Goal: Task Accomplishment & Management: Manage account settings

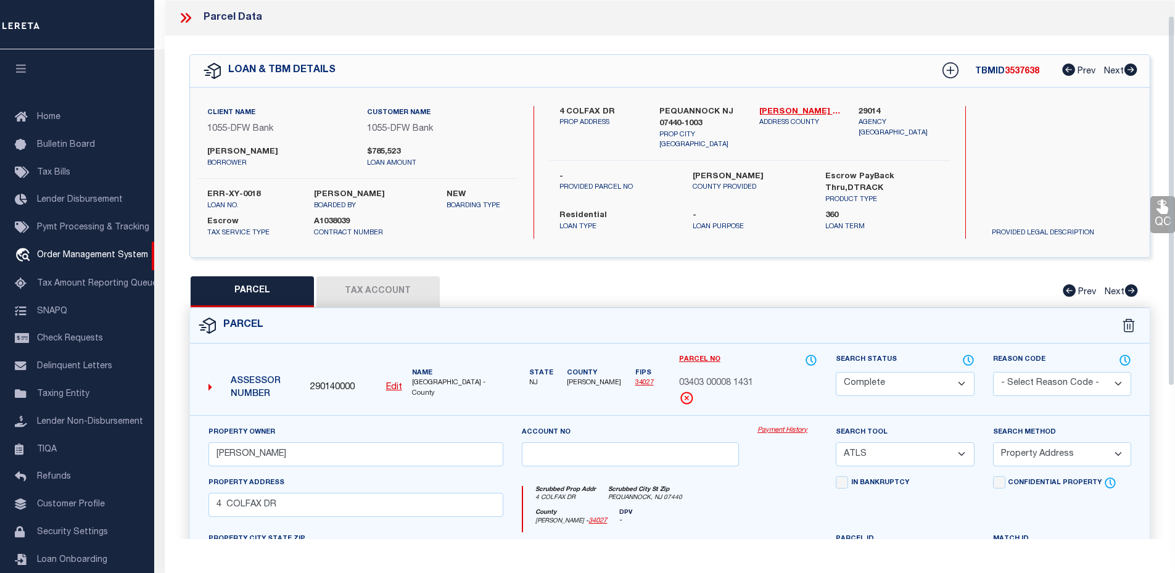
select select "CP"
select select "ATL"
select select "ADD"
select select "10"
select select "Escrow"
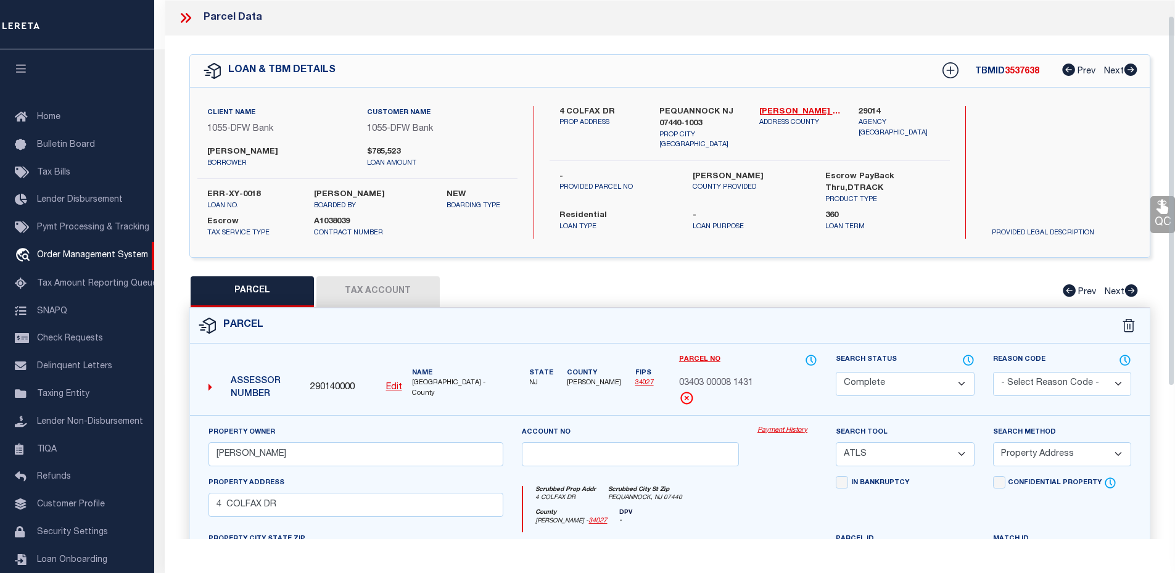
scroll to position [23, 0]
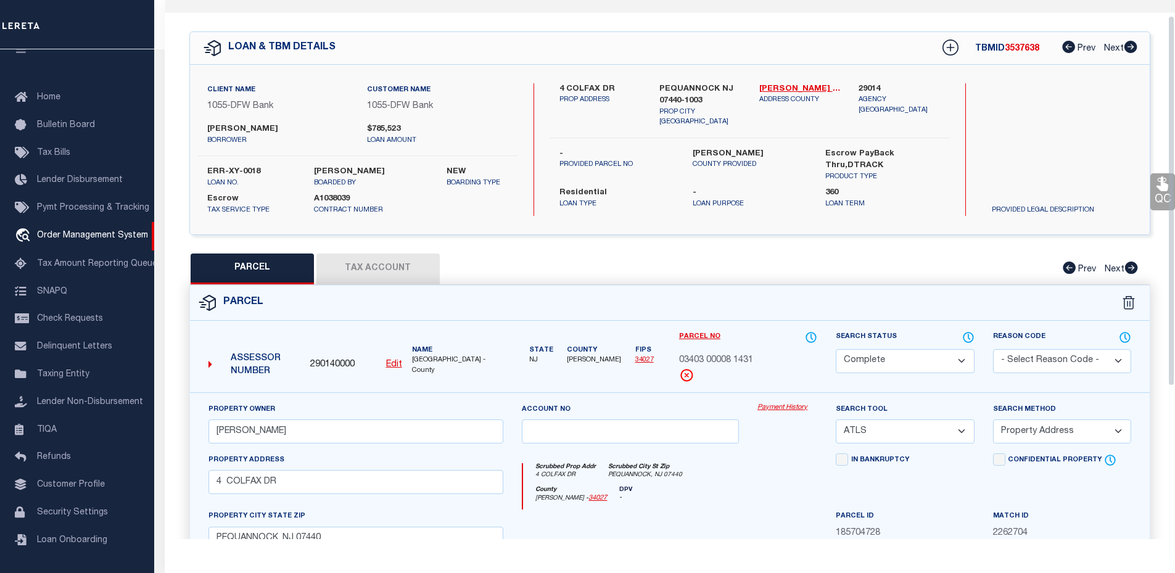
click at [366, 265] on button "Tax Account" at bounding box center [377, 269] width 123 height 31
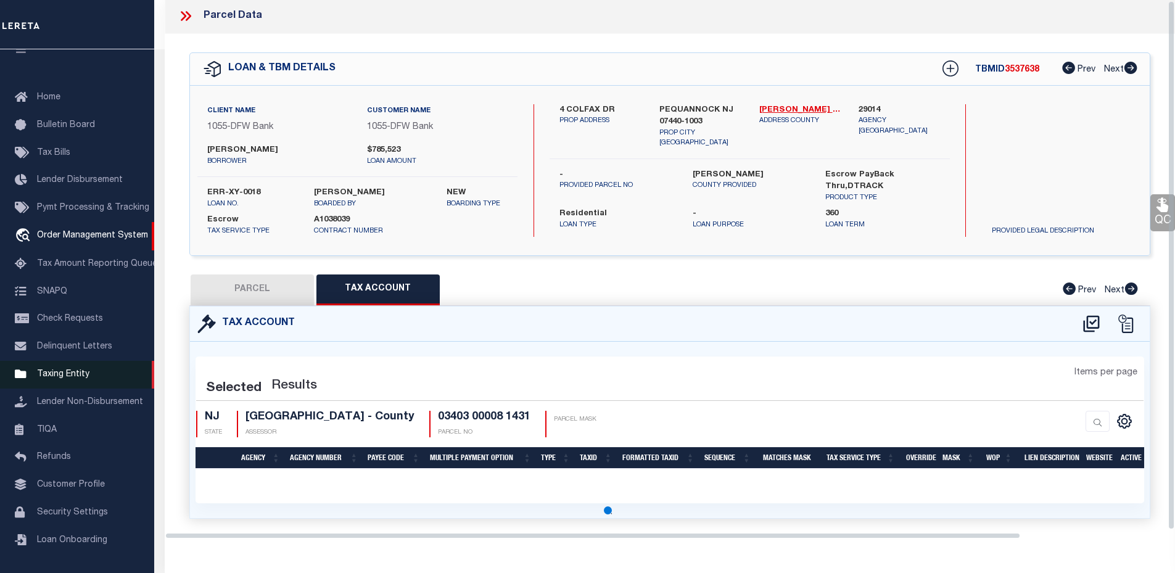
scroll to position [1, 0]
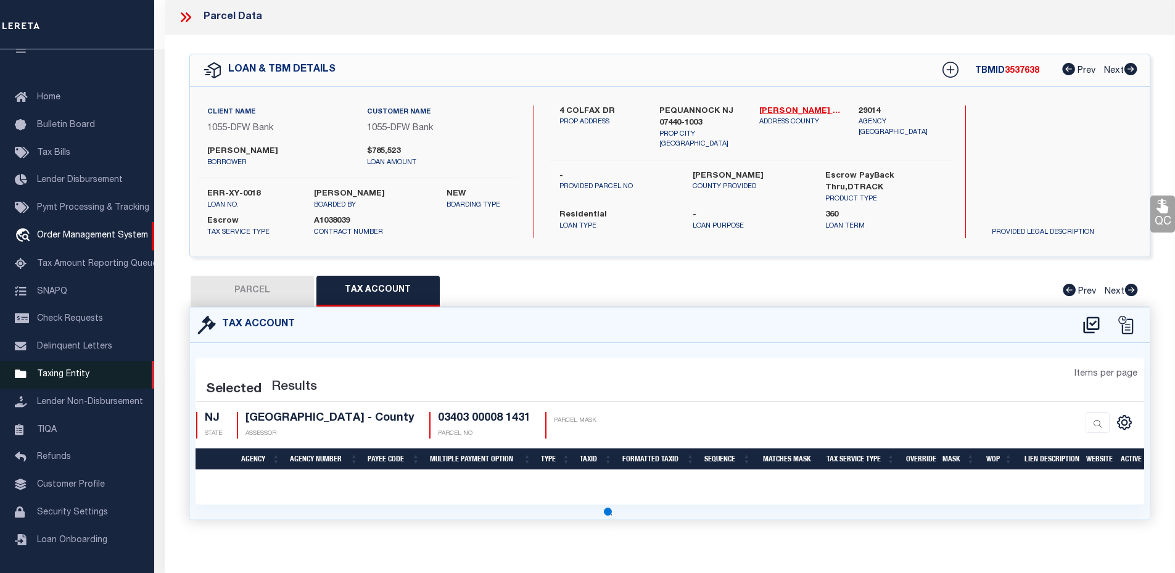
select select "100"
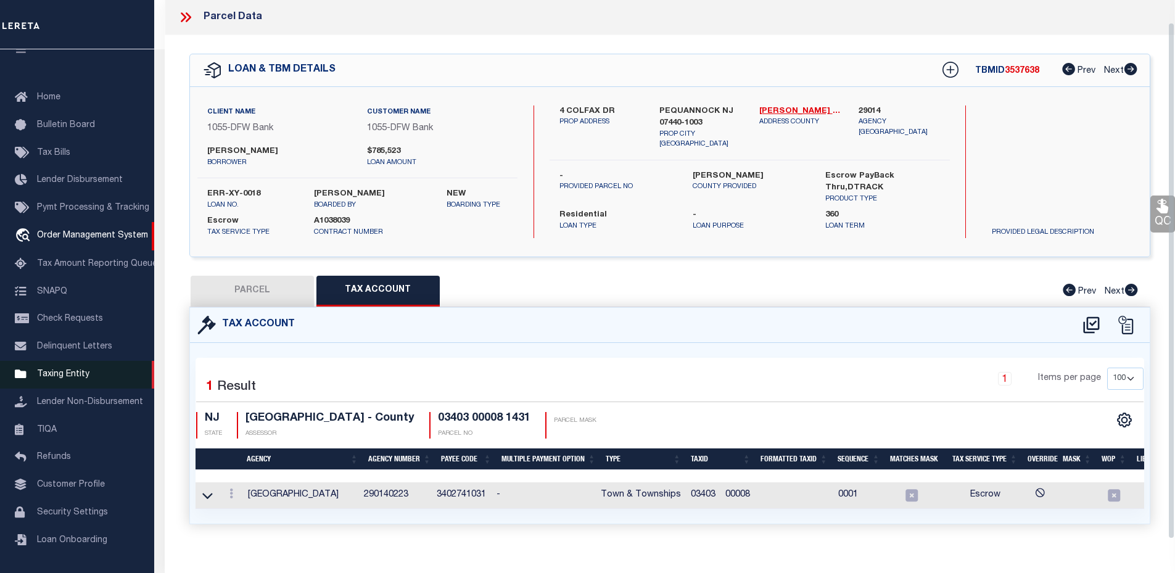
scroll to position [23, 0]
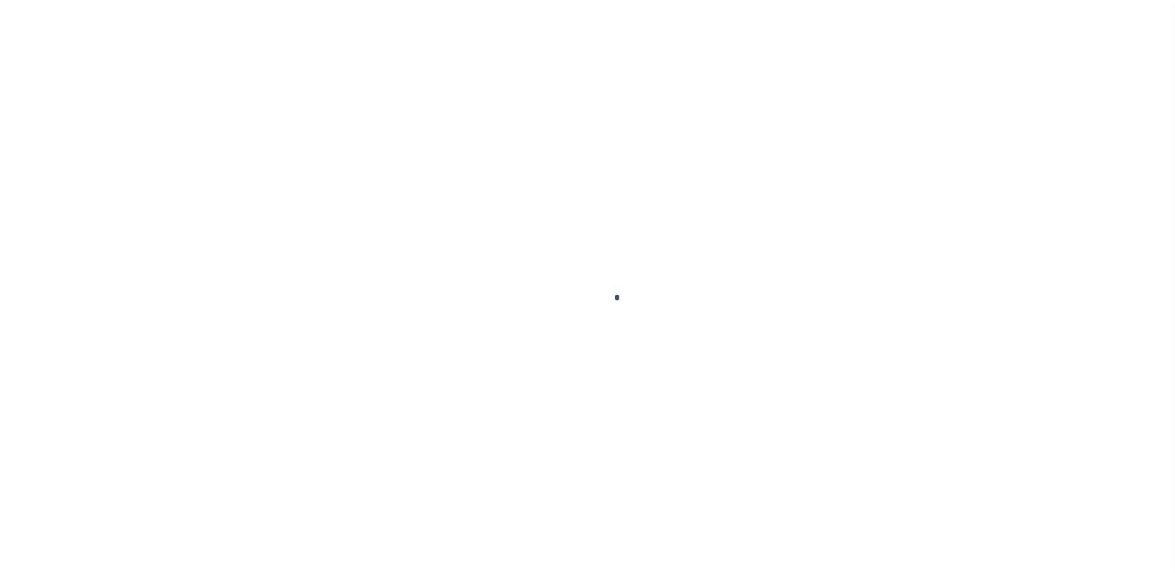
scroll to position [28, 0]
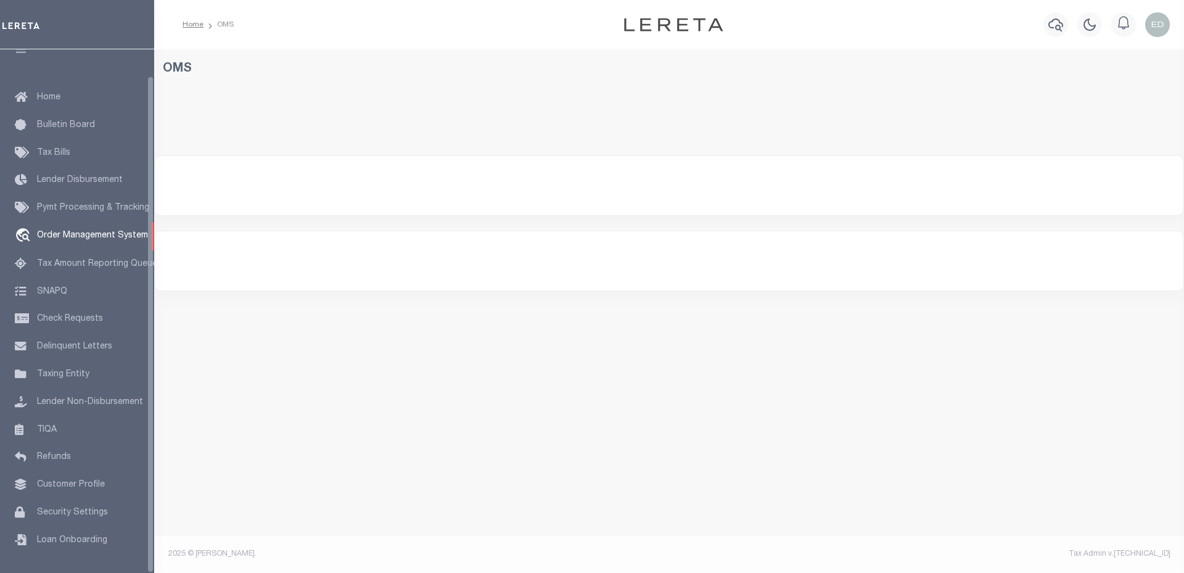
select select "200"
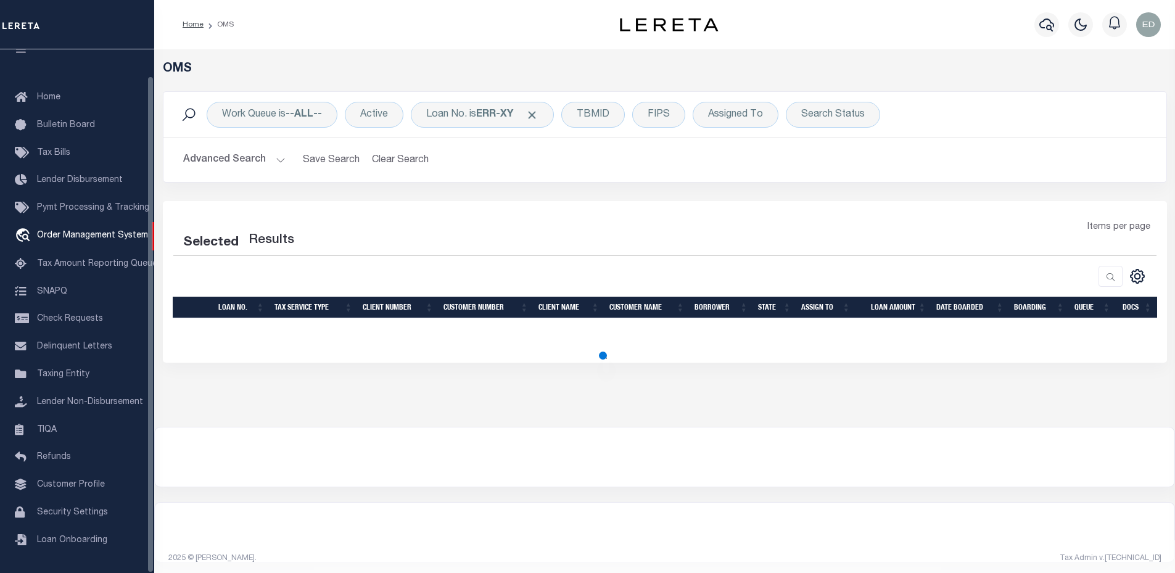
select select "200"
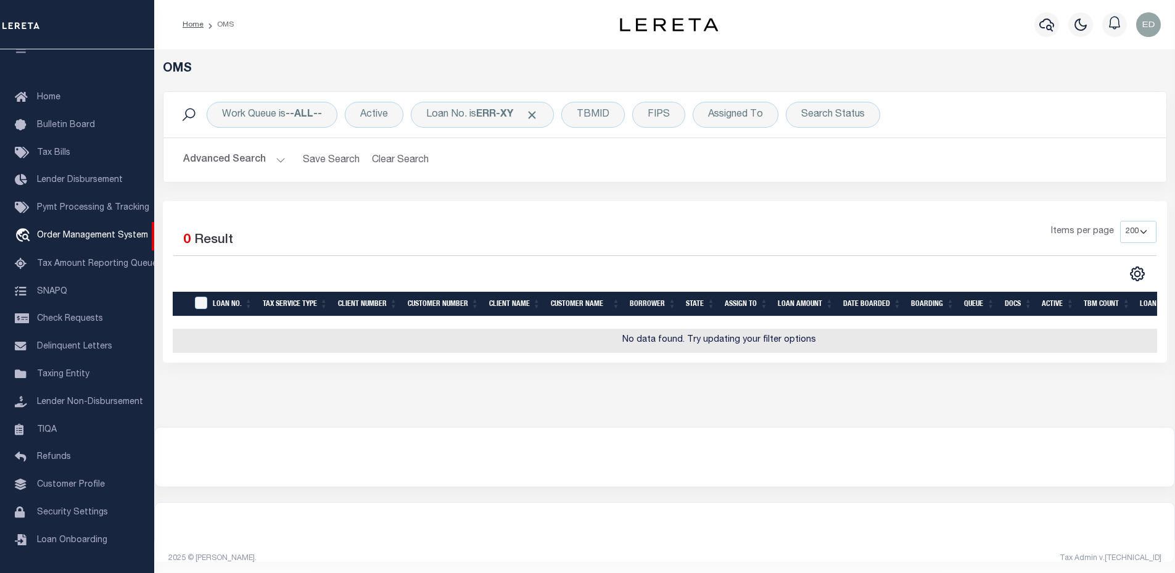
click at [463, 131] on div "Work Queue is --ALL-- Active Loan No. is ERR-XY TBMID FIPS Assigned To Search S…" at bounding box center [664, 115] width 1003 height 46
click at [463, 125] on div "Loan No. is ERR-XY" at bounding box center [482, 115] width 143 height 26
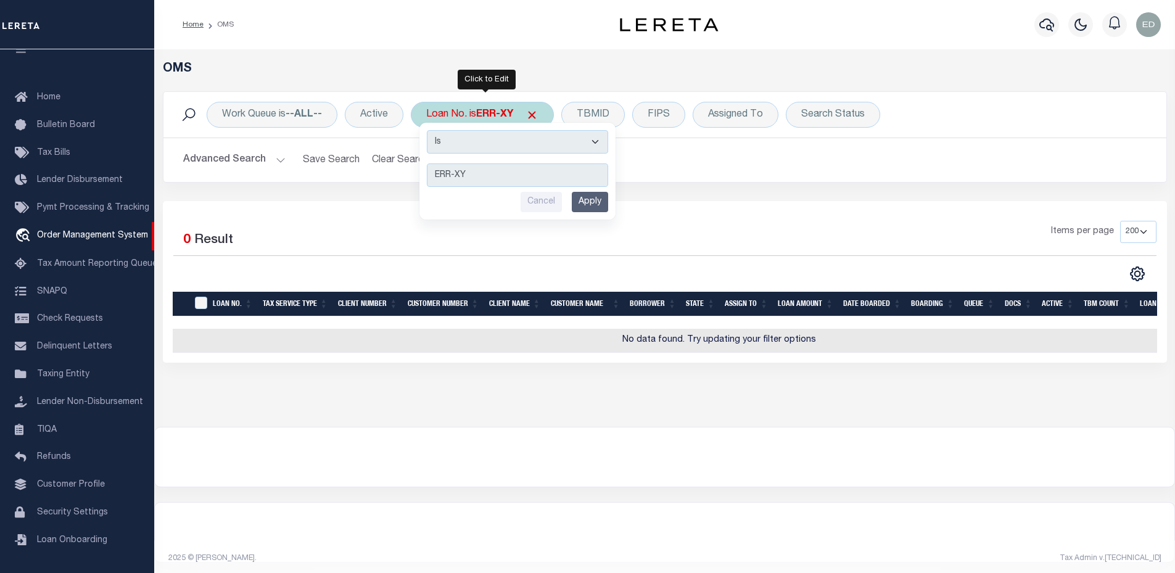
click at [468, 146] on select "Is Contains" at bounding box center [517, 141] width 181 height 23
select select "c"
click at [428, 130] on select "Is Contains" at bounding box center [517, 141] width 181 height 23
click at [598, 195] on input "Apply" at bounding box center [590, 202] width 36 height 20
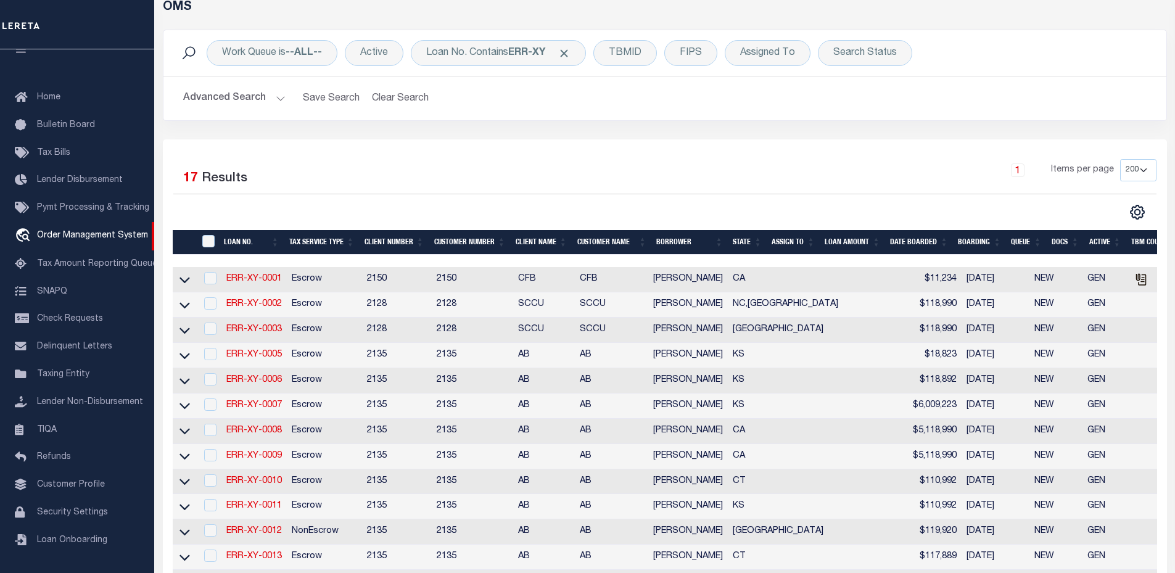
scroll to position [0, 0]
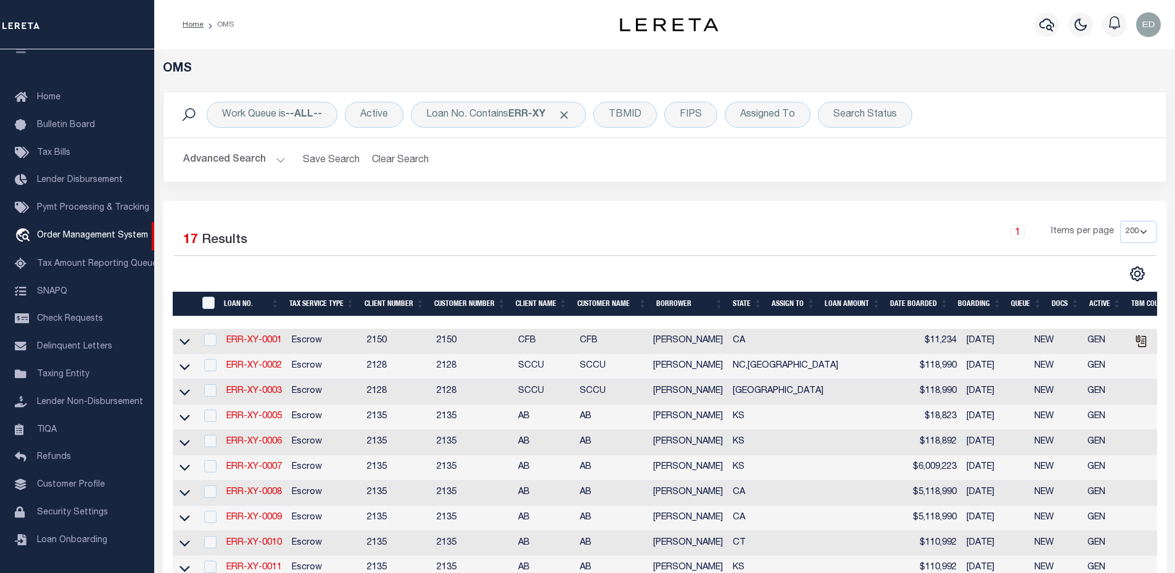
click at [266, 308] on th "LOAN NO." at bounding box center [251, 304] width 65 height 25
click at [266, 311] on th "LOAN NO." at bounding box center [251, 304] width 65 height 25
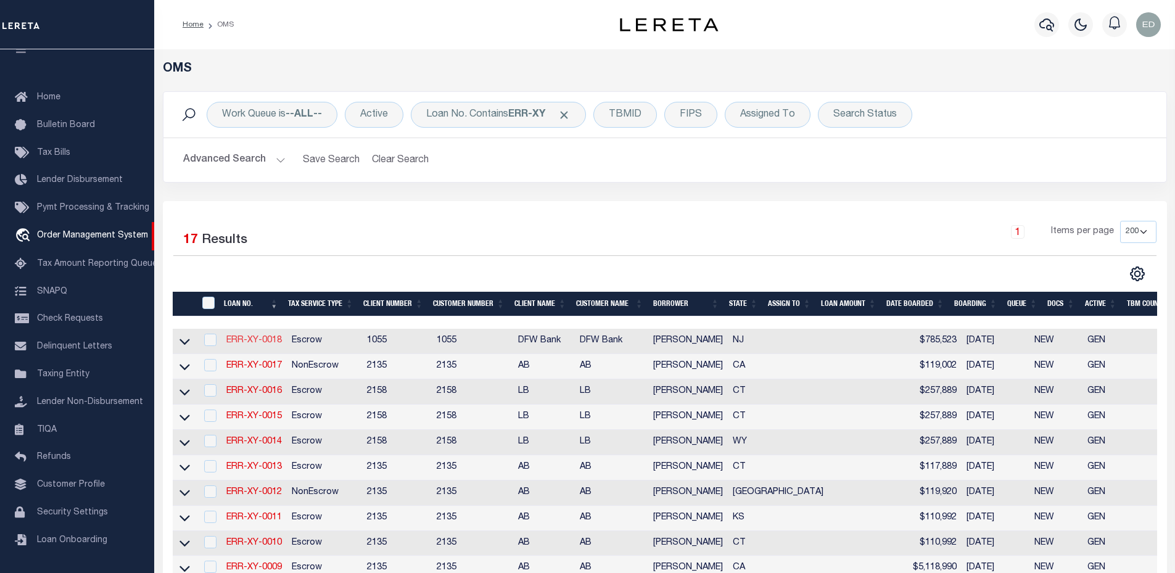
click at [239, 343] on link "ERR-XY-0018" at bounding box center [254, 340] width 56 height 9
type input "ERR-XY-0018"
type input "JOHN BROWN"
select select
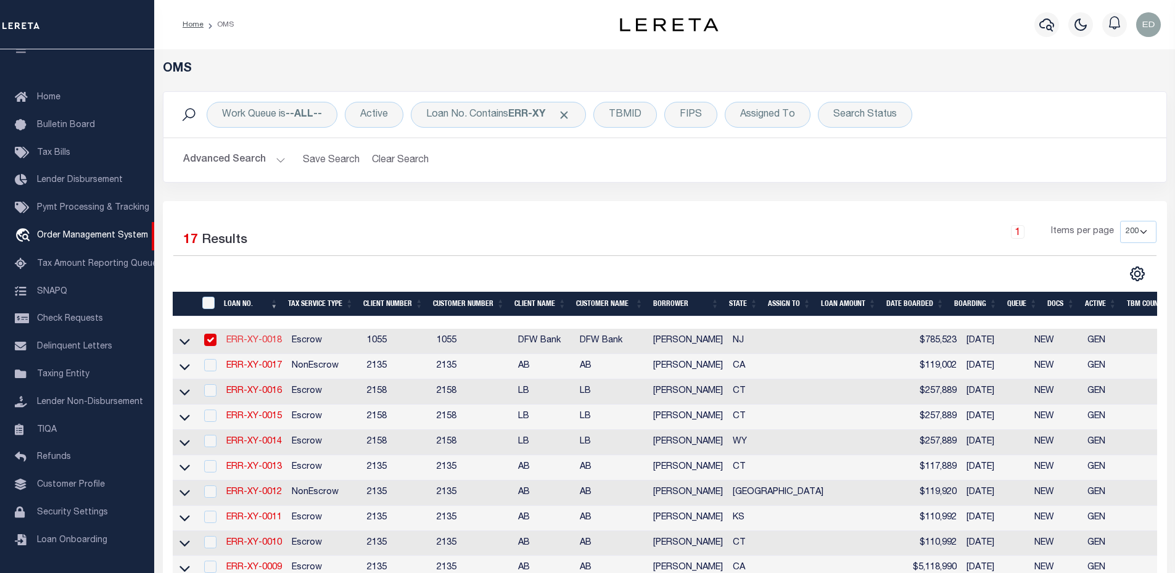
type input "[DATE]"
select select "10"
select select "Escrow"
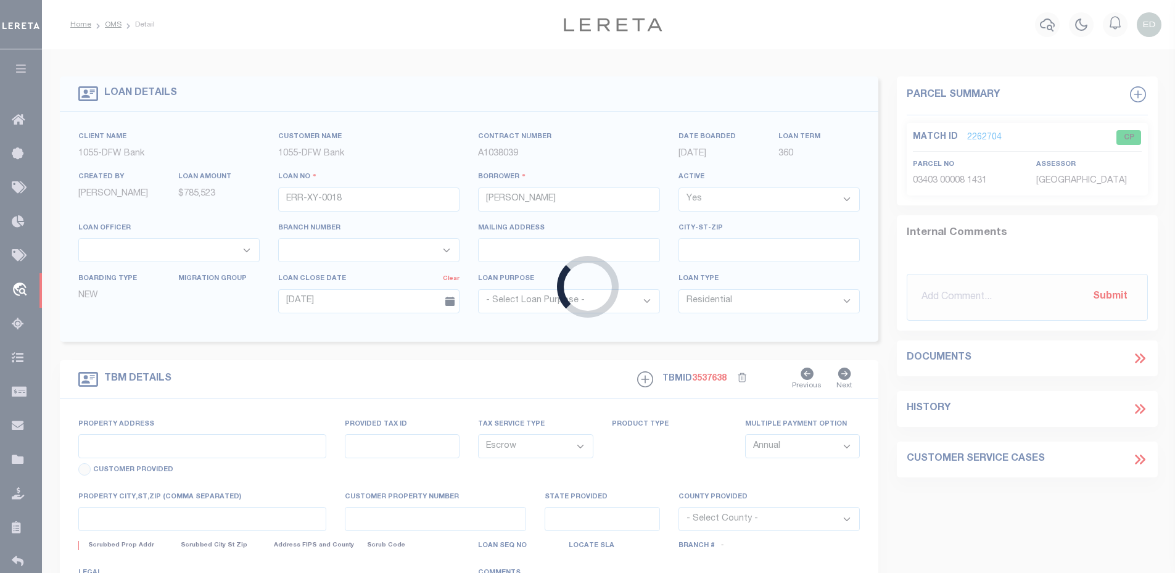
type input "4 COLFAX DR"
select select
type input "PEQUANNOCK NJ 07440-1003"
type input "NJ"
select select
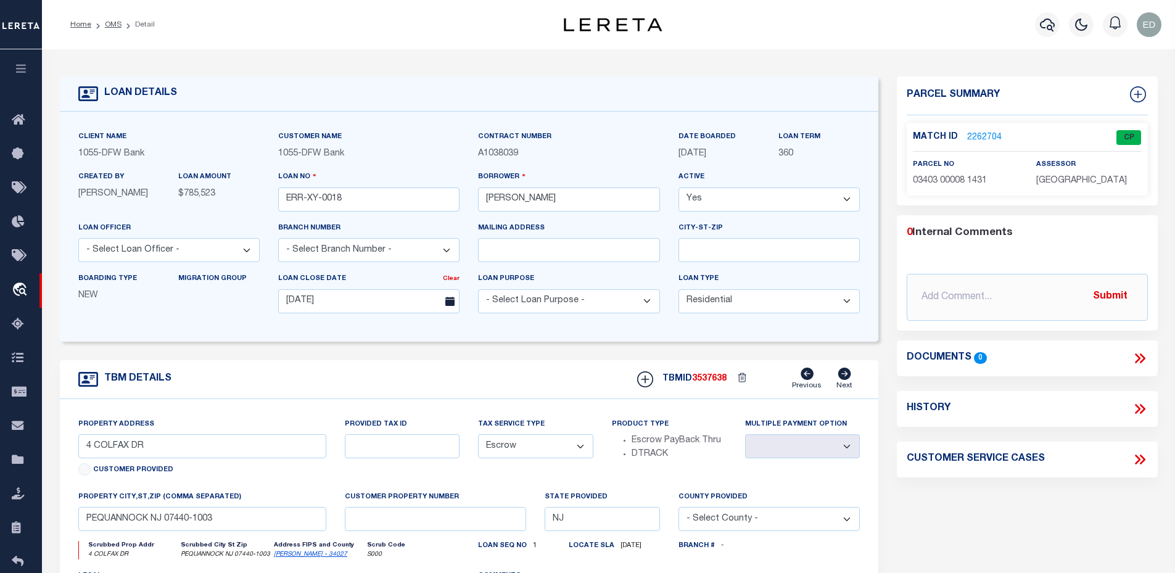
click at [972, 134] on link "2262704" at bounding box center [984, 137] width 35 height 13
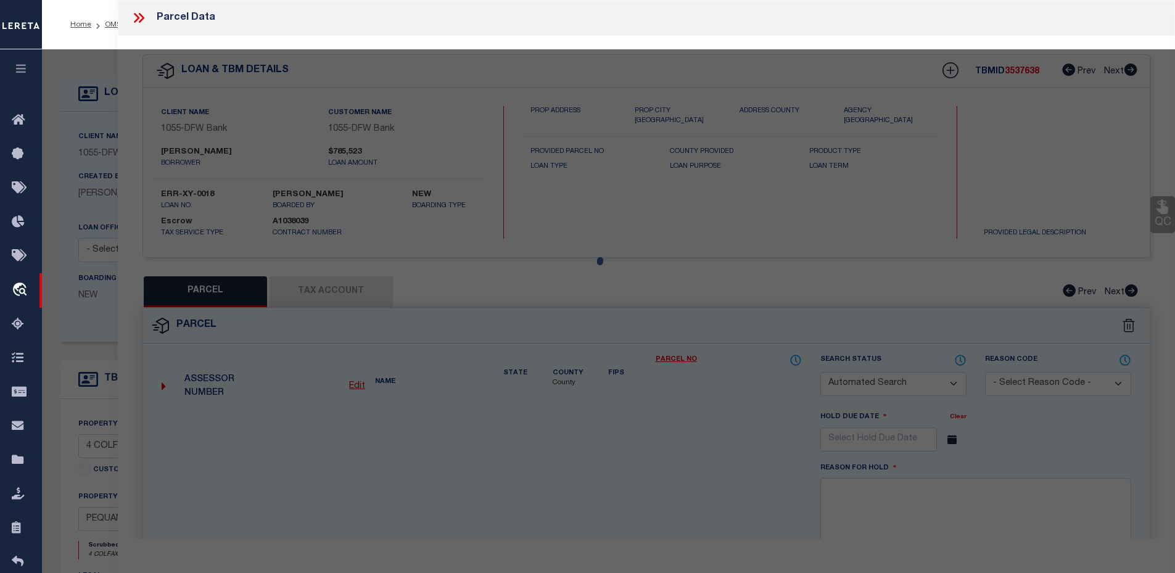
checkbox input "false"
select select "CP"
type input "[PERSON_NAME]"
select select "ATL"
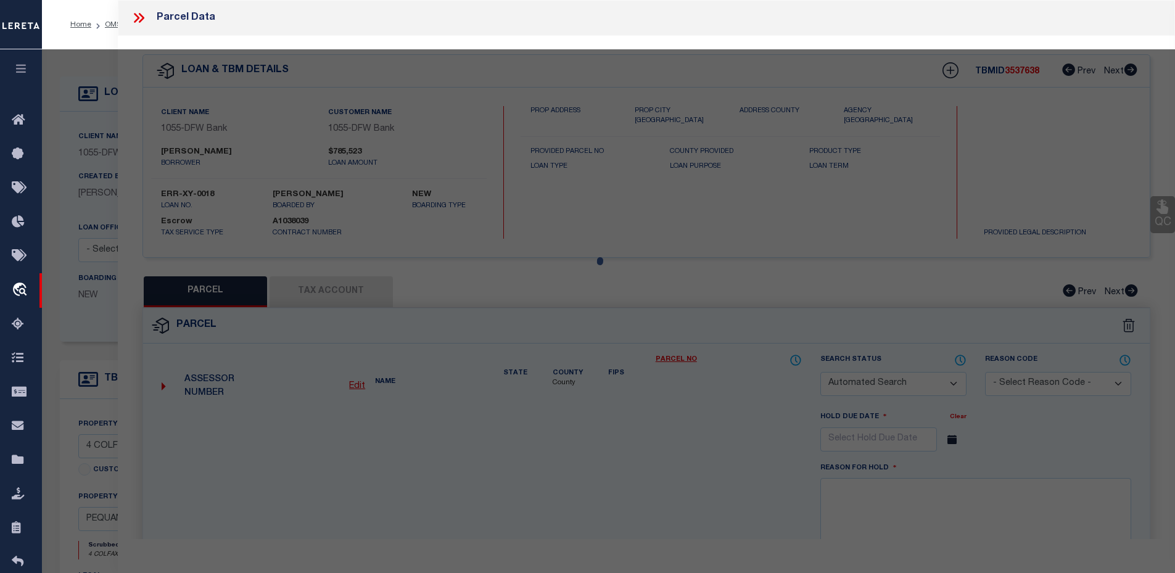
select select "ADD"
type input "4 COLFAX DR"
checkbox input "false"
type input "PEQUANNOCK, NJ 07440"
type textarea "LOT:8 BLK:3403 DIST:31 CITY/MUNI/TWP:PEQUANNOCK TWP MAP REF:TAX MAP 42"
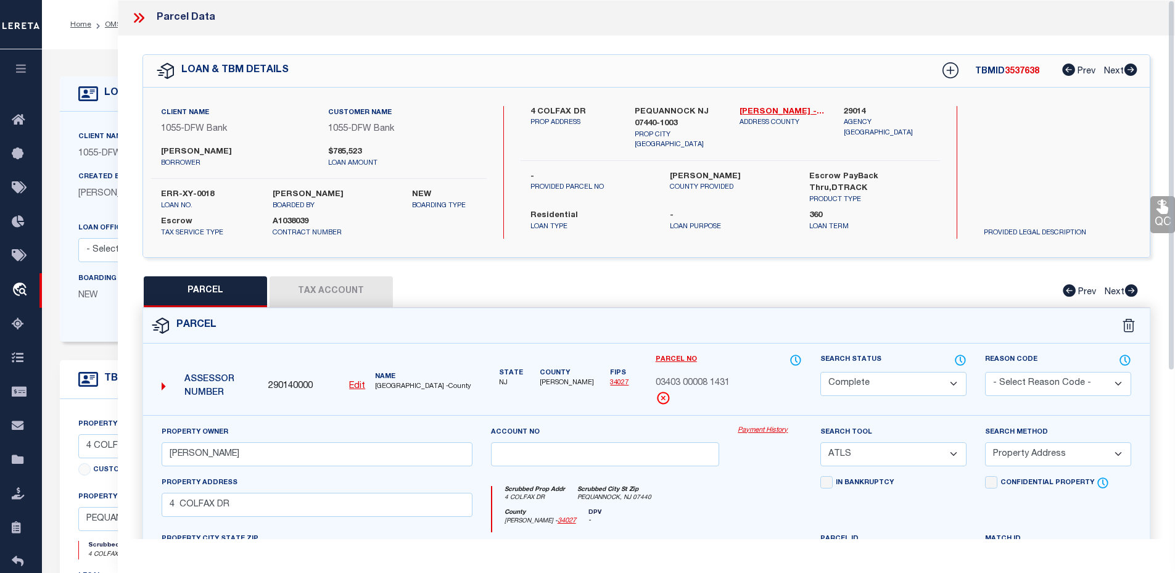
click at [345, 290] on button "Tax Account" at bounding box center [331, 291] width 123 height 31
select select "100"
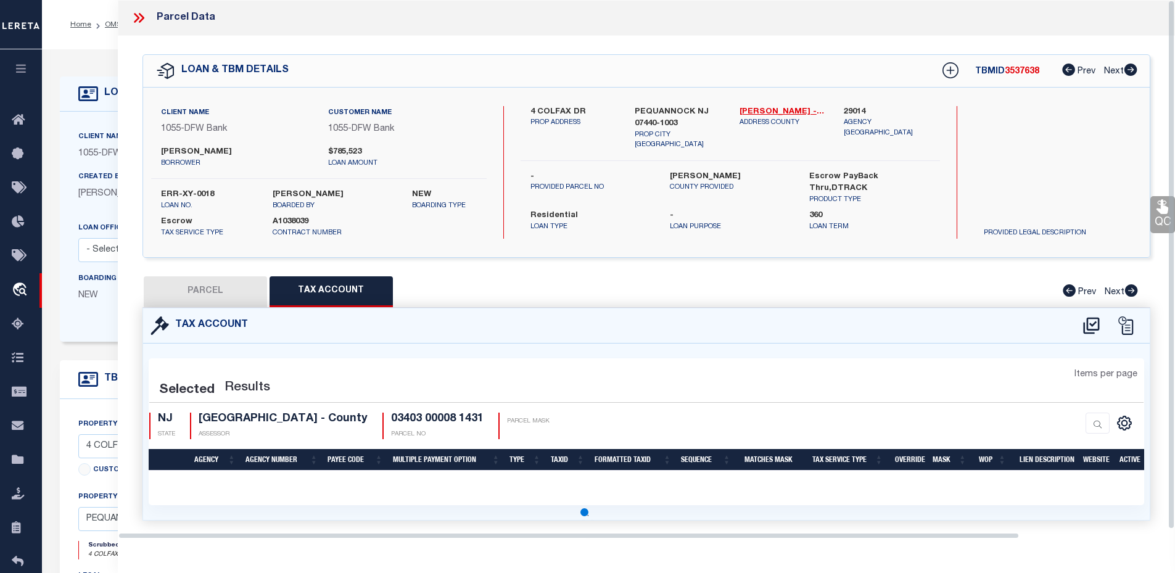
select select "100"
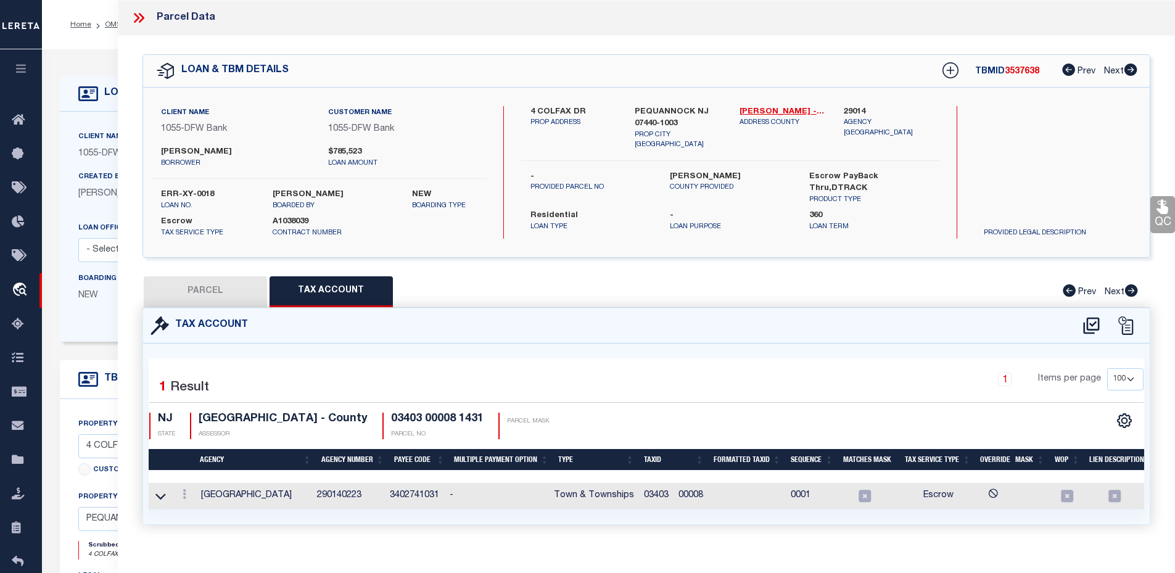
scroll to position [23, 0]
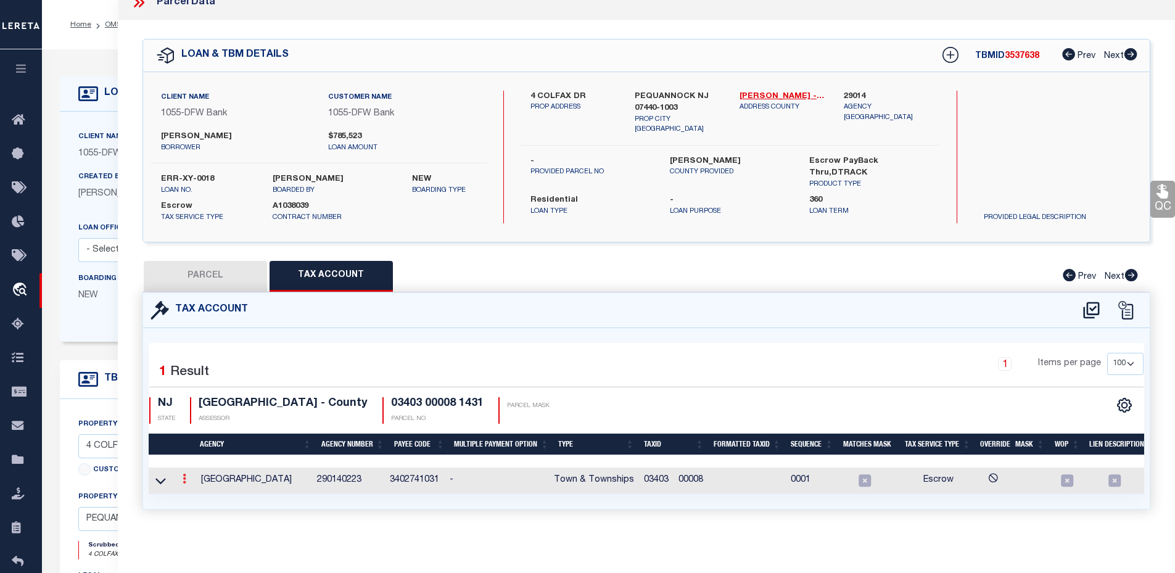
click at [186, 476] on link at bounding box center [185, 481] width 14 height 10
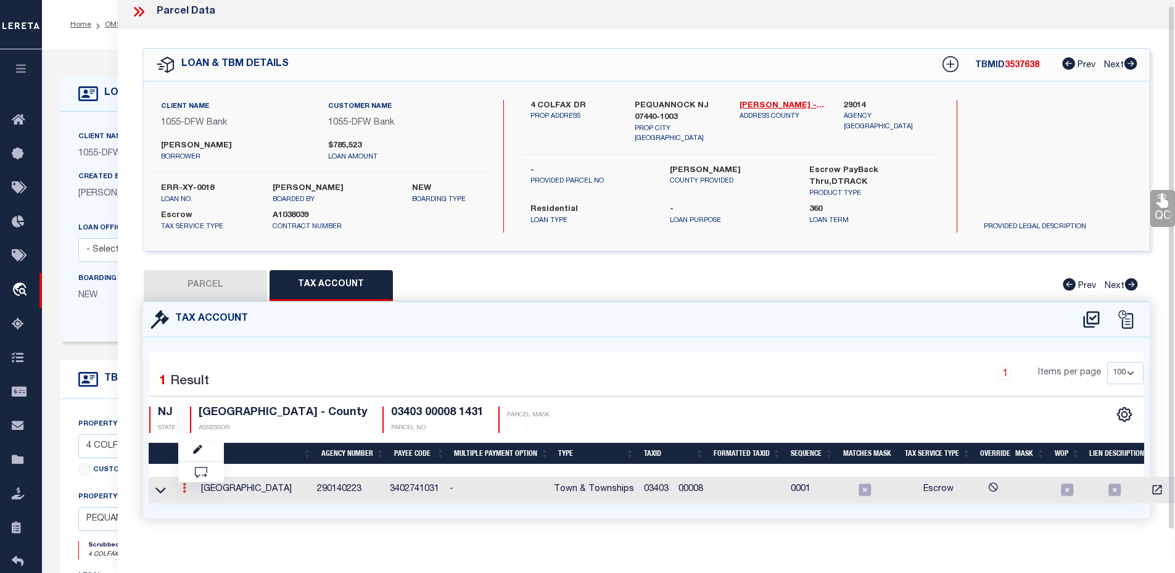
scroll to position [6, 0]
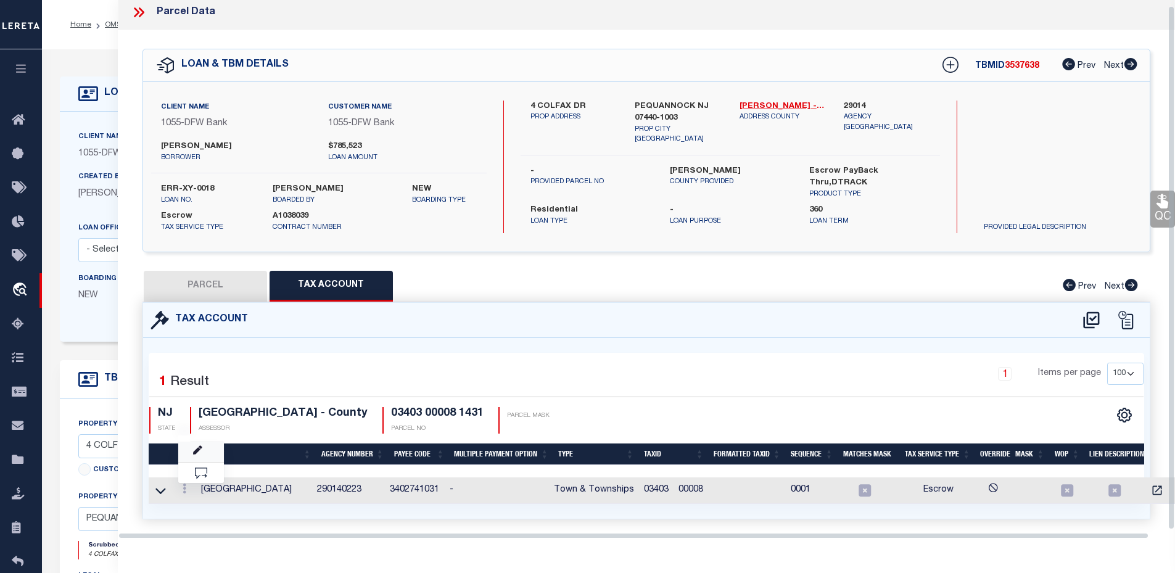
click at [205, 443] on link at bounding box center [201, 452] width 46 height 20
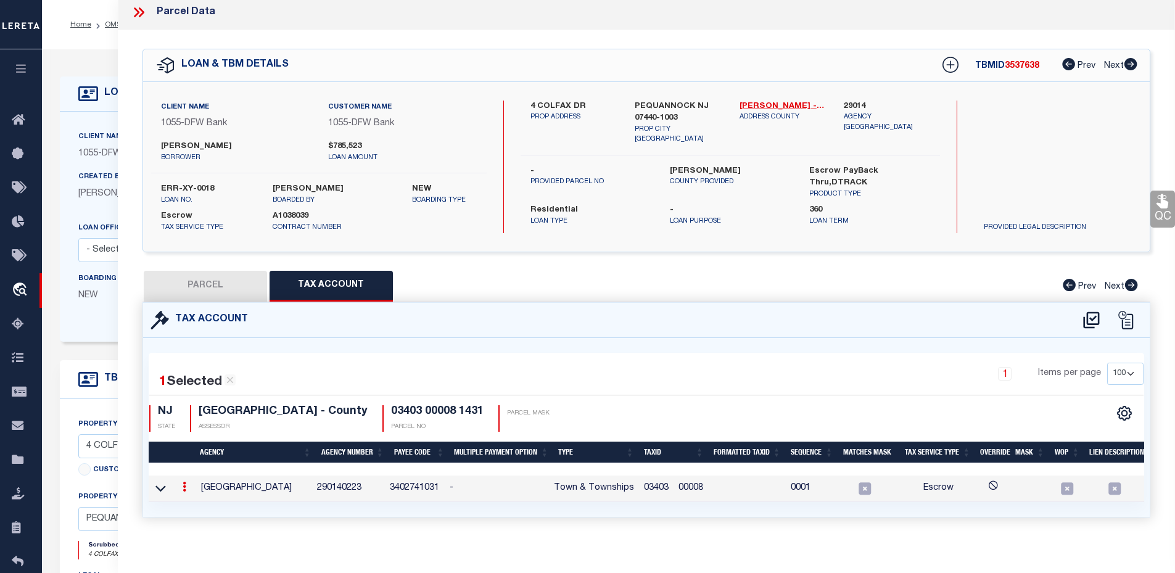
type input "03403 00008"
type textarea "&&&&& XX&&&&& XX *XXXXX &&&&&XXXX&&&&&XXXX *XXXX"
checkbox input "true"
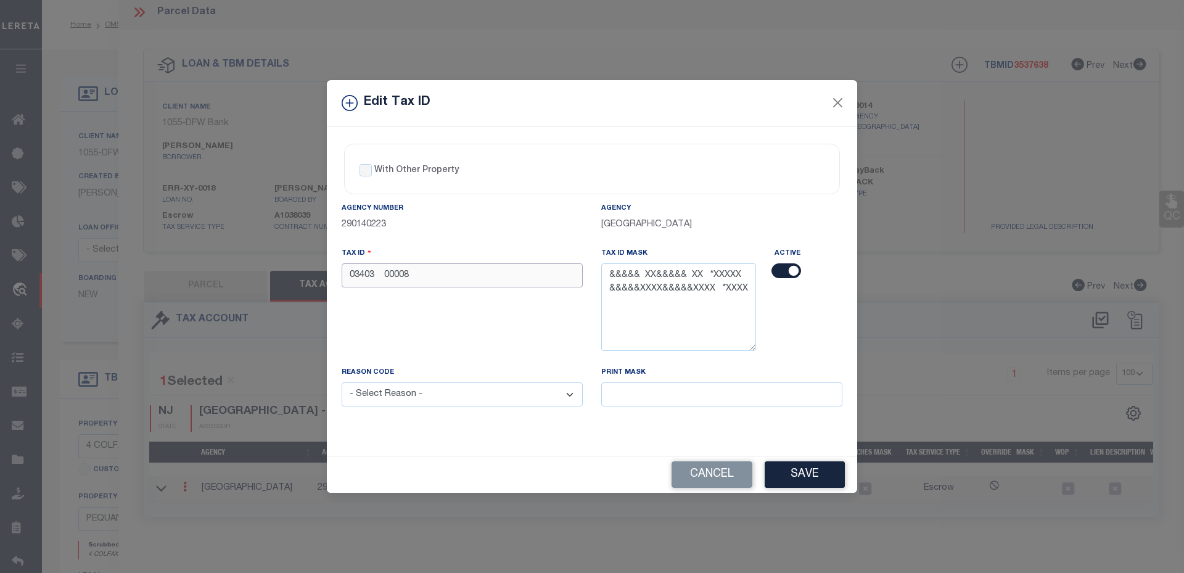
click at [443, 272] on input "03403 00008" at bounding box center [462, 275] width 241 height 24
click at [590, 426] on div "Agency Number 290140223 Agency PEQUANNOCK TOWNSHIP Tax ID 03403 00004 Tax ID Ma…" at bounding box center [591, 314] width 519 height 225
click at [795, 471] on button "Save" at bounding box center [805, 474] width 80 height 27
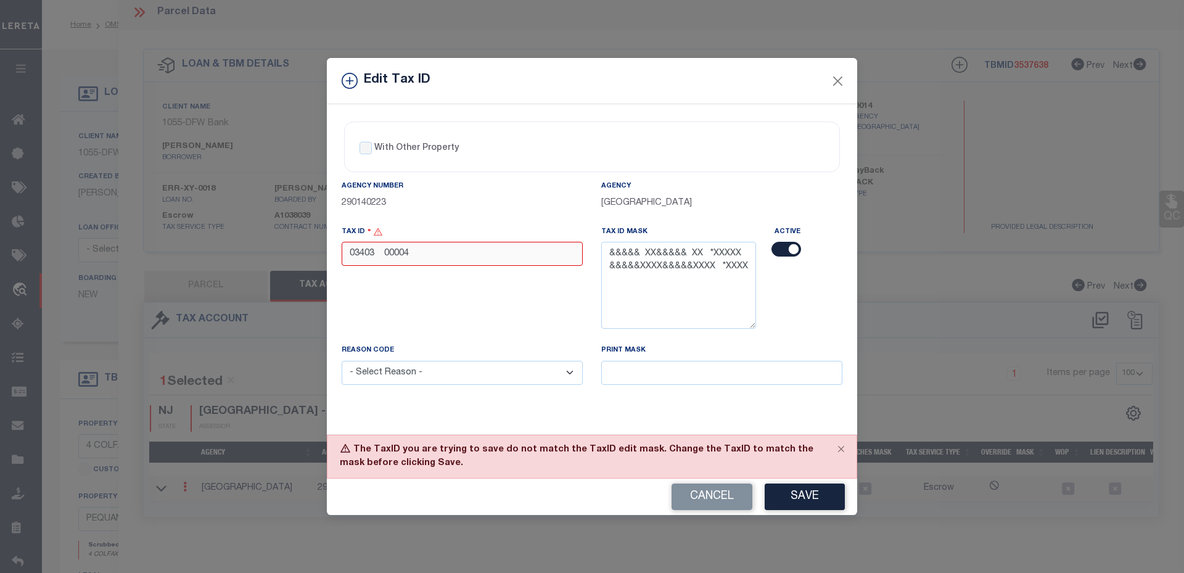
click at [452, 250] on input "03403 00004" at bounding box center [462, 254] width 241 height 24
type input "52463 1265239 54 12345"
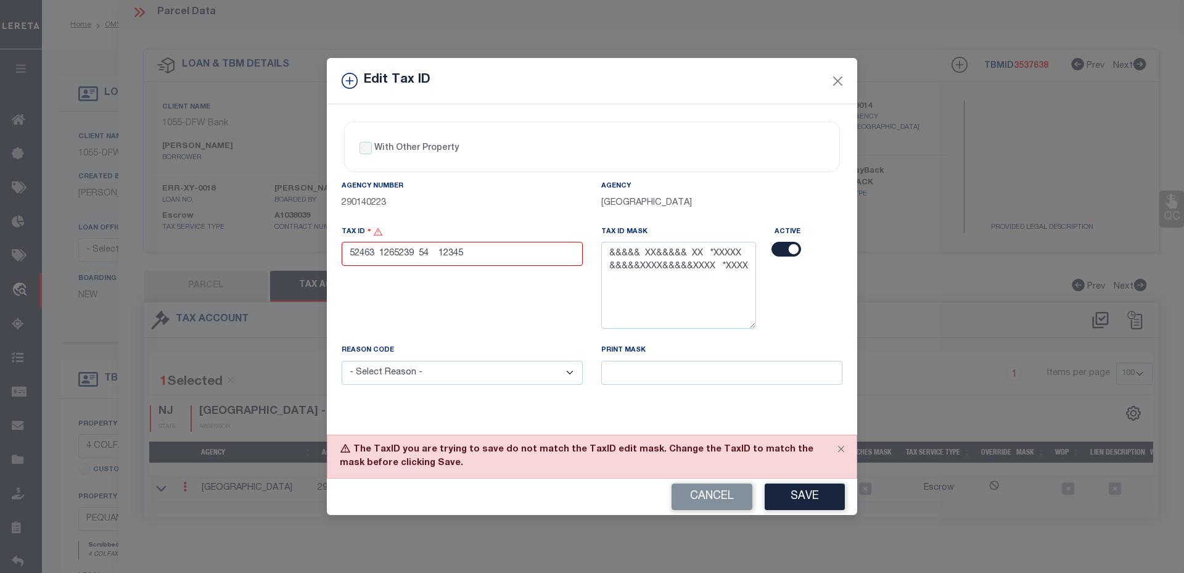
click at [494, 279] on div "Tax ID 52463 1265239 54 12345" at bounding box center [462, 284] width 260 height 119
drag, startPoint x: 606, startPoint y: 254, endPoint x: 741, endPoint y: 254, distance: 135.7
click at [741, 254] on textarea "&&&&& XX&&&&& XX *XXXXX &&&&&XXXX&&&&&XXXX *XXXX" at bounding box center [678, 285] width 155 height 87
click at [694, 254] on textarea "&&&&& XX&&&&& XX *XXXXX &&&&&XXXX&&&&&XXXX *XXXX" at bounding box center [678, 285] width 155 height 87
click at [801, 501] on button "Save" at bounding box center [805, 497] width 80 height 27
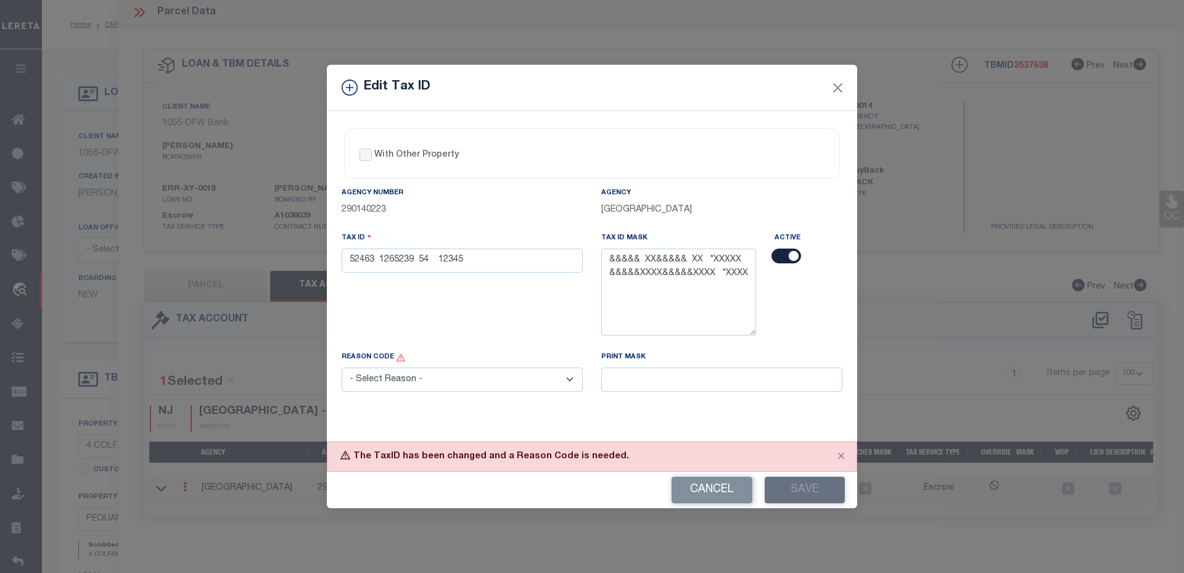
click at [487, 376] on select "- Select Reason - 099 - Other (Provide additional detail) ACT - Agency Changed …" at bounding box center [462, 380] width 241 height 24
select select "ACT"
click at [342, 368] on select "- Select Reason - 099 - Other (Provide additional detail) ACT - Agency Changed …" at bounding box center [462, 380] width 241 height 24
click at [802, 493] on button "Save" at bounding box center [805, 490] width 80 height 27
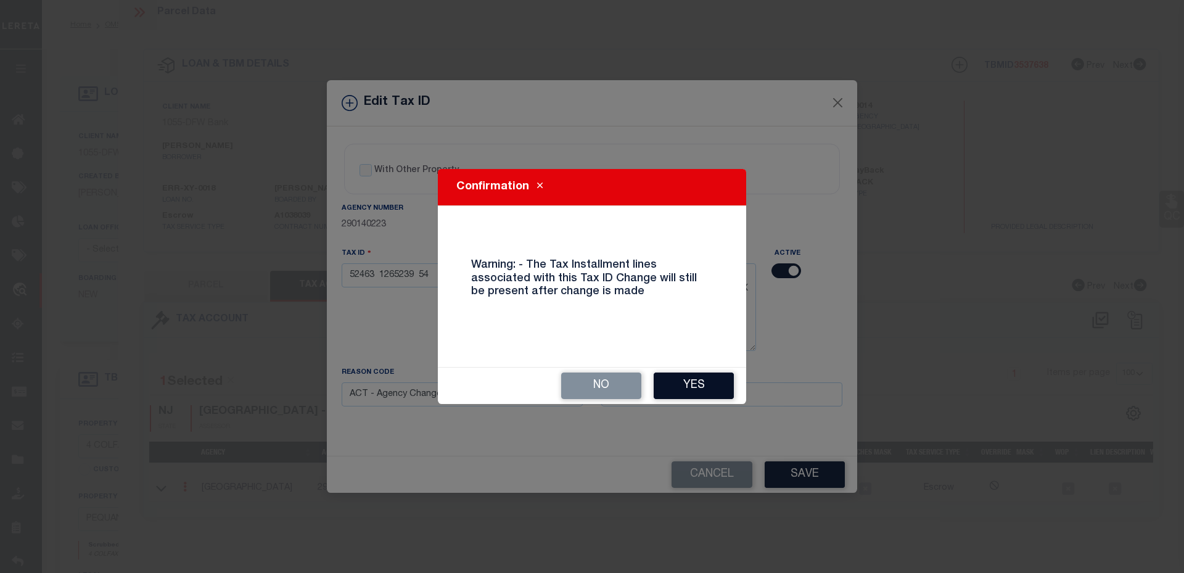
click at [707, 389] on button "Yes" at bounding box center [694, 386] width 80 height 27
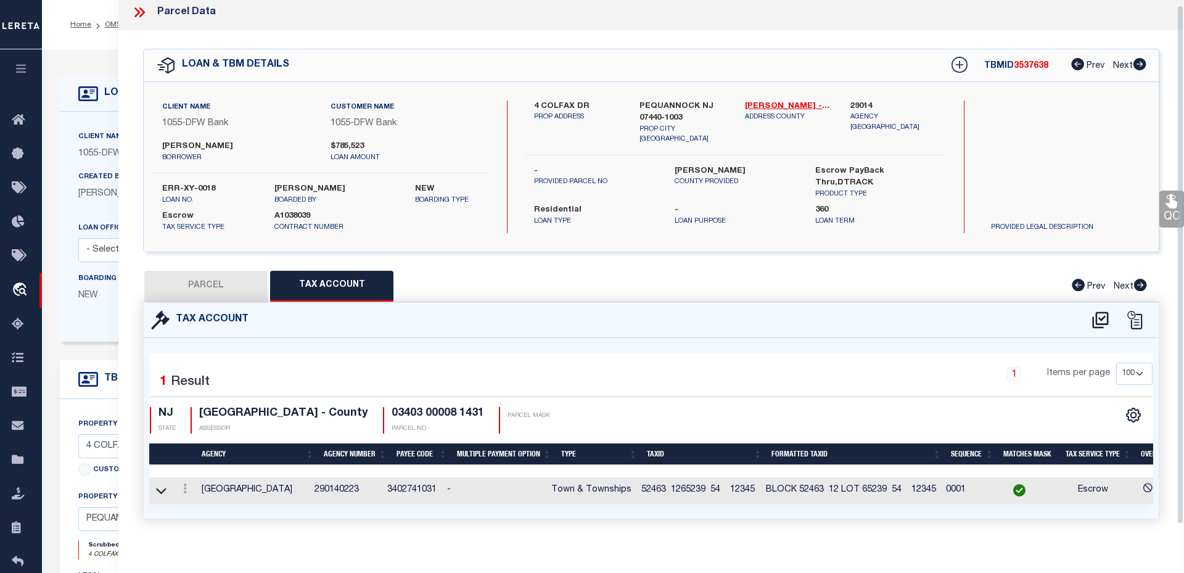
select select
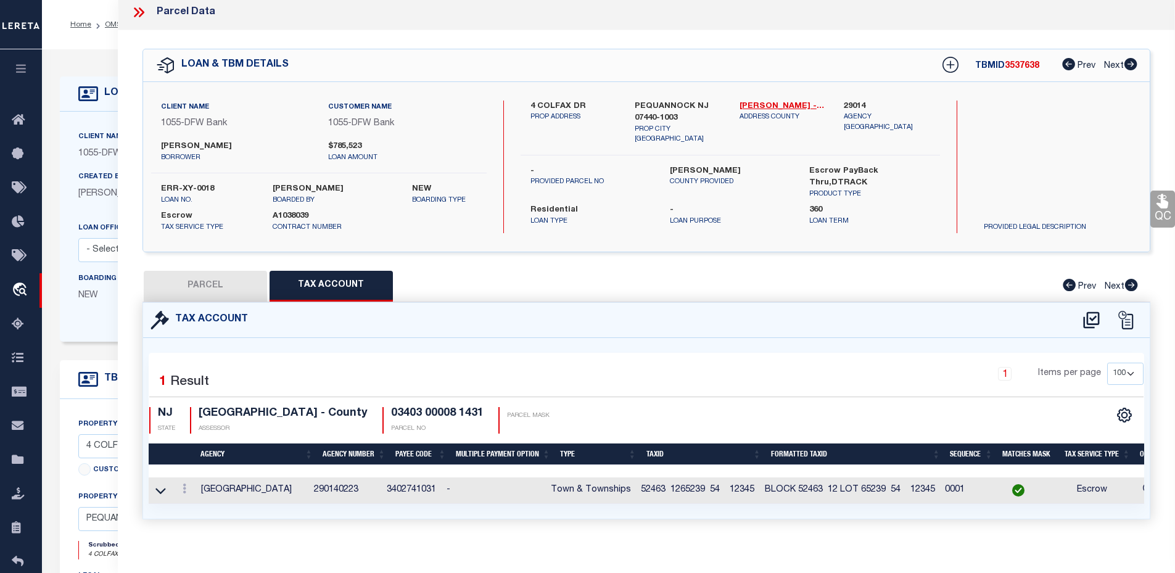
scroll to position [23, 0]
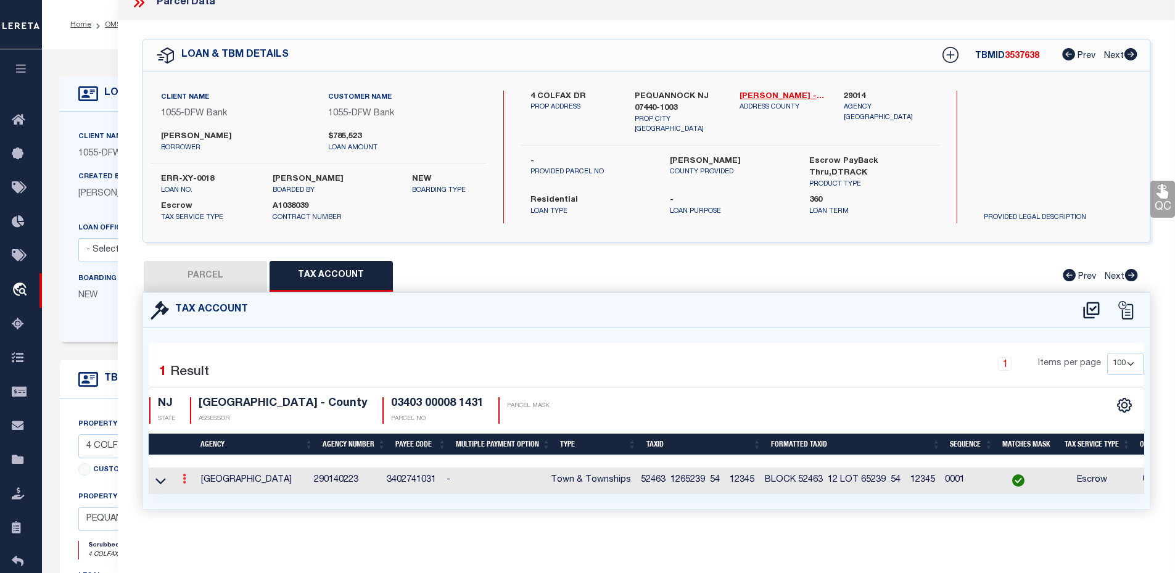
click at [188, 476] on link at bounding box center [185, 481] width 14 height 10
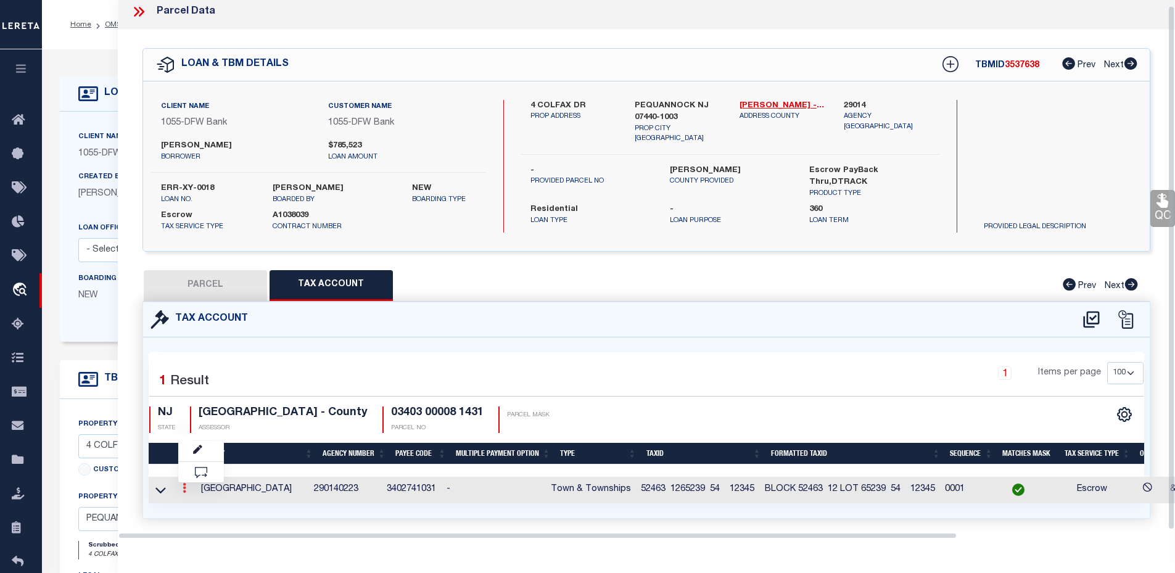
scroll to position [6, 0]
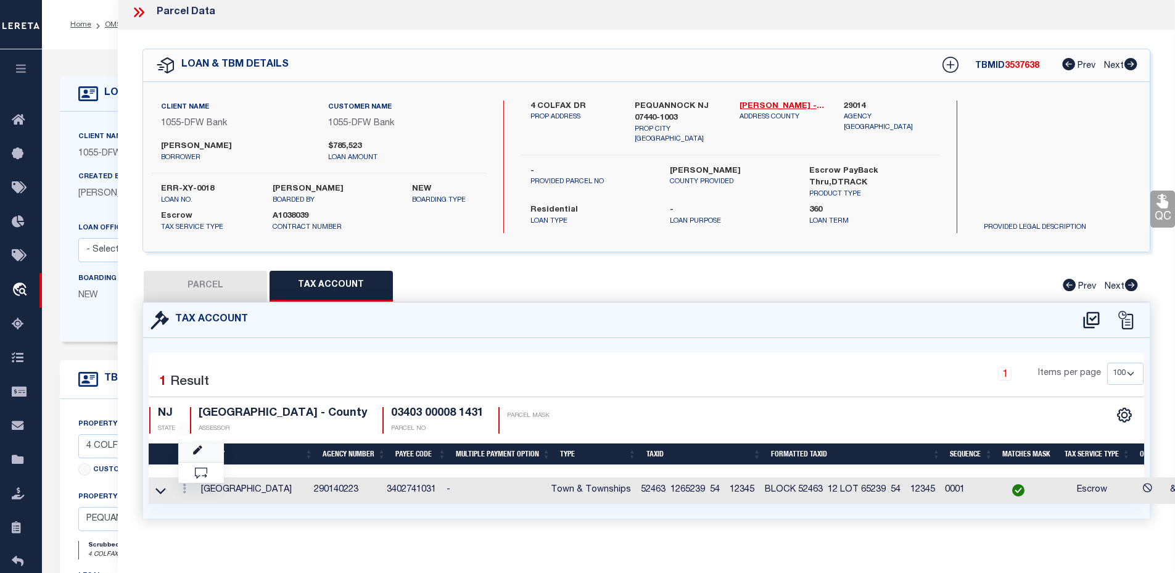
click at [210, 445] on link at bounding box center [201, 452] width 46 height 20
type input "52463 1265239 54 12345"
type textarea "&&&&& XX&&&&& XX *XXXXX"
select select "ACT"
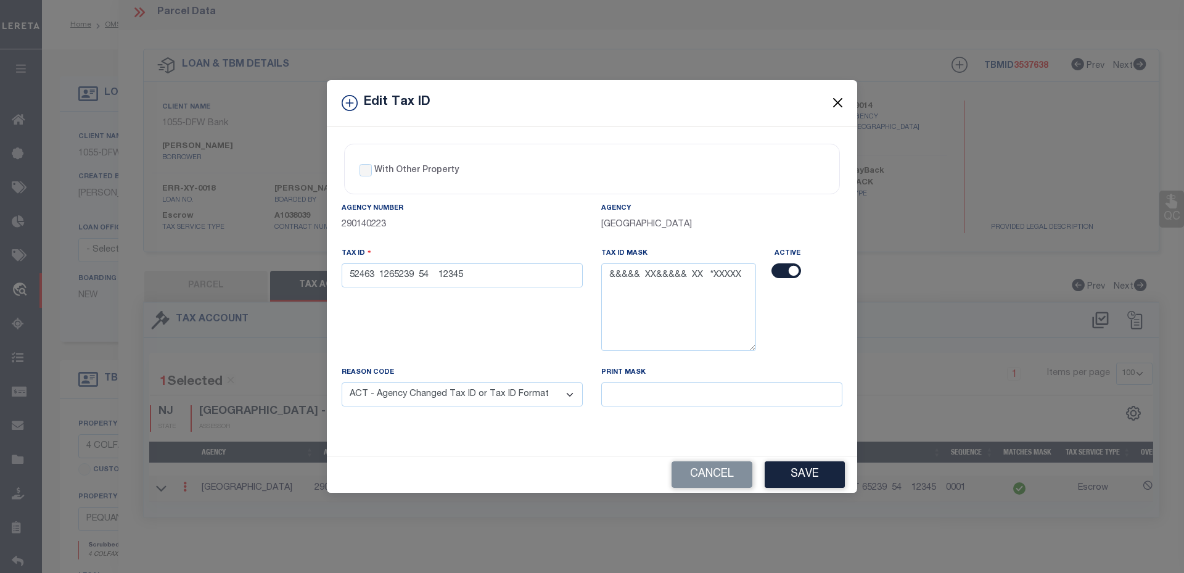
click at [835, 106] on button "Close" at bounding box center [838, 103] width 16 height 16
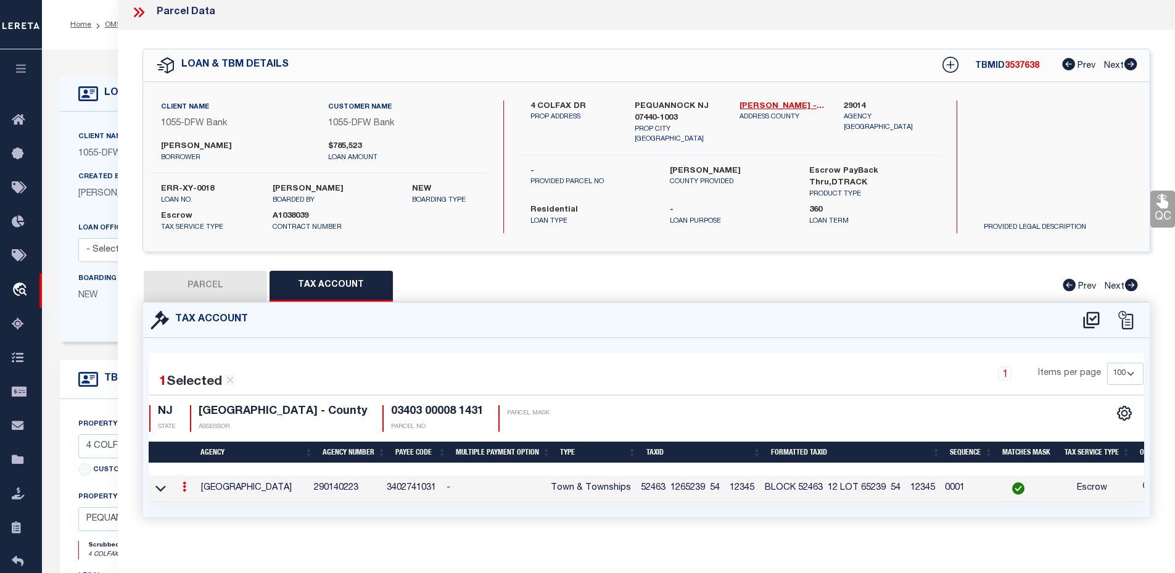
click at [244, 280] on button "PARCEL" at bounding box center [205, 286] width 123 height 31
select select "AS"
select select
checkbox input "false"
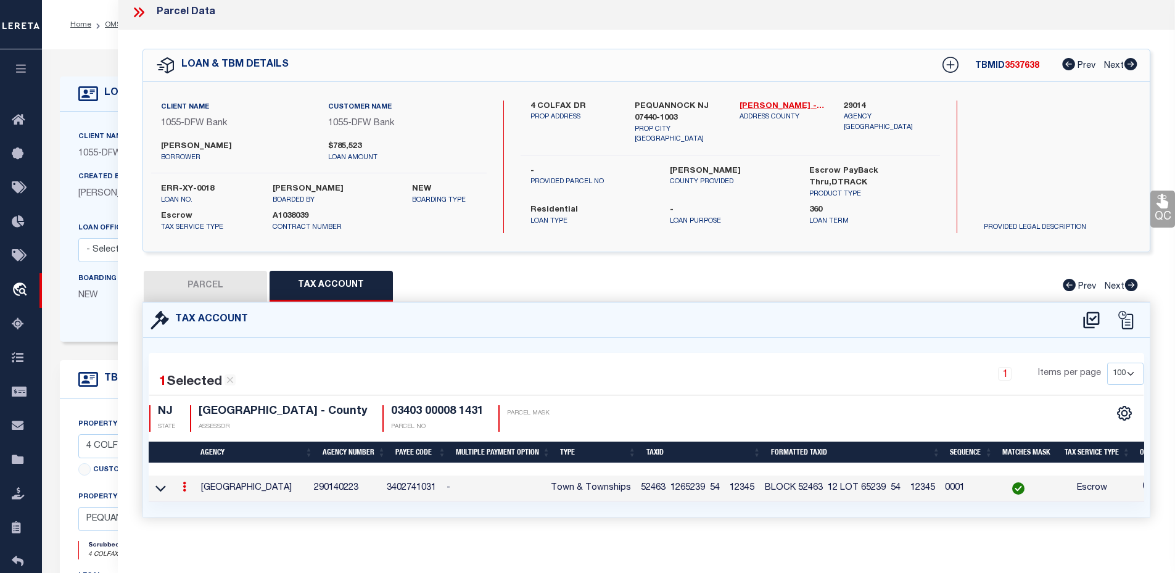
checkbox input "false"
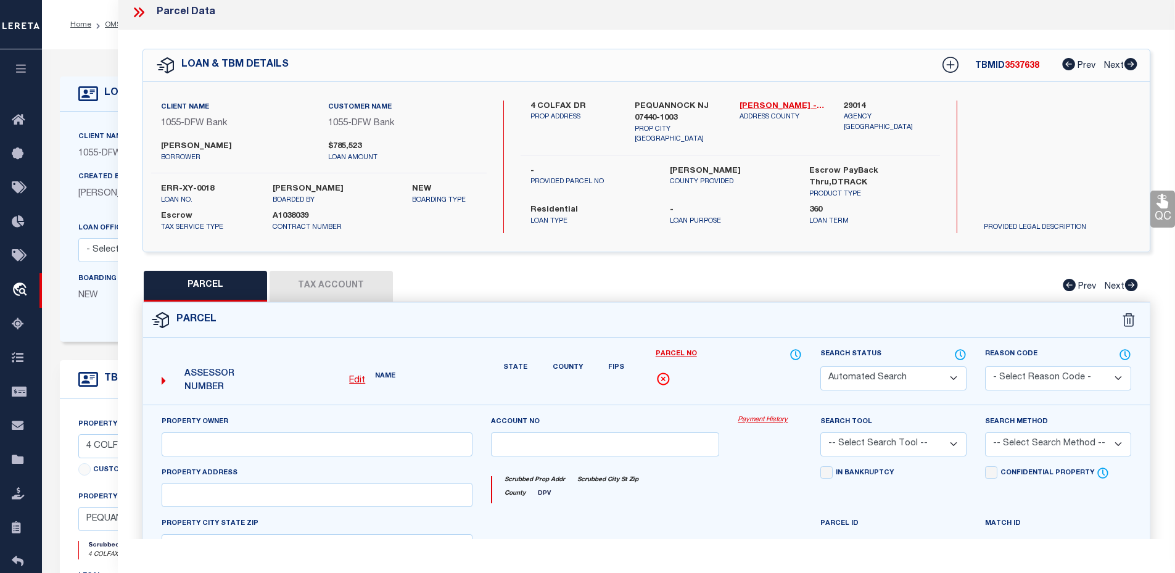
select select "CP"
type input "[PERSON_NAME]"
select select "ATL"
select select "ADD"
type input "4 COLFAX DR"
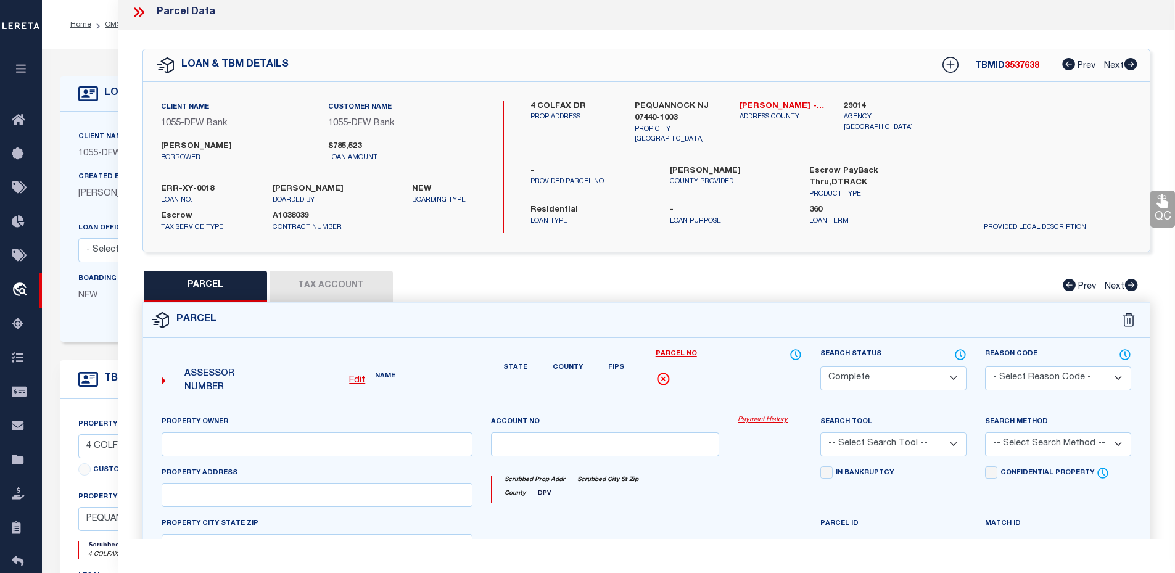
checkbox input "false"
type input "PEQUANNOCK, NJ 07440"
type textarea "LOT:8 BLK:3403 DIST:31 CITY/MUNI/TWP:PEQUANNOCK TWP MAP REF:TAX MAP 42"
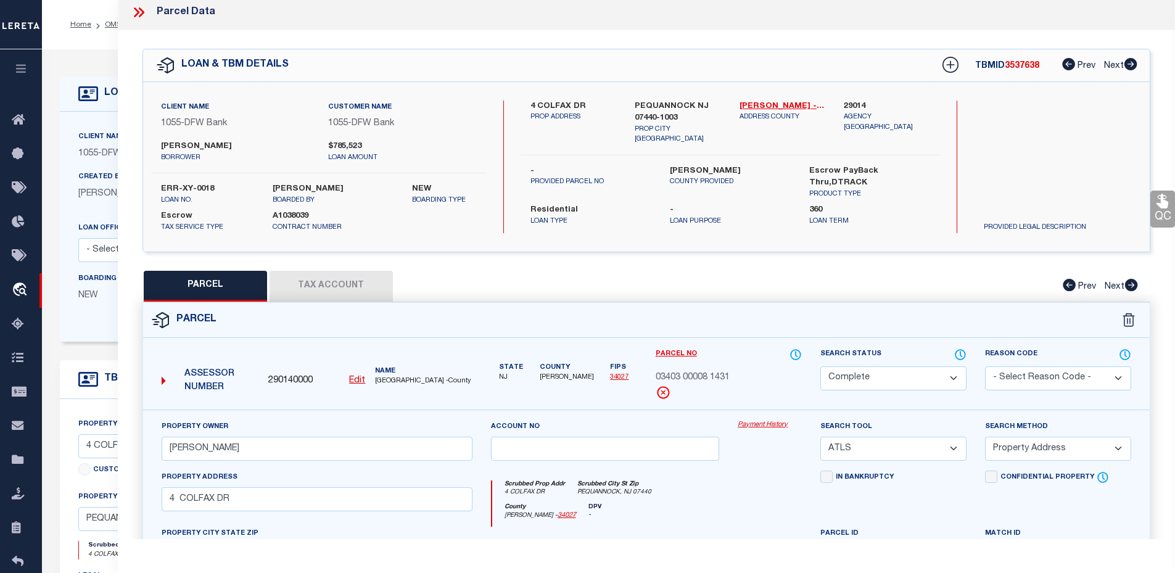
click at [758, 426] on link "Payment History" at bounding box center [770, 425] width 64 height 10
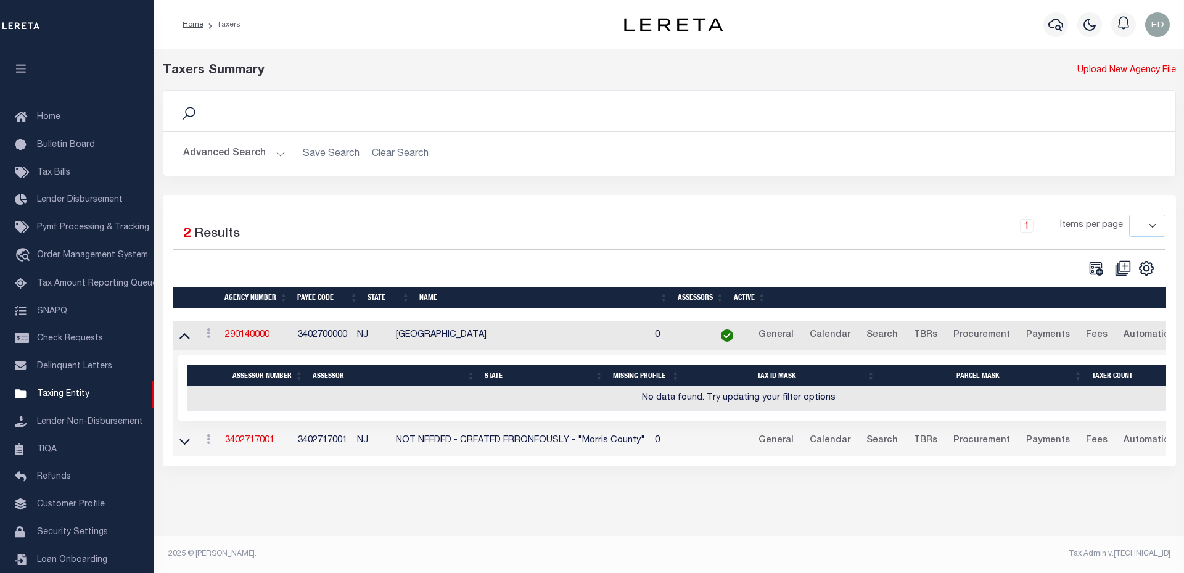
select select
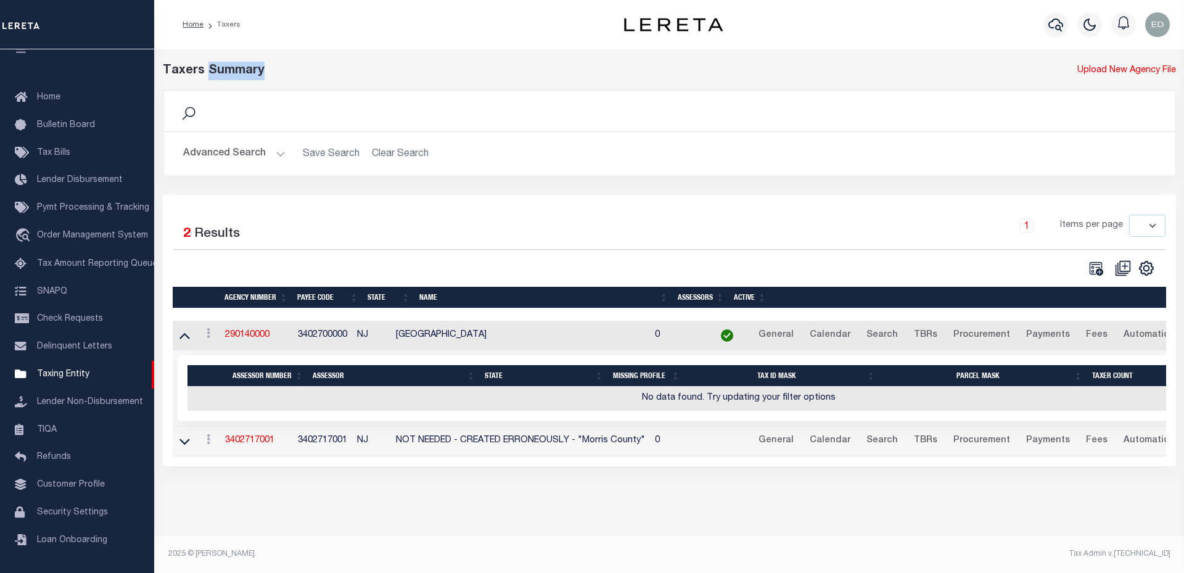
click at [218, 159] on button "Advanced Search" at bounding box center [234, 154] width 102 height 24
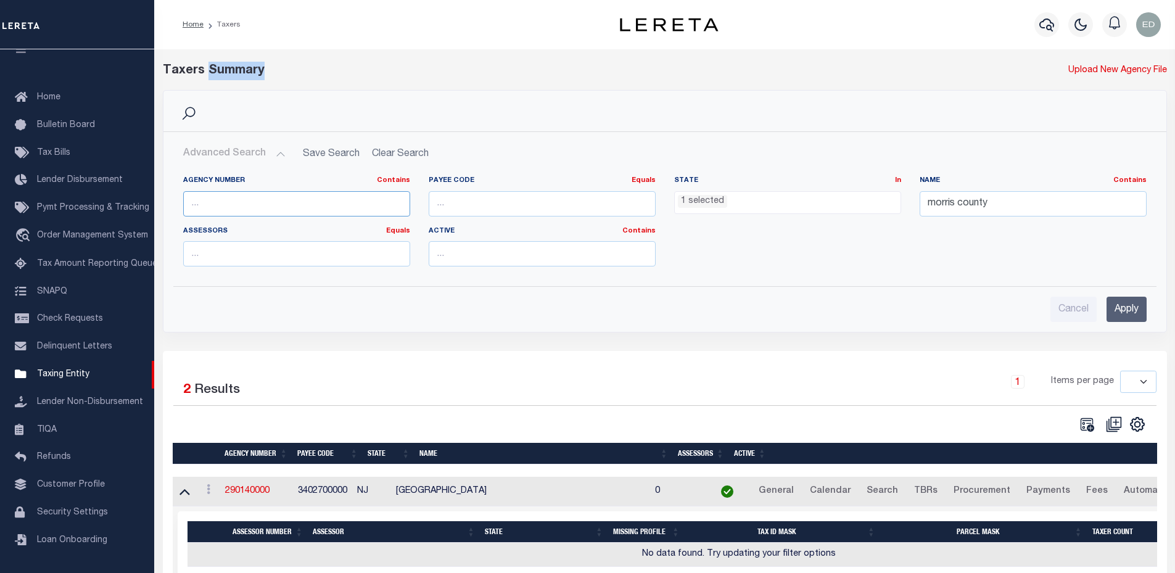
click at [279, 205] on input "text" at bounding box center [296, 203] width 227 height 25
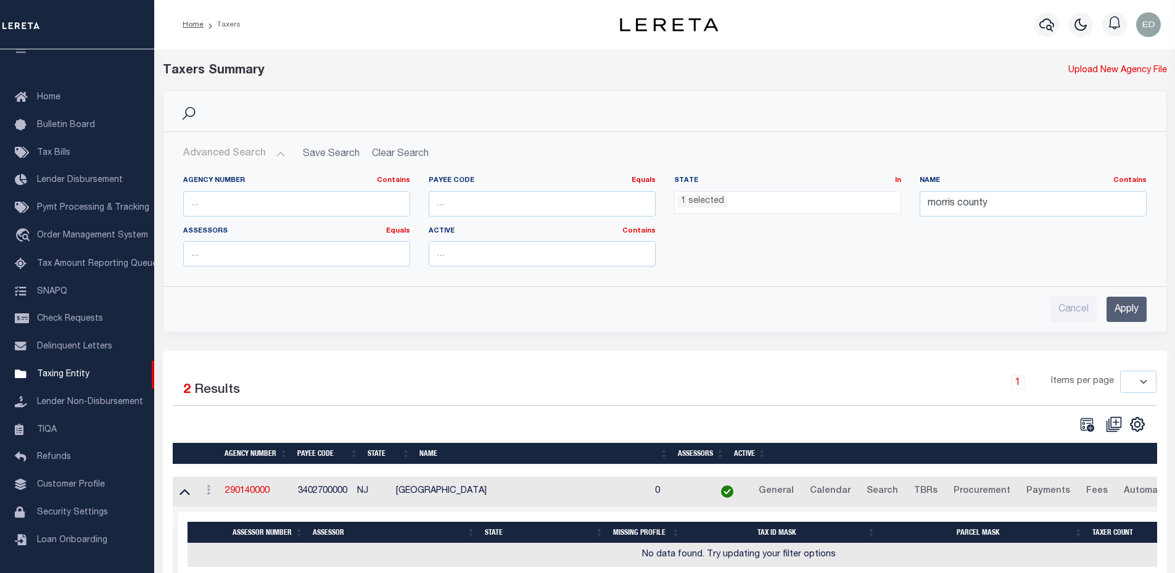
click at [460, 225] on div "Payee Code Equals Equals Is Not Equal To Is Greater Than Is Less Than" at bounding box center [541, 201] width 245 height 51
click at [462, 207] on input "number" at bounding box center [542, 203] width 227 height 25
paste input "290140223"
type input "290140223"
click at [1117, 311] on input "Apply" at bounding box center [1127, 309] width 40 height 25
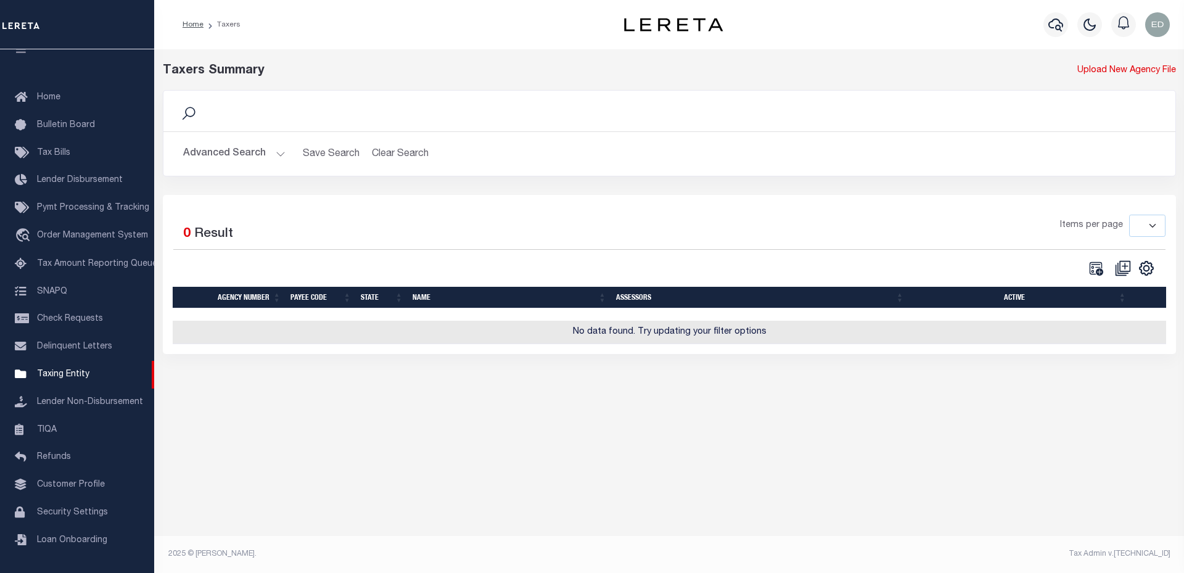
click at [277, 146] on button "Advanced Search" at bounding box center [234, 154] width 102 height 24
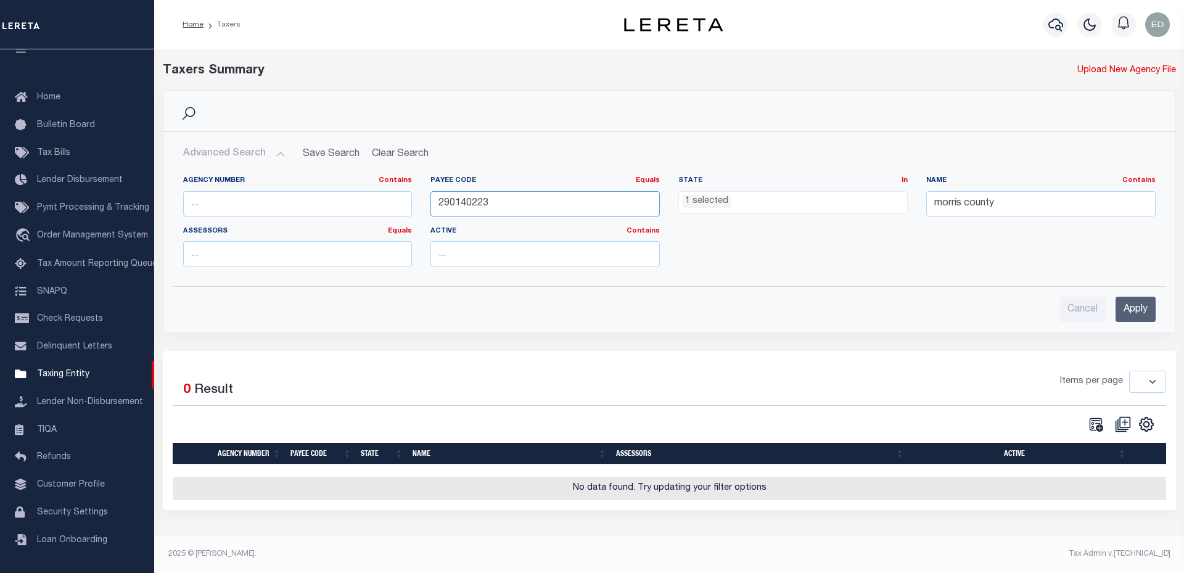
click at [522, 204] on input "290140223" at bounding box center [545, 203] width 229 height 25
click at [369, 200] on input "text" at bounding box center [297, 203] width 229 height 25
paste input "290140223"
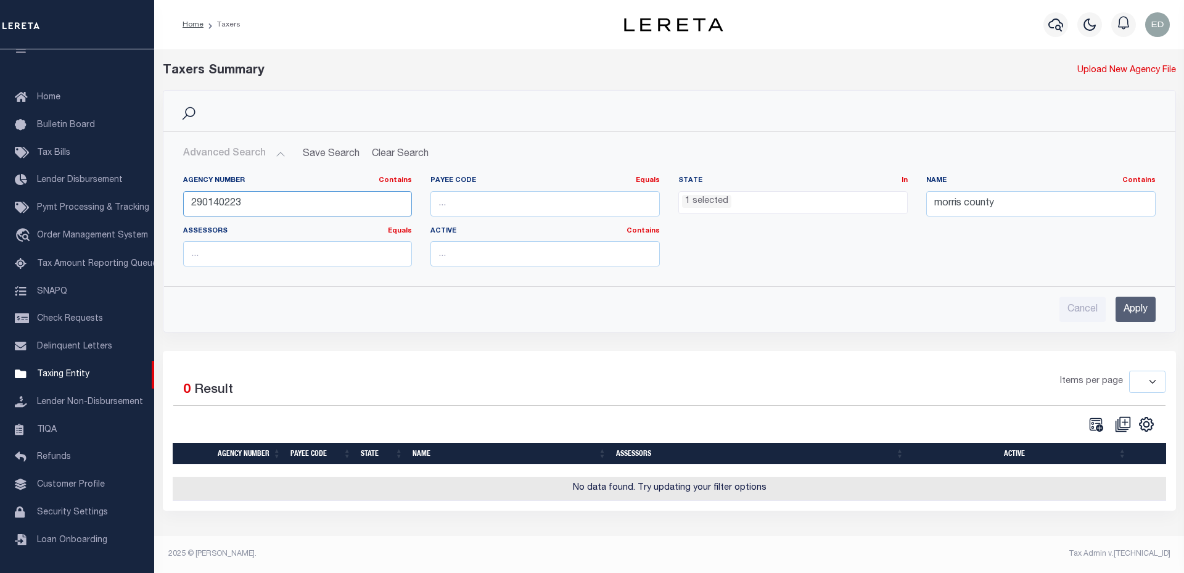
type input "290140223"
click at [1141, 307] on input "Apply" at bounding box center [1136, 309] width 40 height 25
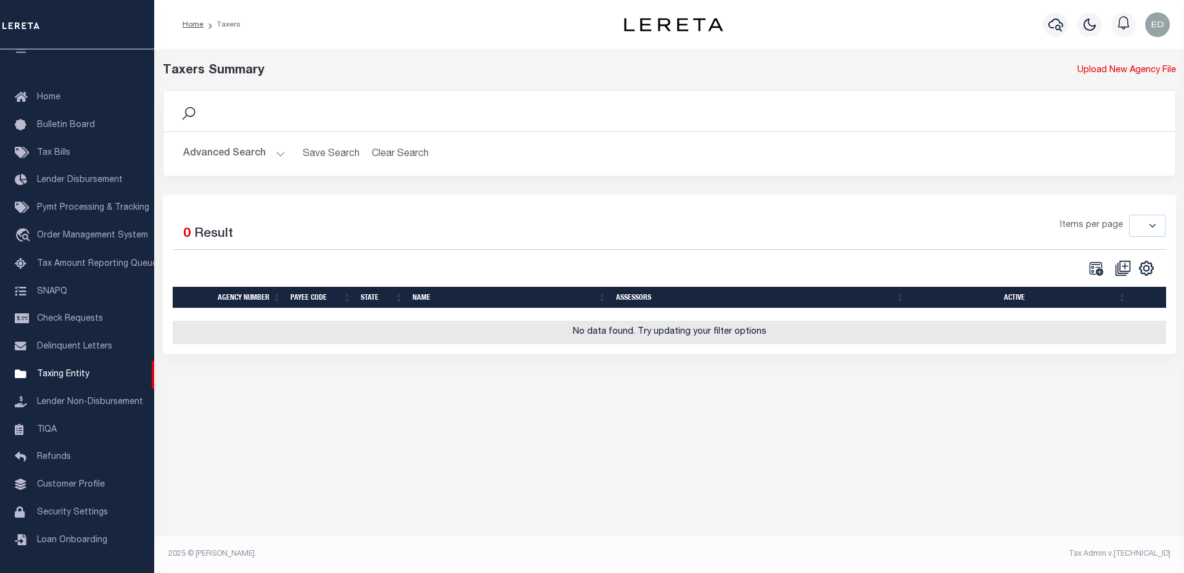
click at [244, 151] on button "Advanced Search" at bounding box center [234, 154] width 102 height 24
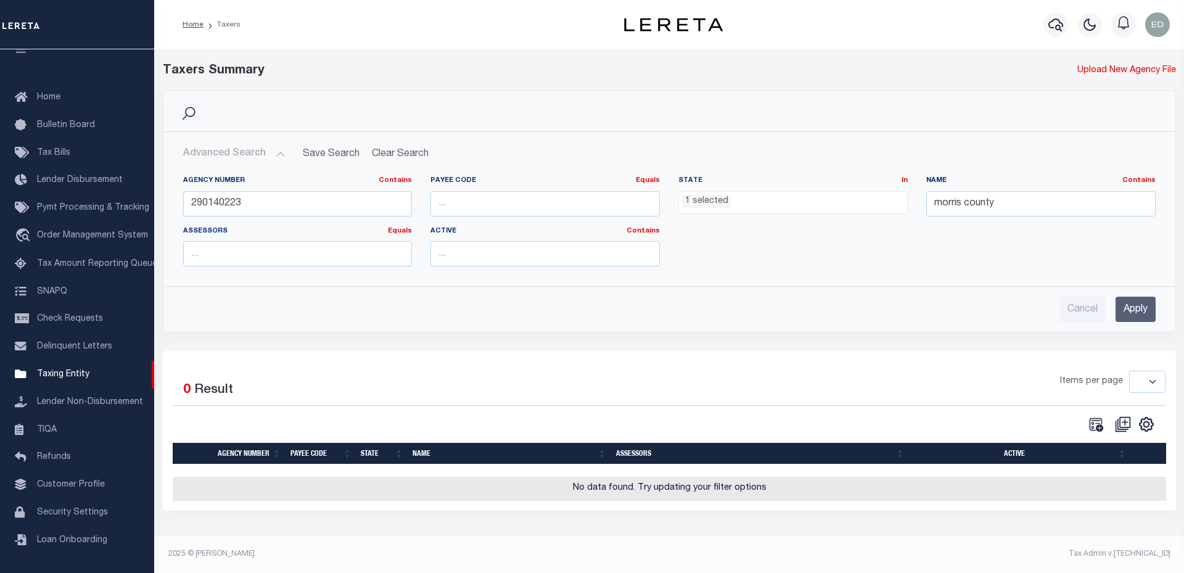
click at [706, 197] on li "1 selected" at bounding box center [706, 202] width 49 height 14
drag, startPoint x: 1038, startPoint y: 208, endPoint x: 870, endPoint y: 199, distance: 167.4
click at [870, 199] on div "Agency Number Contains Contains Is 290140223 Payee Code Equals Equals Is Not Eq…" at bounding box center [669, 226] width 991 height 101
click at [701, 200] on li "1 selected" at bounding box center [706, 202] width 49 height 14
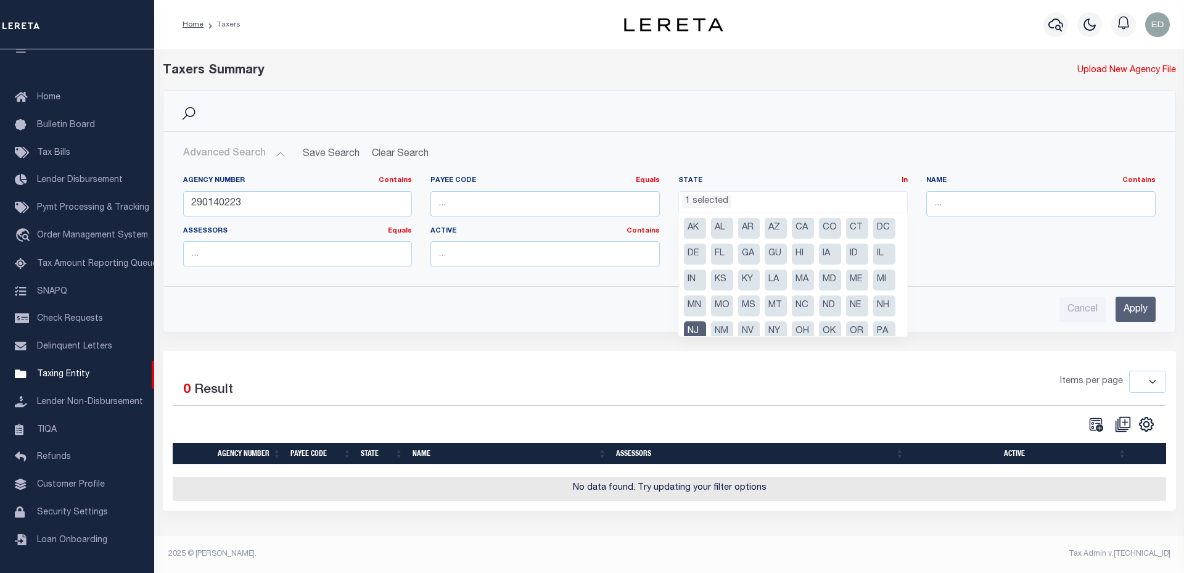
click at [706, 332] on li "NJ" at bounding box center [695, 331] width 22 height 21
select select
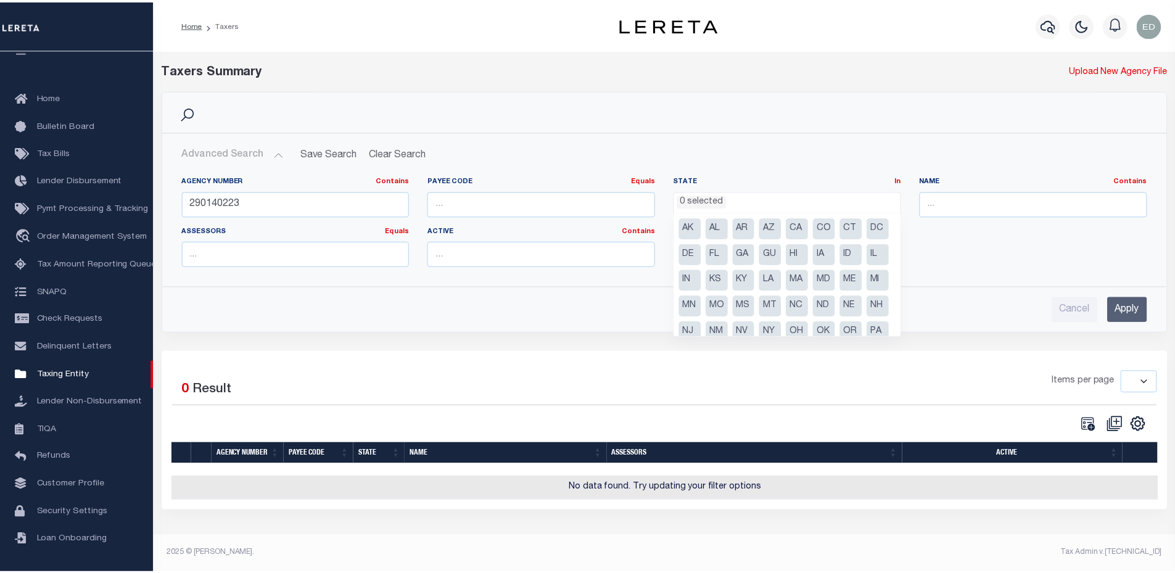
scroll to position [355, 0]
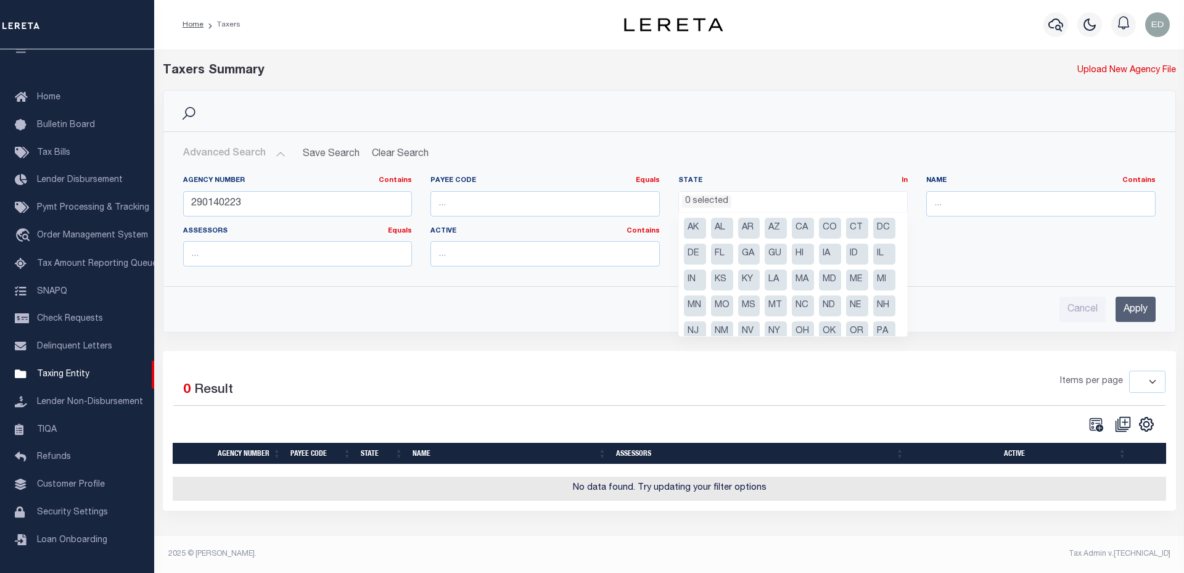
click at [1139, 314] on input "Apply" at bounding box center [1136, 309] width 40 height 25
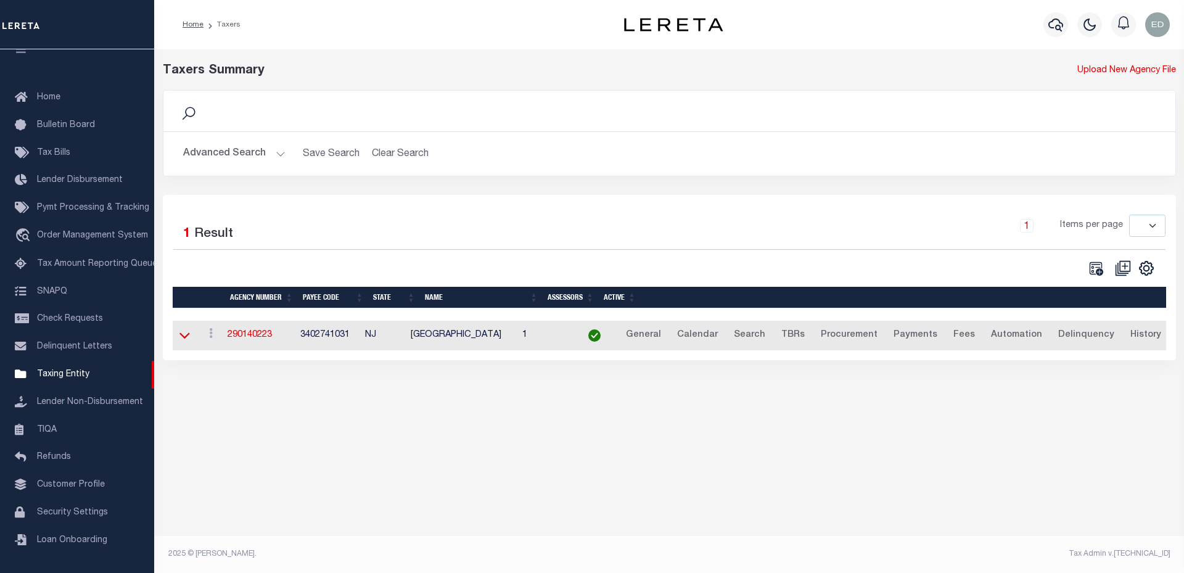
click at [181, 339] on icon at bounding box center [184, 336] width 10 height 6
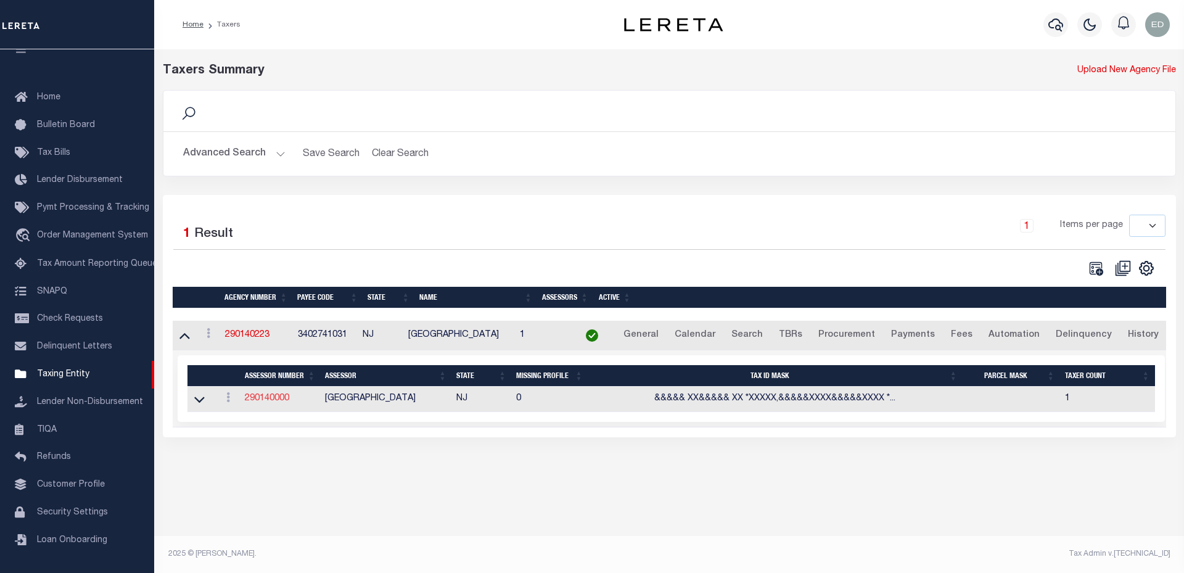
click at [271, 403] on link "290140000" at bounding box center [267, 398] width 44 height 9
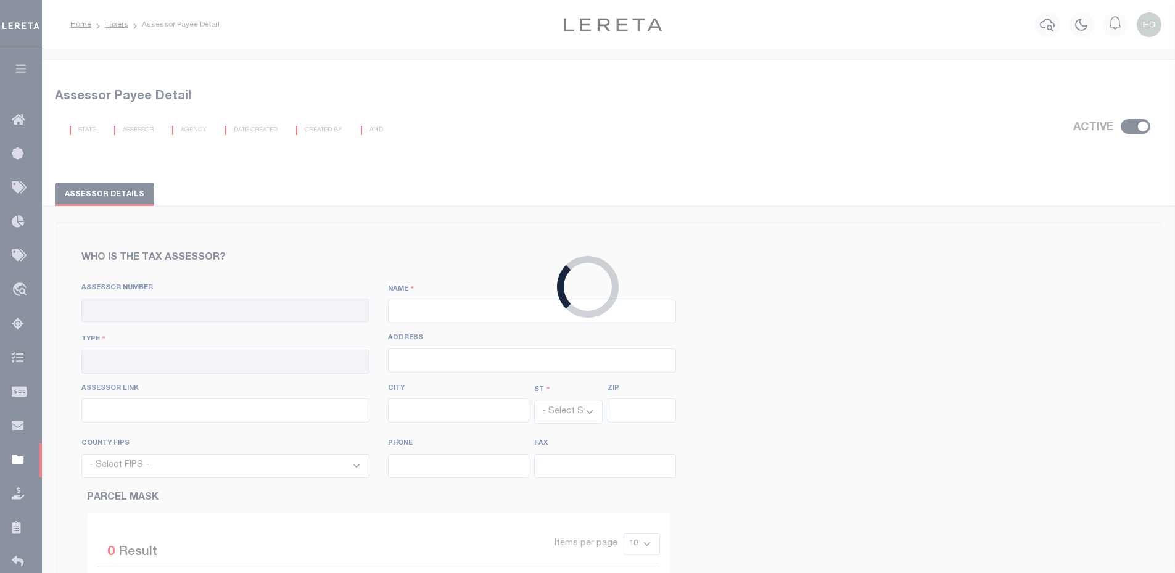
checkbox input "true"
type input "290140000"
type input "[GEOGRAPHIC_DATA]"
type input "00 - County"
type input "http://tax1.co.monmouth.nj.us/cgi-bin/prc6.cgi?&ms_user=monm&passwd=&srch_type=…"
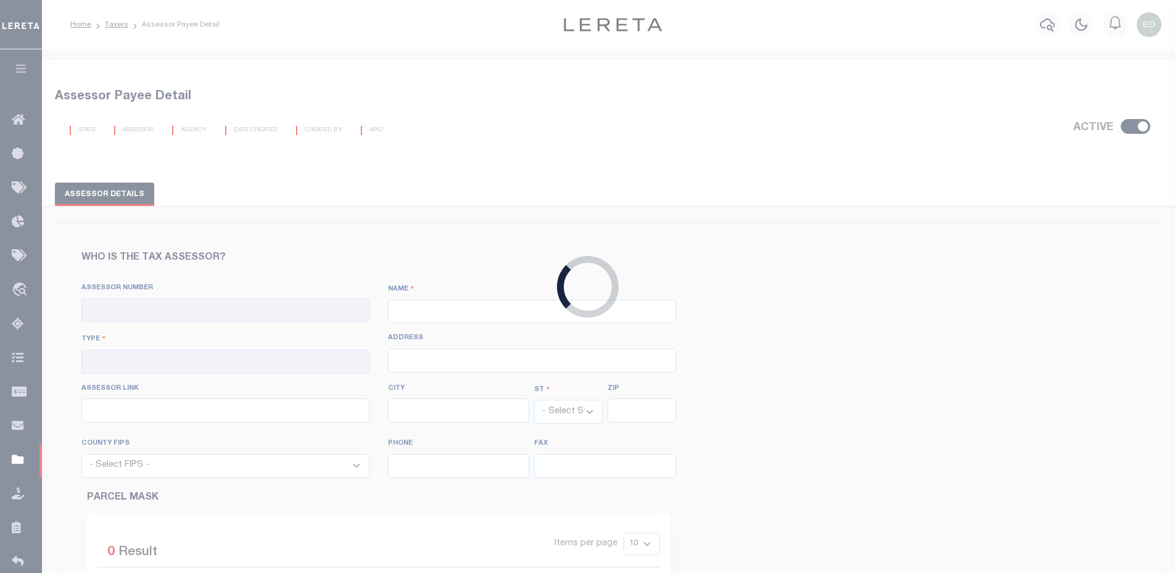
select select "NJ"
select select "34027"
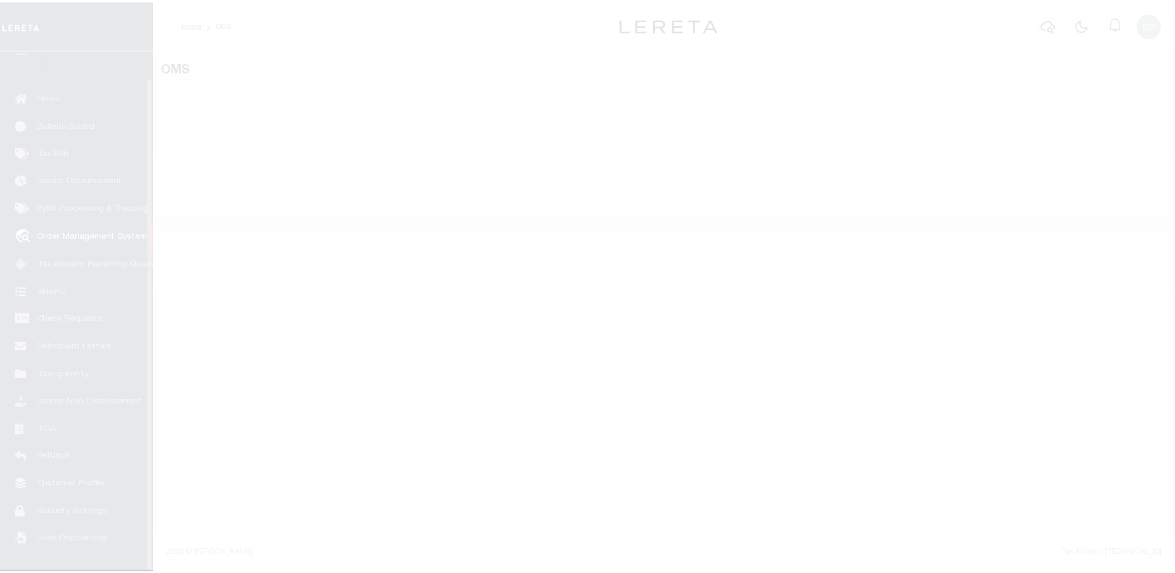
scroll to position [28, 0]
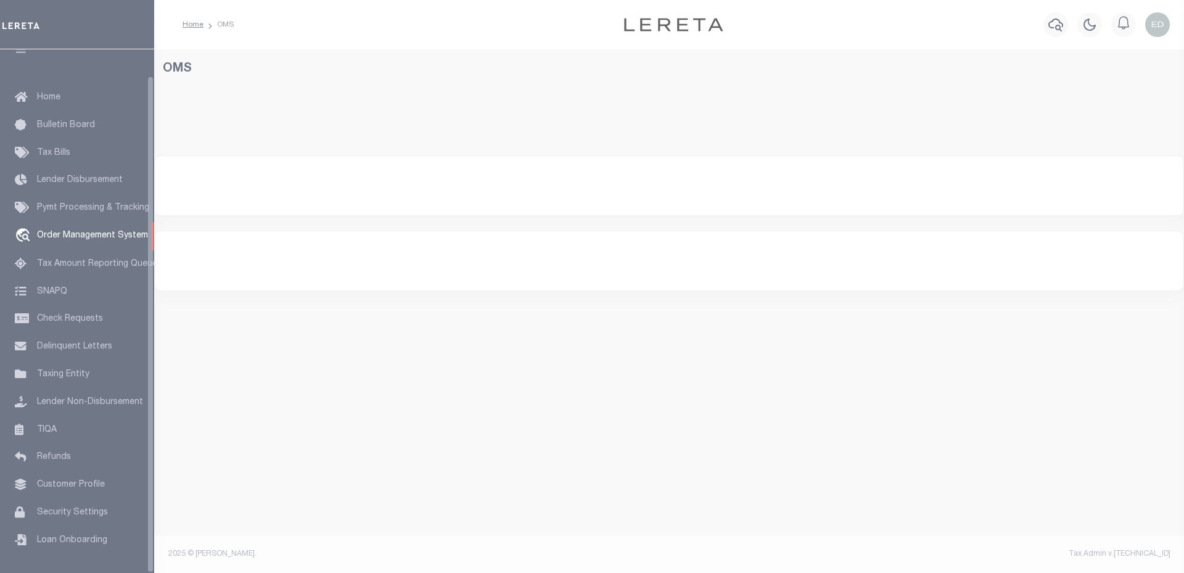
select select "200"
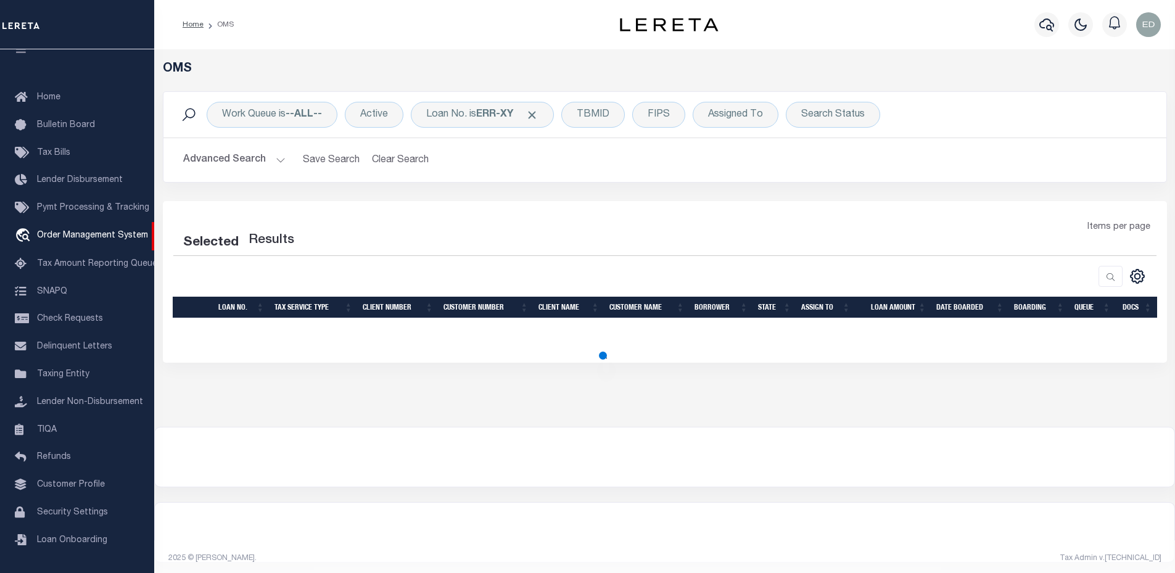
select select "200"
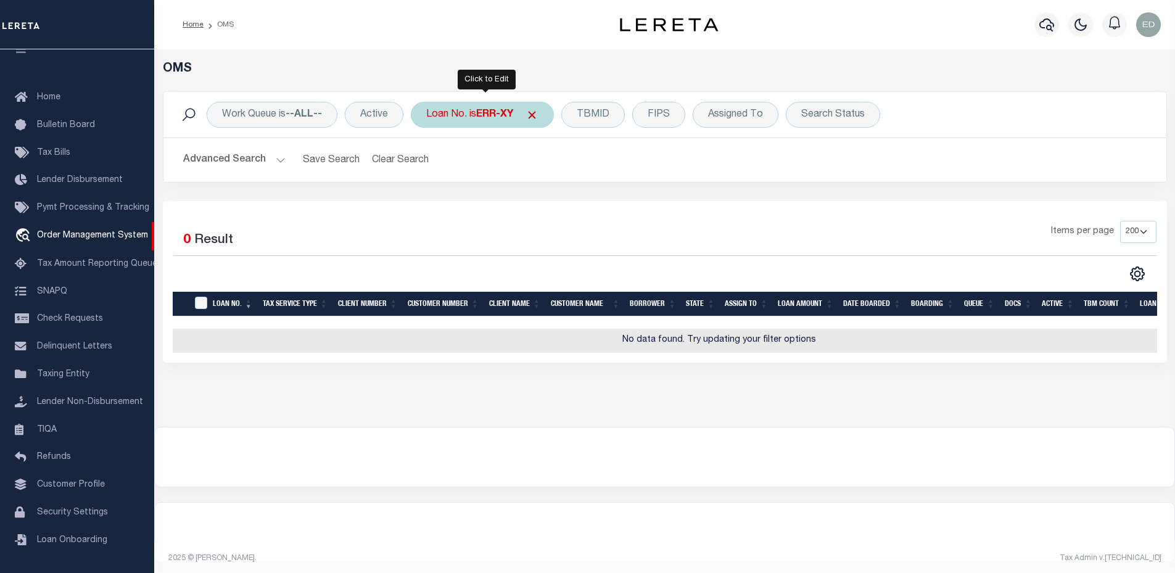
click at [458, 104] on div "Loan No. is ERR-XY" at bounding box center [482, 115] width 143 height 26
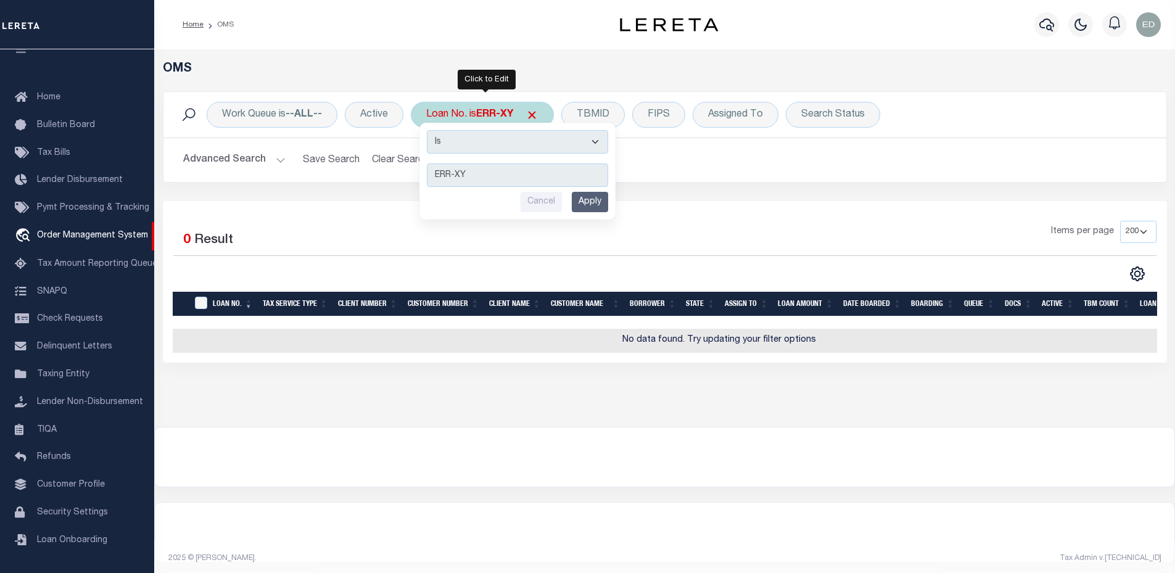
click at [479, 139] on select "Is Contains" at bounding box center [517, 141] width 181 height 23
select select "c"
click at [428, 130] on select "Is Contains" at bounding box center [517, 141] width 181 height 23
click at [582, 207] on input "Apply" at bounding box center [590, 202] width 36 height 20
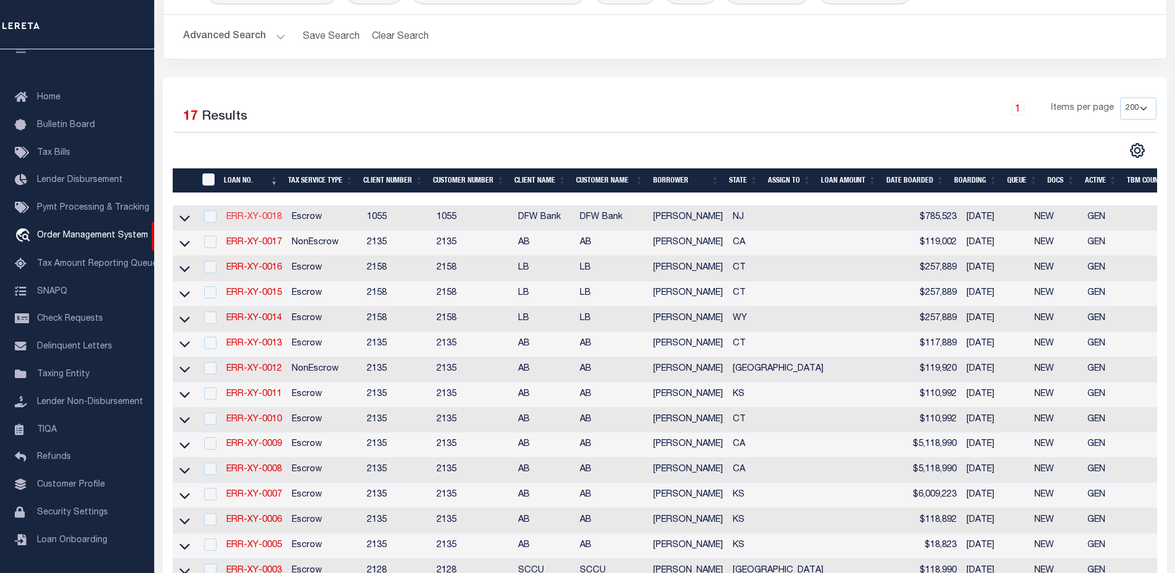
click at [263, 215] on link "ERR-XY-0018" at bounding box center [254, 217] width 56 height 9
type input "ERR-XY-0018"
type input "[PERSON_NAME]"
select select
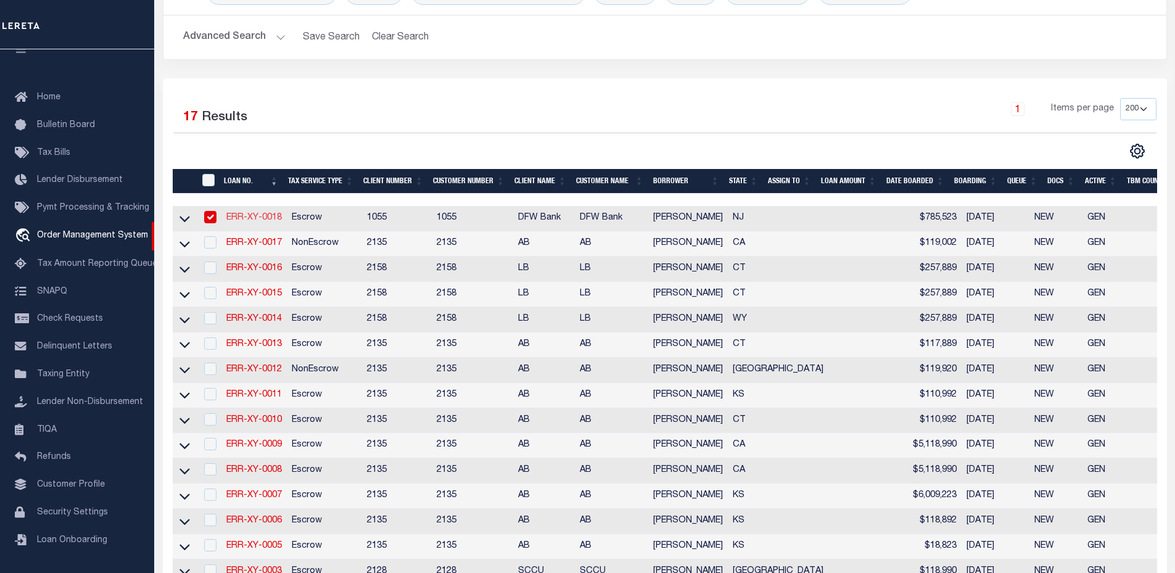
type input "[DATE]"
select select "10"
select select "Escrow"
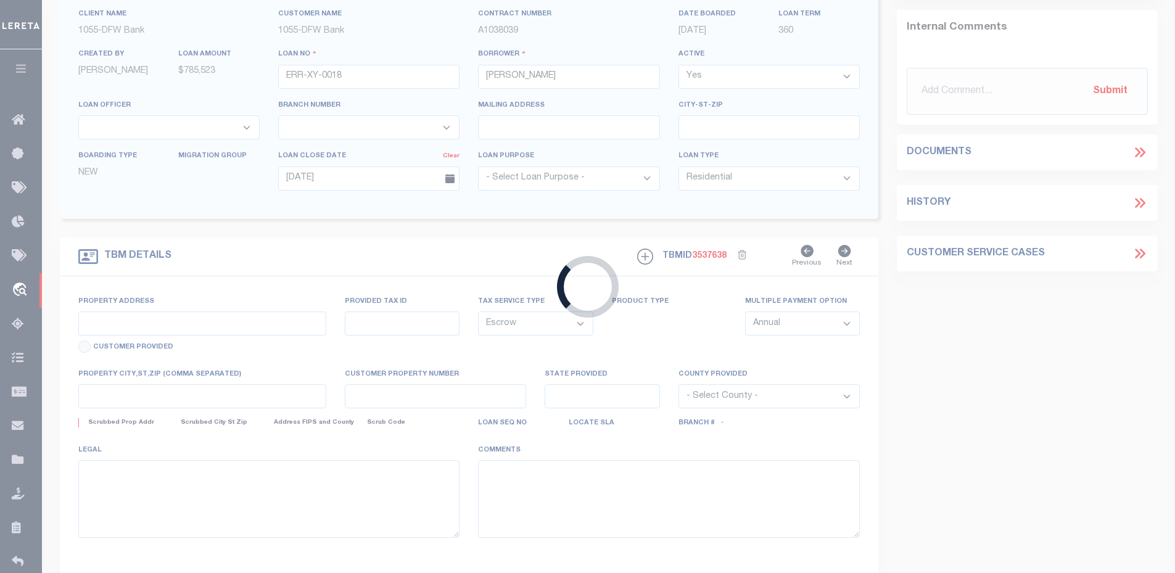
scroll to position [56, 0]
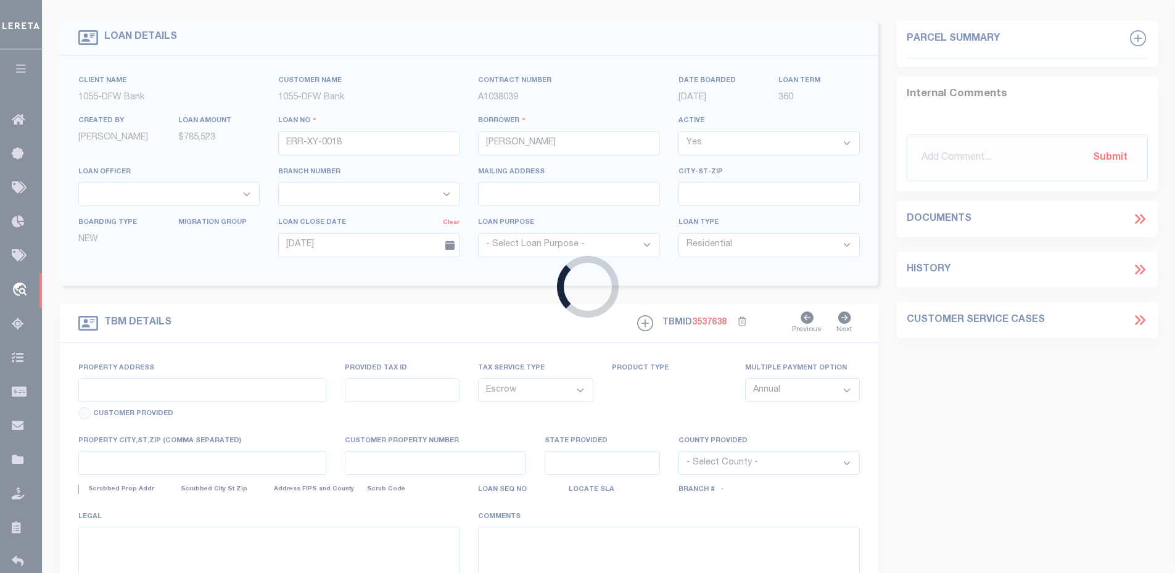
type input "4 COLFAX DR"
select select
type input "PEQUANNOCK NJ 07440-1003"
type input "NJ"
select select
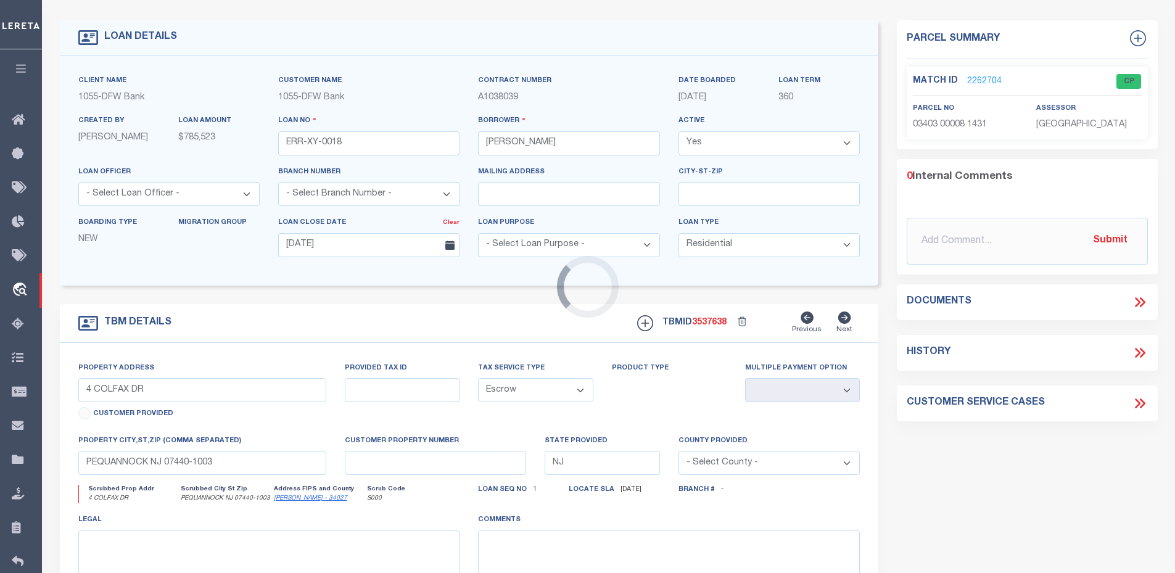
scroll to position [0, 0]
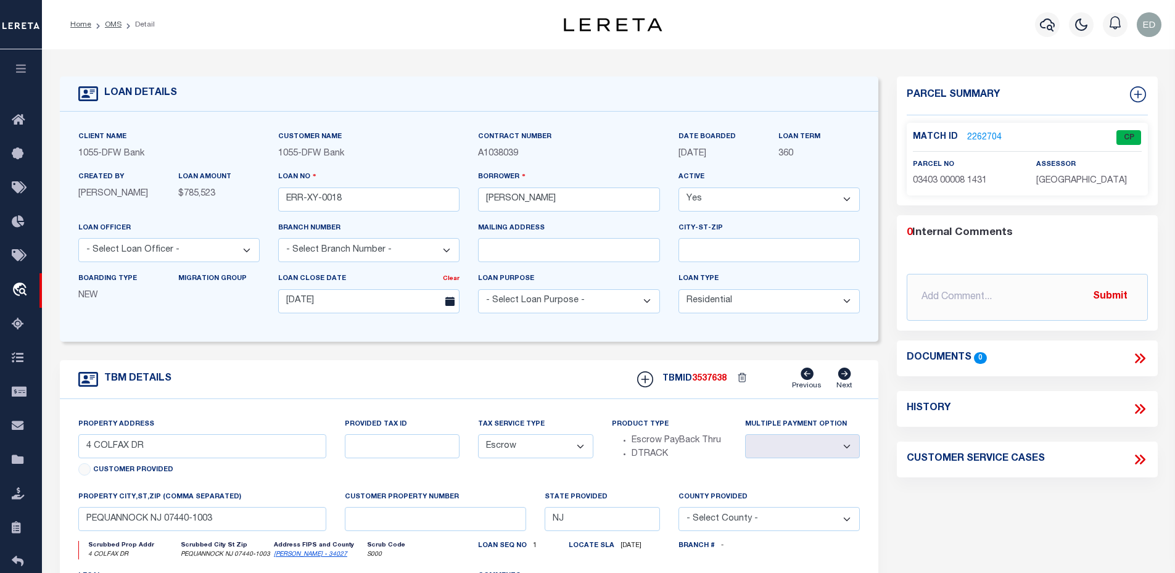
click at [970, 132] on link "2262704" at bounding box center [984, 137] width 35 height 13
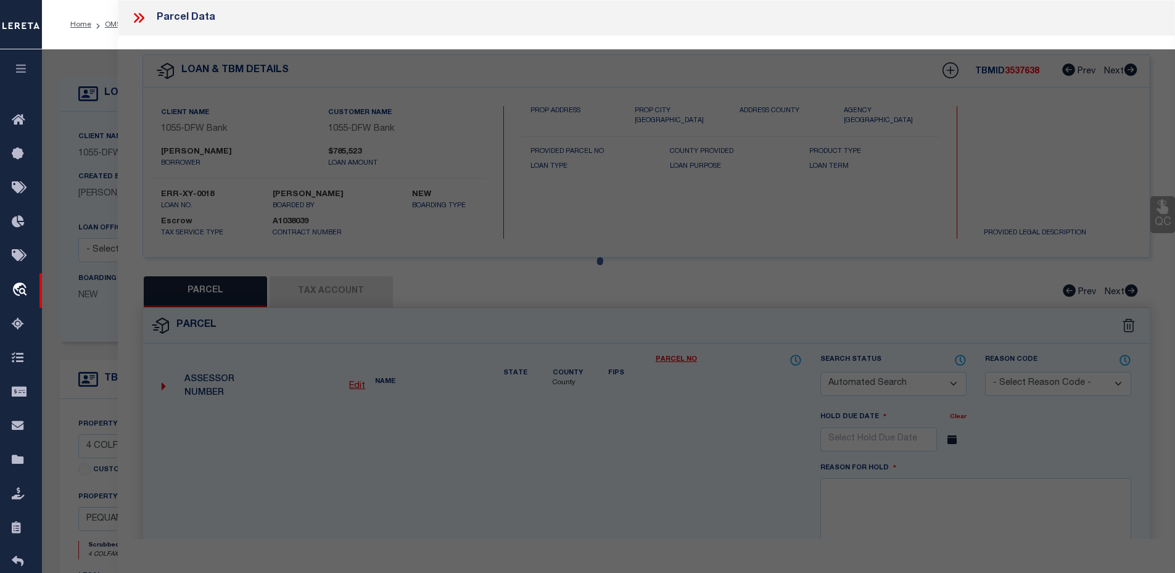
checkbox input "false"
select select "CP"
type input "KUSCHAN,MALLORY"
select select "ATL"
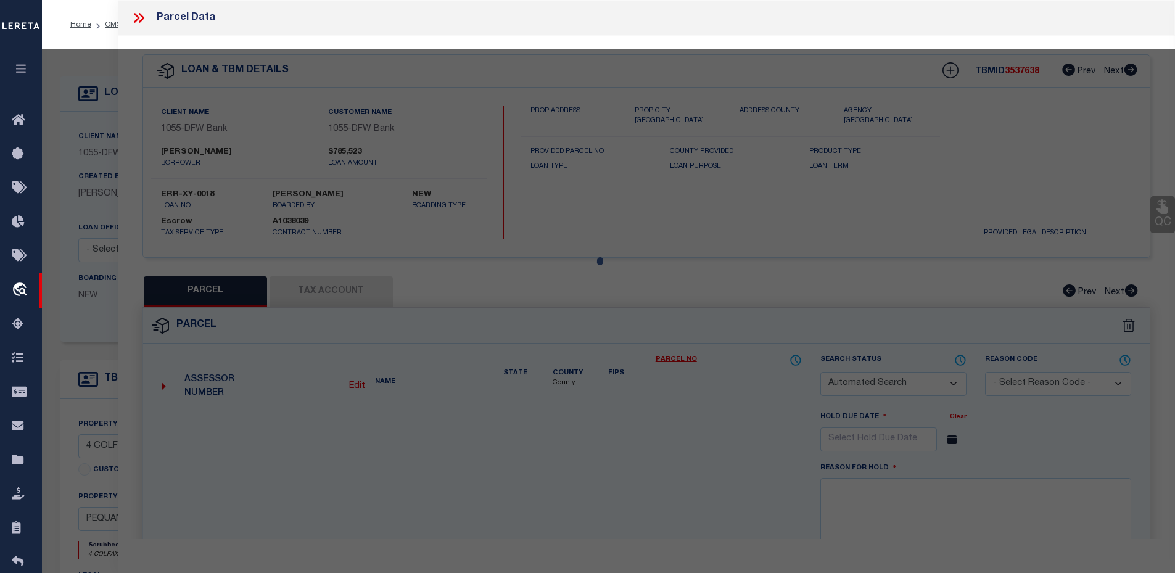
select select "ADD"
type input "4 COLFAX DR"
checkbox input "false"
type input "PEQUANNOCK, NJ 07440"
type textarea "LOT:8 BLK:3403 DIST:31 CITY/MUNI/TWP:PEQUANNOCK TWP MAP REF:TAX MAP 42"
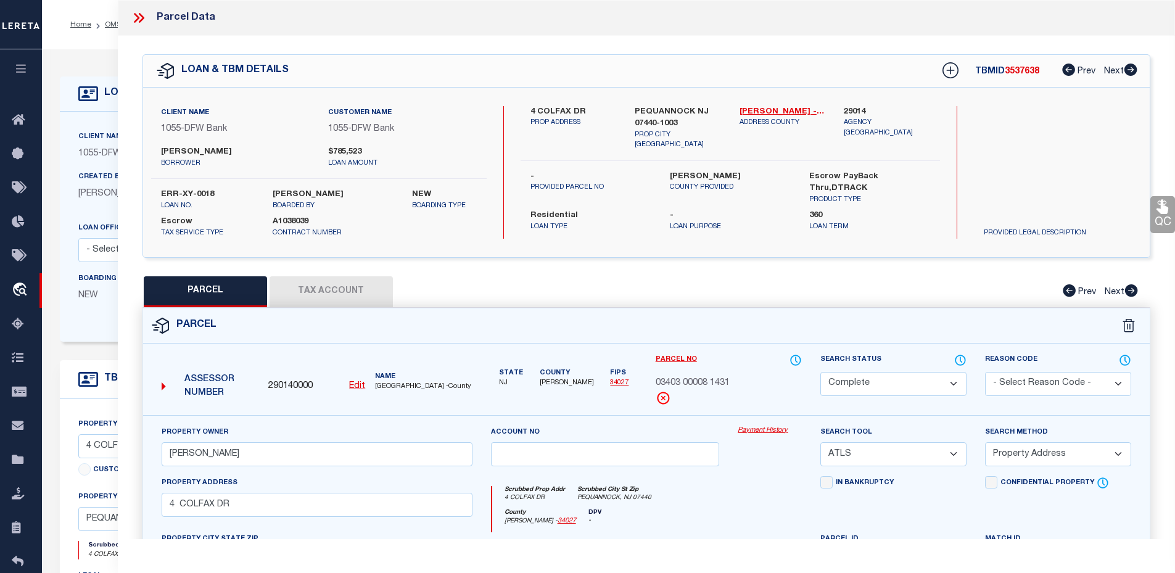
click at [329, 300] on button "Tax Account" at bounding box center [331, 291] width 123 height 31
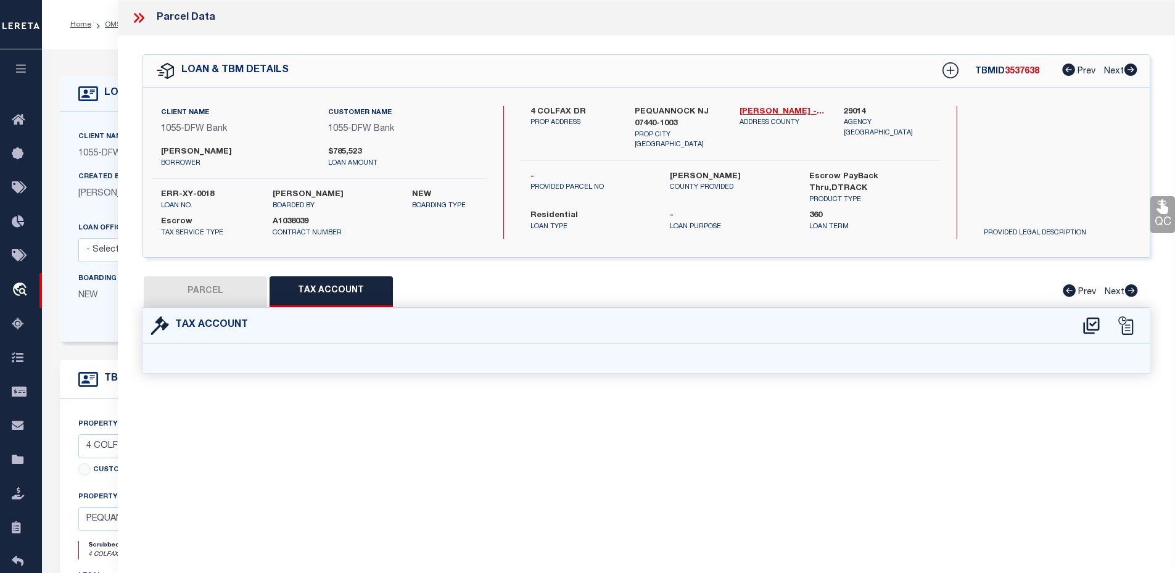
select select "100"
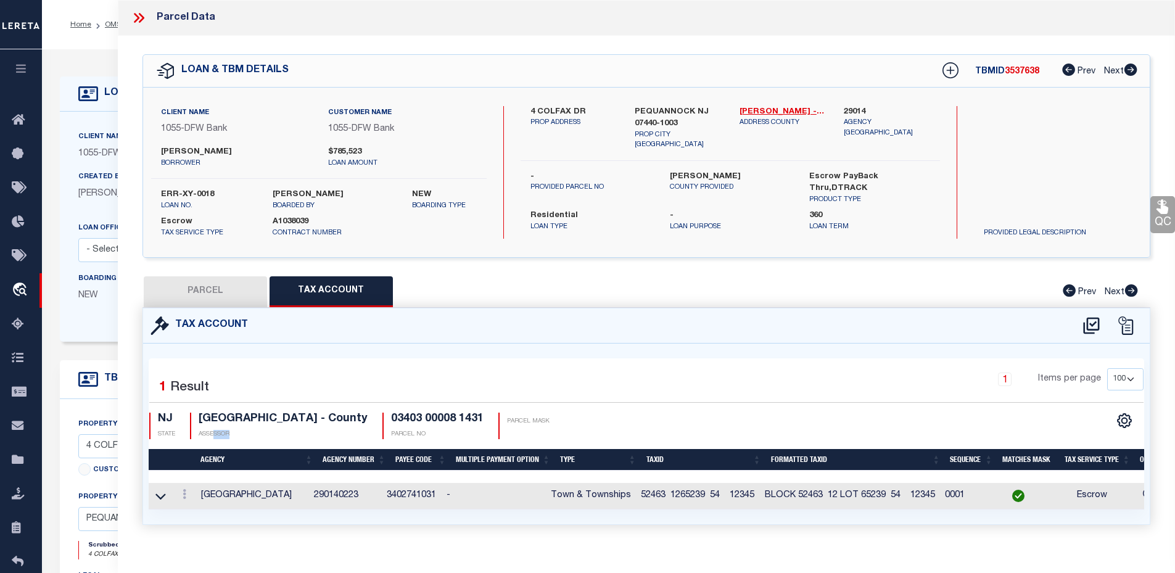
drag, startPoint x: 215, startPoint y: 428, endPoint x: 289, endPoint y: 426, distance: 73.4
click at [289, 426] on div "MORRIS COUNTY - County ASSESSOR" at bounding box center [279, 426] width 178 height 27
click at [345, 493] on td "290140223" at bounding box center [345, 496] width 73 height 27
copy td "290140223"
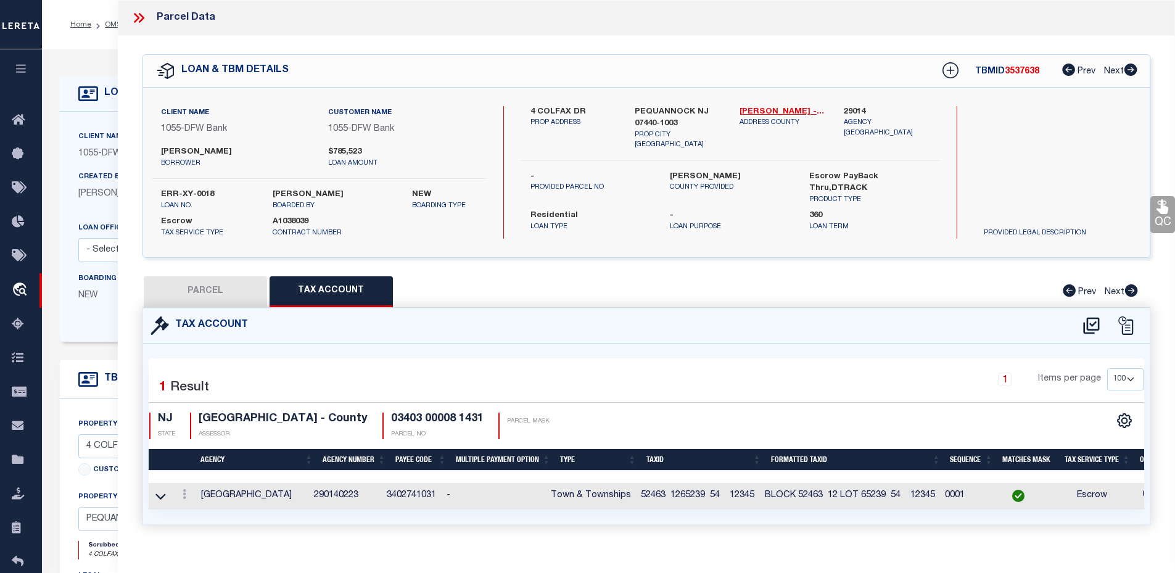
click at [146, 12] on icon at bounding box center [139, 18] width 16 height 16
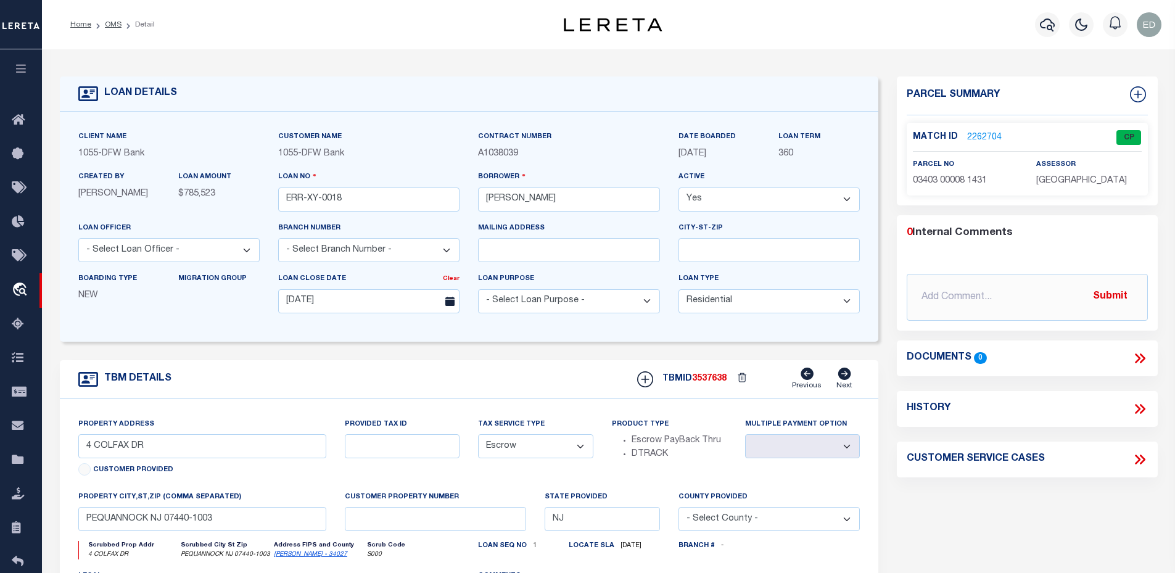
scroll to position [185, 0]
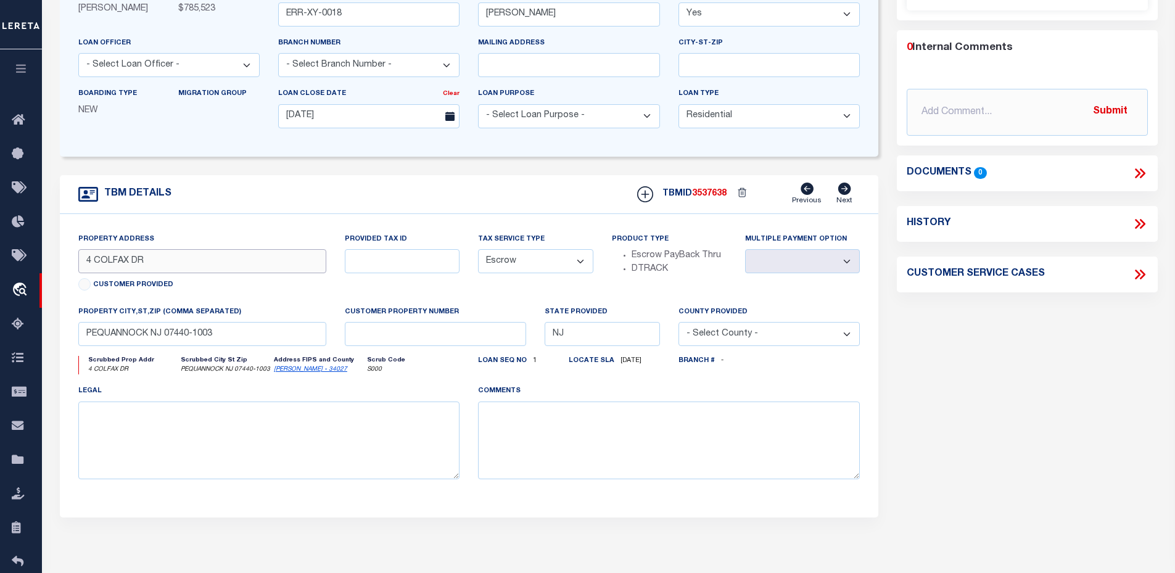
click at [180, 260] on input "4 COLFAX DR" at bounding box center [202, 261] width 249 height 24
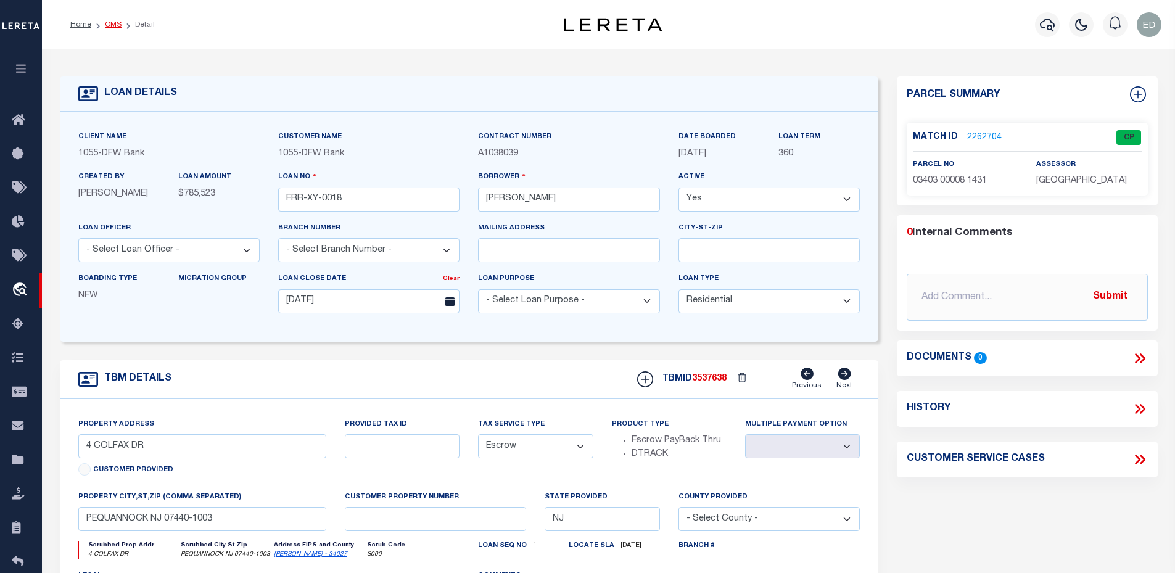
click at [115, 23] on link "OMS" at bounding box center [113, 24] width 17 height 7
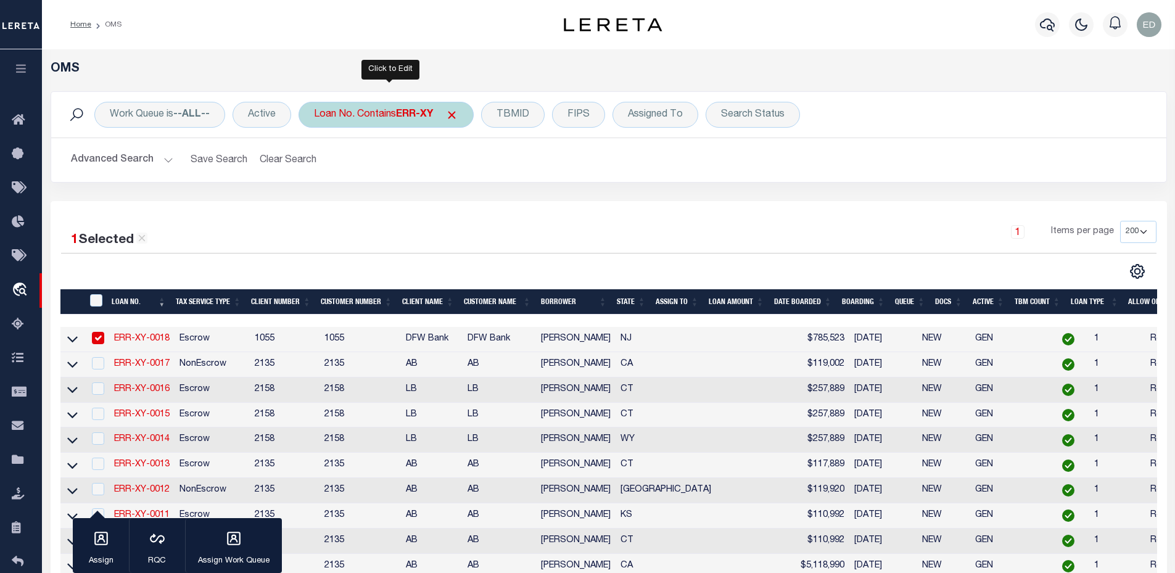
click at [394, 115] on div "Loan No. Contains ERR-XY" at bounding box center [386, 115] width 175 height 26
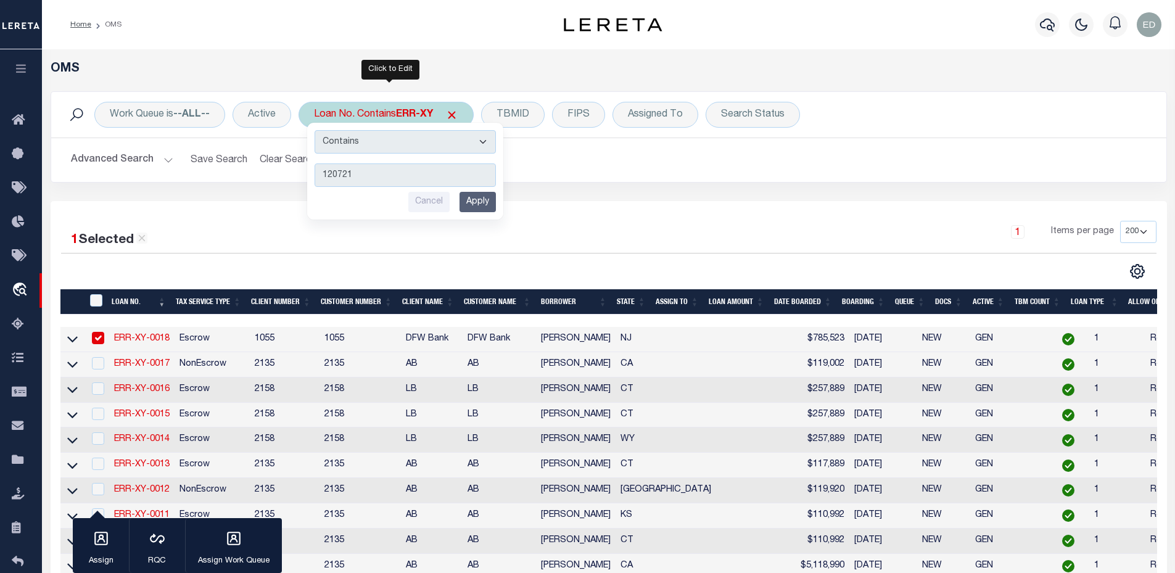
type input "120721"
click at [475, 207] on input "Apply" at bounding box center [478, 202] width 36 height 20
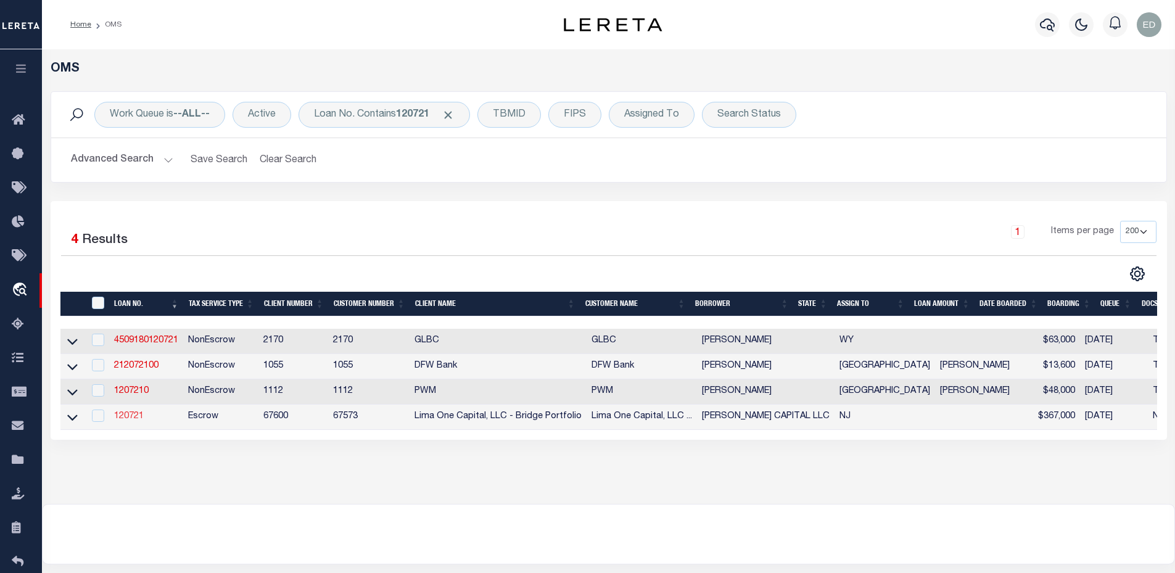
click at [136, 421] on link "120721" at bounding box center [129, 416] width 30 height 9
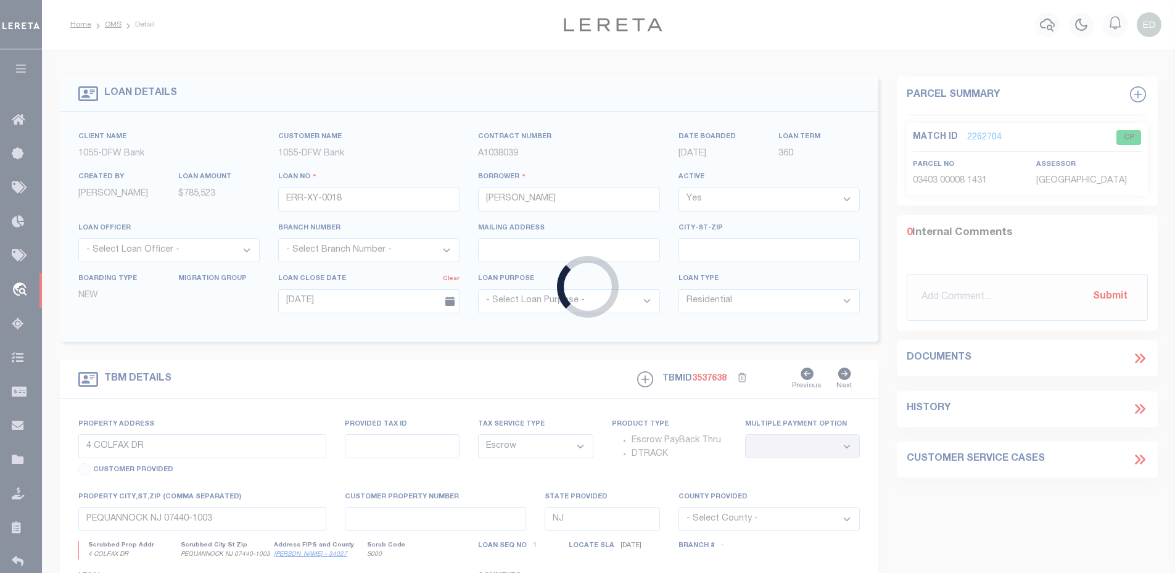
type input "120721"
type input "[PERSON_NAME] CAPITAL LLC"
select select
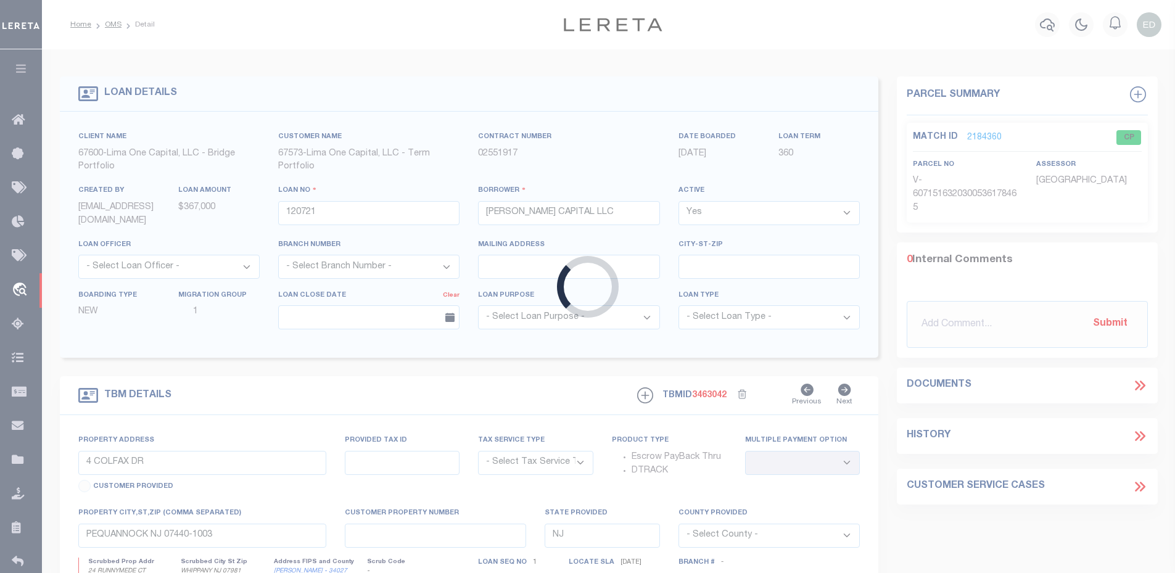
type input "24 RUNNYMEDE CT"
radio input "true"
select select "Escrow"
select select
type input "WHIPPANY NJ 07981"
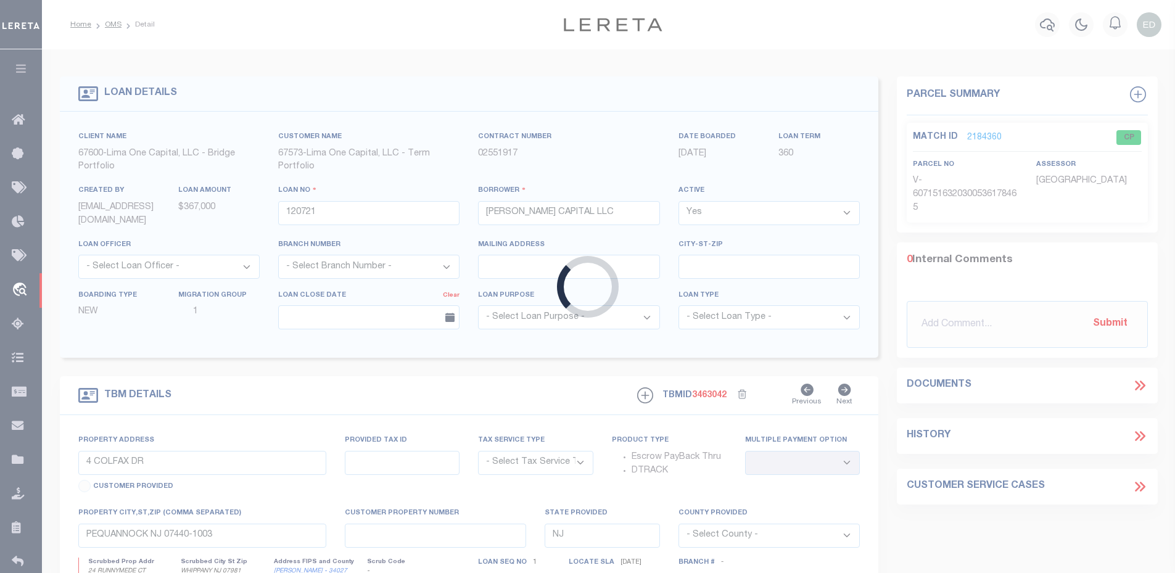
type input "120721-1"
type textarea "COLLECTOR: ENTITY: PARCEL: 1"
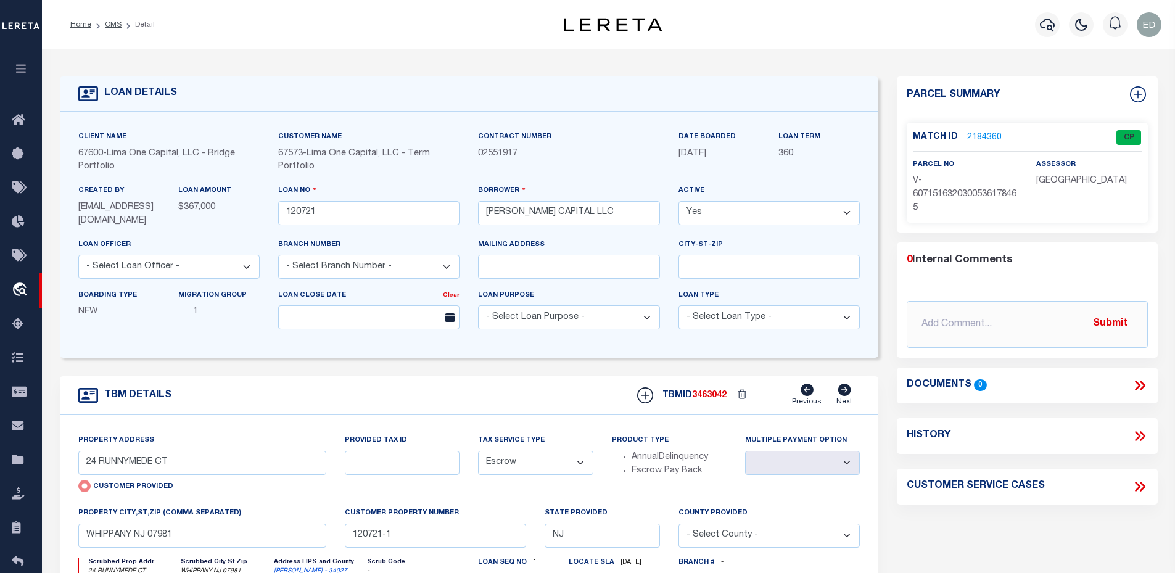
scroll to position [123, 0]
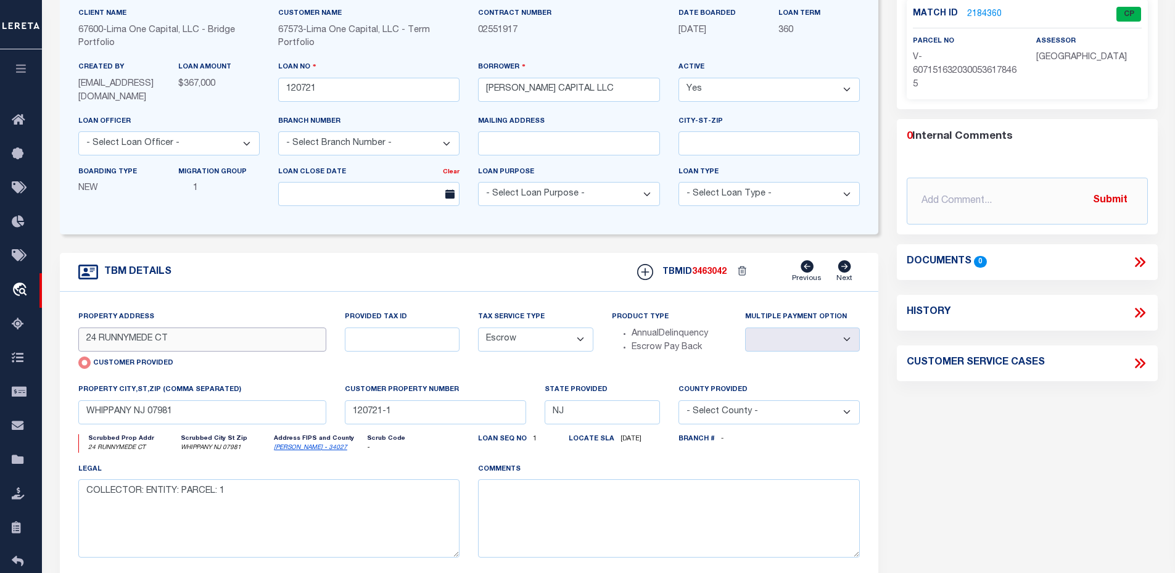
click at [147, 336] on input "24 RUNNYMEDE CT" at bounding box center [202, 340] width 249 height 24
click at [127, 409] on input "WHIPPANY NJ 07981" at bounding box center [202, 412] width 249 height 24
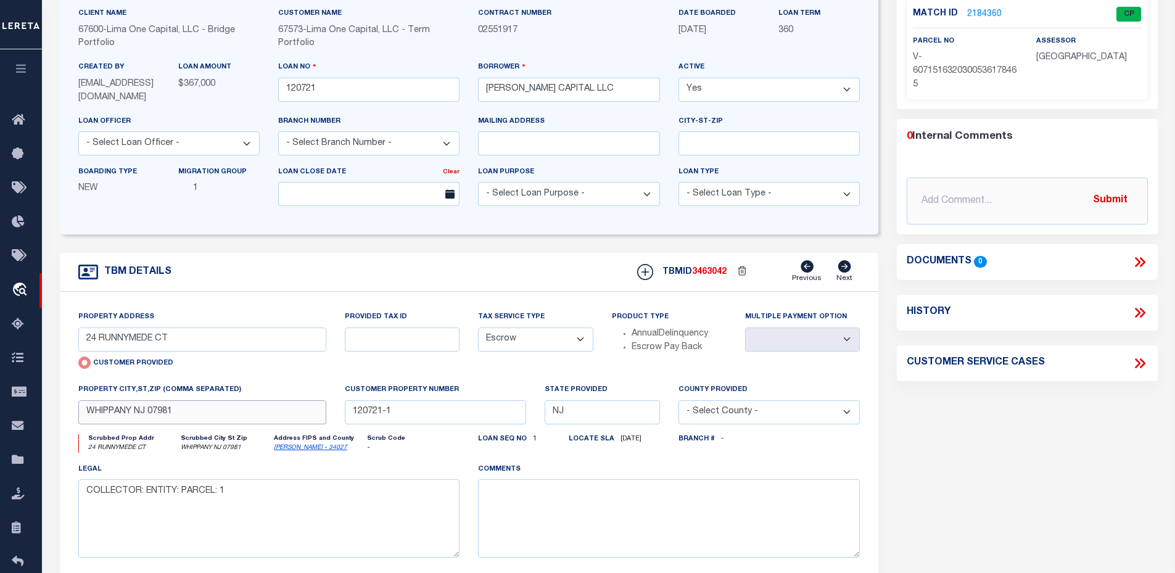
click at [127, 409] on input "WHIPPANY NJ 07981" at bounding box center [202, 412] width 249 height 24
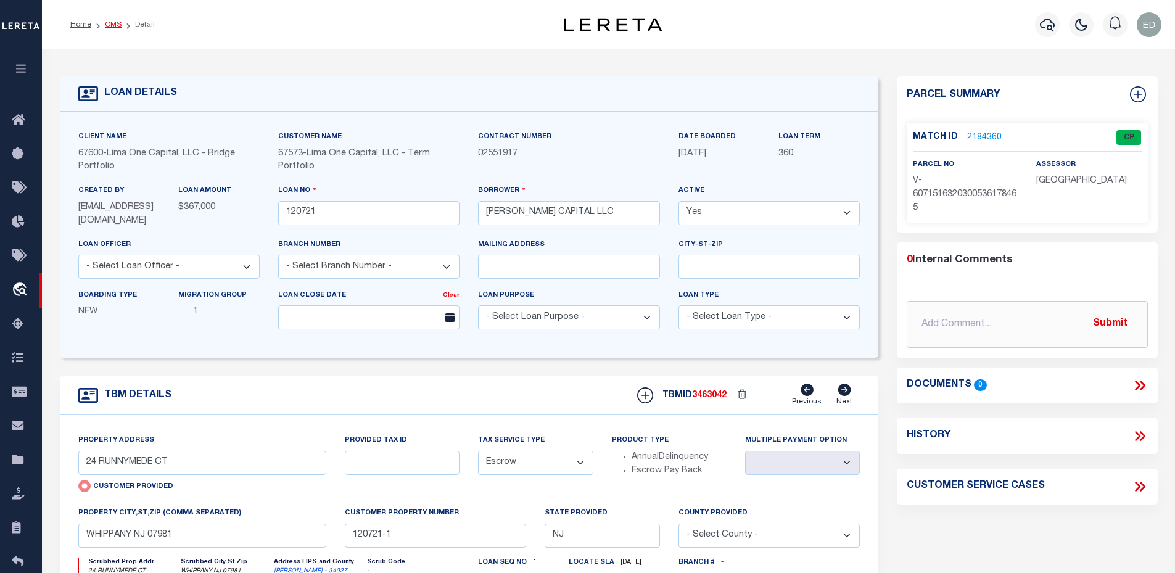
click at [108, 27] on link "OMS" at bounding box center [113, 24] width 17 height 7
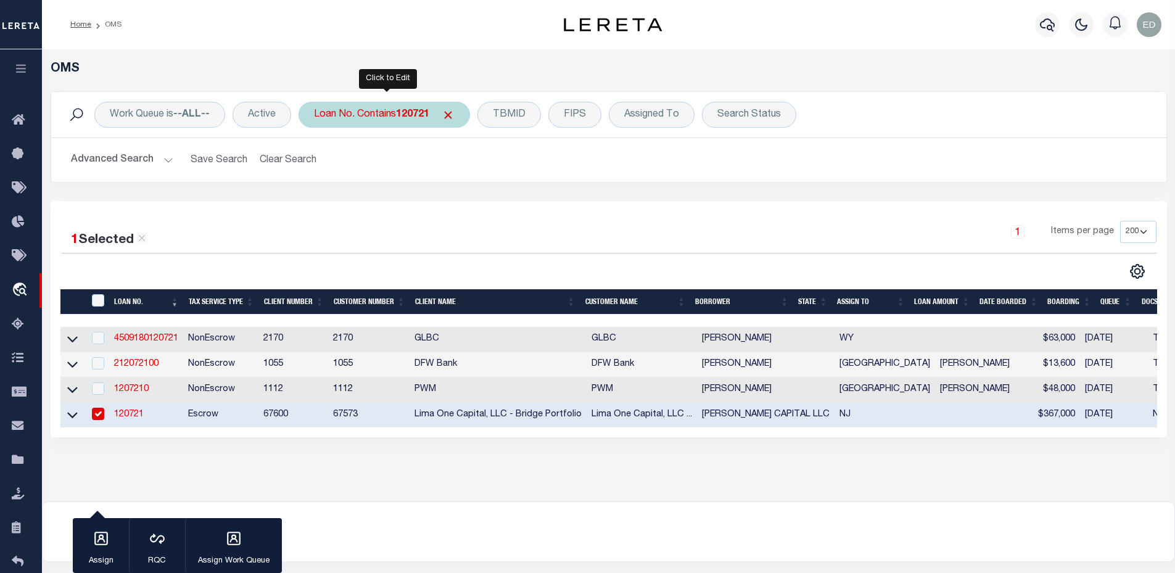
click at [360, 115] on div "Loan No. Contains 120721" at bounding box center [384, 115] width 171 height 26
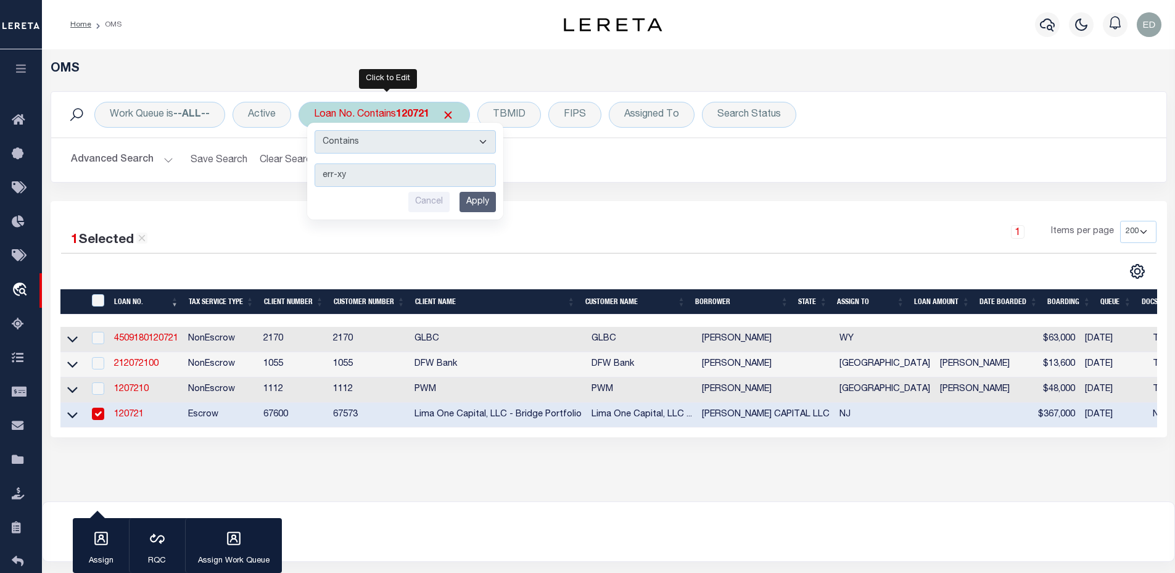
type input "err-xy"
click at [350, 142] on select "Is Contains" at bounding box center [405, 141] width 181 height 23
click at [481, 202] on input "Apply" at bounding box center [478, 202] width 36 height 20
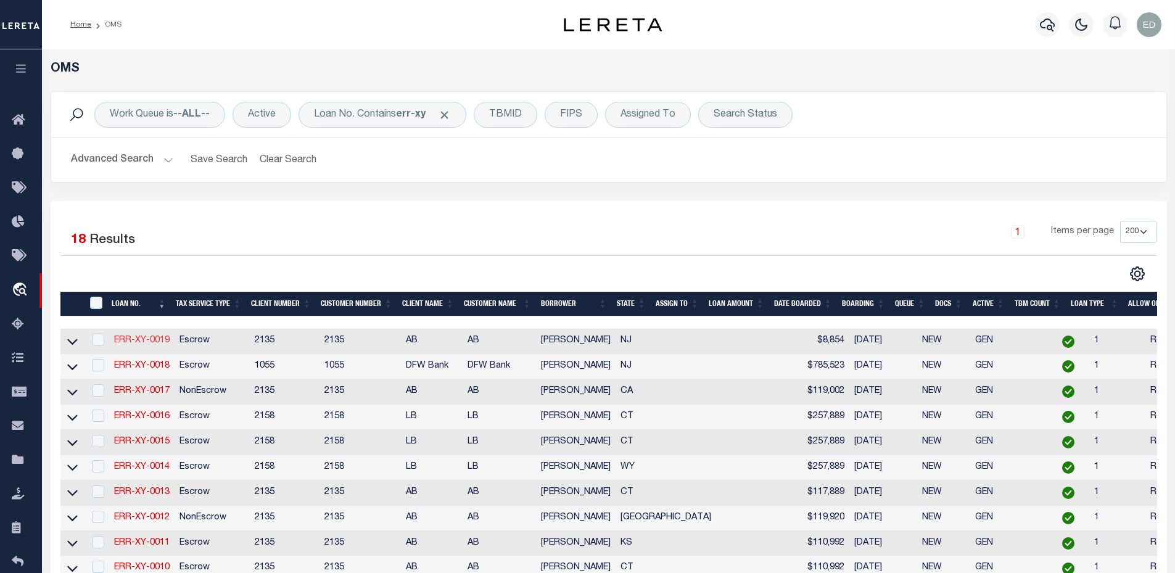
click at [159, 339] on link "ERR-XY-0019" at bounding box center [142, 340] width 56 height 9
type input "ERR-XY-0019"
type input "[PERSON_NAME]"
type input "[DATE]"
select select "10"
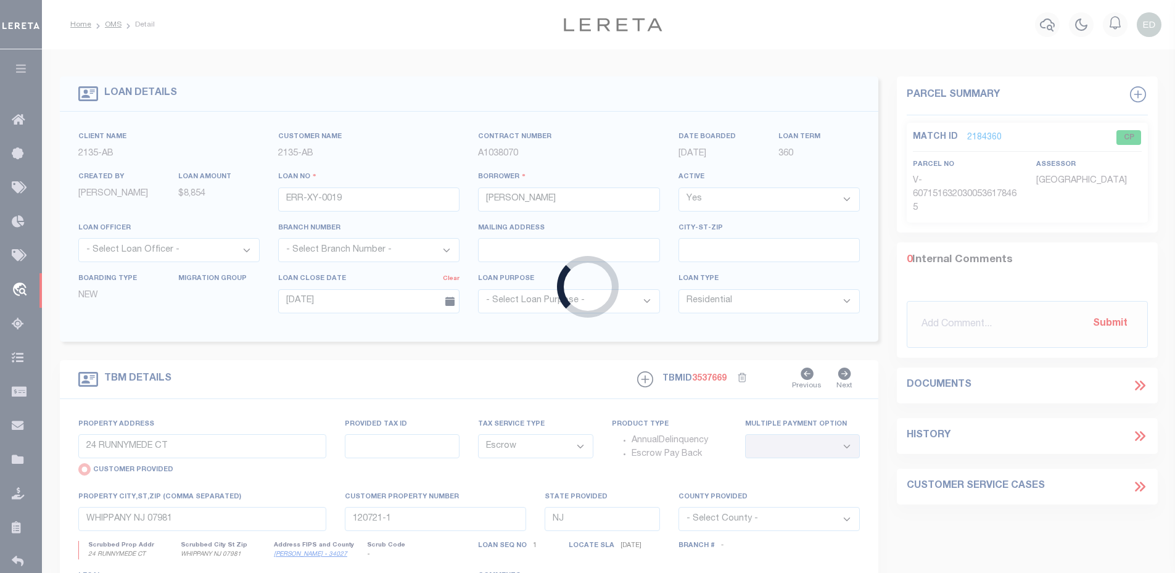
radio input "false"
select select
type input "WHIPPANY NJ 07981-1617"
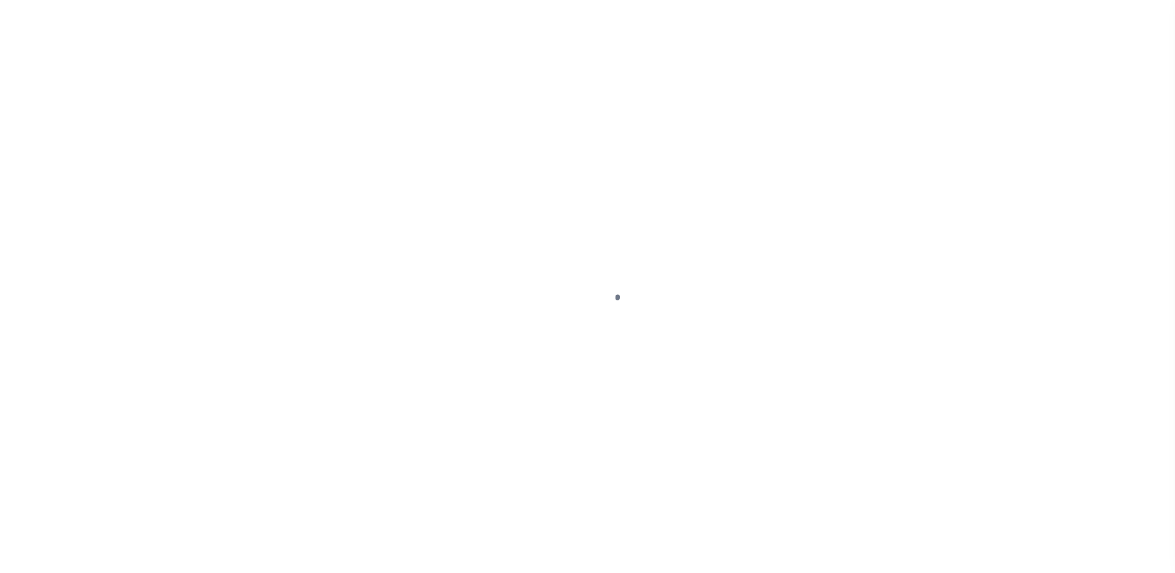
select select "10"
select select "Escrow"
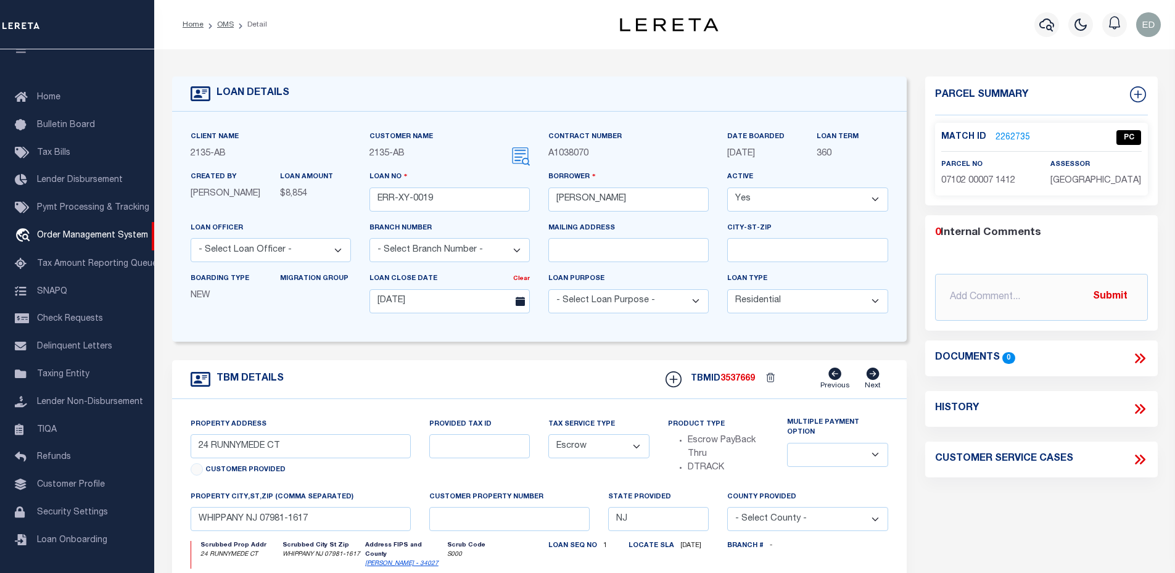
click at [998, 137] on link "2262735" at bounding box center [1013, 137] width 35 height 13
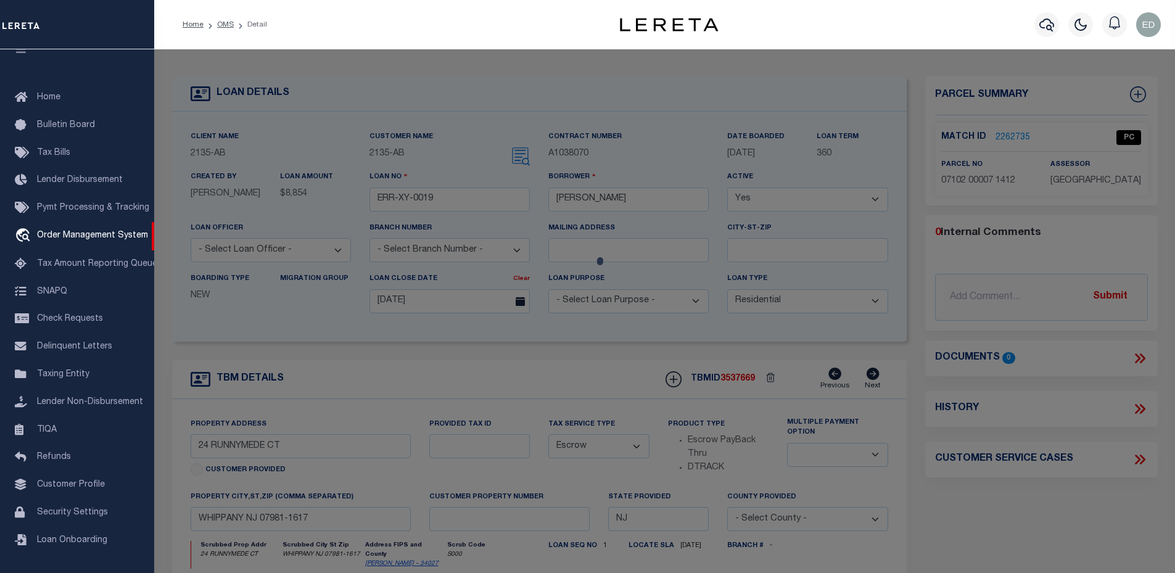
checkbox input "false"
select select "PC"
type input "[PERSON_NAME] CAPITAL LLC"
select select "ATL"
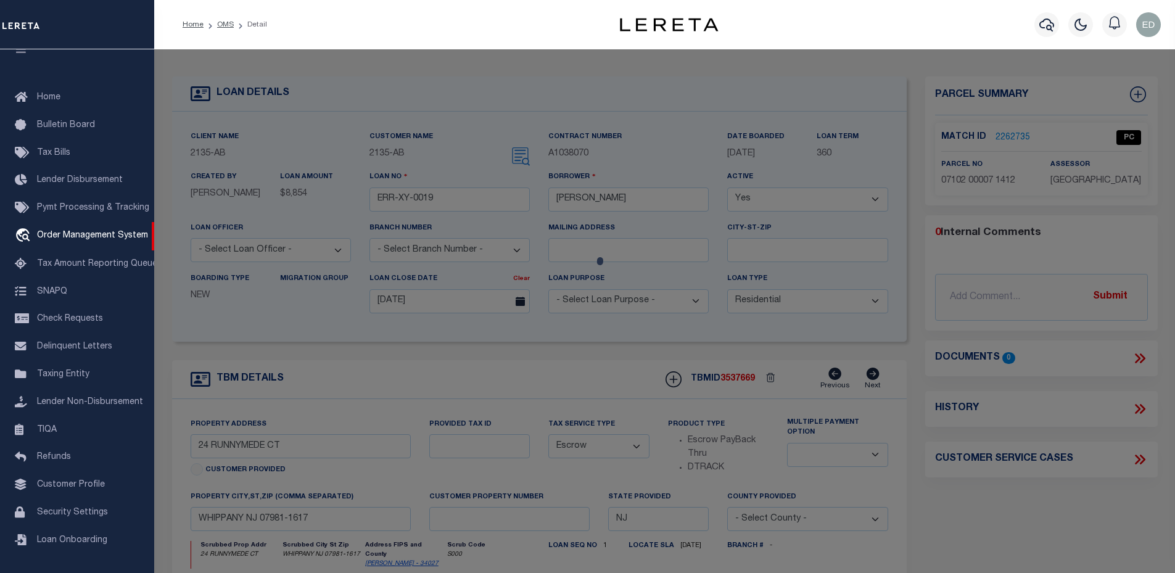
select select "ADD"
type input "24 RUNNYMEDE CT"
checkbox input "false"
type input "WHIPPANY, [GEOGRAPHIC_DATA]"
type textarea "LOT:7 BLK:7102 DIST:12 CITY/[GEOGRAPHIC_DATA]/TWP:HANOVER TWP"
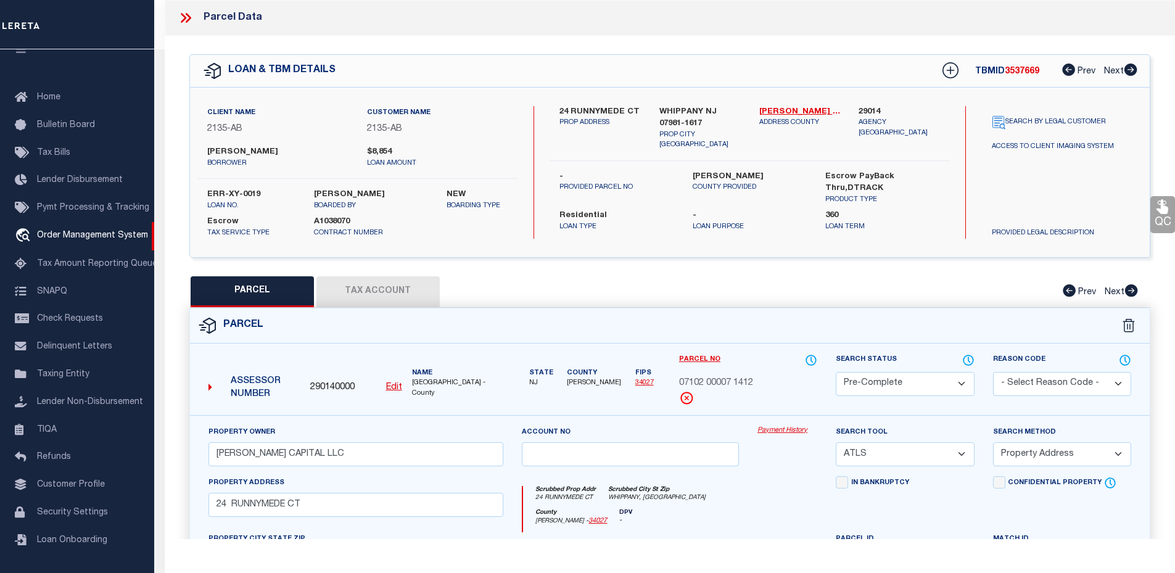
click at [391, 293] on button "Tax Account" at bounding box center [377, 291] width 123 height 31
select select "100"
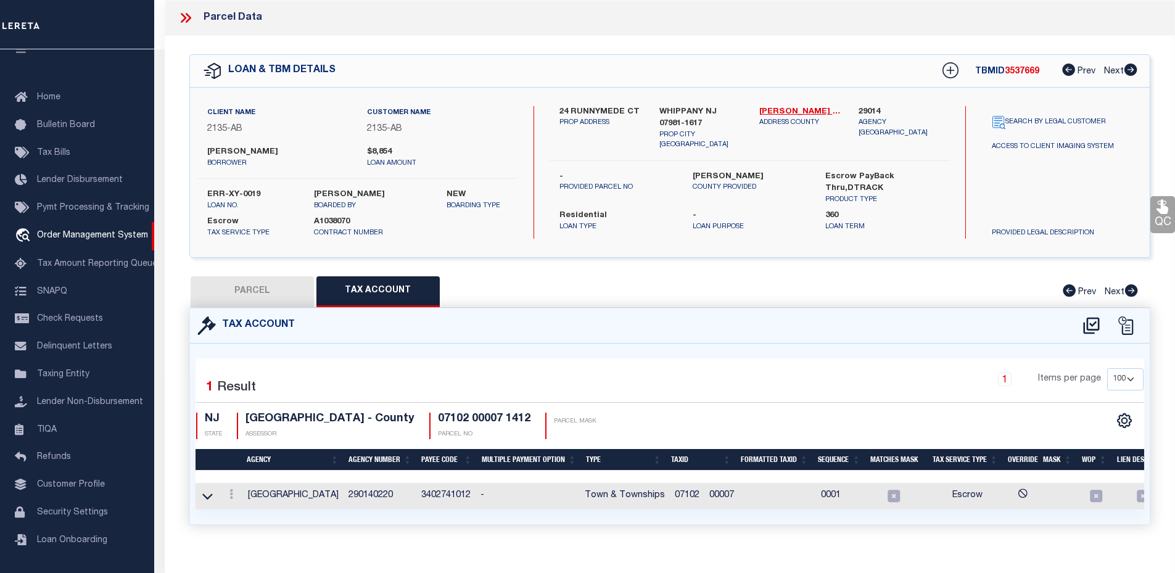
scroll to position [23, 0]
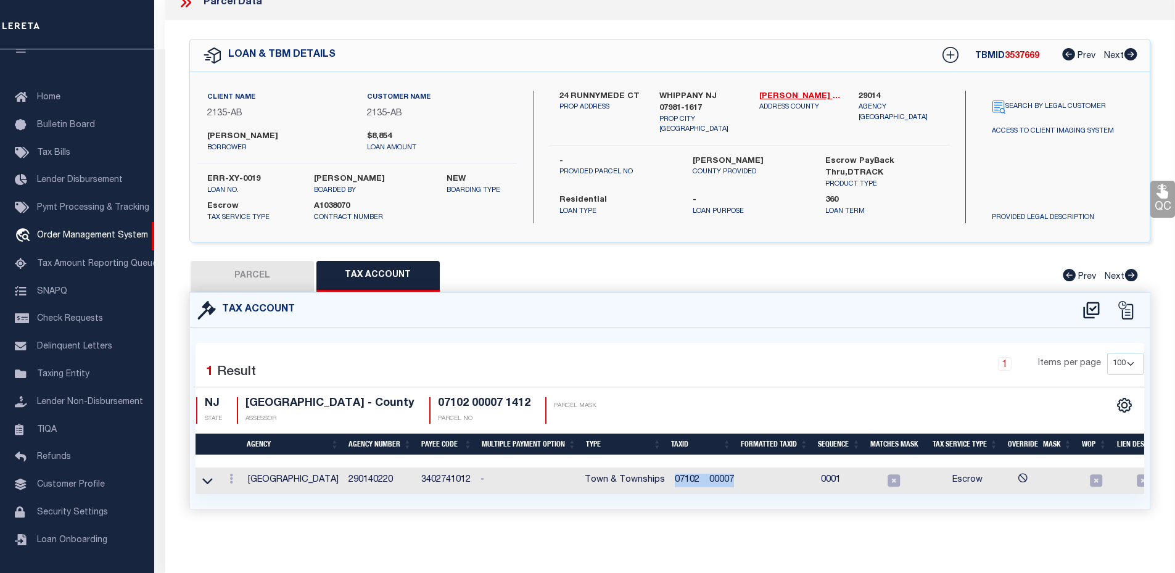
drag, startPoint x: 670, startPoint y: 469, endPoint x: 756, endPoint y: 472, distance: 85.8
click at [756, 472] on tr "HANOVER TOWNSHIP 290140220 3402741012 - Town & Townships 07102 00007 0001 Escrow" at bounding box center [713, 481] width 1035 height 27
click at [700, 476] on span "07102 00007" at bounding box center [704, 480] width 59 height 9
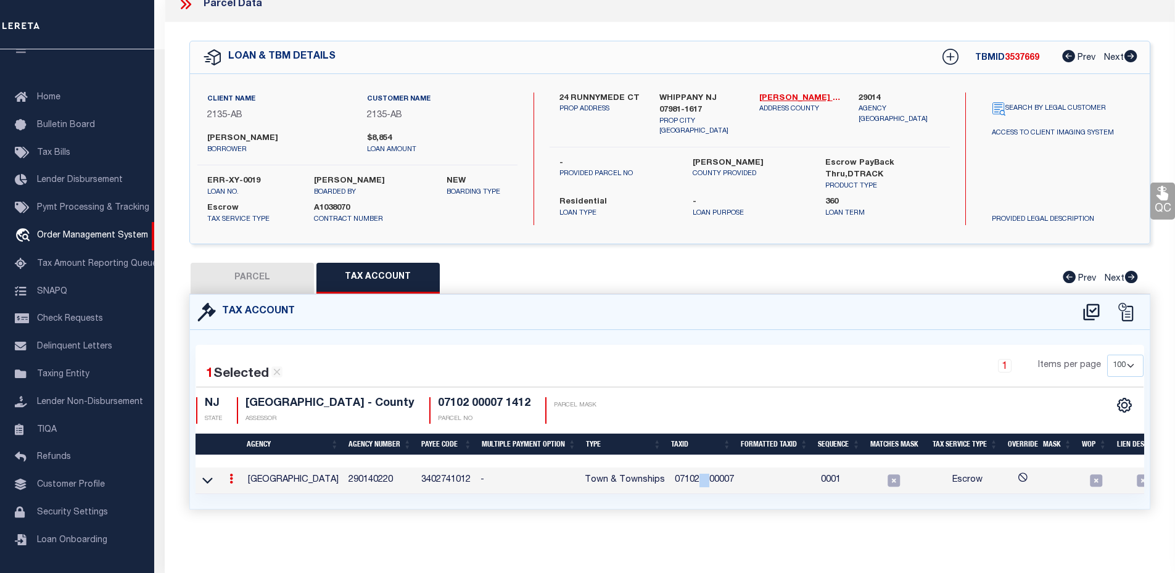
drag, startPoint x: 698, startPoint y: 469, endPoint x: 708, endPoint y: 469, distance: 9.9
click at [708, 476] on span "07102 00007" at bounding box center [704, 480] width 59 height 9
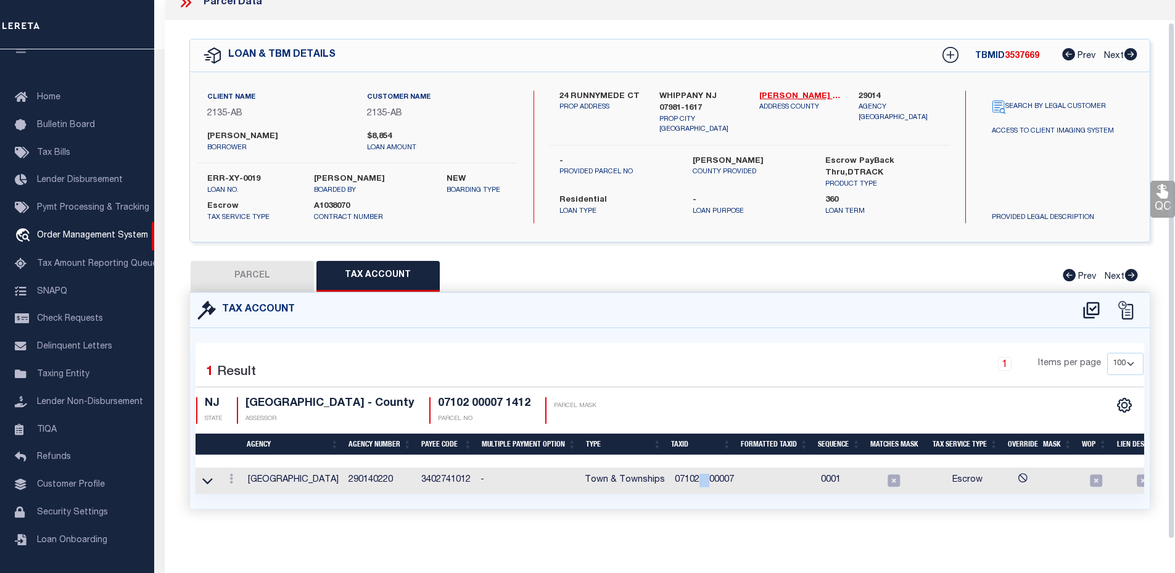
scroll to position [23, 0]
click at [234, 476] on link at bounding box center [232, 481] width 14 height 10
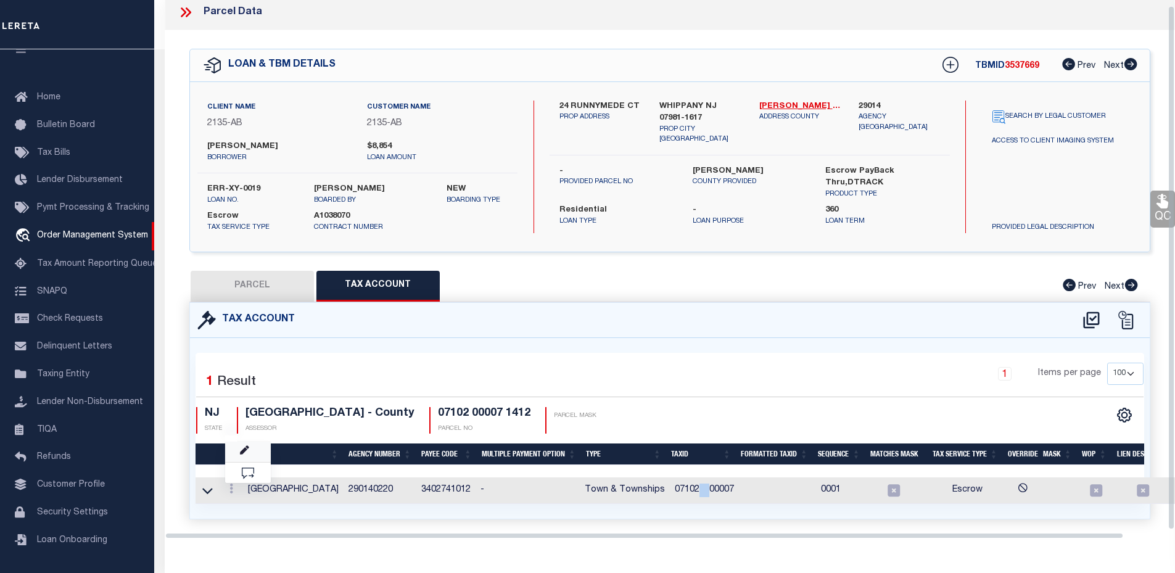
click at [236, 452] on link at bounding box center [248, 452] width 46 height 20
type input "07102 00007"
type textarea "&&&&& XX&&&&& XX *XXXXX &&&&&XXXX&&&&&XXXX *XXXX"
checkbox input "true"
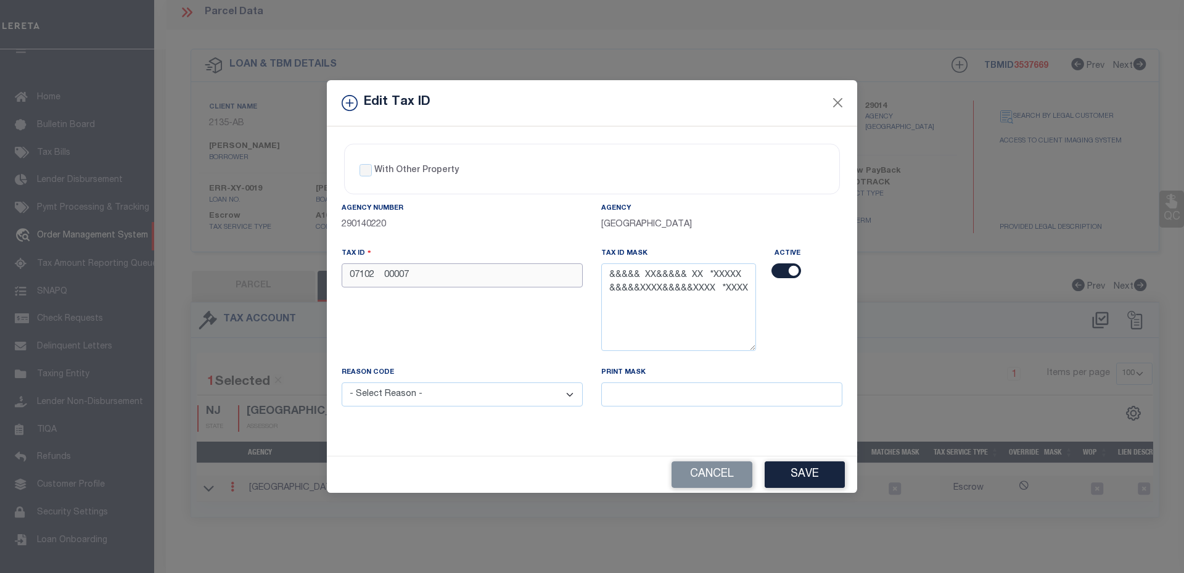
drag, startPoint x: 510, startPoint y: 273, endPoint x: 318, endPoint y: 265, distance: 192.0
click at [318, 265] on div "Edit Tax ID With Other Property With Other Property Type Temporary" at bounding box center [592, 286] width 1184 height 573
drag, startPoint x: 714, startPoint y: 273, endPoint x: 607, endPoint y: 273, distance: 107.3
click at [607, 273] on textarea "&&&&& XX&&&&& XX *XXXXX &&&&&XXXX&&&&&XXXX *XXXX" at bounding box center [678, 306] width 155 height 87
drag, startPoint x: 463, startPoint y: 270, endPoint x: 341, endPoint y: 268, distance: 121.5
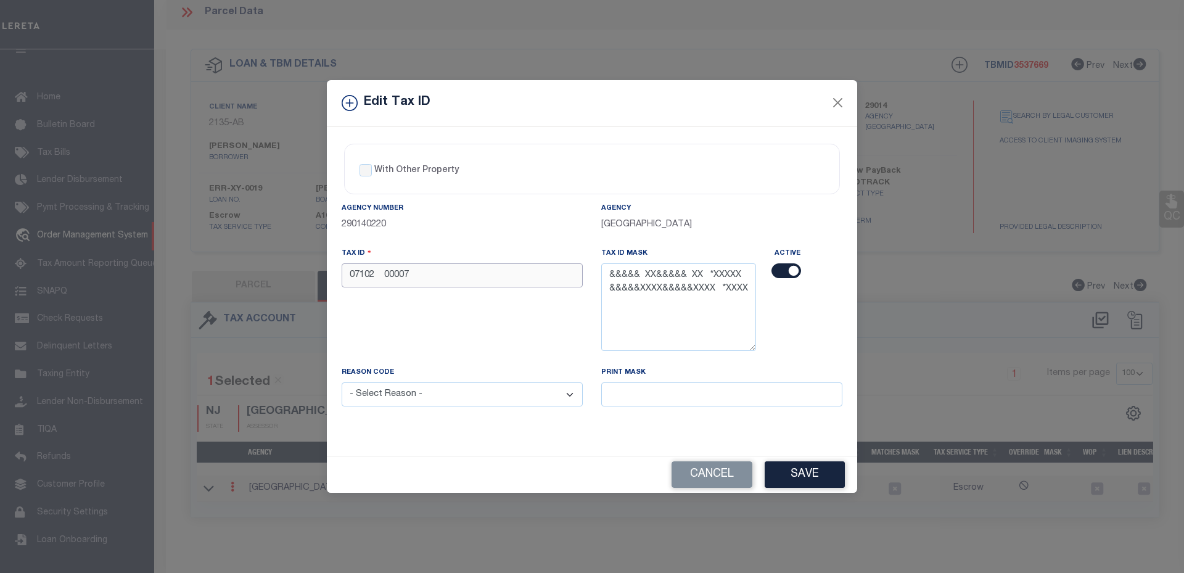
click at [341, 268] on div "Tax ID 07102 00007" at bounding box center [462, 306] width 260 height 119
click at [431, 281] on input "07102 00007" at bounding box center [462, 275] width 241 height 24
drag, startPoint x: 436, startPoint y: 279, endPoint x: 342, endPoint y: 273, distance: 94.0
click at [342, 273] on input "07102 00007" at bounding box center [462, 275] width 241 height 24
click at [673, 276] on textarea "&&&&& XX&&&&& XX *XXXXX &&&&&XXXX&&&&&XXXX *XXXX" at bounding box center [678, 306] width 155 height 87
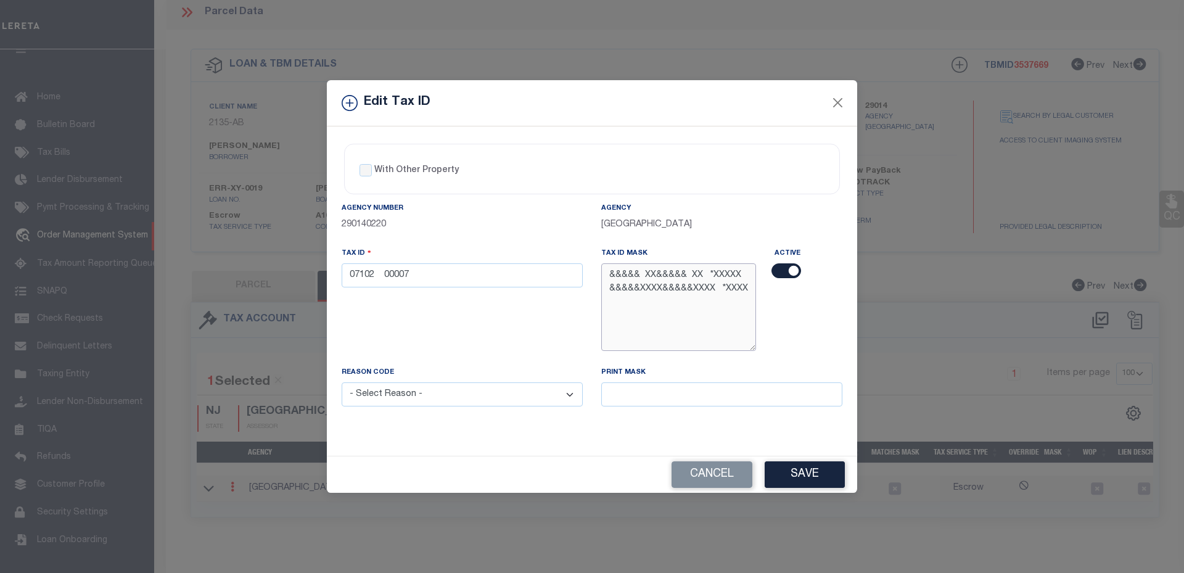
click at [673, 276] on textarea "&&&&& XX&&&&& XX *XXXXX &&&&&XXXX&&&&&XXXX *XXXX" at bounding box center [678, 306] width 155 height 87
click at [538, 311] on div "Tax ID 07102 00007" at bounding box center [462, 306] width 260 height 119
click at [701, 475] on button "Cancel" at bounding box center [712, 474] width 81 height 27
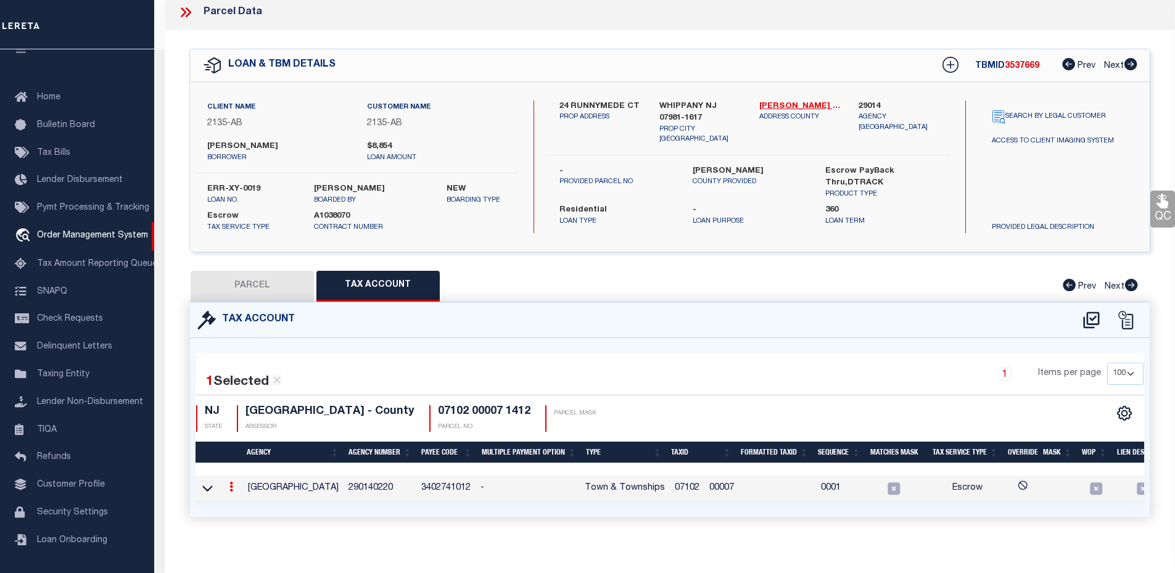
click at [244, 286] on button "PARCEL" at bounding box center [252, 286] width 123 height 31
select select "AS"
select select
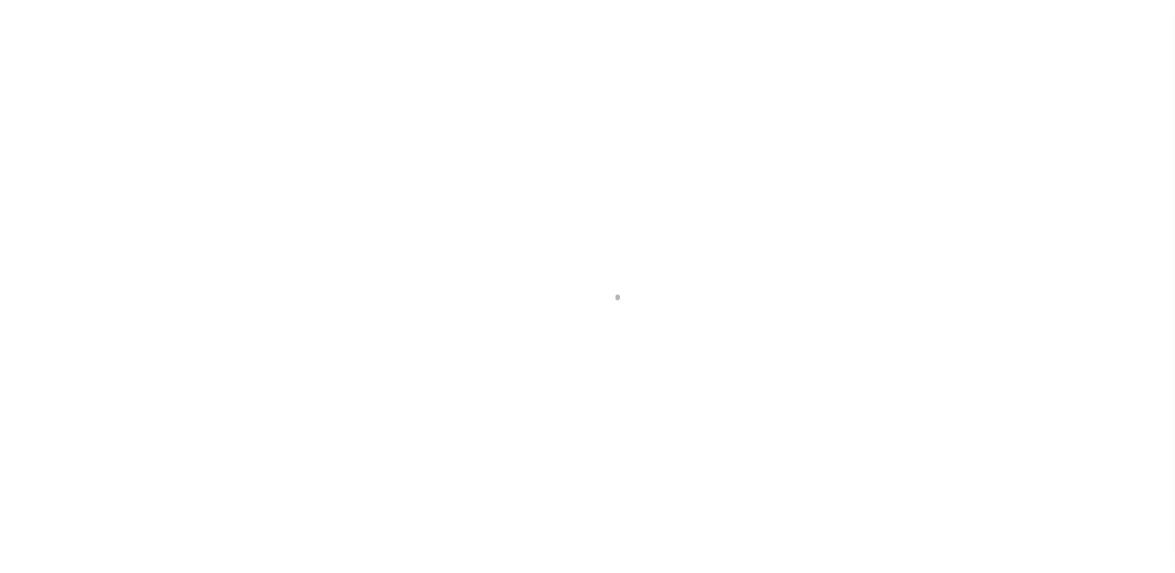
select select "10"
select select "Escrow"
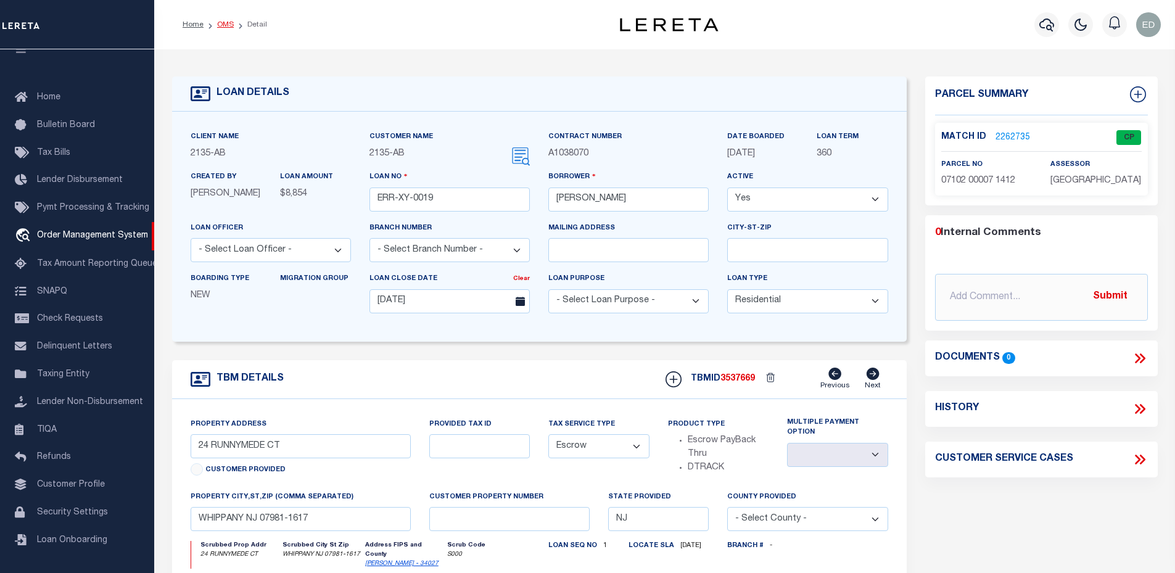
click at [226, 24] on link "OMS" at bounding box center [225, 24] width 17 height 7
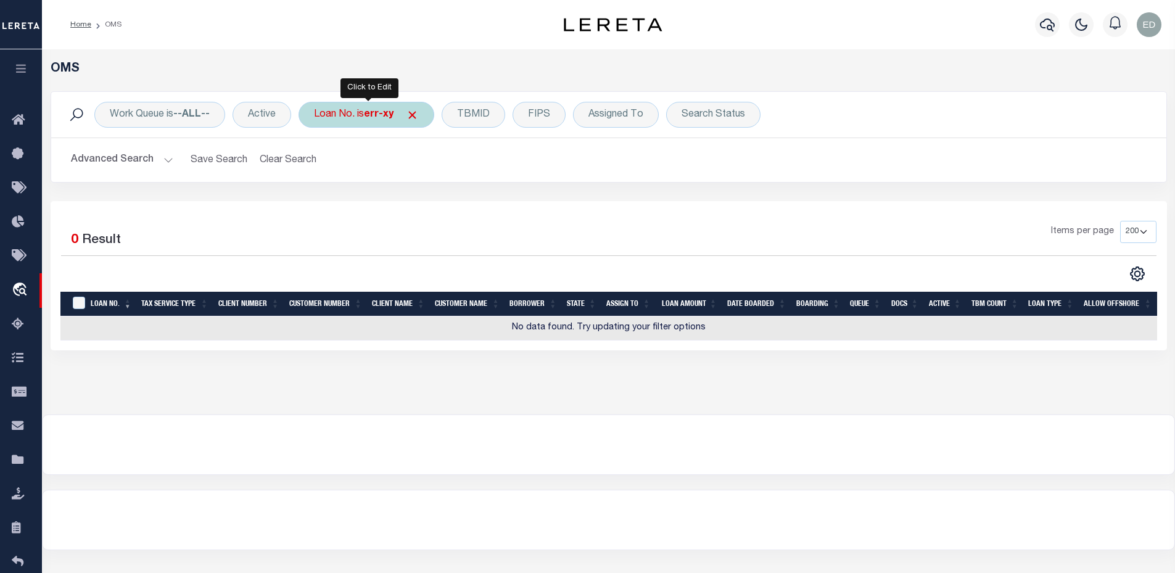
click at [359, 104] on div "Loan No. is err-xy" at bounding box center [367, 115] width 136 height 26
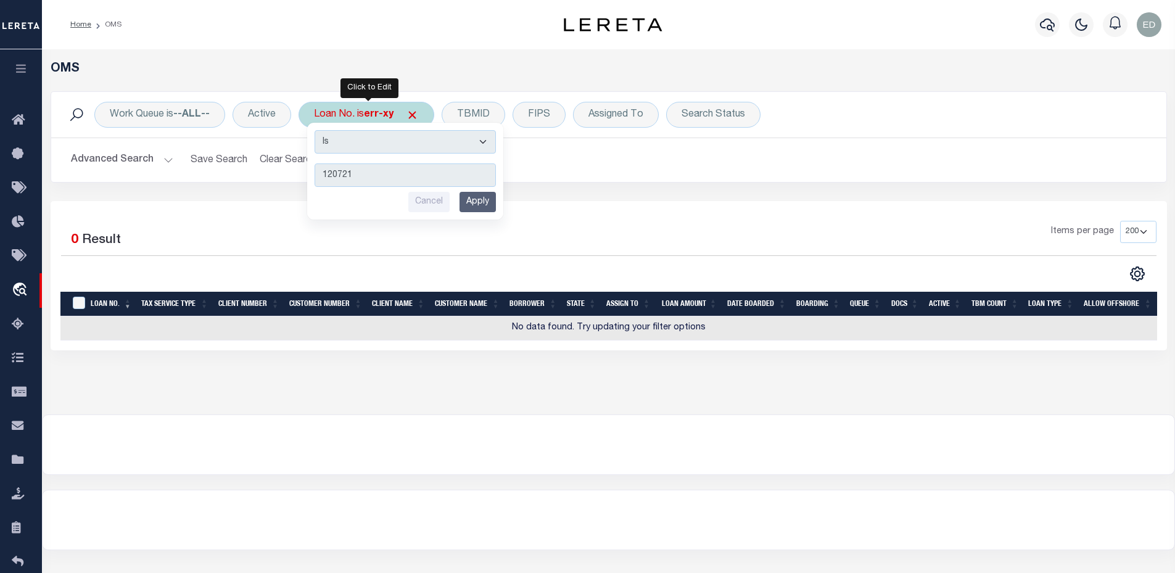
type input "120721"
click at [481, 203] on input "Apply" at bounding box center [478, 202] width 36 height 20
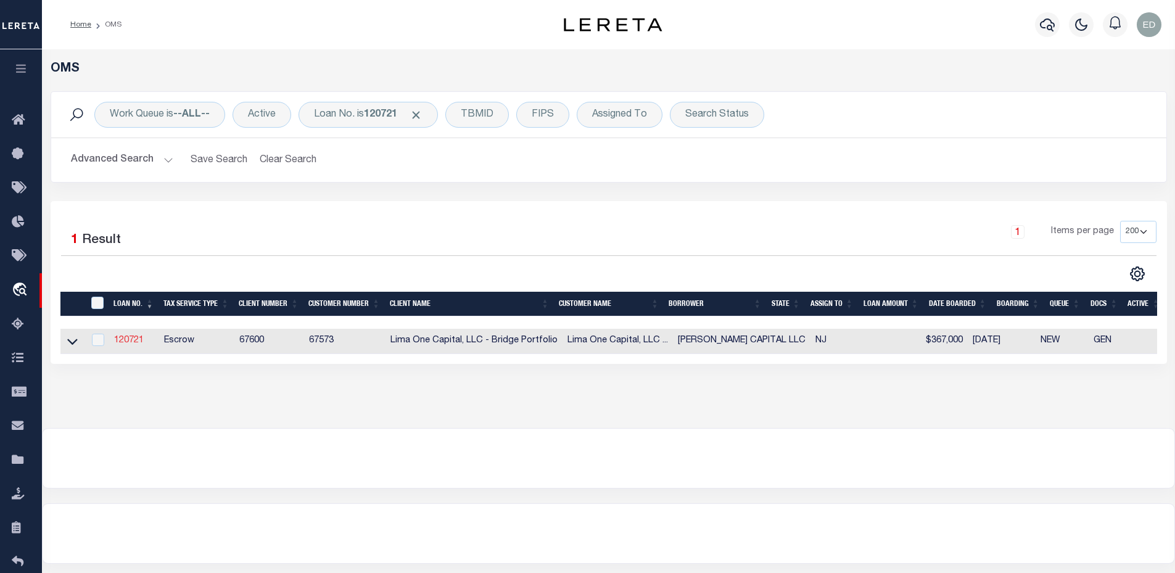
click at [132, 342] on link "120721" at bounding box center [129, 340] width 30 height 9
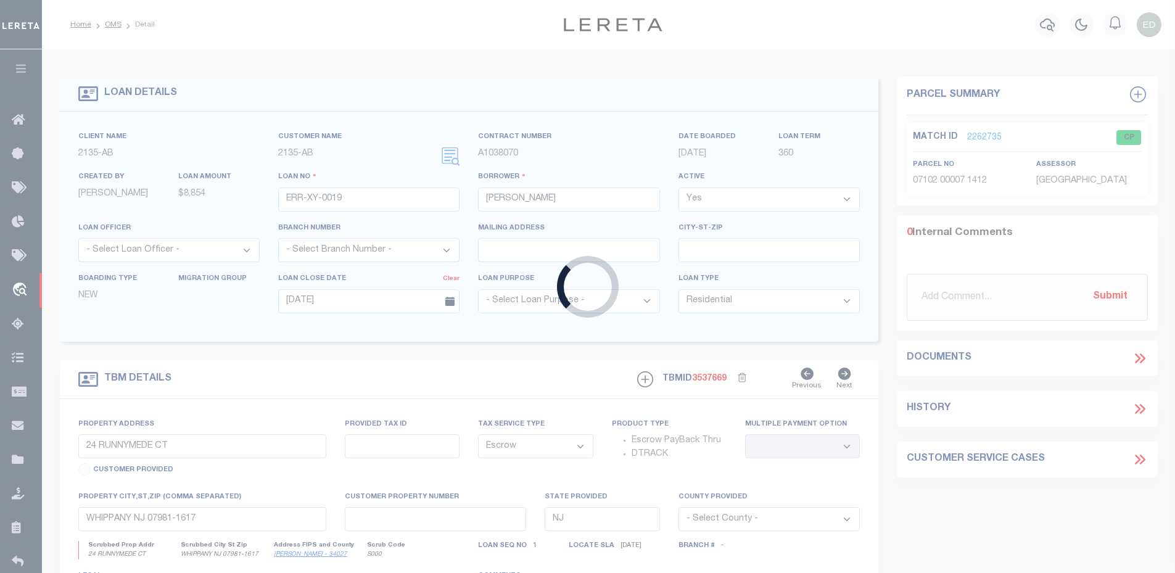
type input "120721"
type input "[PERSON_NAME] CAPITAL LLC"
select select
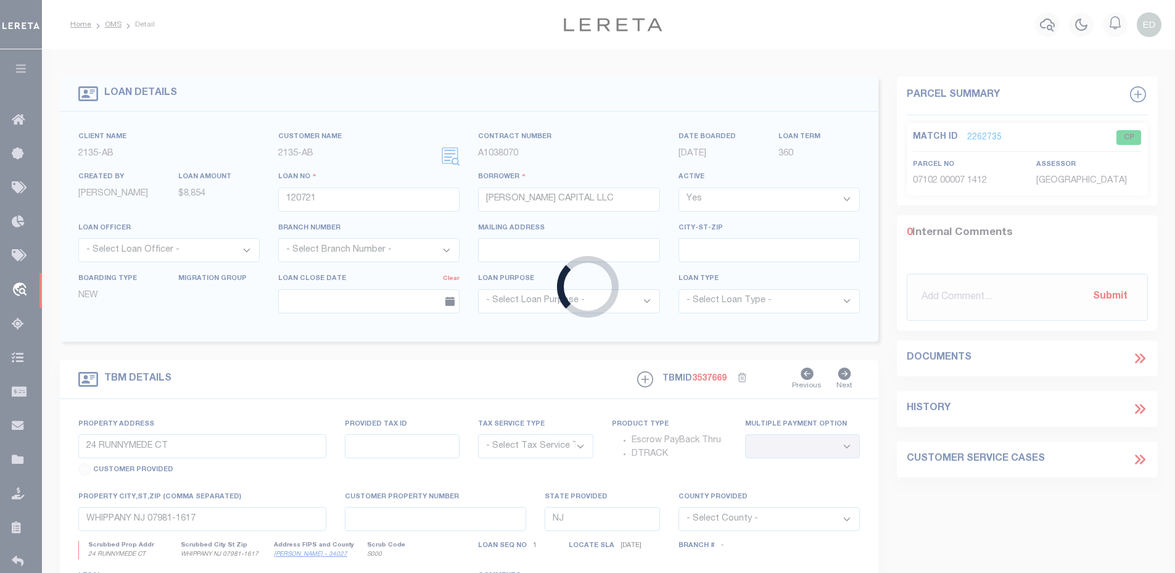
radio input "true"
select select "Escrow"
select select
type input "WHIPPANY NJ 07981"
type input "120721-1"
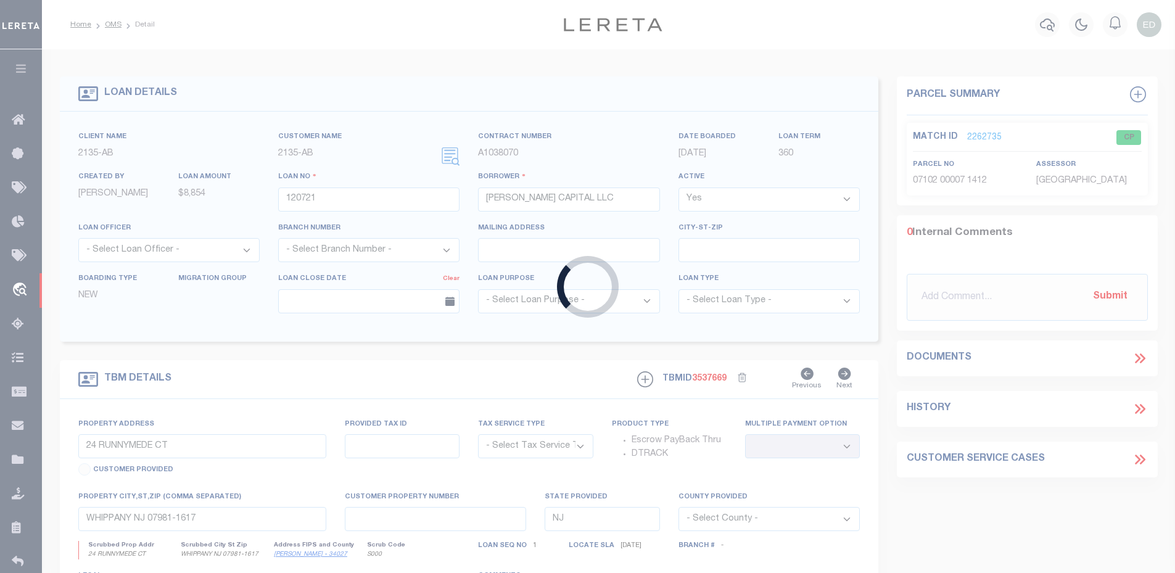
type textarea "COLLECTOR: ENTITY: PARCEL: 1"
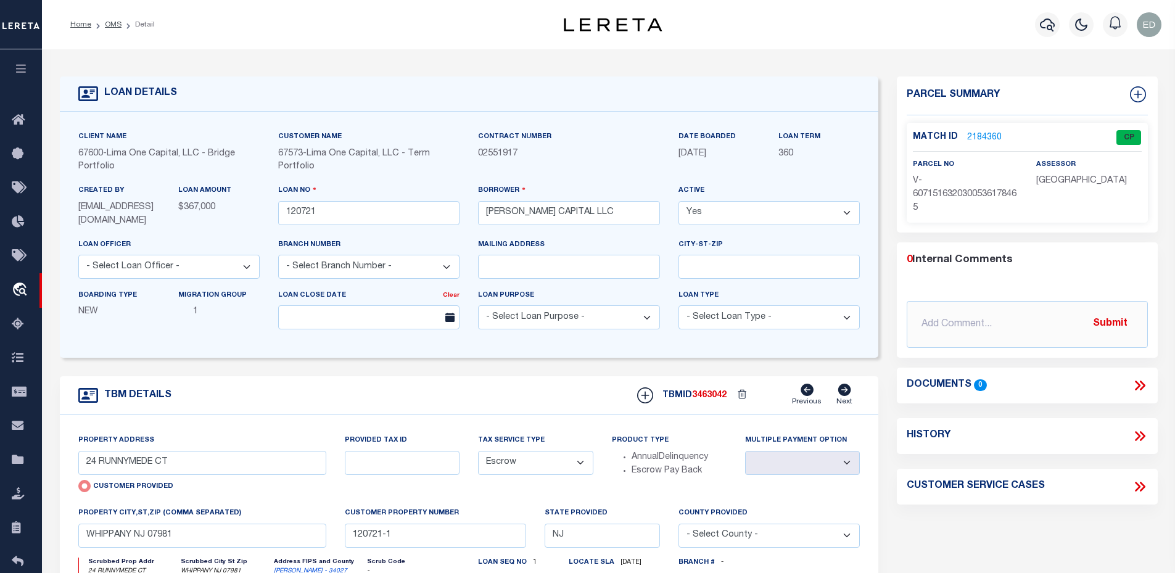
click at [986, 133] on link "2184360" at bounding box center [984, 137] width 35 height 13
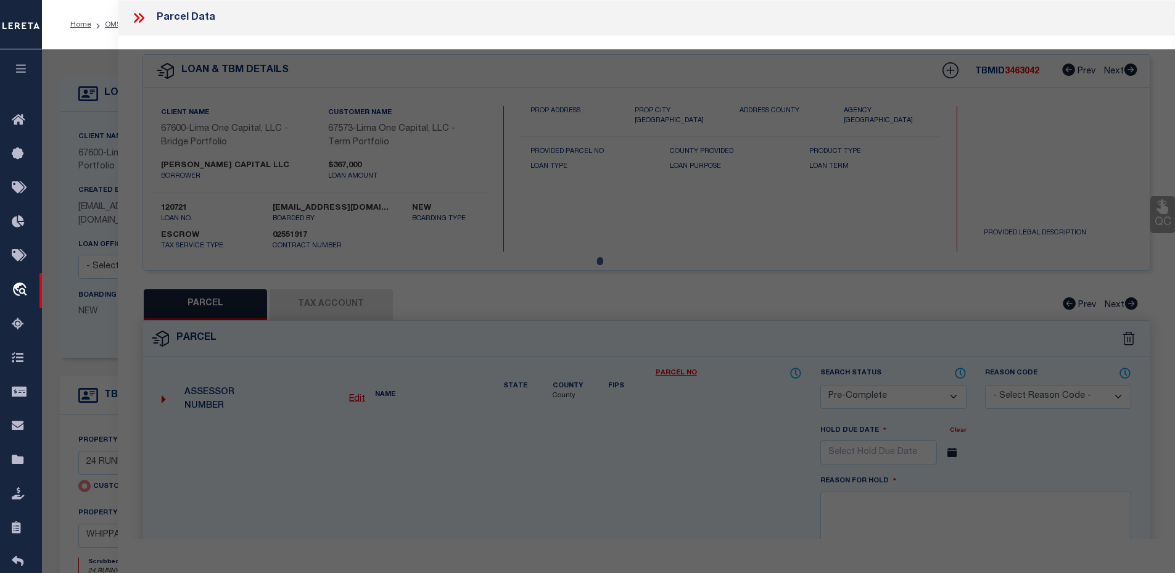
select select "AS"
select select
checkbox input "false"
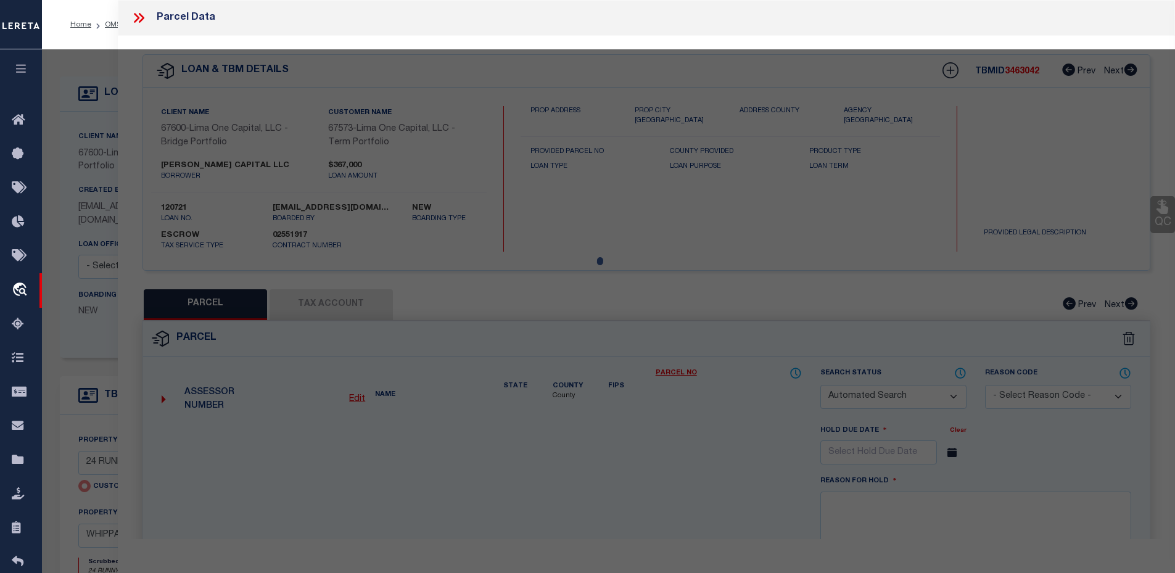
select select "CP"
type input "24 RUNNYMEDE CT"
type input "WHIPPANY NJ 07981"
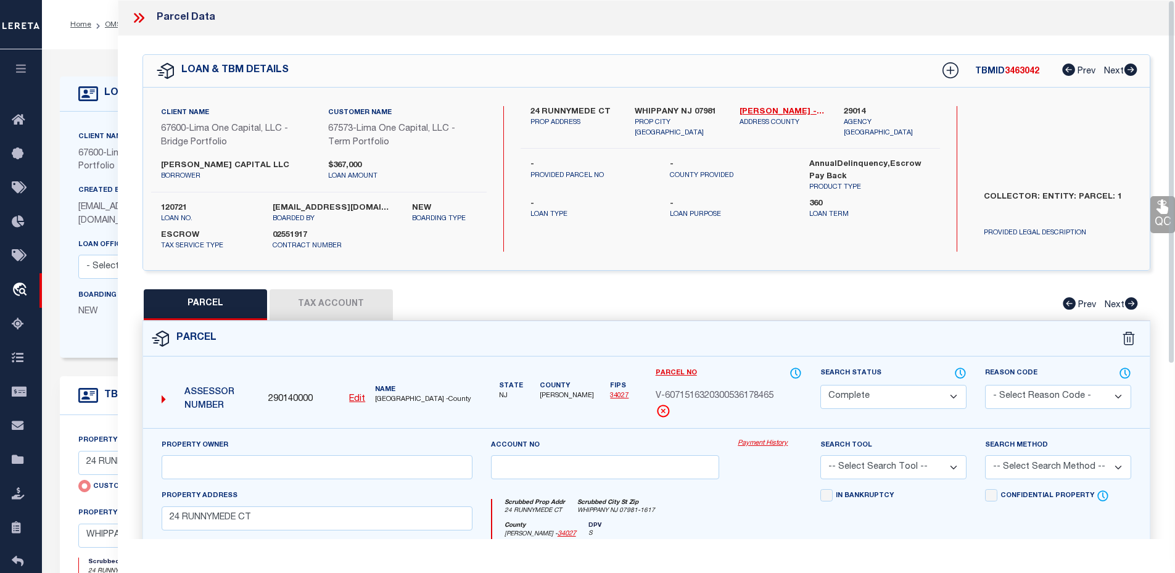
click at [294, 303] on button "Tax Account" at bounding box center [331, 304] width 123 height 31
select select "100"
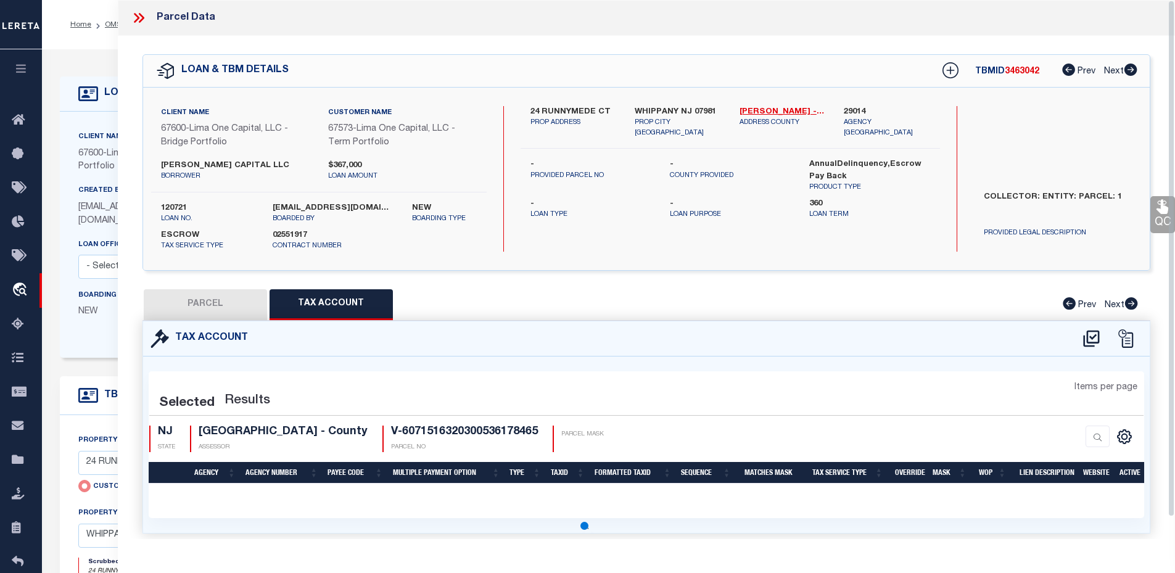
select select "100"
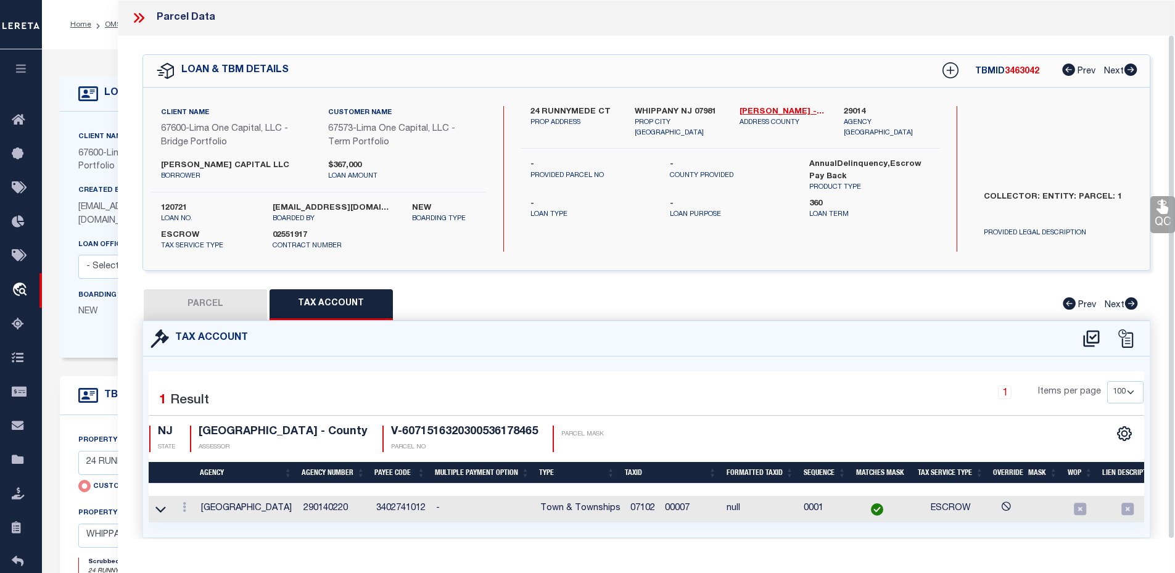
scroll to position [36, 0]
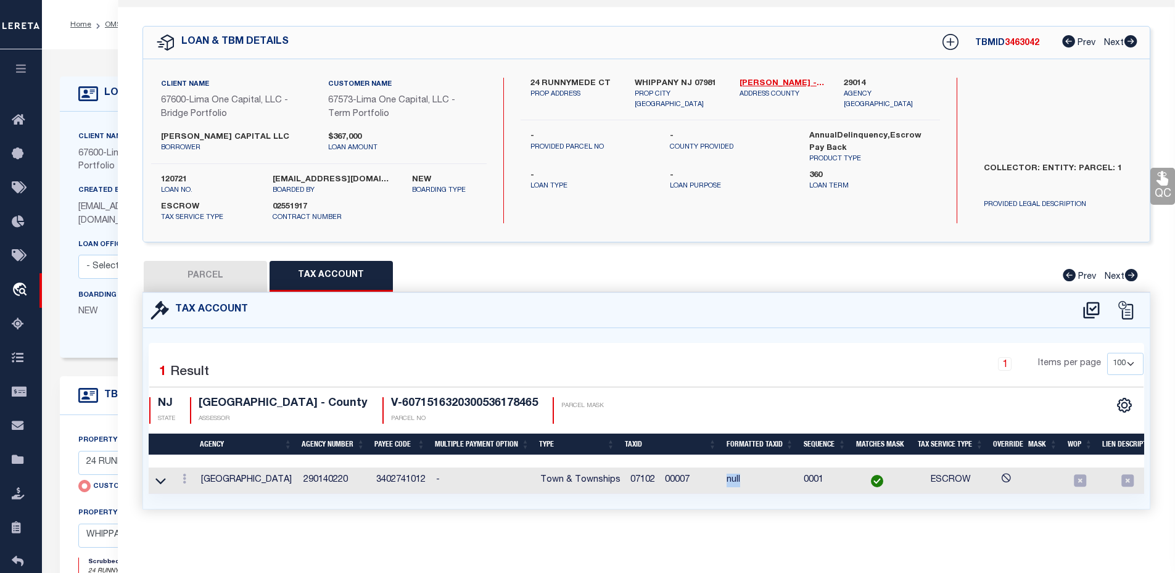
drag, startPoint x: 730, startPoint y: 474, endPoint x: 756, endPoint y: 472, distance: 25.9
click at [756, 472] on td "null" at bounding box center [760, 481] width 77 height 27
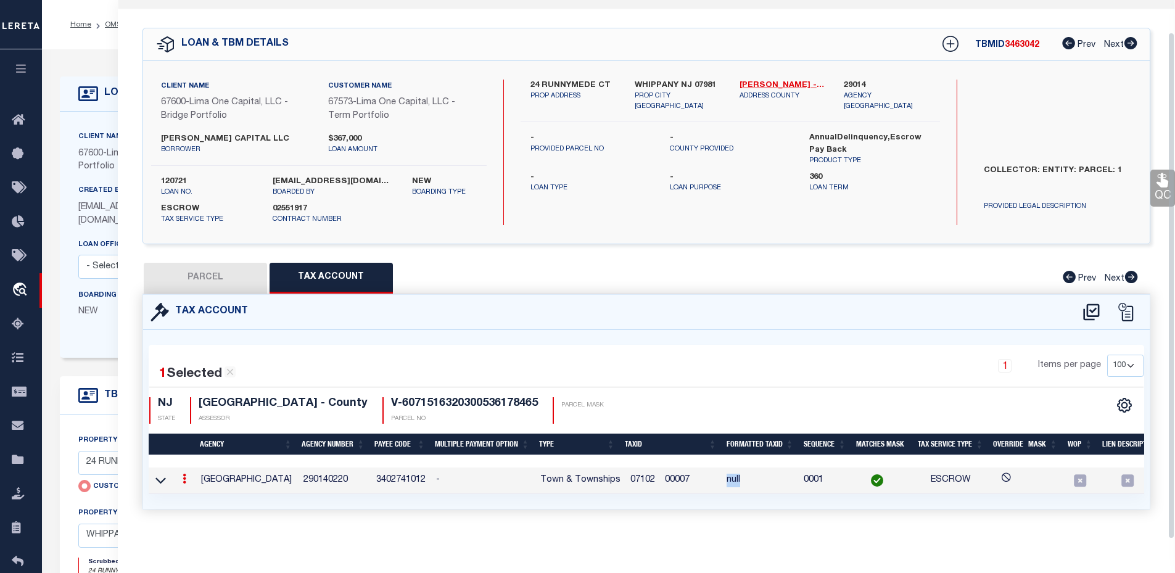
scroll to position [34, 0]
click at [738, 355] on div "1 Items per page 10 25 50 100" at bounding box center [772, 371] width 741 height 32
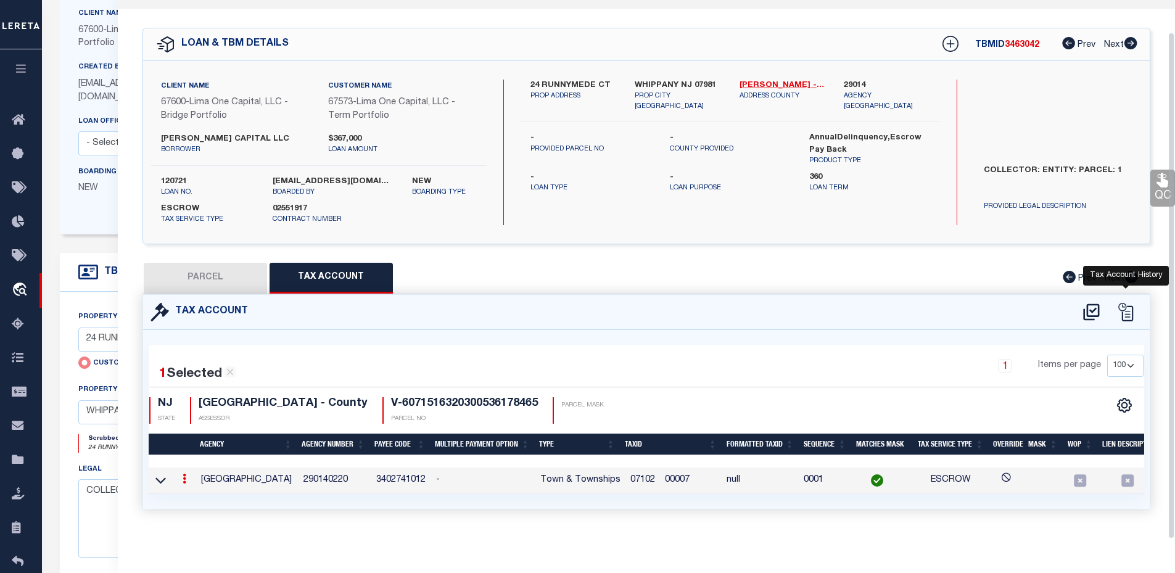
click at [1128, 305] on icon at bounding box center [1125, 312] width 19 height 19
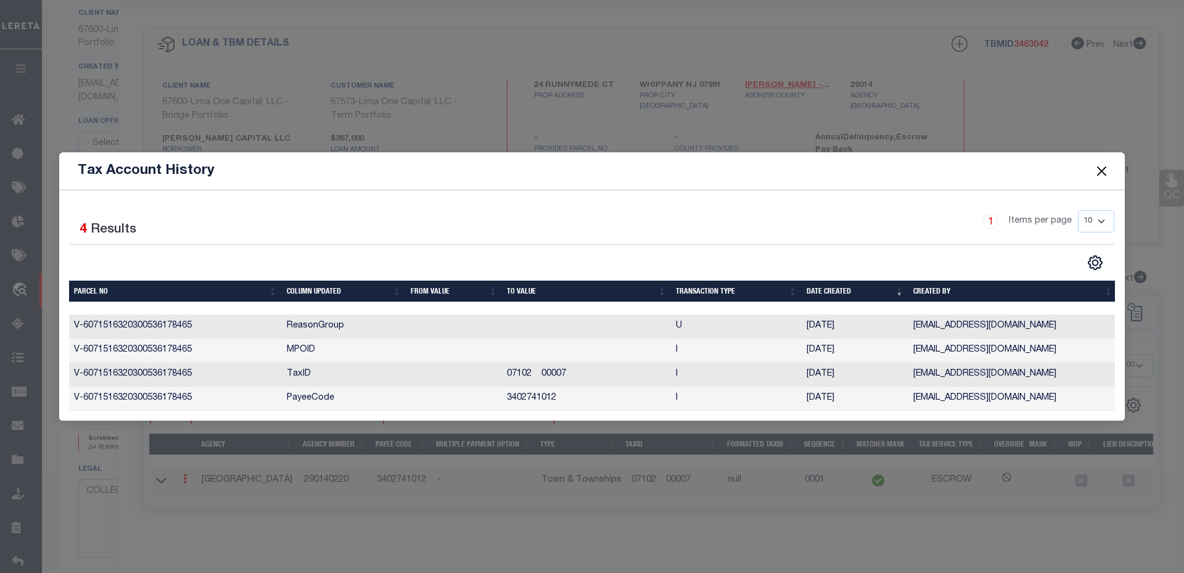
drag, startPoint x: 507, startPoint y: 374, endPoint x: 598, endPoint y: 371, distance: 90.7
click at [598, 371] on td "07102 00007" at bounding box center [586, 375] width 169 height 24
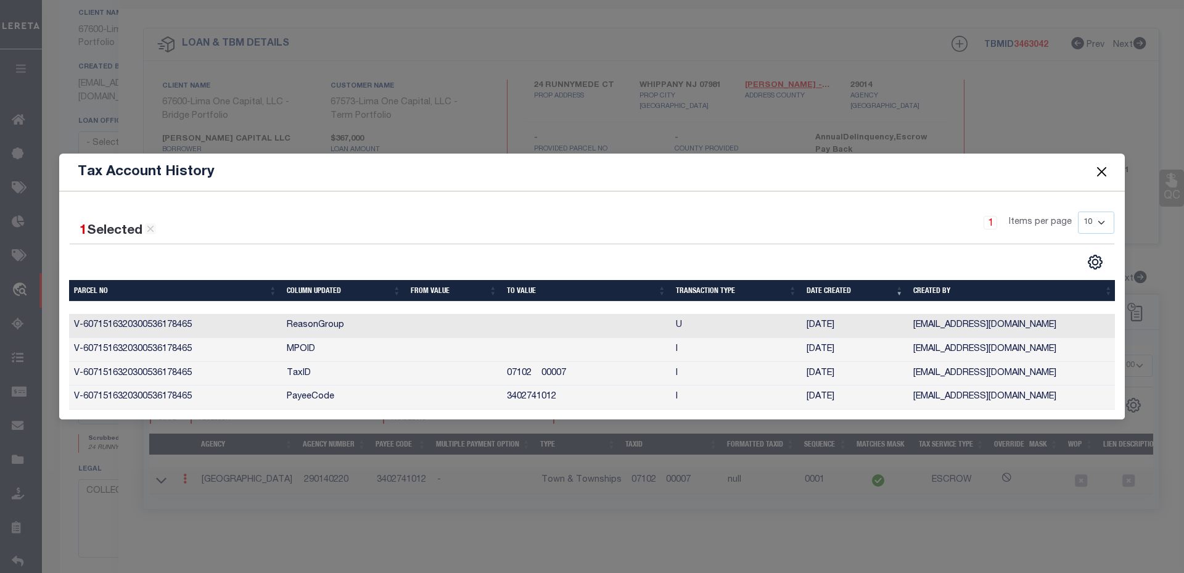
click at [601, 370] on td "07102 00007" at bounding box center [586, 374] width 169 height 24
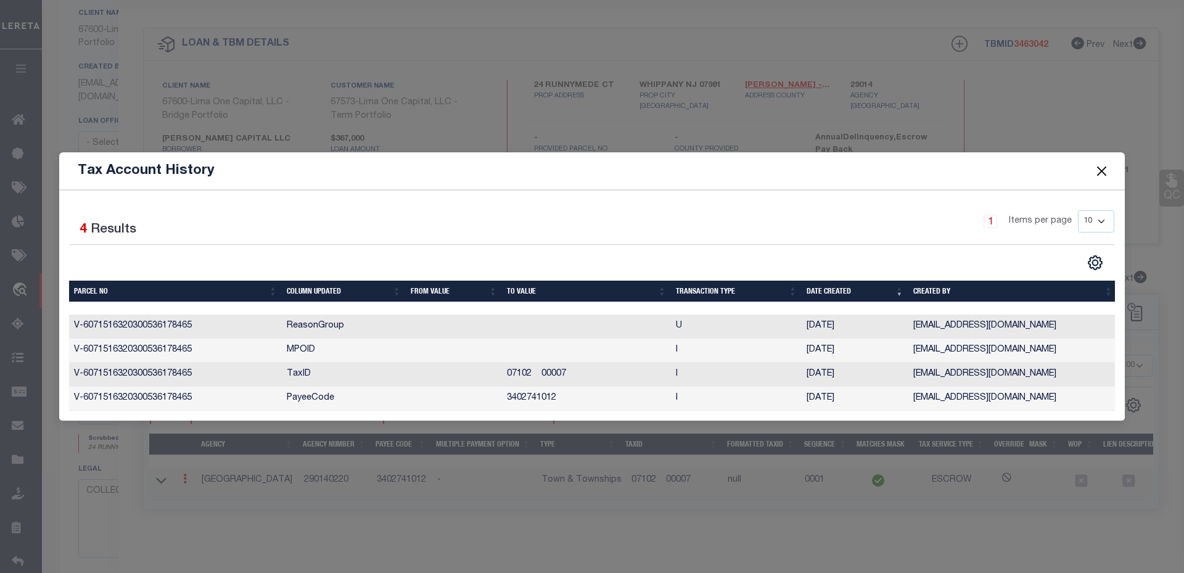
drag, startPoint x: 612, startPoint y: 369, endPoint x: 481, endPoint y: 363, distance: 131.5
click at [481, 363] on tr "V-6071516320300536178465 TaxID 07102 00007 I 07/16/2025 Talha.Hafiz@accumatch.c…" at bounding box center [593, 375] width 1049 height 24
drag, startPoint x: 500, startPoint y: 316, endPoint x: 675, endPoint y: 317, distance: 175.2
click at [675, 317] on tr "V-6071516320300536178465 ReasonGroup U 10/08/2025 Talha.Hafiz@accumatch.com" at bounding box center [593, 327] width 1049 height 24
click at [537, 340] on td at bounding box center [586, 351] width 169 height 24
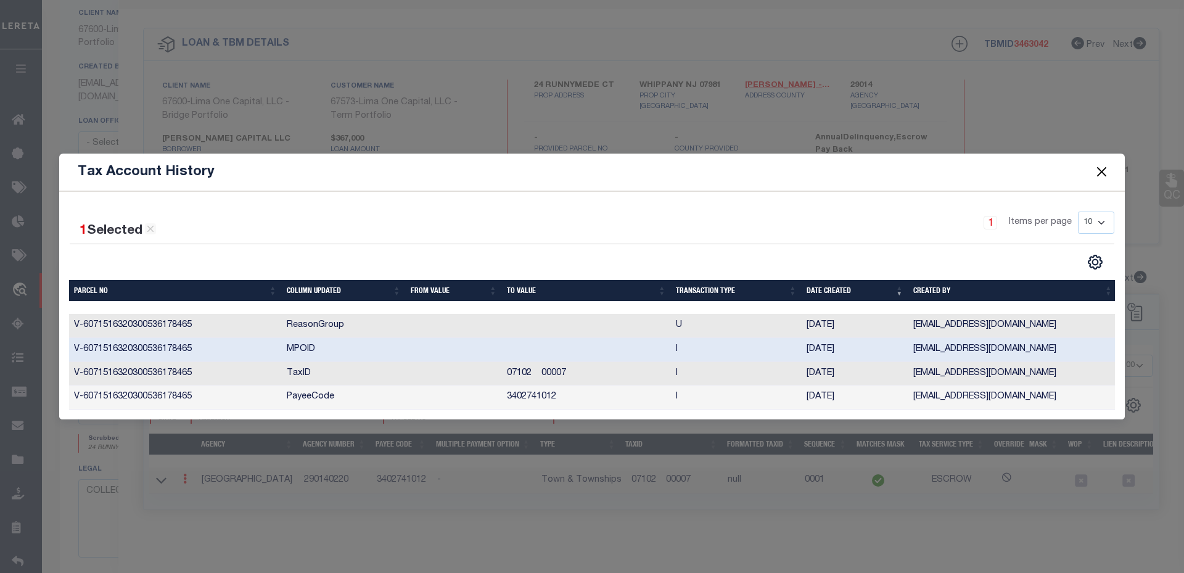
click at [627, 373] on td "07102 00007" at bounding box center [586, 374] width 169 height 24
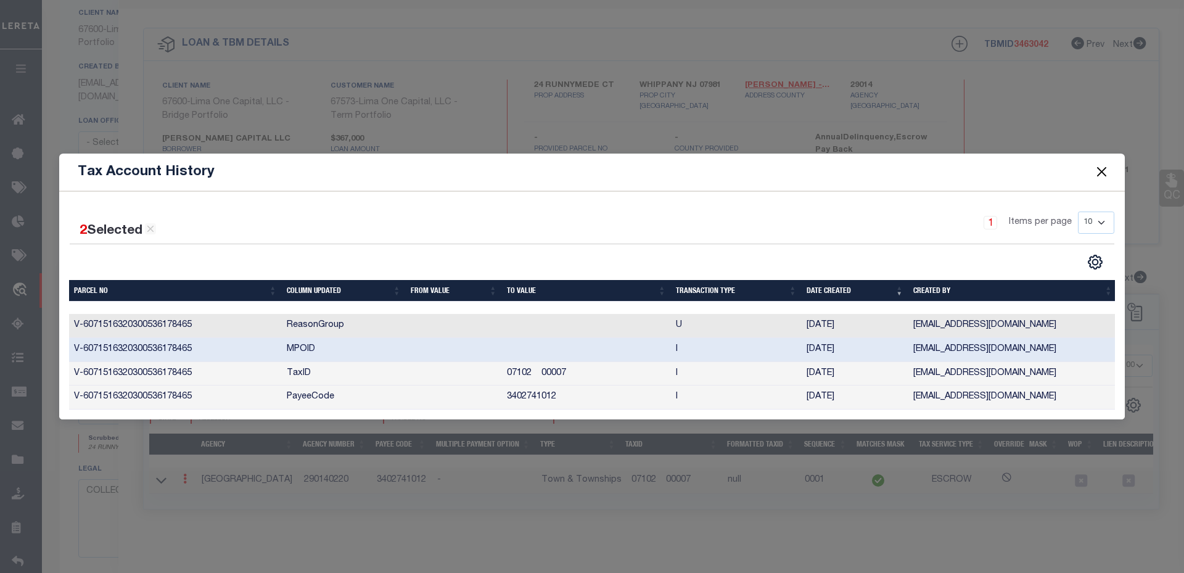
click at [627, 376] on td "07102 00007" at bounding box center [586, 374] width 169 height 24
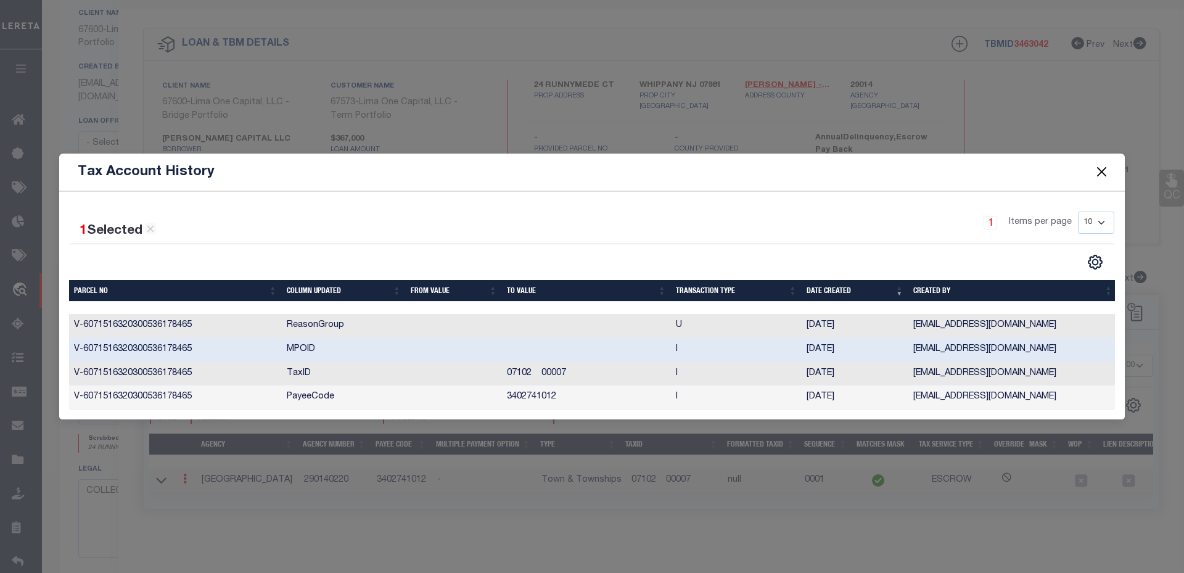
click at [630, 354] on td at bounding box center [586, 350] width 169 height 24
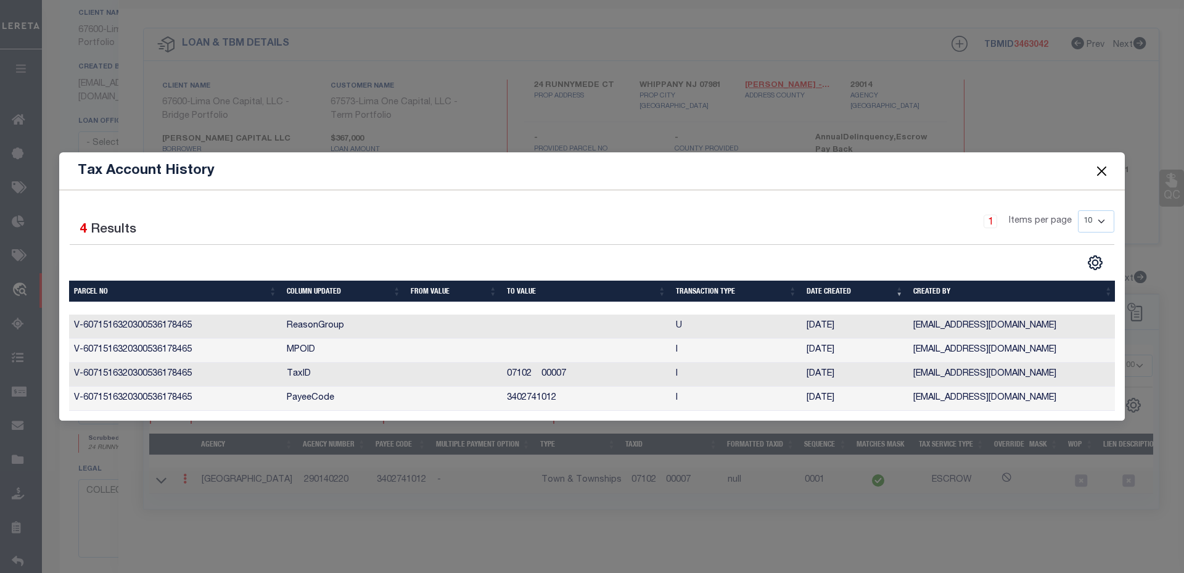
click at [1100, 171] on button "Close" at bounding box center [1102, 171] width 16 height 16
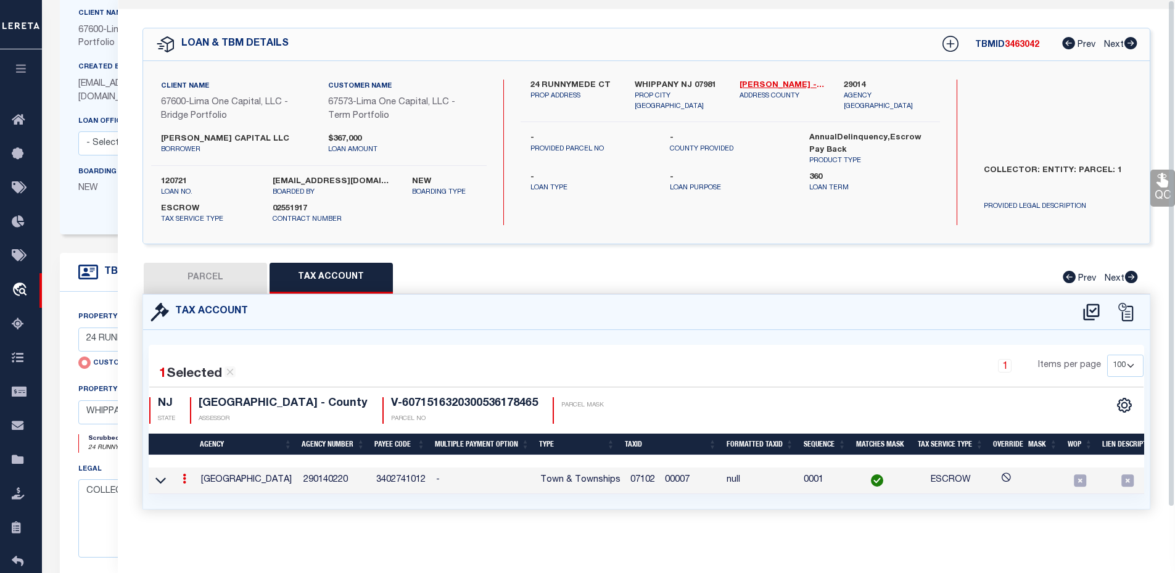
scroll to position [0, 0]
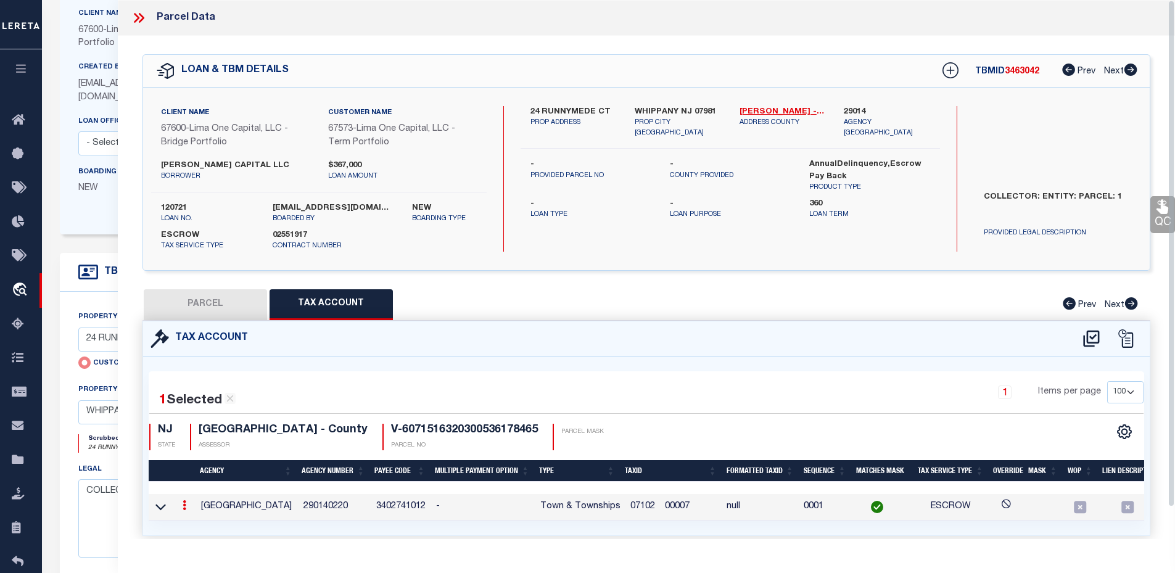
click at [142, 19] on icon at bounding box center [141, 18] width 6 height 10
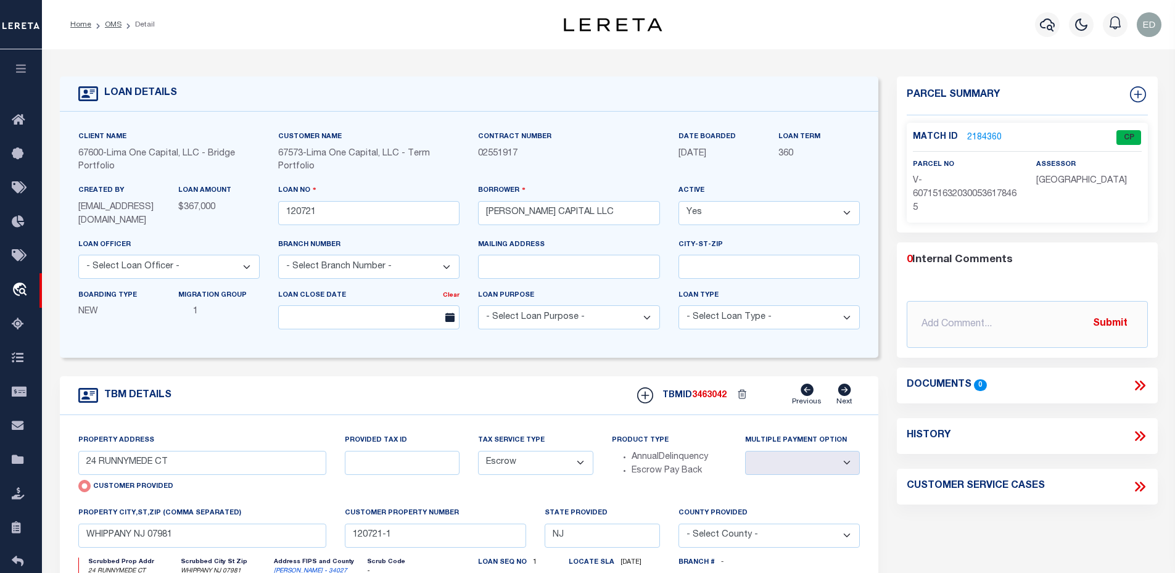
click at [115, 19] on li "OMS" at bounding box center [106, 24] width 30 height 11
click at [112, 23] on link "OMS" at bounding box center [113, 24] width 17 height 7
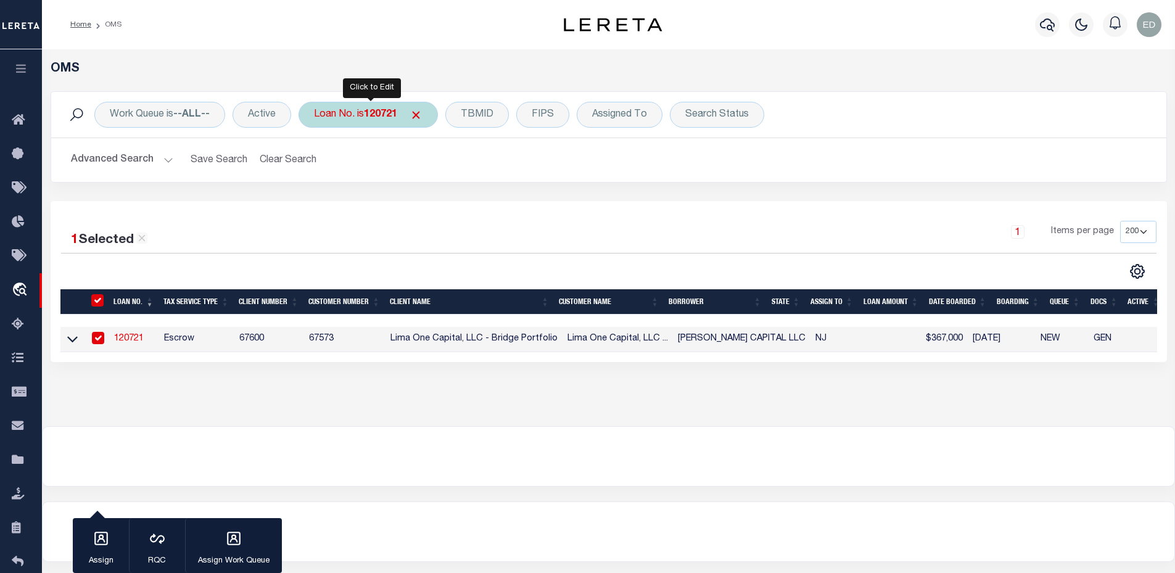
click at [346, 125] on div "Loan No. is 120721" at bounding box center [368, 115] width 139 height 26
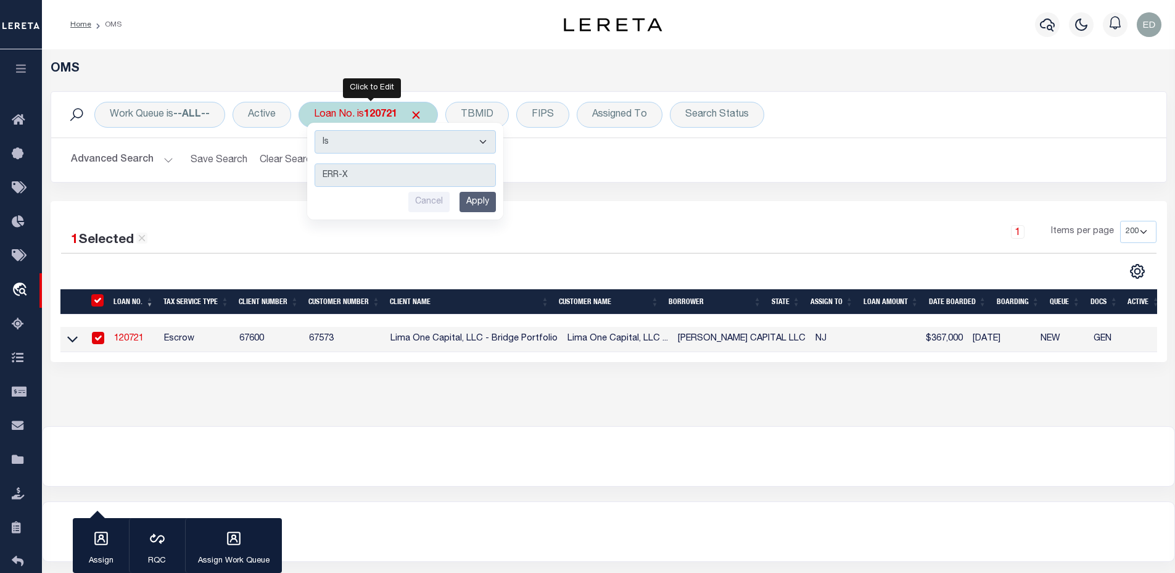
type input "ERR-X"
click at [339, 153] on select "Is Contains" at bounding box center [405, 141] width 181 height 23
select select "c"
click at [316, 130] on select "Is Contains" at bounding box center [405, 141] width 181 height 23
click at [476, 207] on input "Apply" at bounding box center [478, 202] width 36 height 20
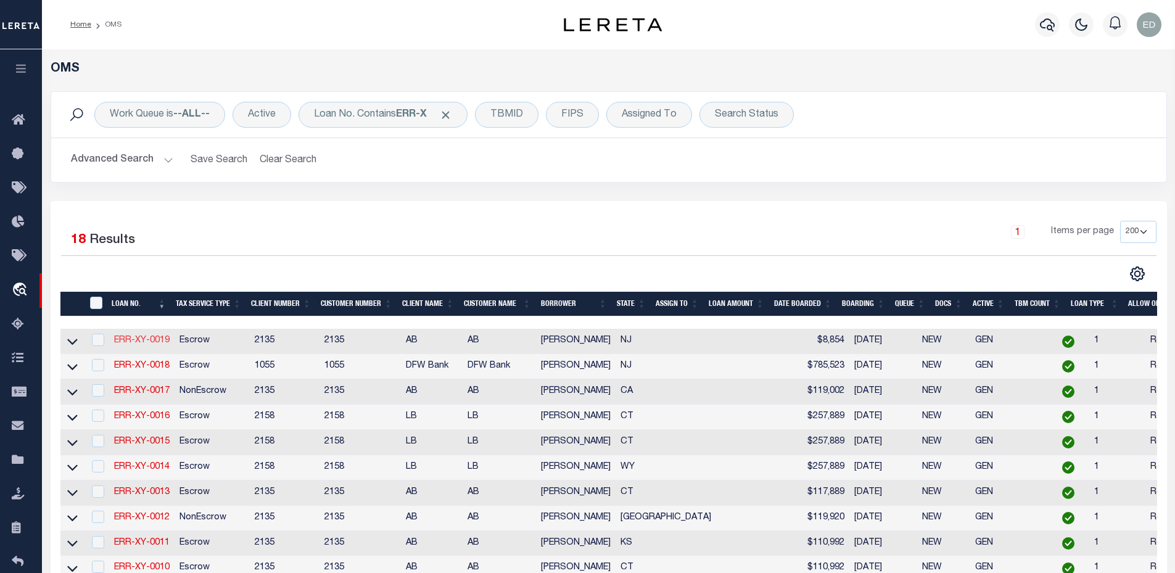
click at [146, 342] on link "ERR-XY-0019" at bounding box center [142, 340] width 56 height 9
type input "ERR-XY-0019"
type input "[PERSON_NAME]"
type input "[DATE]"
select select "10"
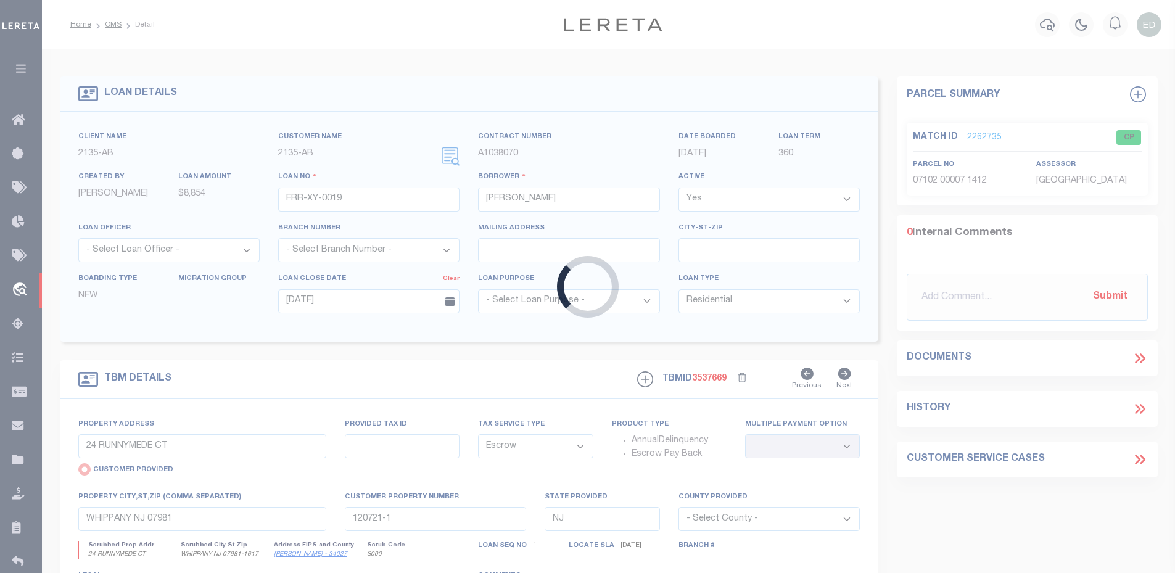
radio input "false"
select select
type input "WHIPPANY NJ 07981-1617"
select select
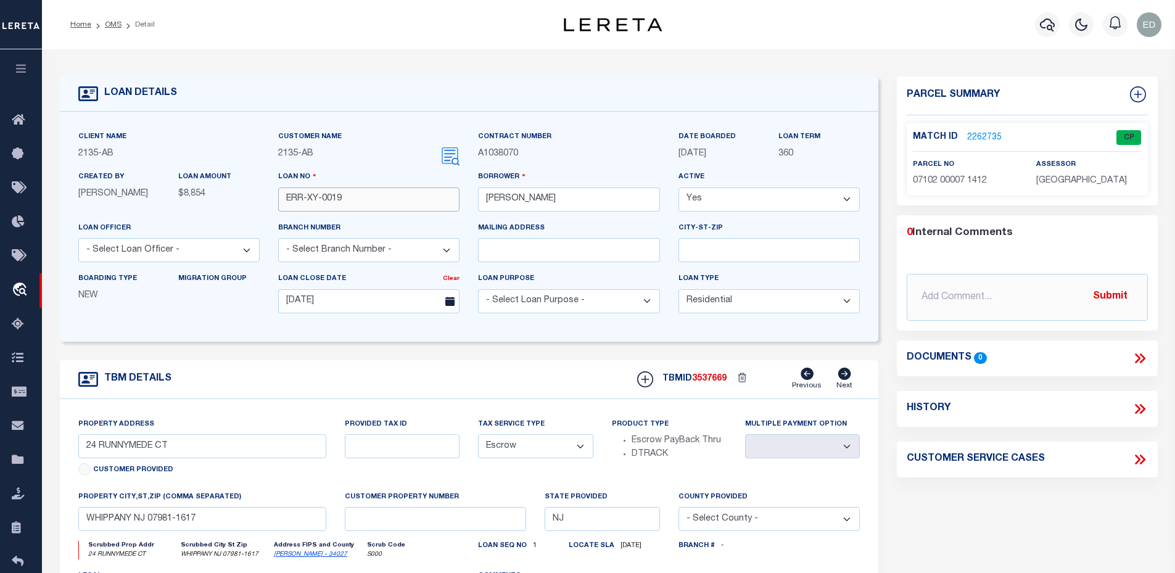
drag, startPoint x: 290, startPoint y: 199, endPoint x: 355, endPoint y: 197, distance: 64.8
click at [355, 197] on input "ERR-XY-0019" at bounding box center [368, 200] width 181 height 24
click at [295, 200] on input "ERR-XY-0019" at bounding box center [368, 200] width 181 height 24
click at [343, 200] on input "ERR-XY-0019" at bounding box center [368, 200] width 181 height 24
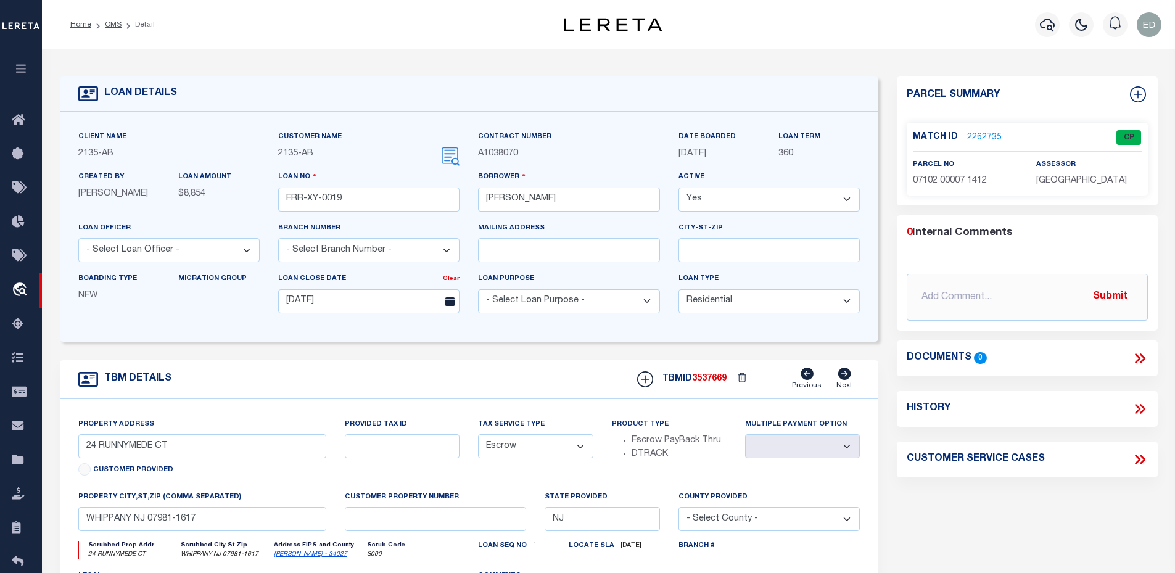
click at [974, 135] on link "2262735" at bounding box center [984, 137] width 35 height 13
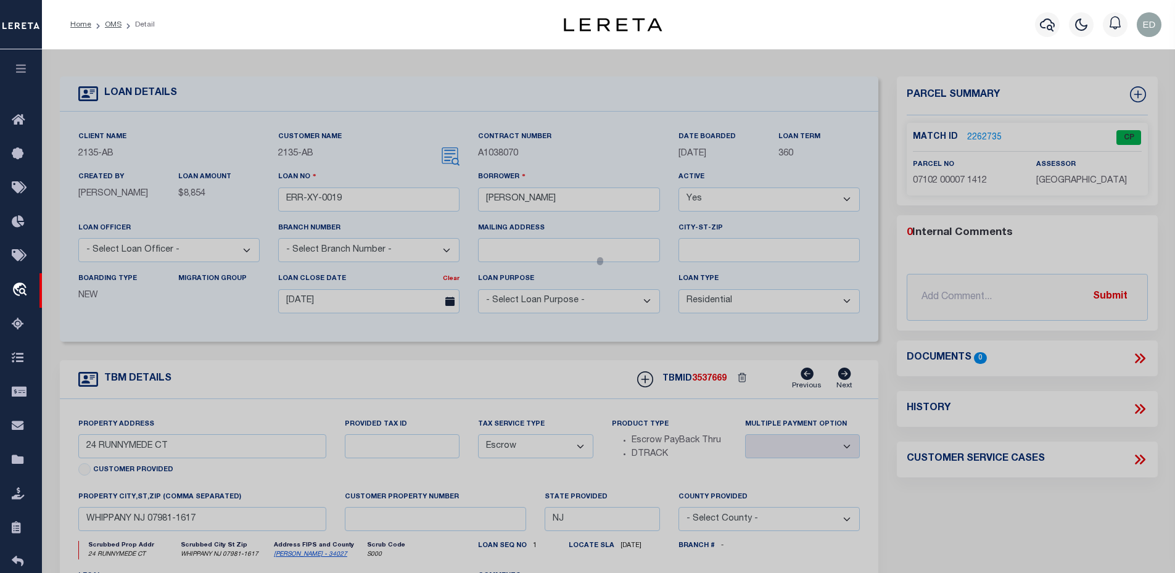
select select "AS"
checkbox input "false"
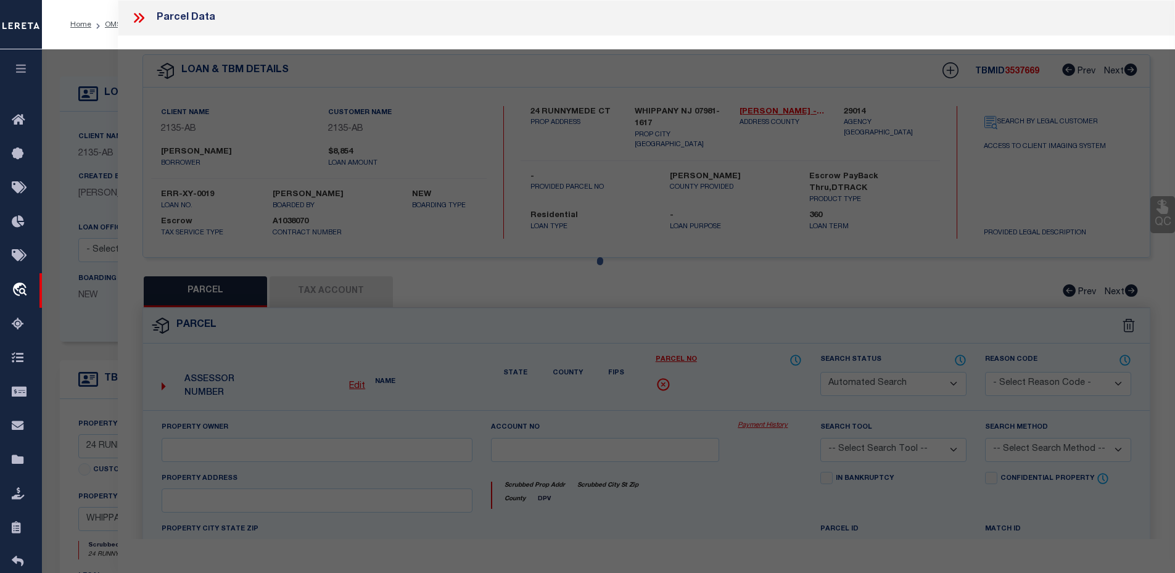
select select "CP"
type input "[PERSON_NAME] CAPITAL LLC"
select select "ATL"
select select "ADD"
type input "24 RUNNYMEDE CT"
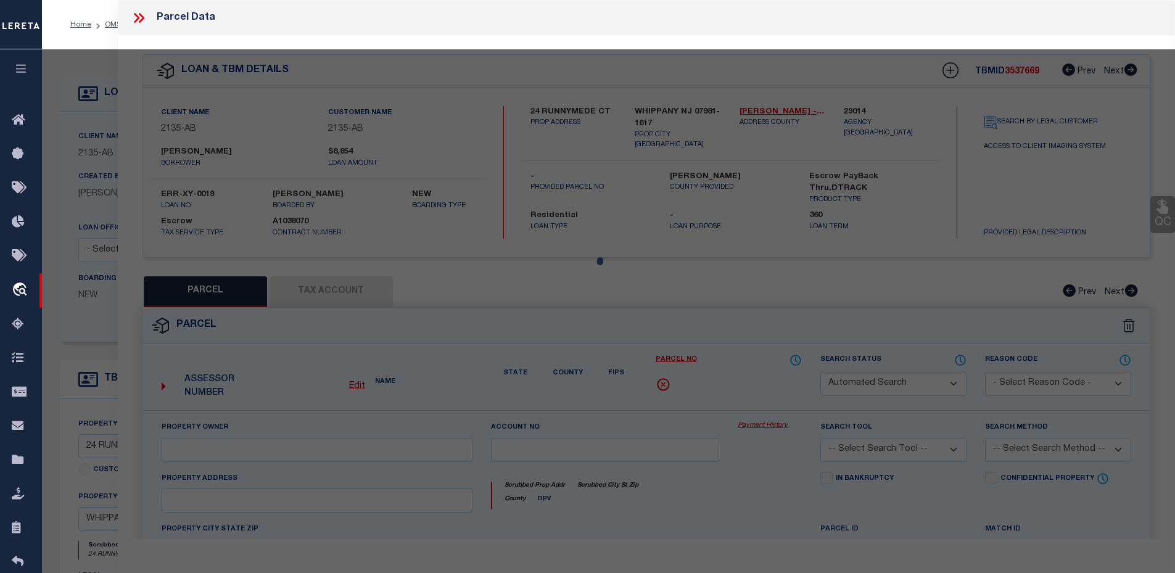
checkbox input "false"
type input "WHIPPANY, [GEOGRAPHIC_DATA]"
type textarea "LOT:7 BLK:7102 DIST:12 CITY/[GEOGRAPHIC_DATA]/TWP:HANOVER TWP"
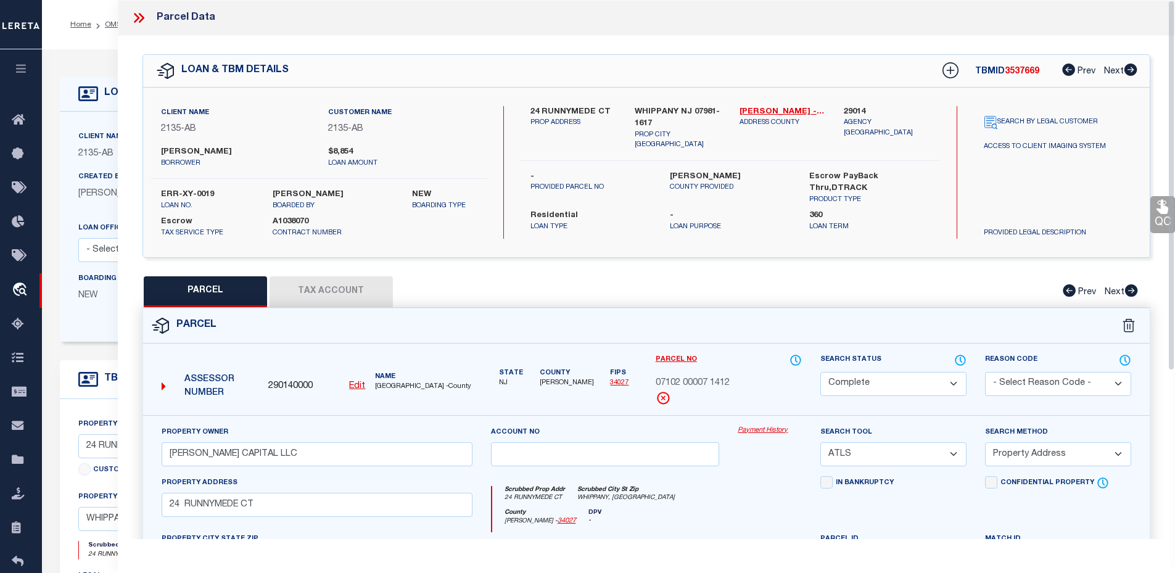
click at [294, 295] on button "Tax Account" at bounding box center [331, 291] width 123 height 31
select select "100"
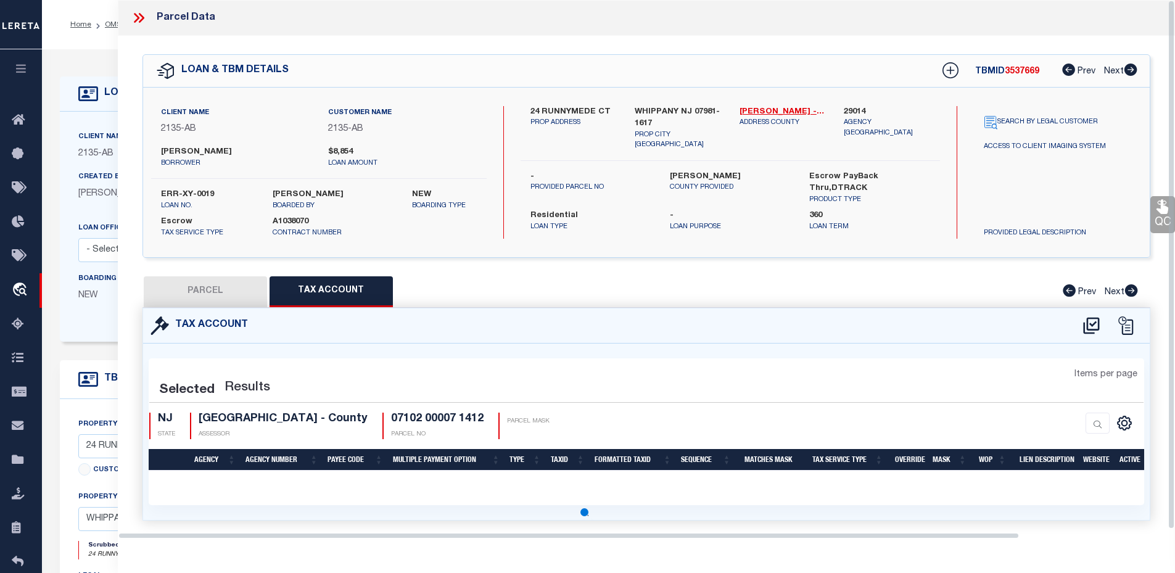
select select "100"
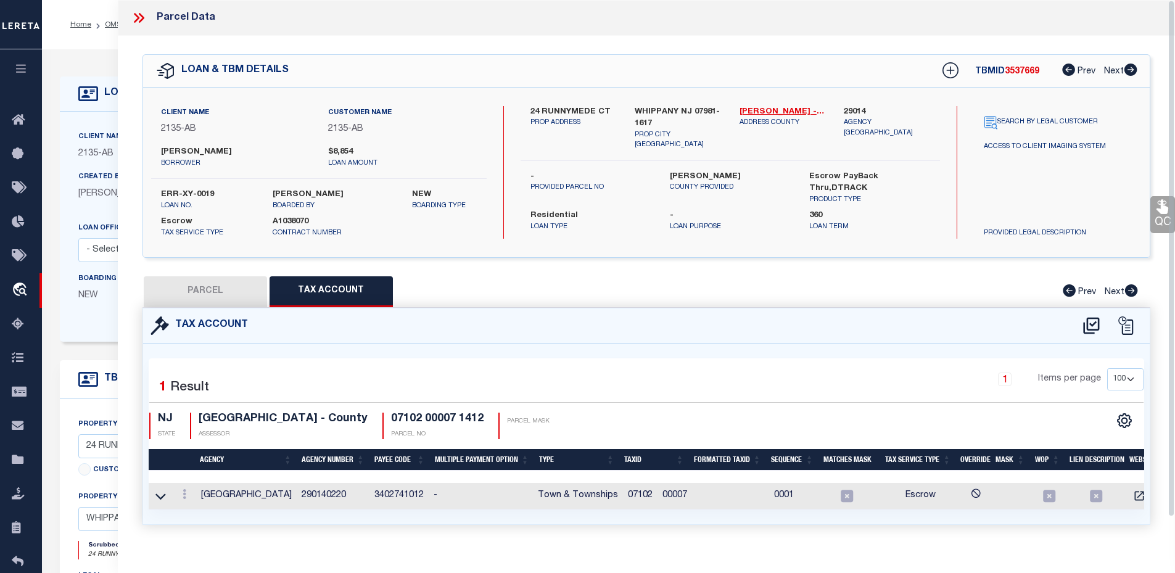
click at [134, 10] on icon at bounding box center [139, 18] width 16 height 16
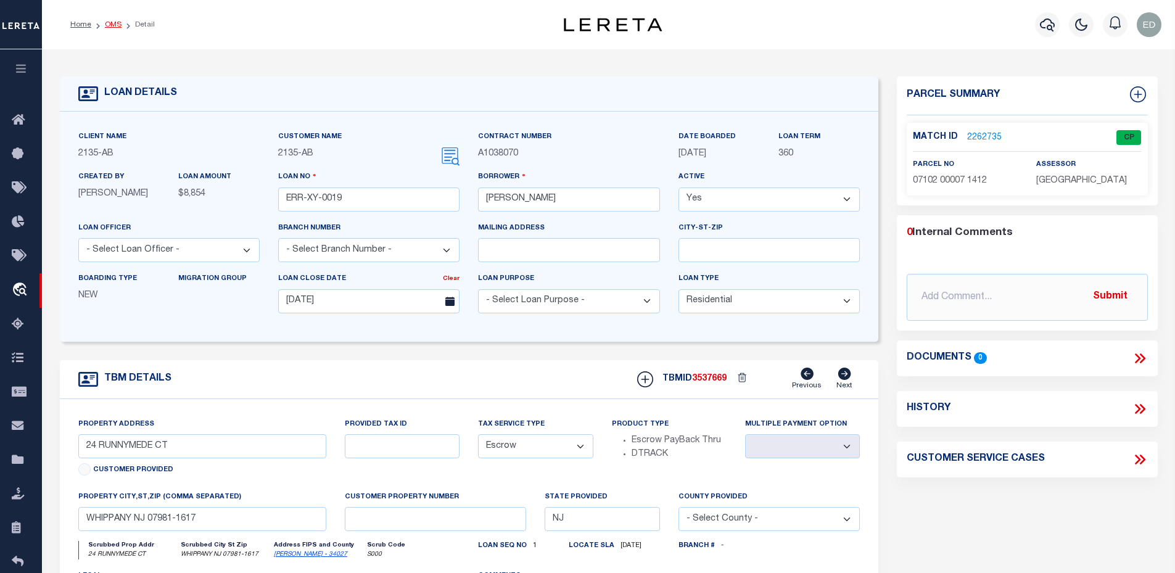
click at [113, 21] on link "OMS" at bounding box center [113, 24] width 17 height 7
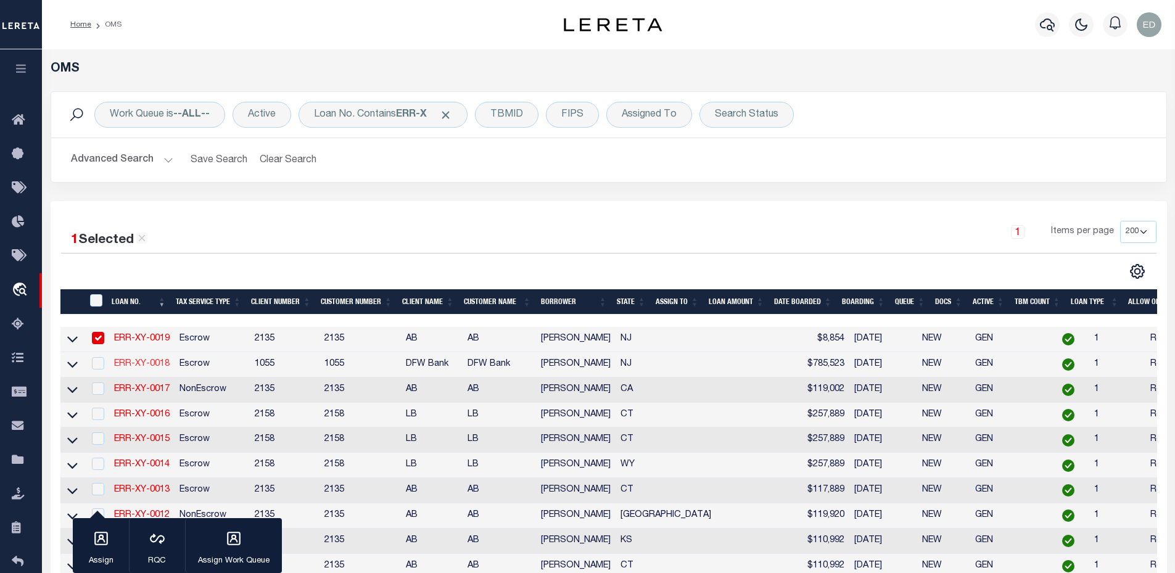
click at [152, 363] on link "ERR-XY-0018" at bounding box center [142, 364] width 56 height 9
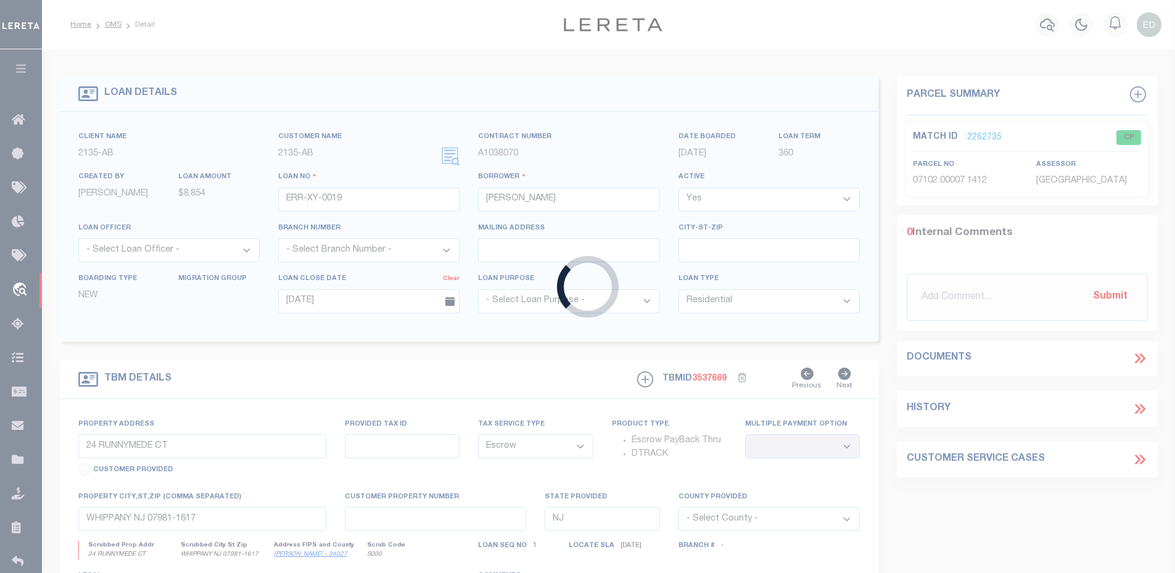
type input "ERR-XY-0018"
type input "10/07/2025"
type input "4 COLFAX DR"
select select
type input "PEQUANNOCK NJ 07440-1003"
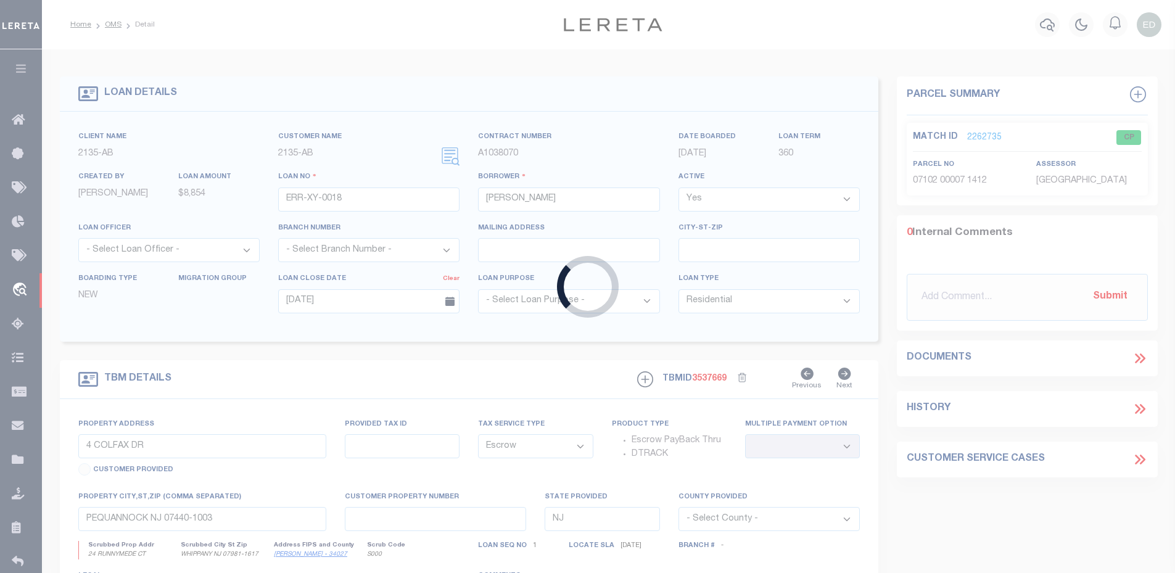
select select
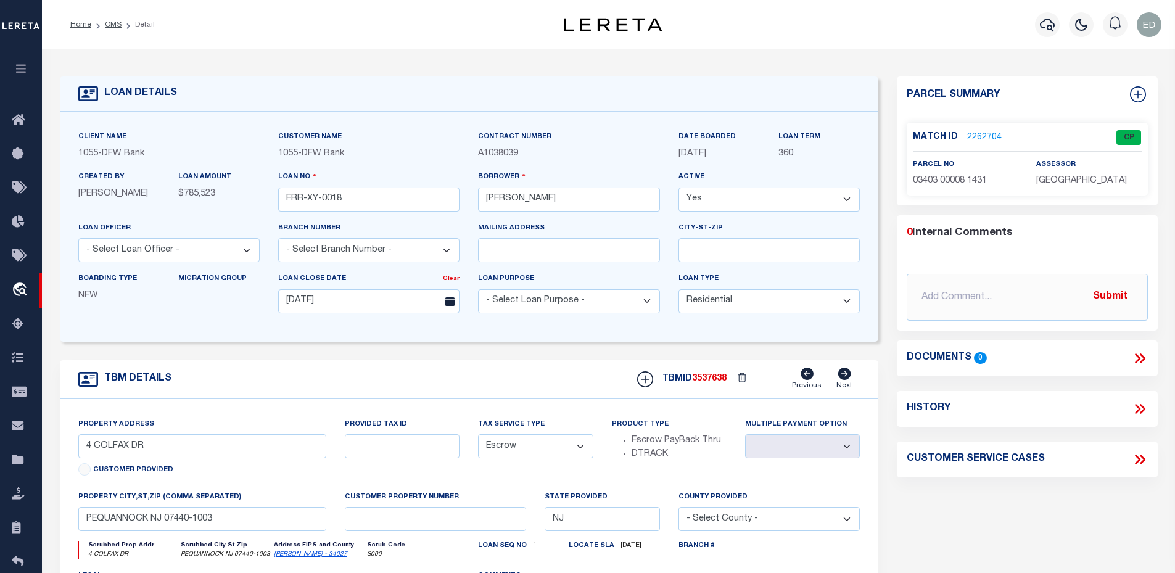
click at [973, 136] on link "2262704" at bounding box center [984, 137] width 35 height 13
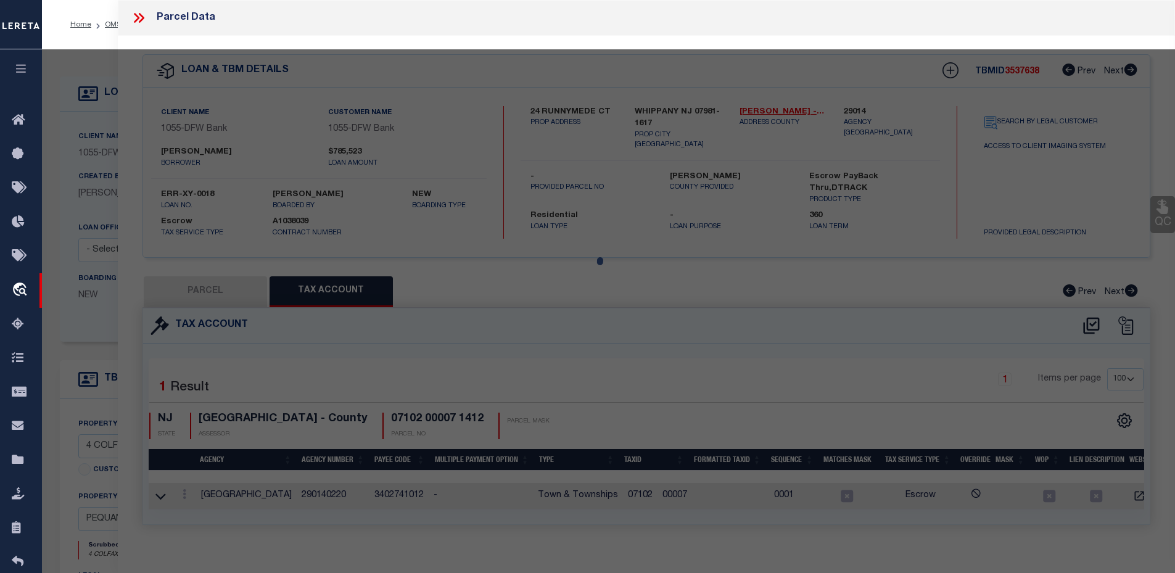
select select "AS"
select select
checkbox input "false"
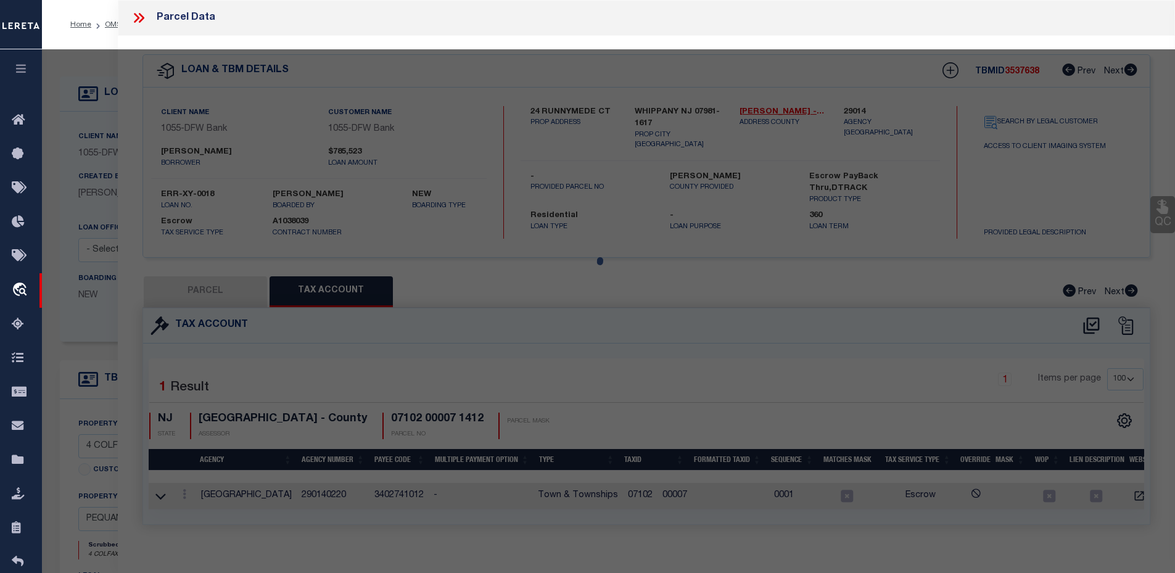
select select "CP"
type input "KUSCHAN,MALLORY"
select select "ATL"
select select "ADD"
type input "4 COLFAX DR"
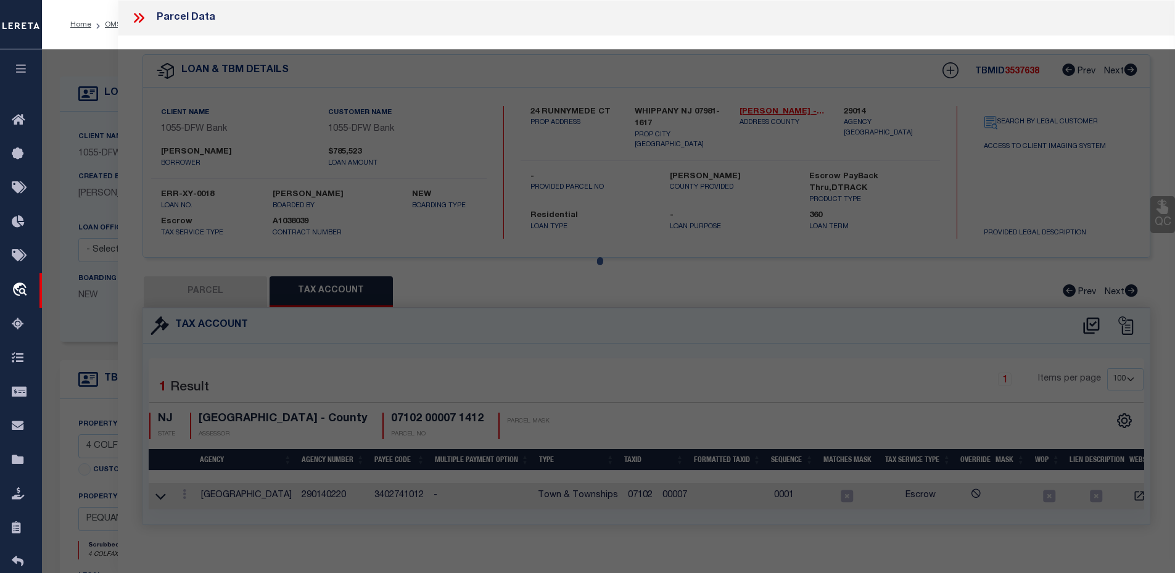
checkbox input "false"
type input "PEQUANNOCK, NJ 07440"
type textarea "LOT:8 BLK:3403 DIST:31 CITY/MUNI/TWP:PEQUANNOCK TWP MAP REF:TAX MAP 42"
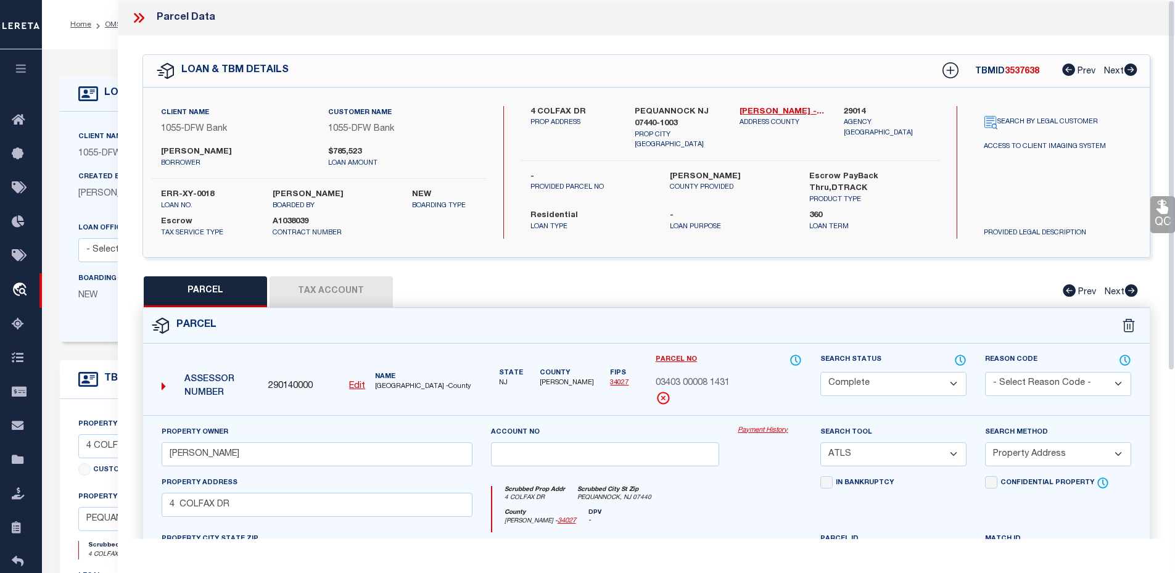
click at [325, 286] on button "Tax Account" at bounding box center [331, 291] width 123 height 31
select select "100"
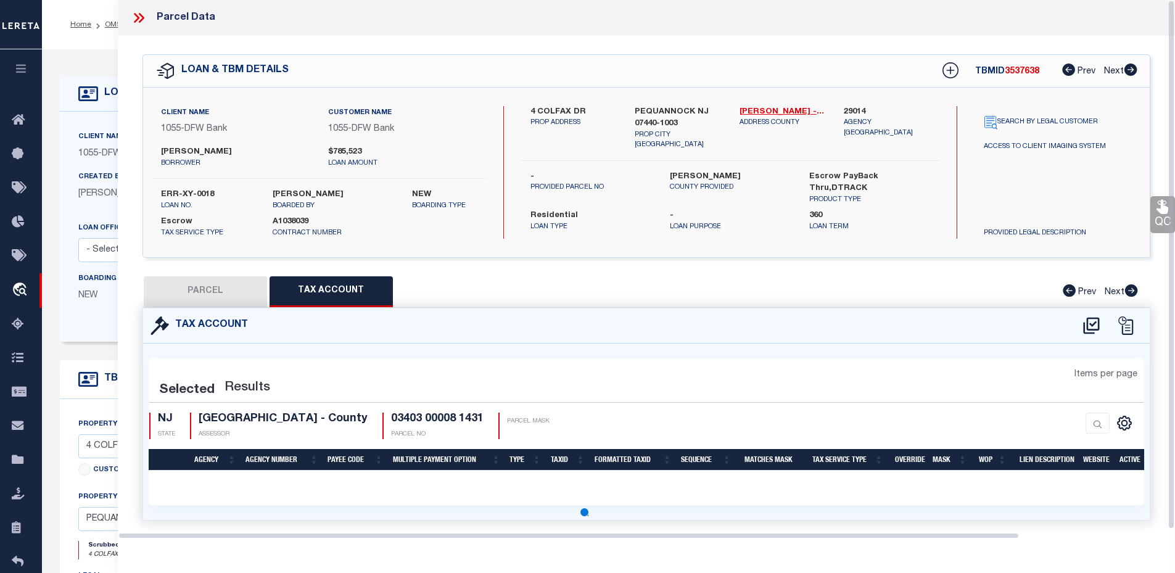
select select "100"
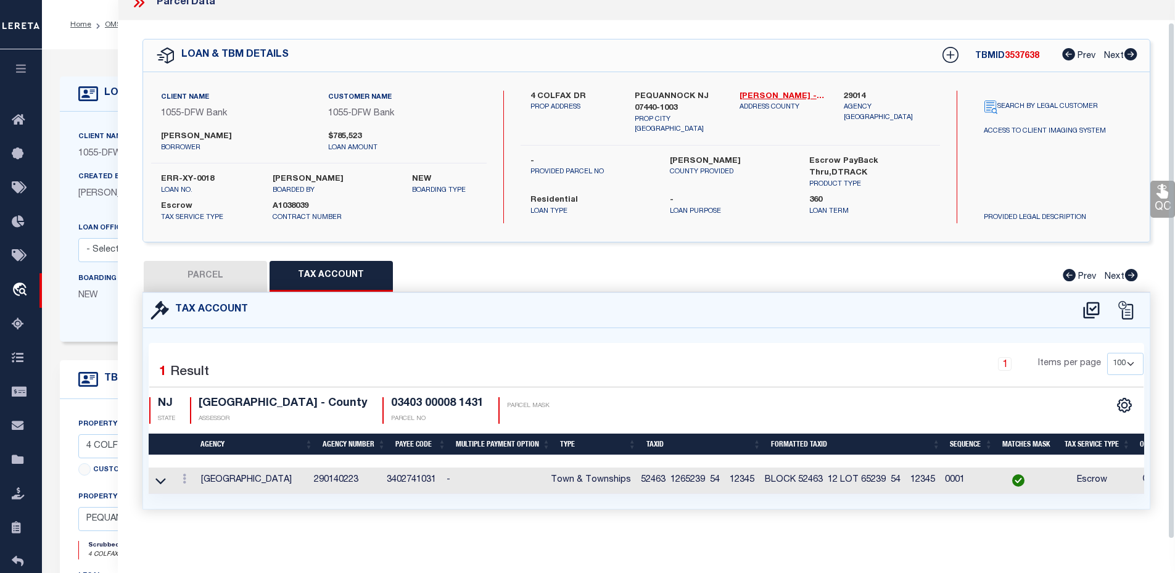
scroll to position [62, 0]
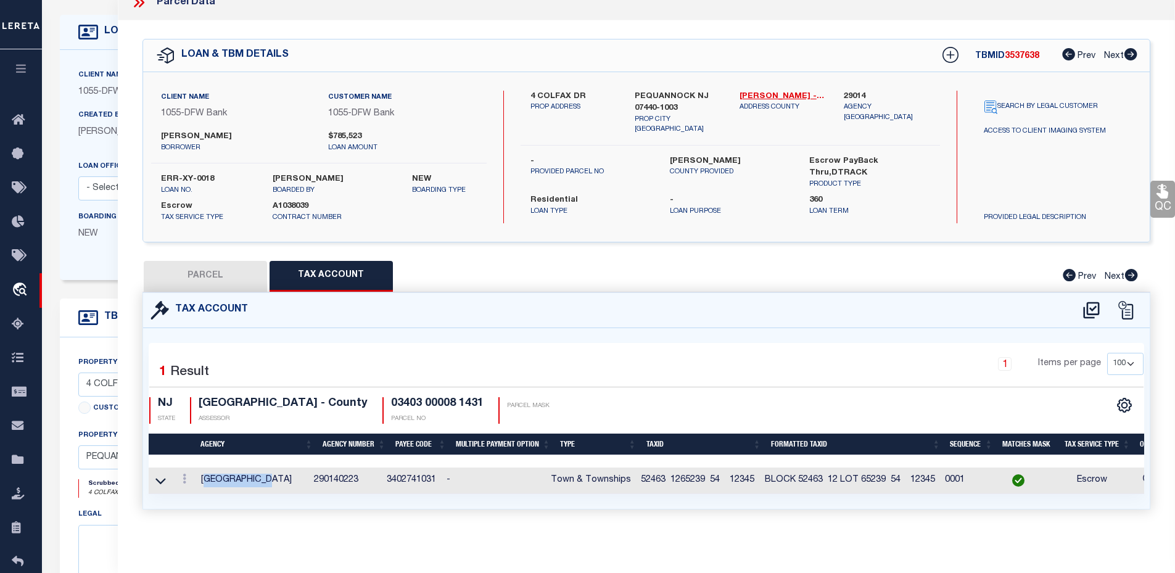
drag, startPoint x: 209, startPoint y: 472, endPoint x: 282, endPoint y: 474, distance: 72.8
click at [281, 476] on td "PEQUANNOCK TOWNSHIP" at bounding box center [252, 481] width 113 height 27
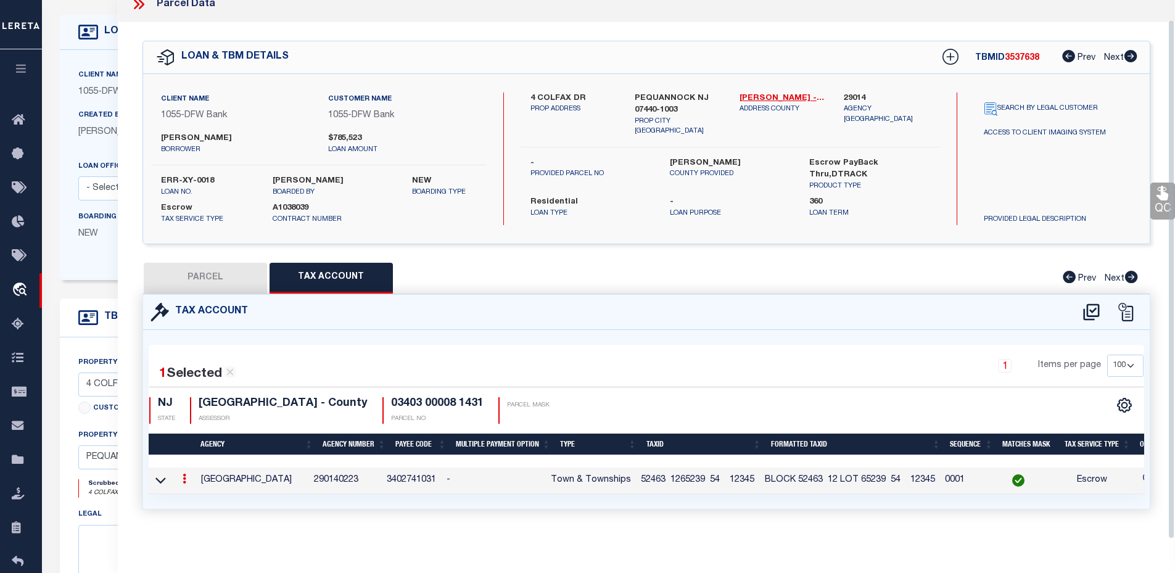
click at [537, 345] on div "1 Selected 1 Result 1 Items per page 10 25 50 100 NJ STATE" at bounding box center [647, 419] width 996 height 149
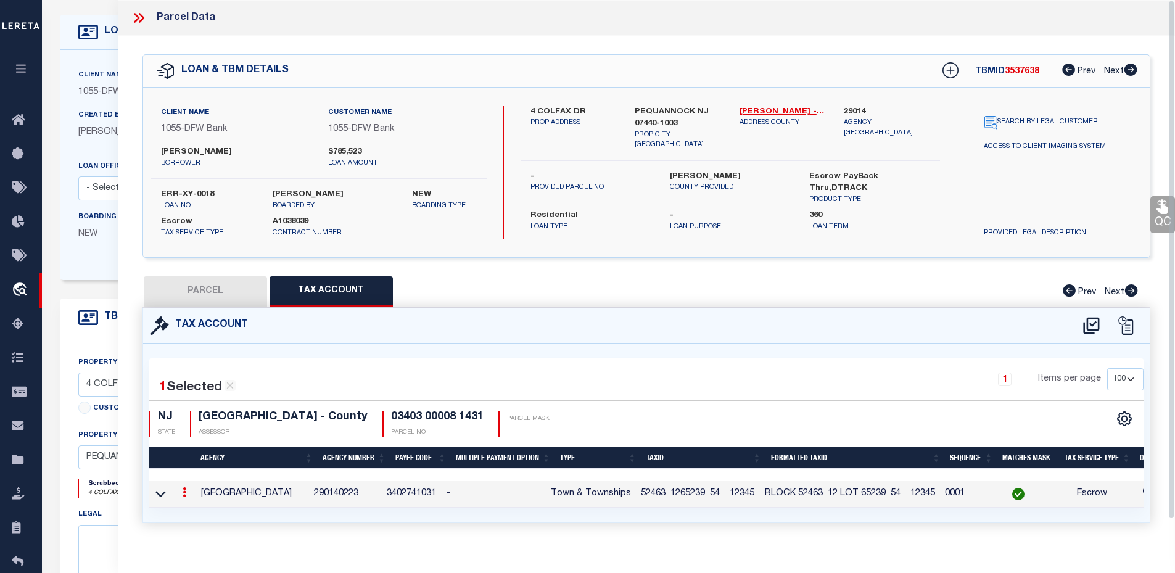
click at [133, 17] on icon at bounding box center [139, 18] width 16 height 16
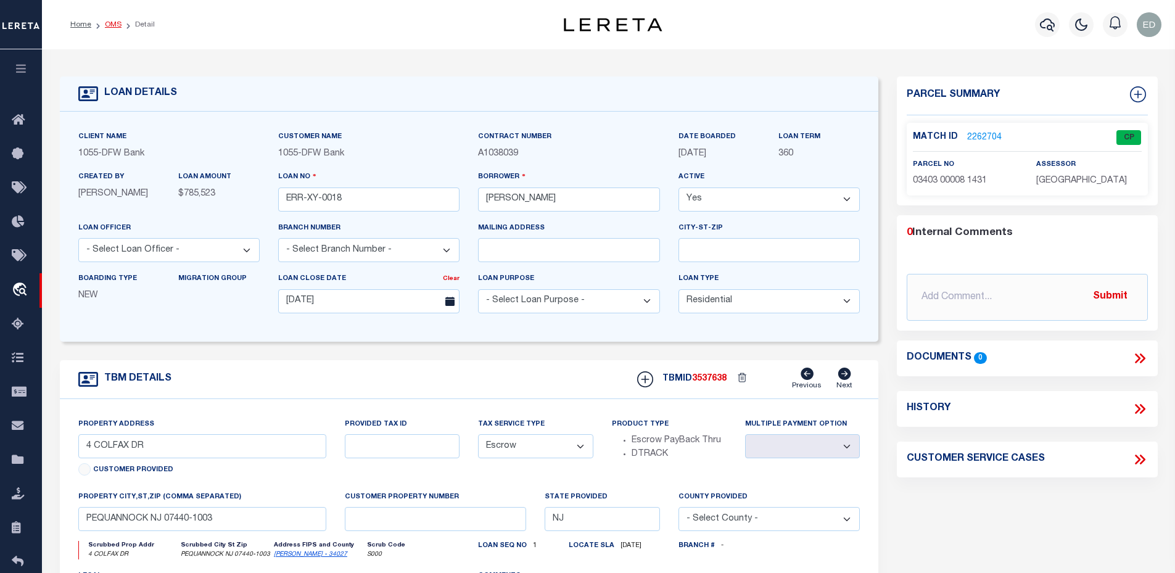
click at [110, 28] on link "OMS" at bounding box center [113, 24] width 17 height 7
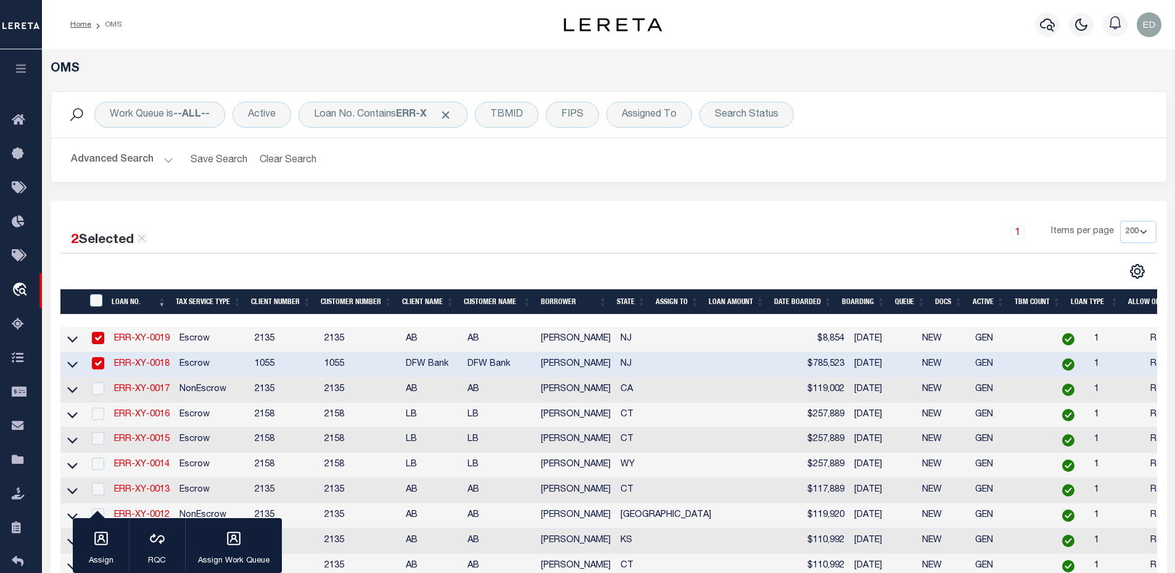
click at [162, 339] on link "ERR-XY-0019" at bounding box center [142, 338] width 56 height 9
type input "ERR-XY-0019"
type input "[DATE]"
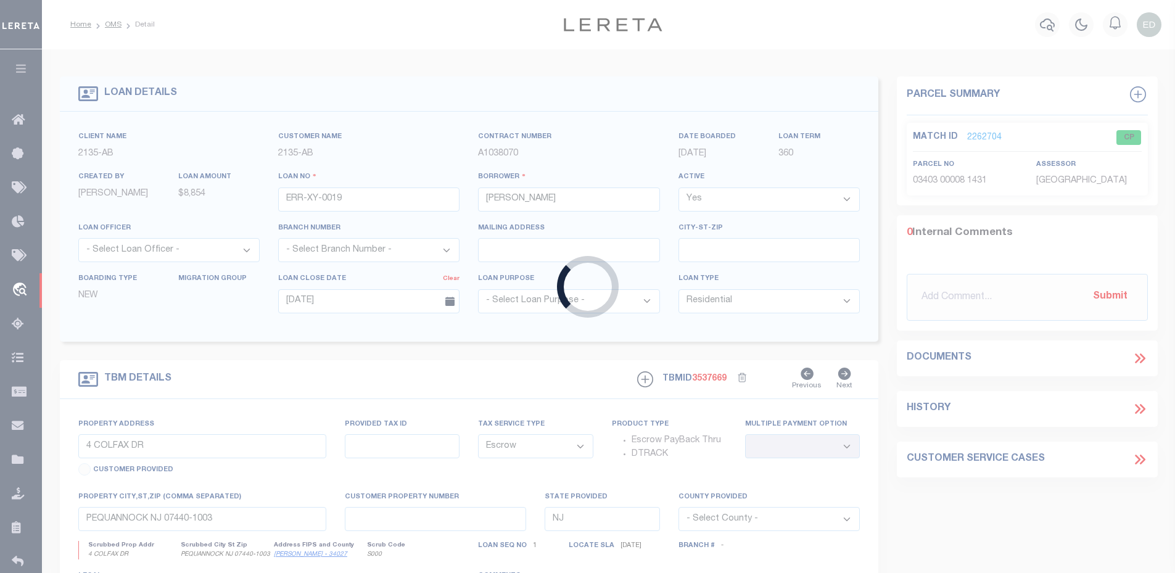
type input "24 RUNNYMEDE CT"
select select
type input "WHIPPANY NJ 07981-1617"
select select
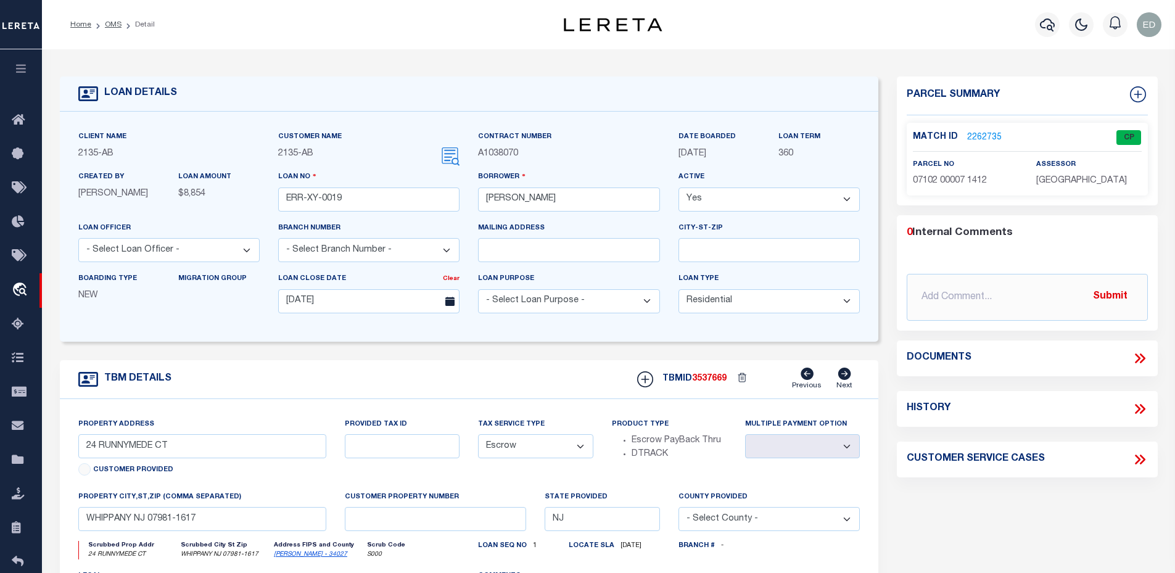
click at [972, 136] on link "2262735" at bounding box center [984, 137] width 35 height 13
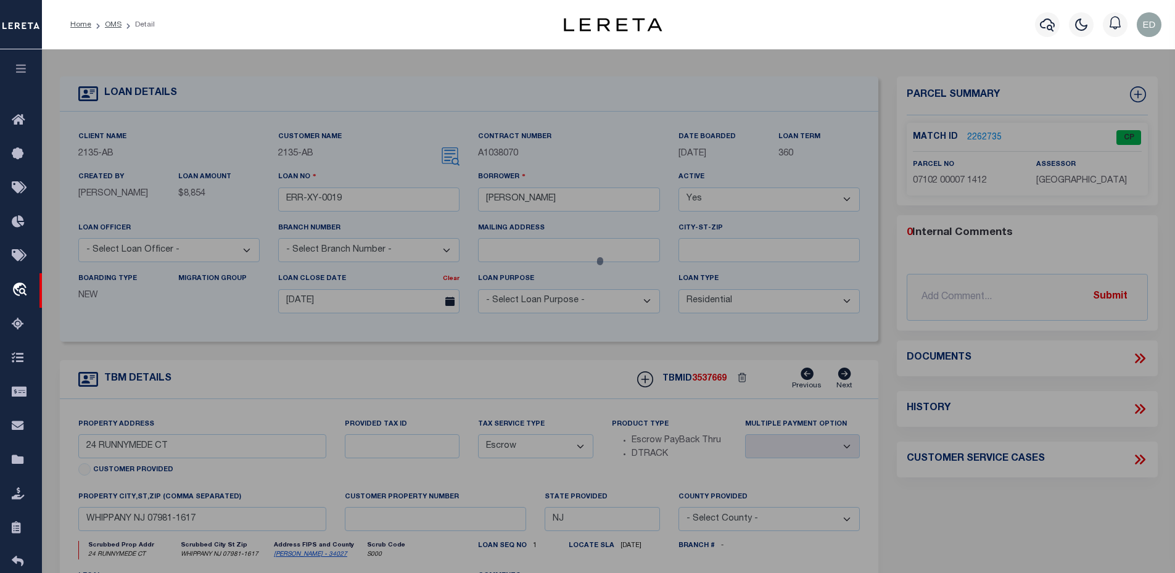
select select "AS"
select select
checkbox input "false"
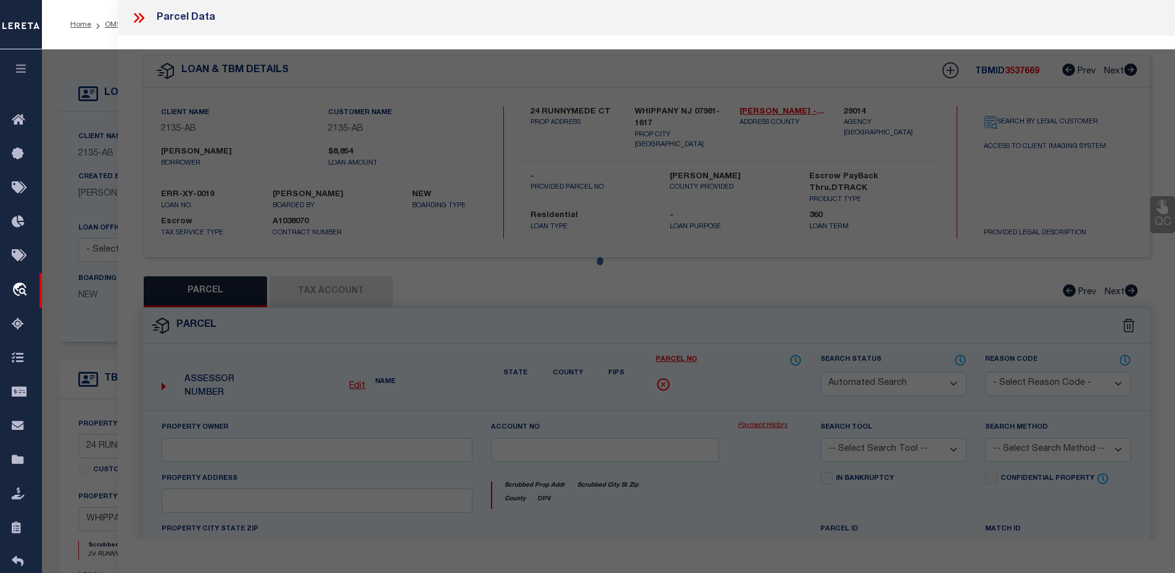
select select "CP"
type input "[PERSON_NAME] CAPITAL LLC"
select select "ATL"
select select "ADD"
type input "24 RUNNYMEDE CT"
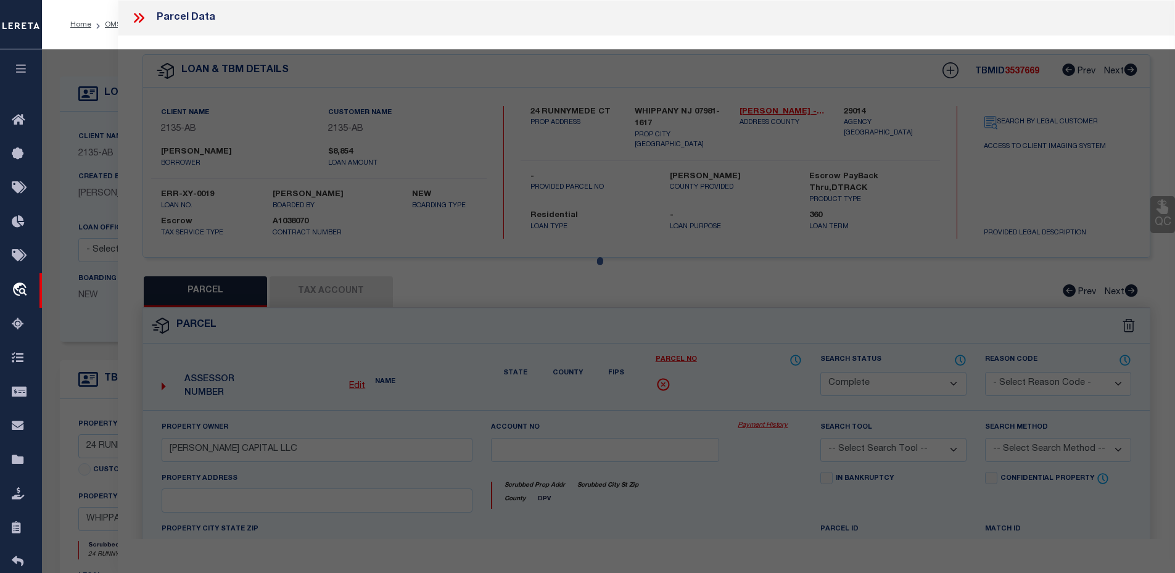
checkbox input "false"
type input "WHIPPANY, [GEOGRAPHIC_DATA]"
type textarea "LOT:7 BLK:7102 DIST:12 CITY/[GEOGRAPHIC_DATA]/TWP:HANOVER TWP"
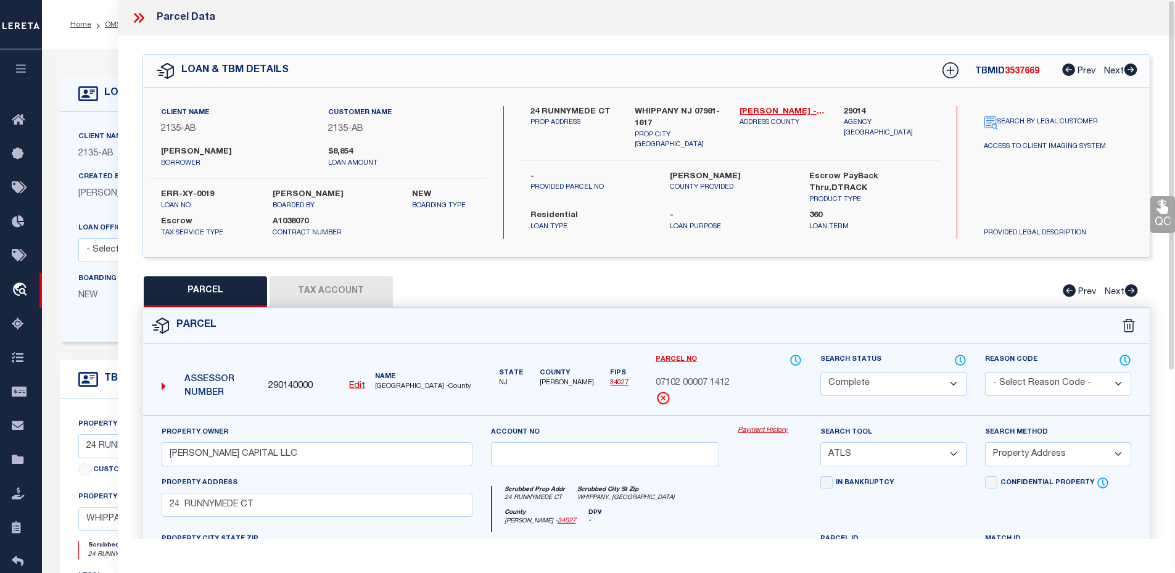
click at [352, 291] on button "Tax Account" at bounding box center [331, 291] width 123 height 31
select select "100"
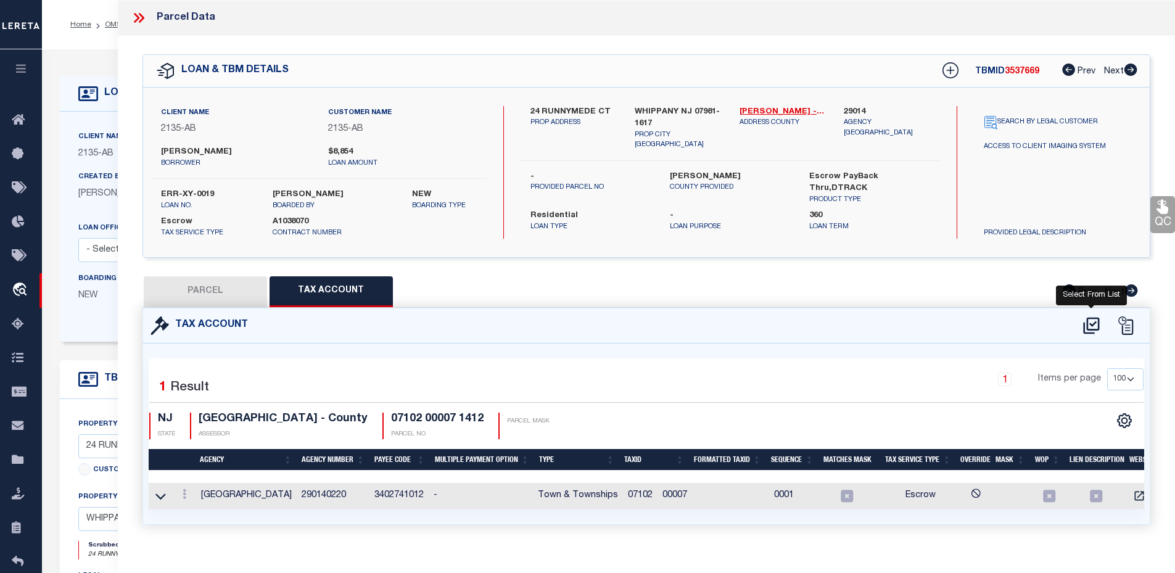
click at [1096, 325] on icon at bounding box center [1091, 326] width 20 height 20
select select "100"
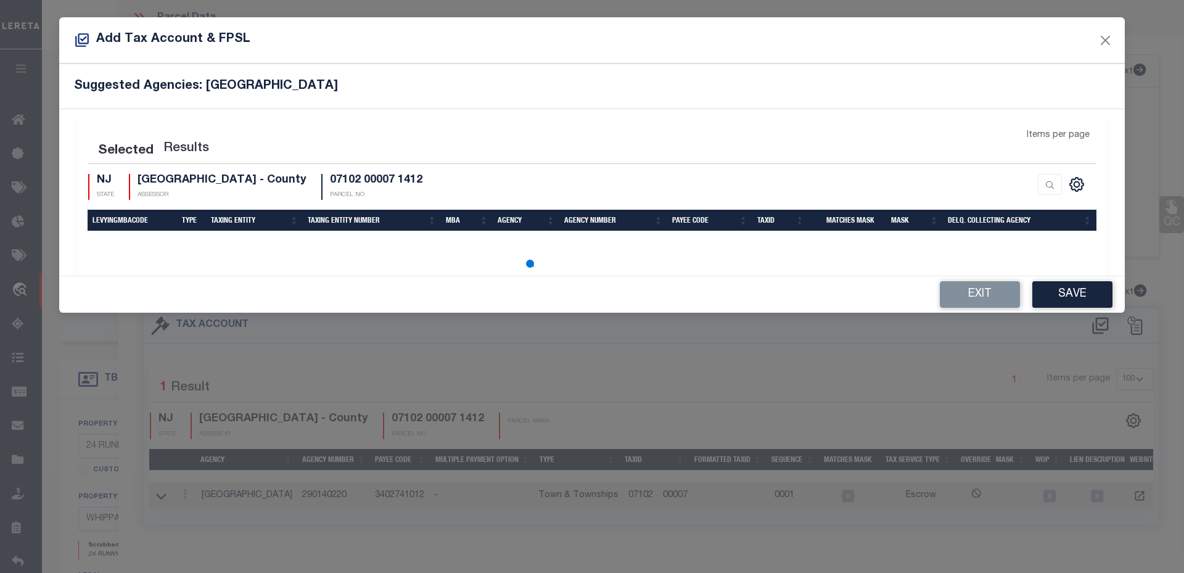
select select "100"
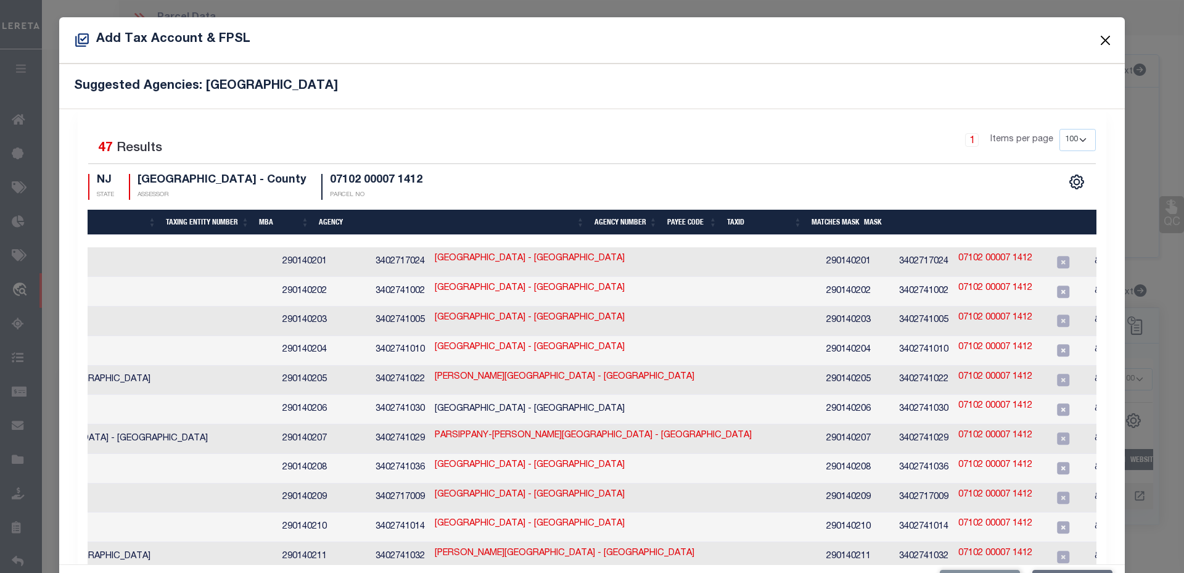
click at [1098, 35] on button "Close" at bounding box center [1106, 40] width 16 height 16
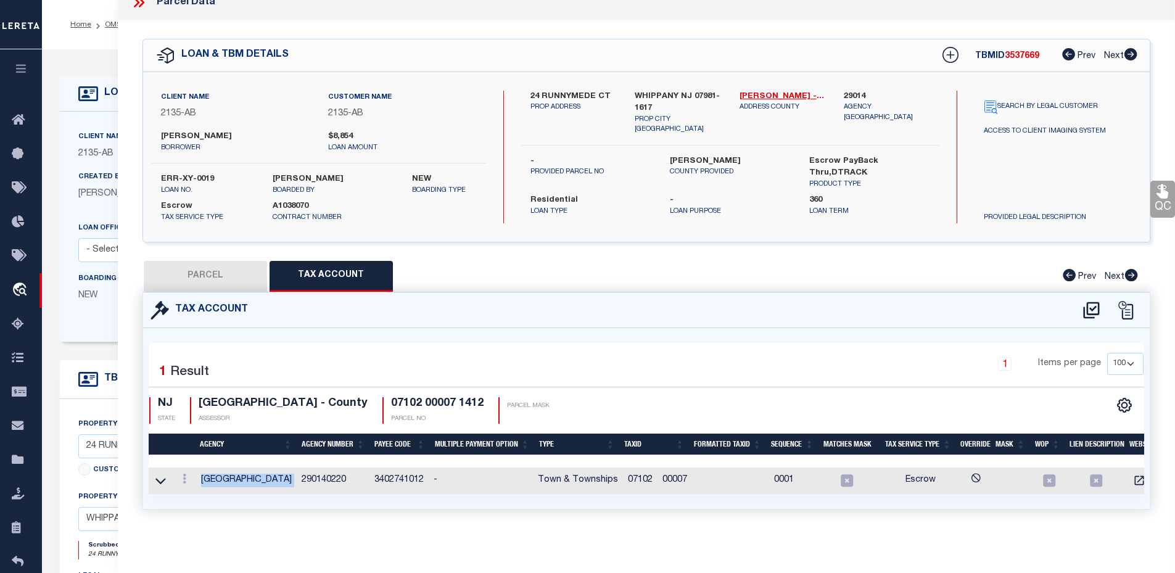
drag, startPoint x: 305, startPoint y: 469, endPoint x: 196, endPoint y: 462, distance: 110.0
click at [196, 468] on tr "HANOVER TOWNSHIP 290140220 3402741012 - Town & Townships 07102 00007 0001 Escrow" at bounding box center [666, 481] width 1035 height 27
click at [403, 353] on div "1 Items per page 10 25 50 100" at bounding box center [772, 369] width 741 height 32
click at [851, 91] on label "29014" at bounding box center [887, 97] width 86 height 12
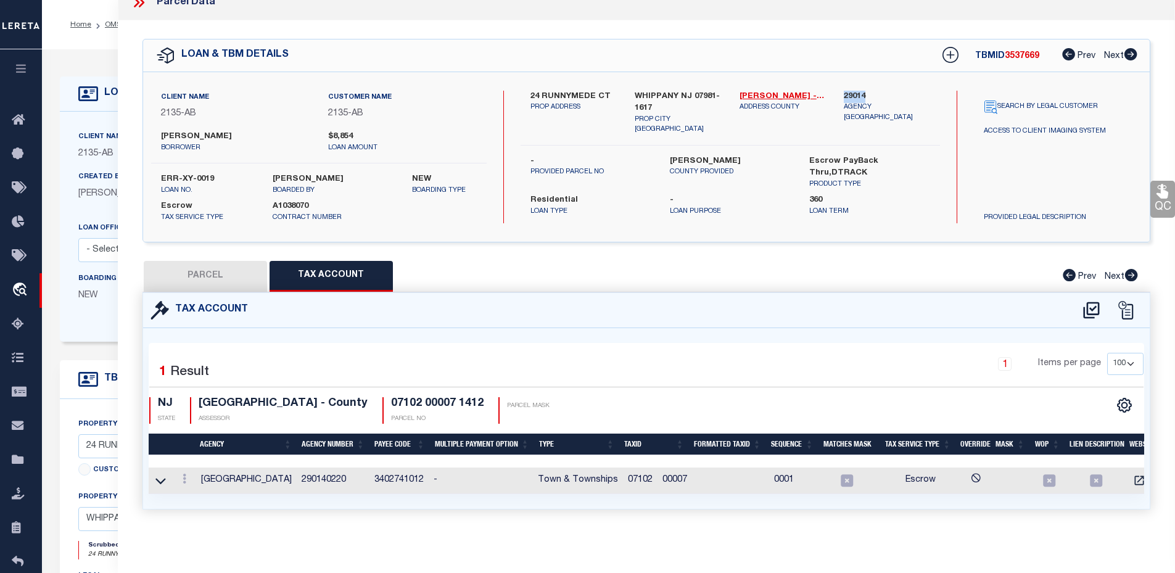
copy label "29014"
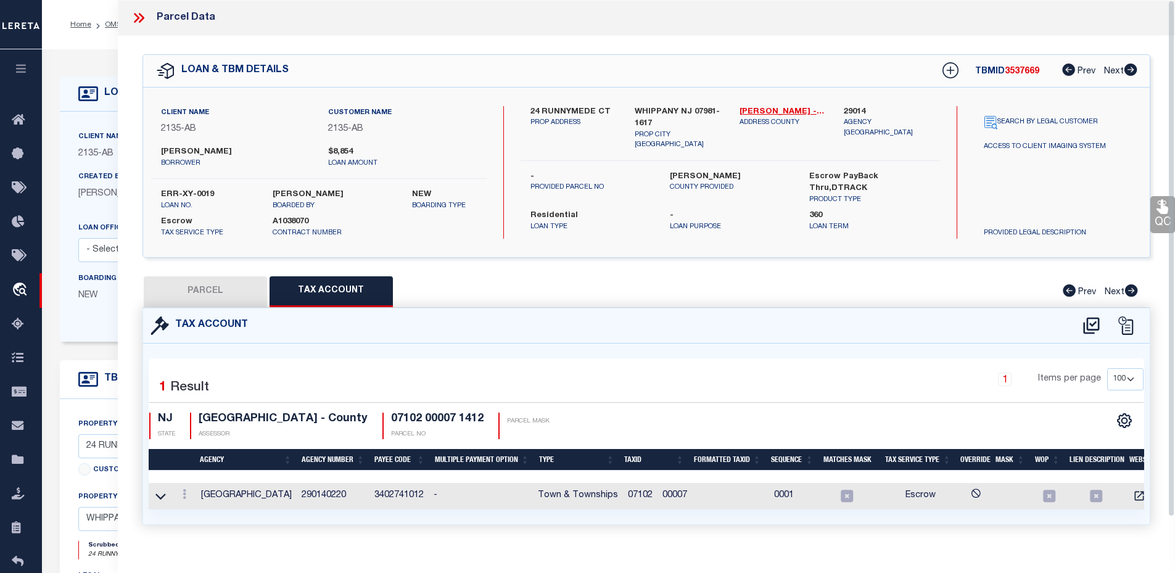
click at [139, 25] on icon at bounding box center [139, 18] width 16 height 16
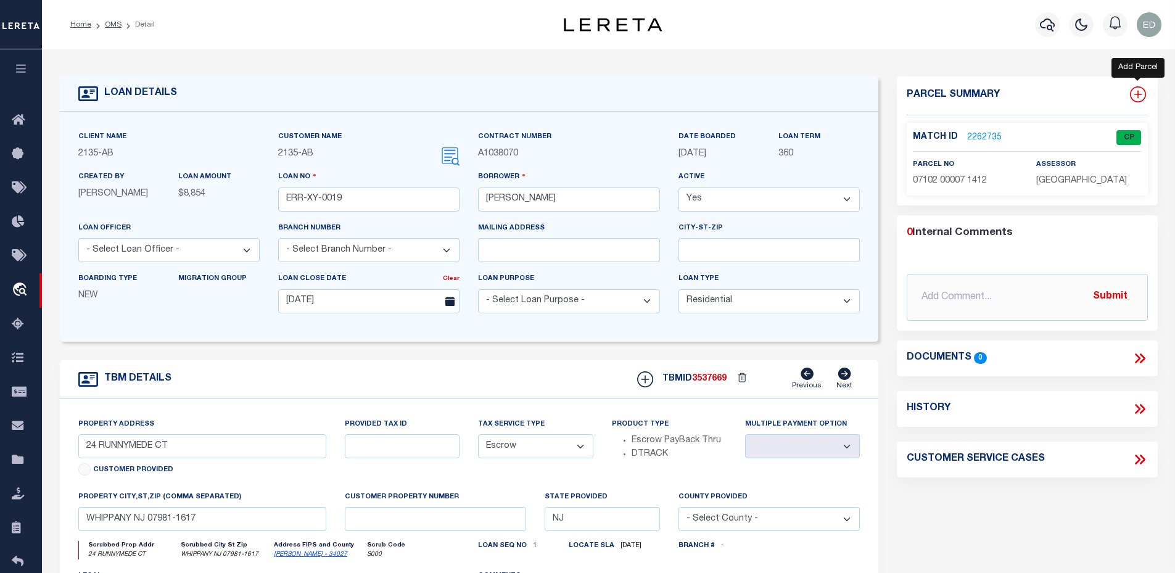
click at [1143, 96] on icon at bounding box center [1138, 94] width 16 height 16
select select "IP"
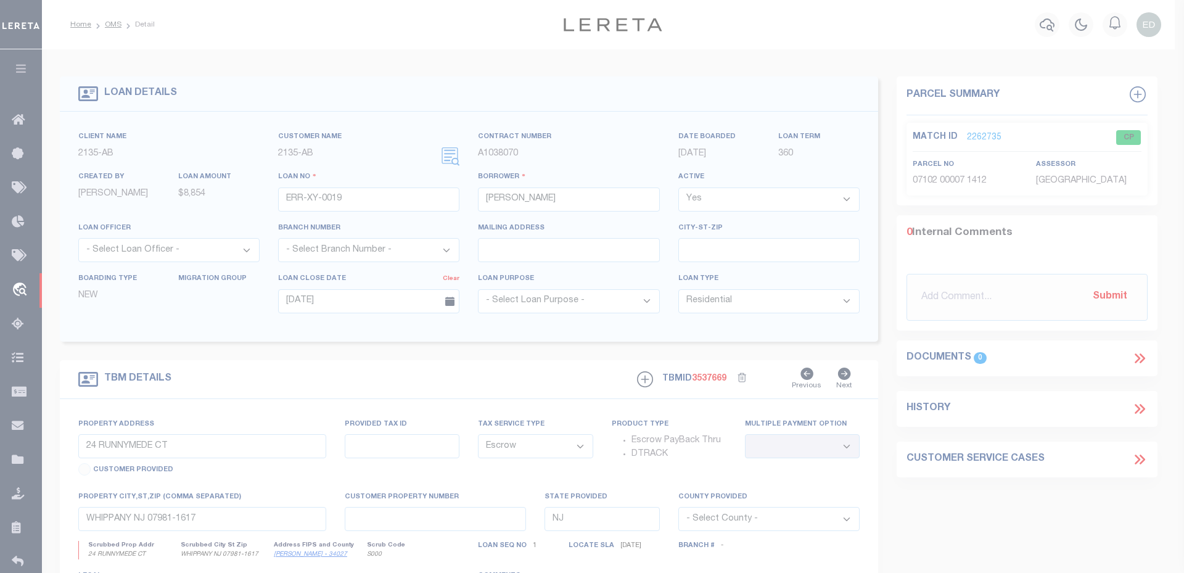
type textarea "-"
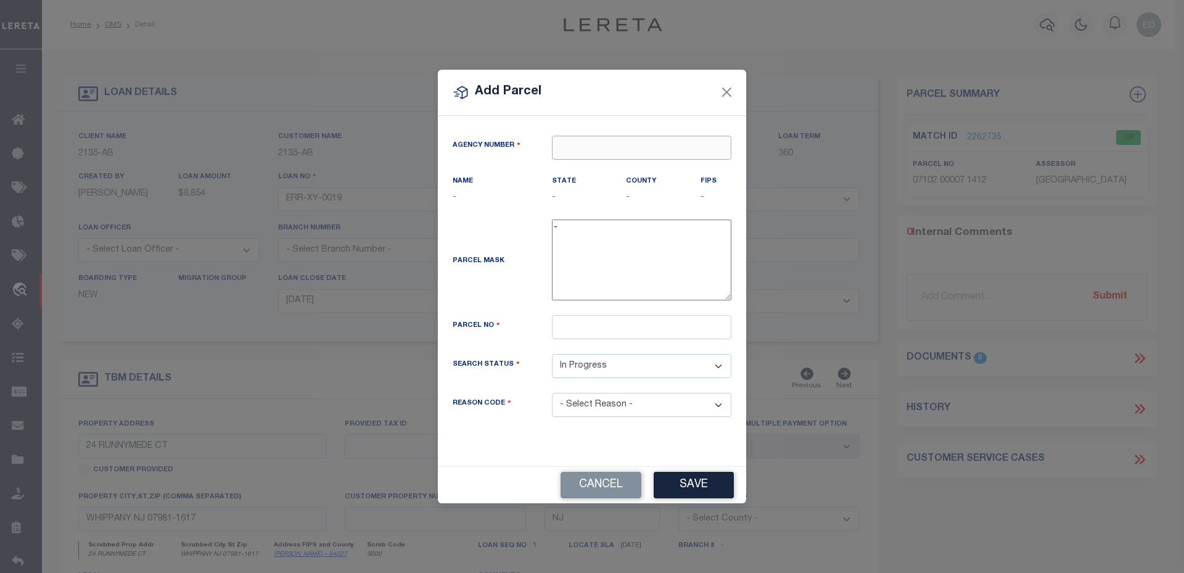
click at [578, 141] on input "text" at bounding box center [641, 148] width 179 height 24
paste input "29014"
click at [612, 173] on div "290140000 : MORRIS COUNTY" at bounding box center [642, 178] width 178 height 35
type input "290140000"
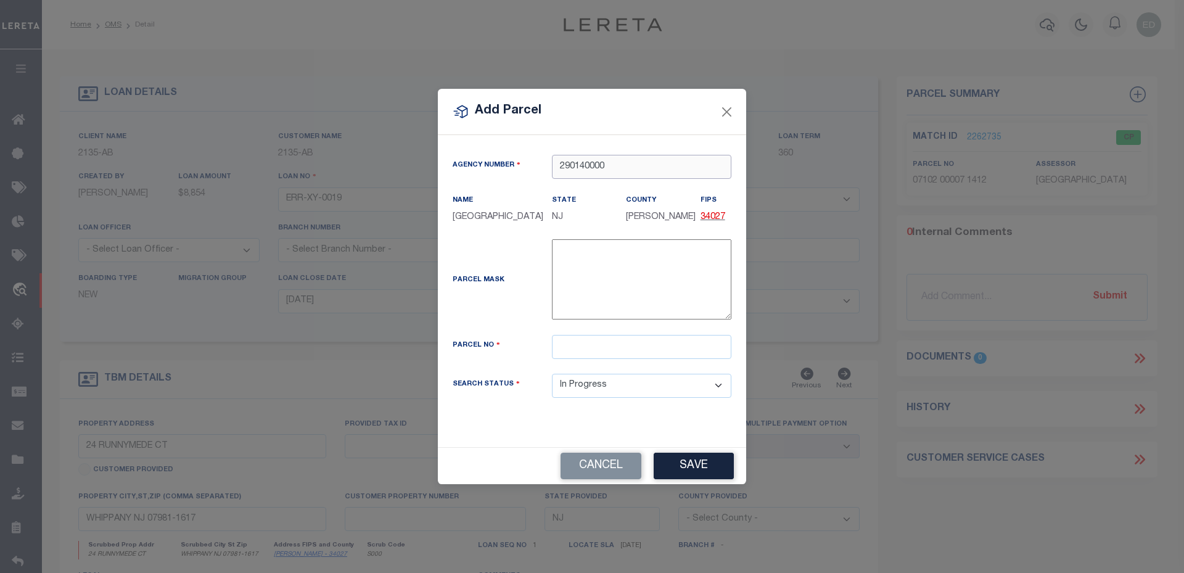
type input "290140000"
click at [651, 352] on input "text" at bounding box center [641, 347] width 179 height 24
type input "65845"
click at [722, 110] on button "Close" at bounding box center [727, 112] width 16 height 16
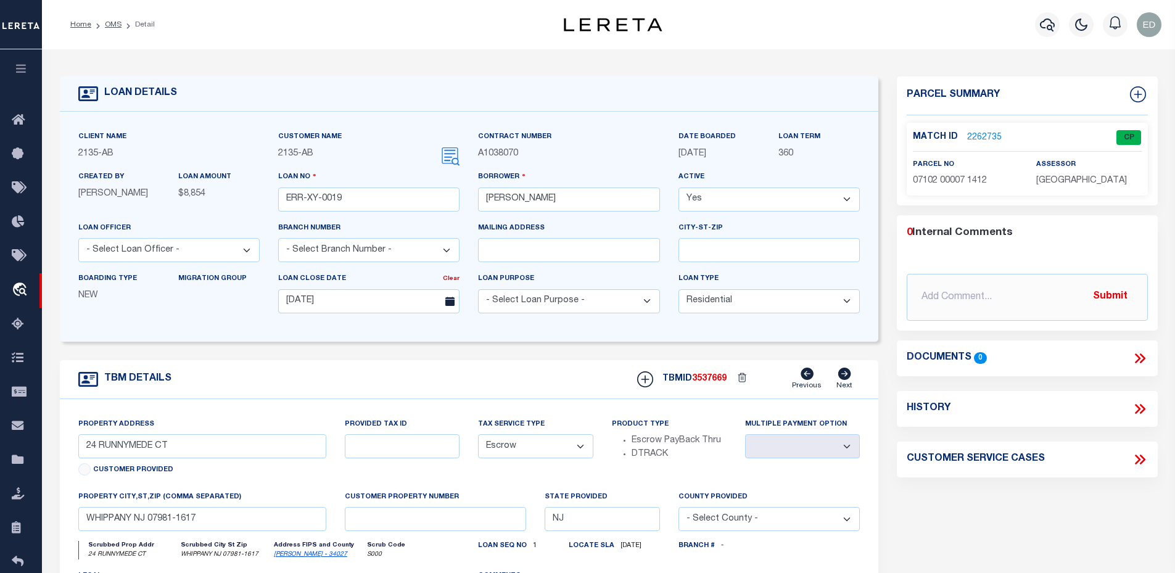
click at [1005, 142] on div "Match ID 2262735 CP" at bounding box center [1027, 141] width 229 height 22
click at [992, 133] on link "2262735" at bounding box center [984, 137] width 35 height 13
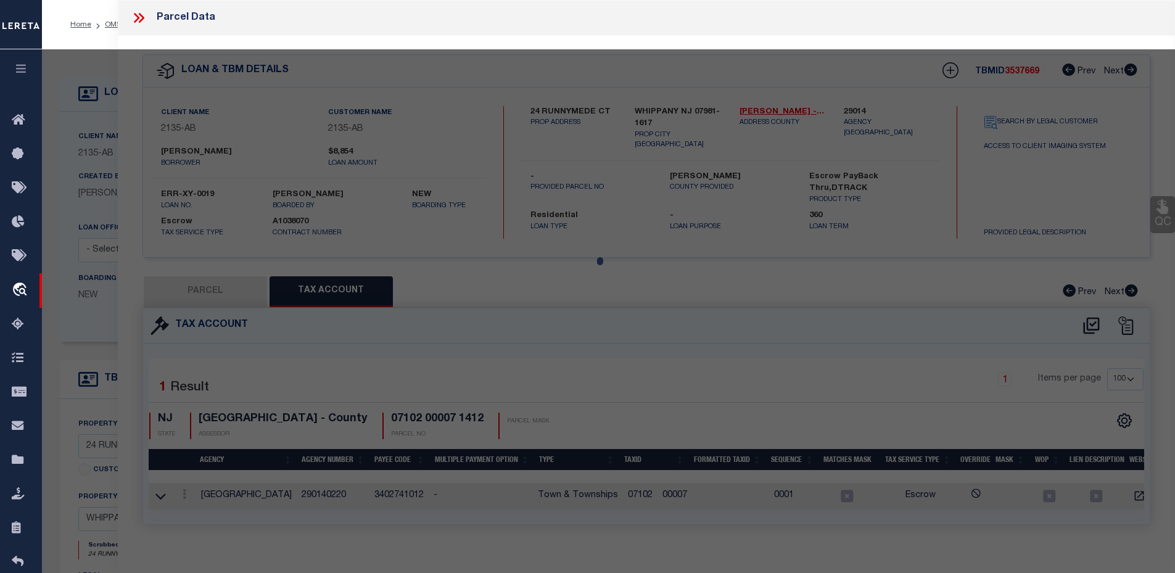
select select "AS"
select select
checkbox input "false"
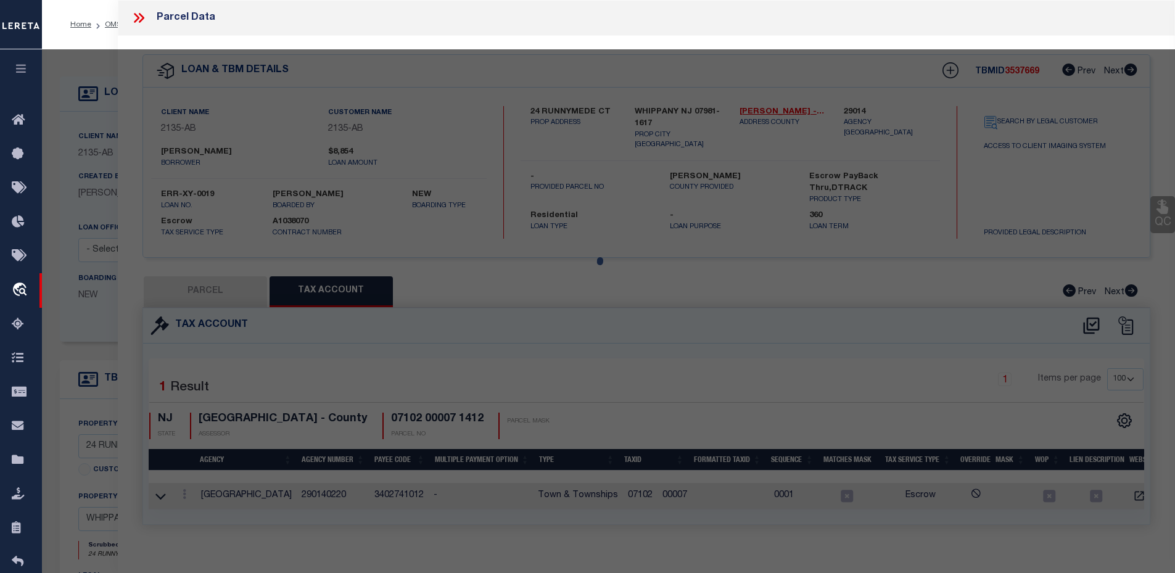
select select "CP"
type input "[PERSON_NAME] CAPITAL LLC"
select select "ATL"
select select "ADD"
type input "24 RUNNYMEDE CT"
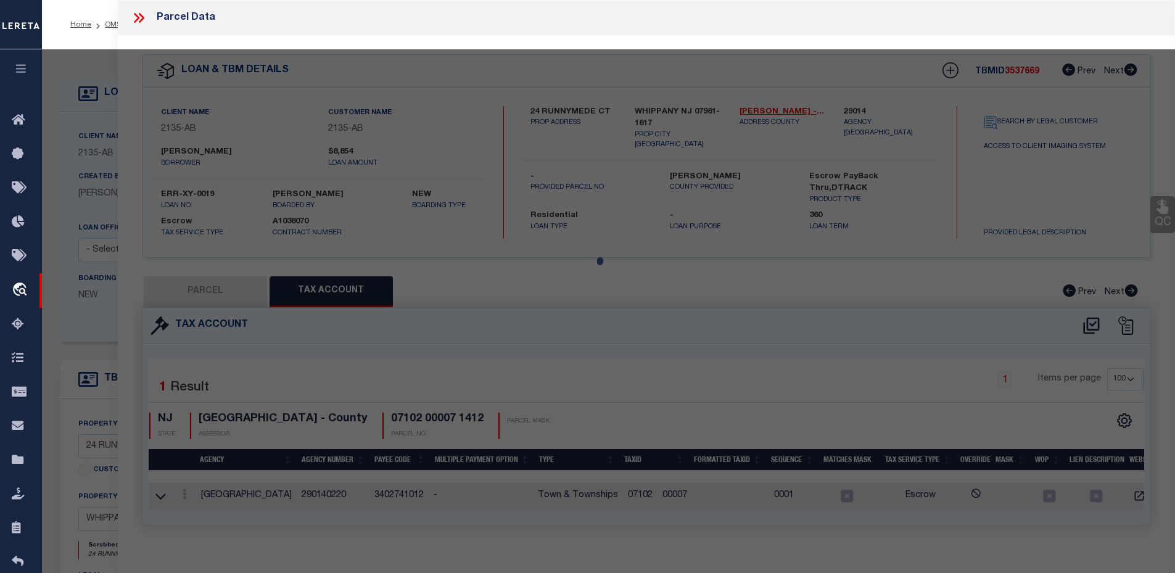
checkbox input "false"
type input "WHIPPANY, [GEOGRAPHIC_DATA]"
type textarea "LOT:7 BLK:7102 DIST:12 CITY/[GEOGRAPHIC_DATA]/TWP:HANOVER TWP"
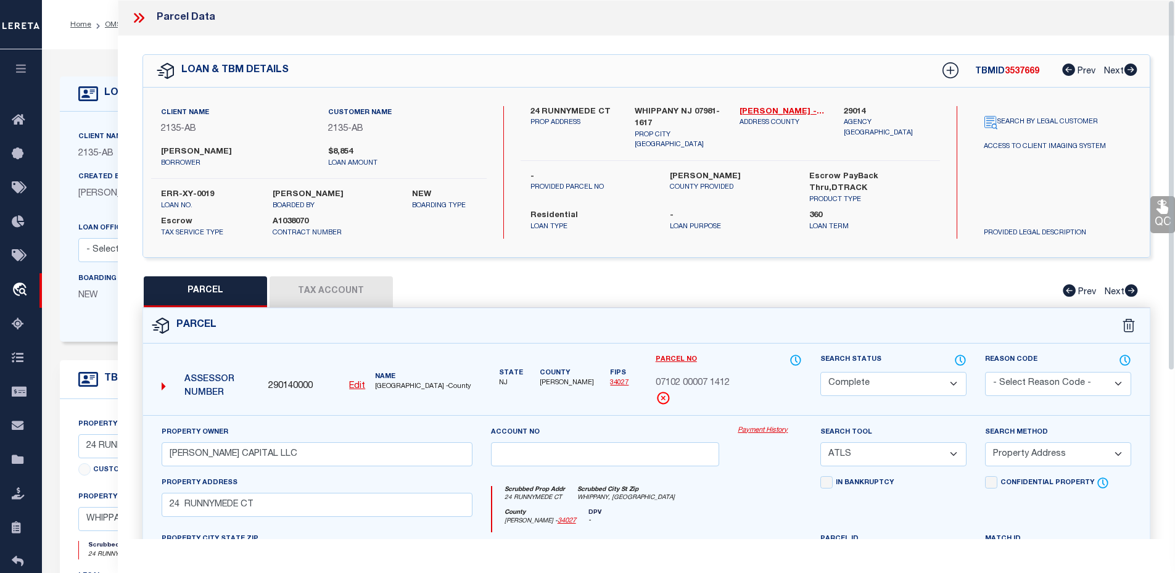
click at [308, 290] on button "Tax Account" at bounding box center [331, 291] width 123 height 31
select select "100"
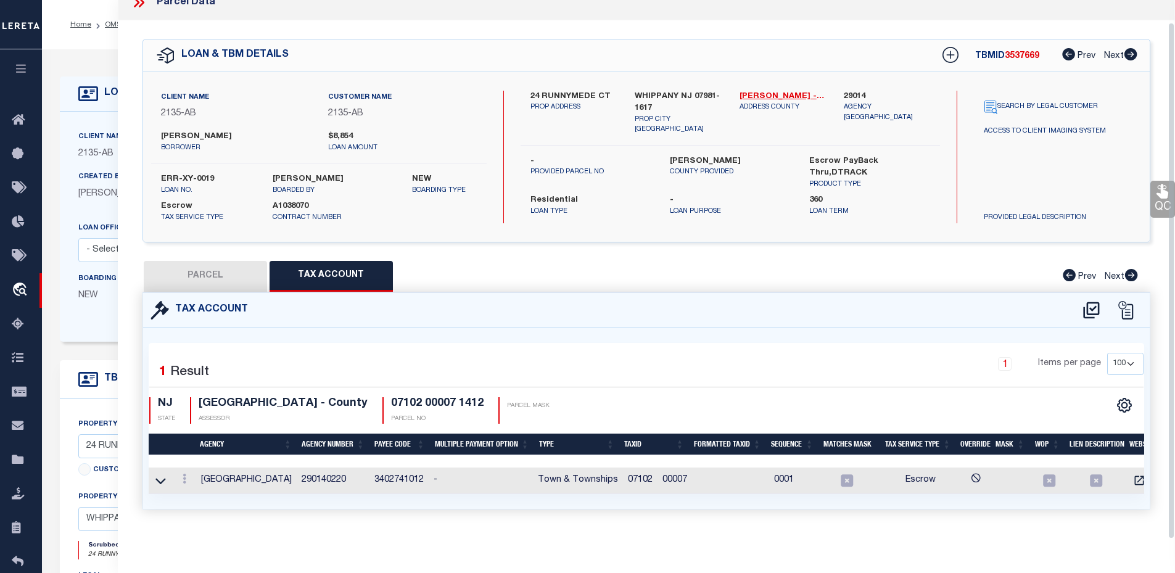
scroll to position [62, 0]
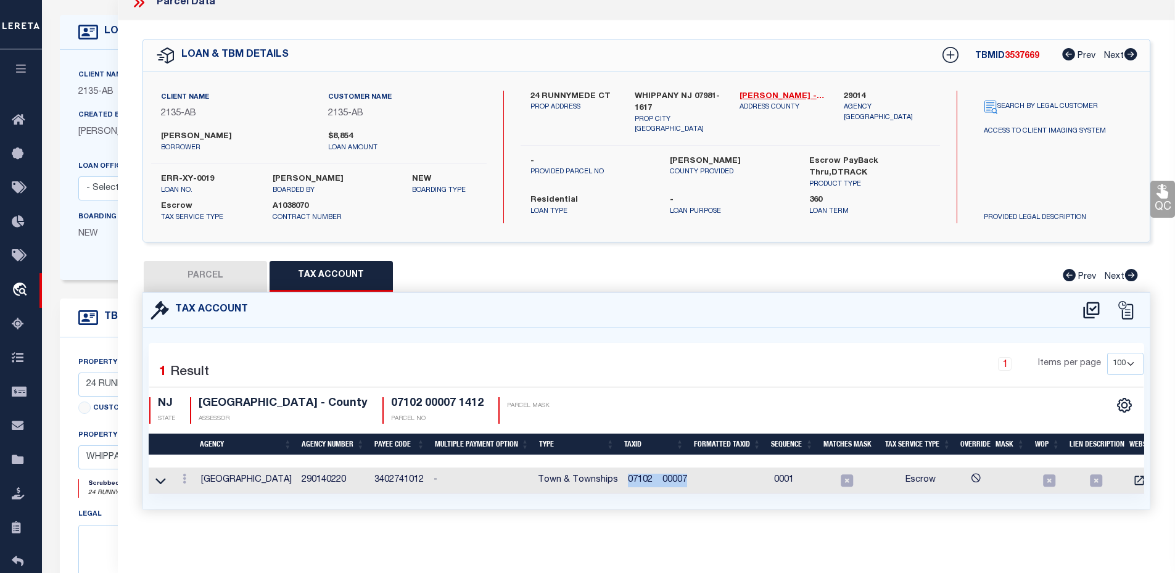
drag, startPoint x: 625, startPoint y: 473, endPoint x: 711, endPoint y: 472, distance: 85.1
click at [704, 475] on tr "HANOVER TOWNSHIP 290140220 3402741012 - Town & Townships 07102 00007 0001 Escrow" at bounding box center [666, 481] width 1035 height 27
click at [184, 476] on icon at bounding box center [185, 479] width 4 height 10
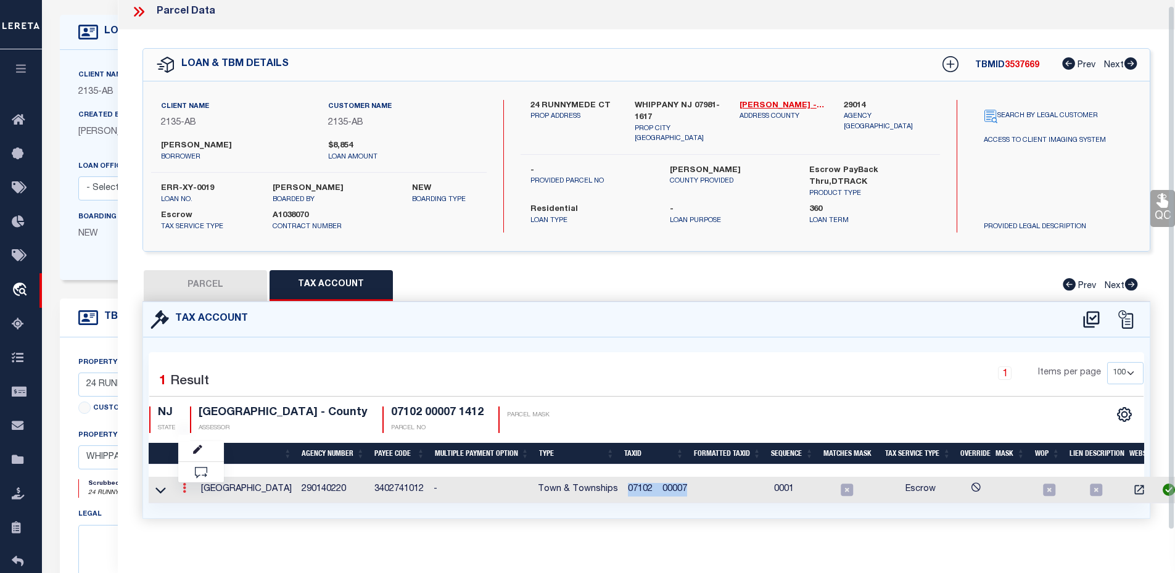
scroll to position [6, 0]
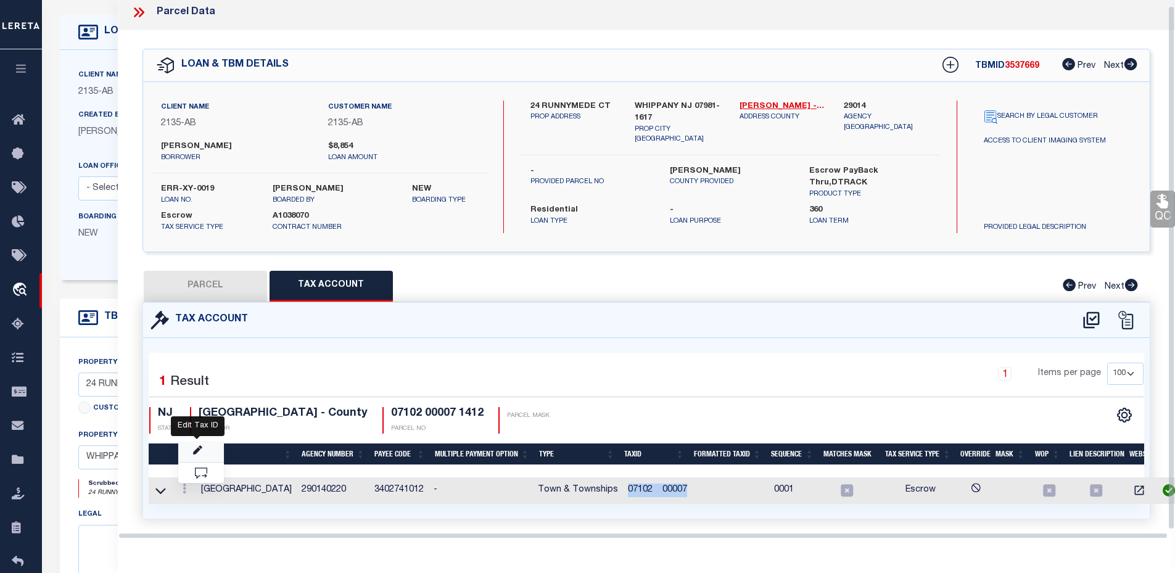
click at [197, 449] on icon "" at bounding box center [197, 450] width 9 height 9
type input "07102 00007"
type textarea "&&&&& XX&&&&& XX *XXXXX &&&&&XXXX&&&&&XXXX *XXXX"
checkbox input "true"
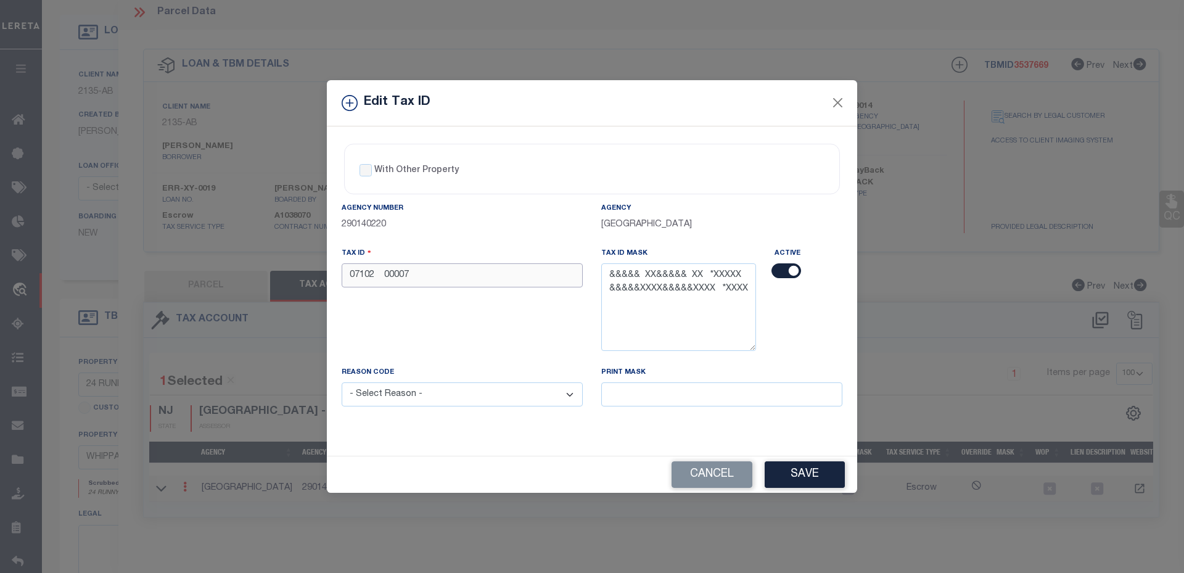
drag, startPoint x: 479, startPoint y: 271, endPoint x: 360, endPoint y: 279, distance: 119.3
click at [332, 276] on div "Tax ID 07102 00007" at bounding box center [462, 306] width 260 height 119
click at [429, 281] on input "07102 00007" at bounding box center [462, 275] width 241 height 24
click at [427, 276] on input "07102 00007" at bounding box center [462, 275] width 241 height 24
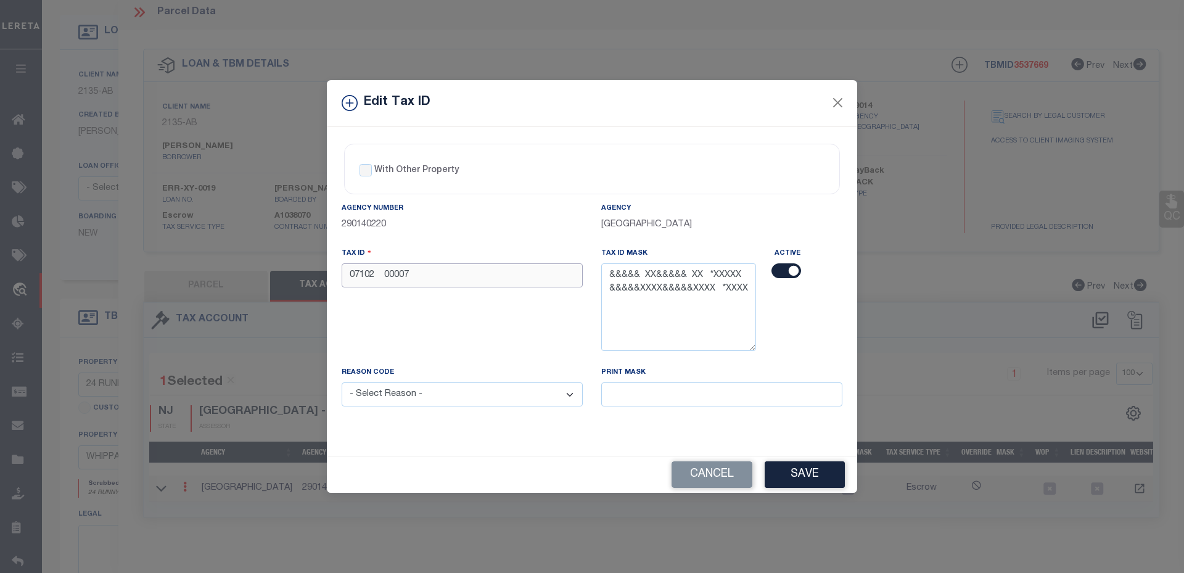
click at [427, 276] on input "07102 00007" at bounding box center [462, 275] width 241 height 24
click at [834, 105] on button "Close" at bounding box center [838, 103] width 16 height 16
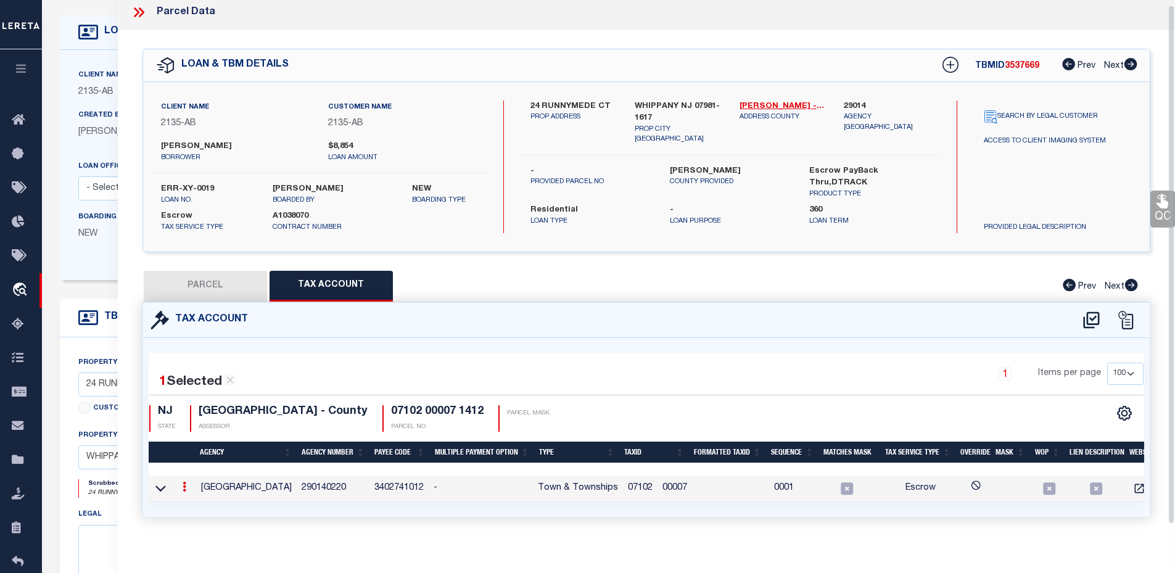
scroll to position [0, 0]
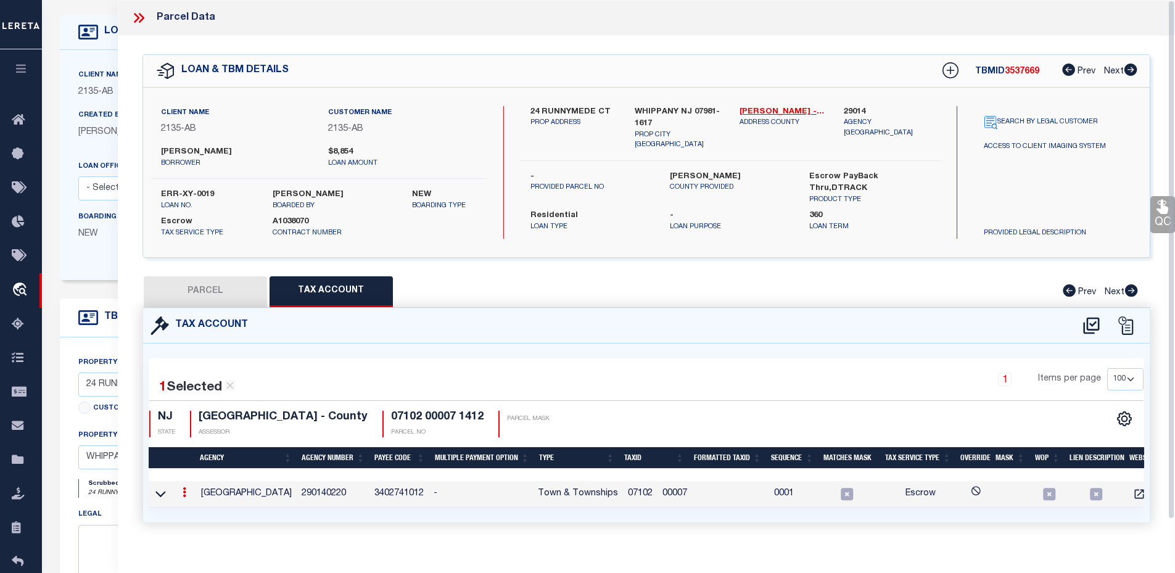
click at [131, 16] on icon at bounding box center [139, 18] width 16 height 16
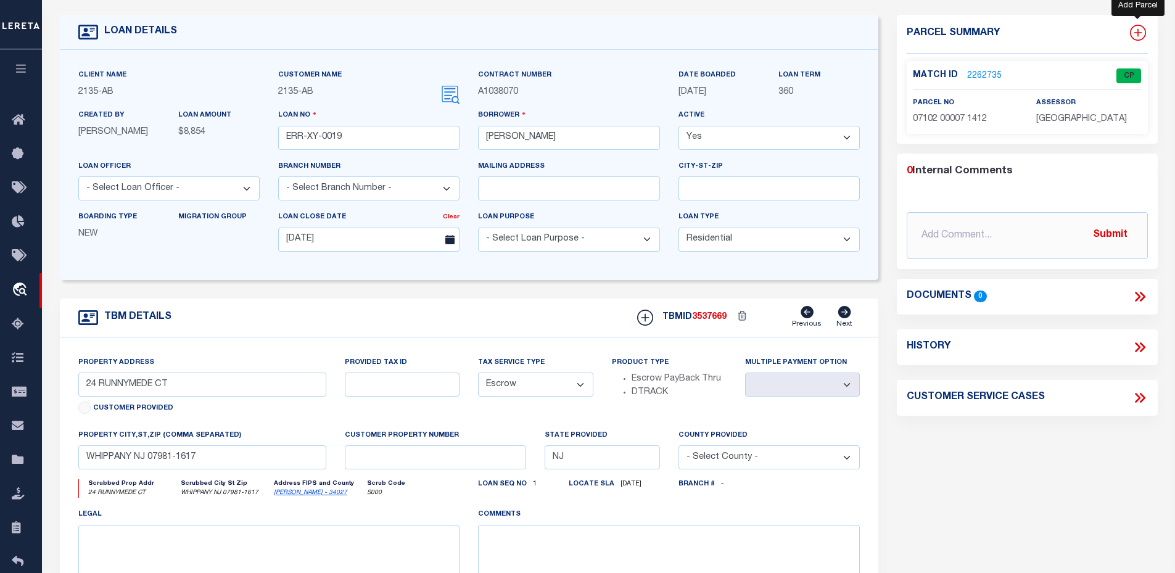
click at [1141, 30] on icon at bounding box center [1138, 33] width 16 height 16
select select "IP"
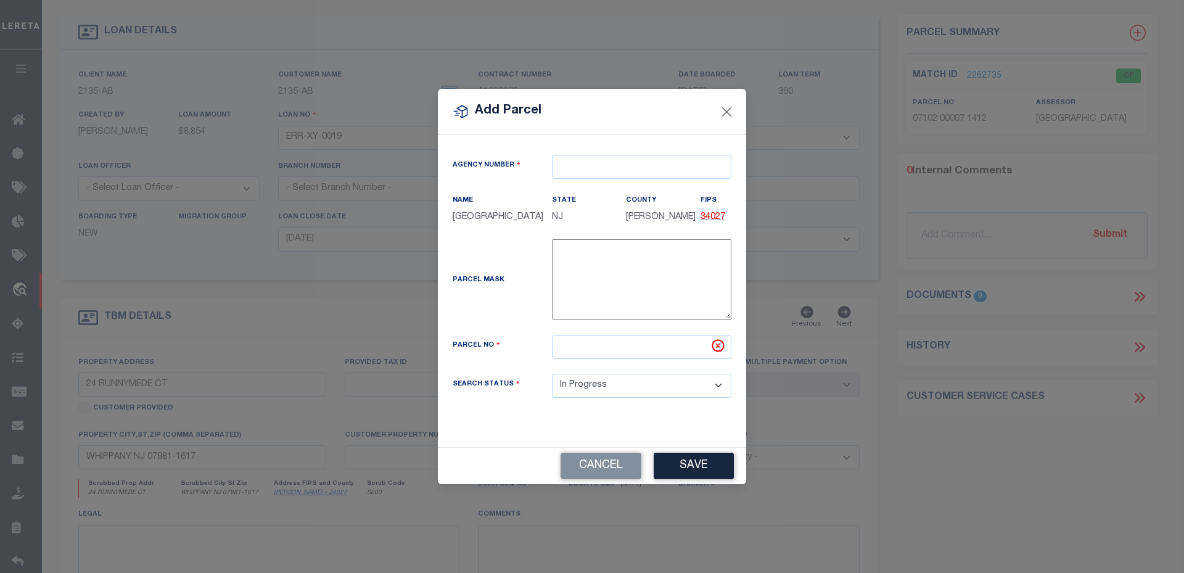
type textarea "-"
click at [607, 171] on input "text" at bounding box center [641, 167] width 179 height 24
click at [621, 187] on div "290140000 : MORRIS COUNTY" at bounding box center [642, 197] width 178 height 35
type input "290140000"
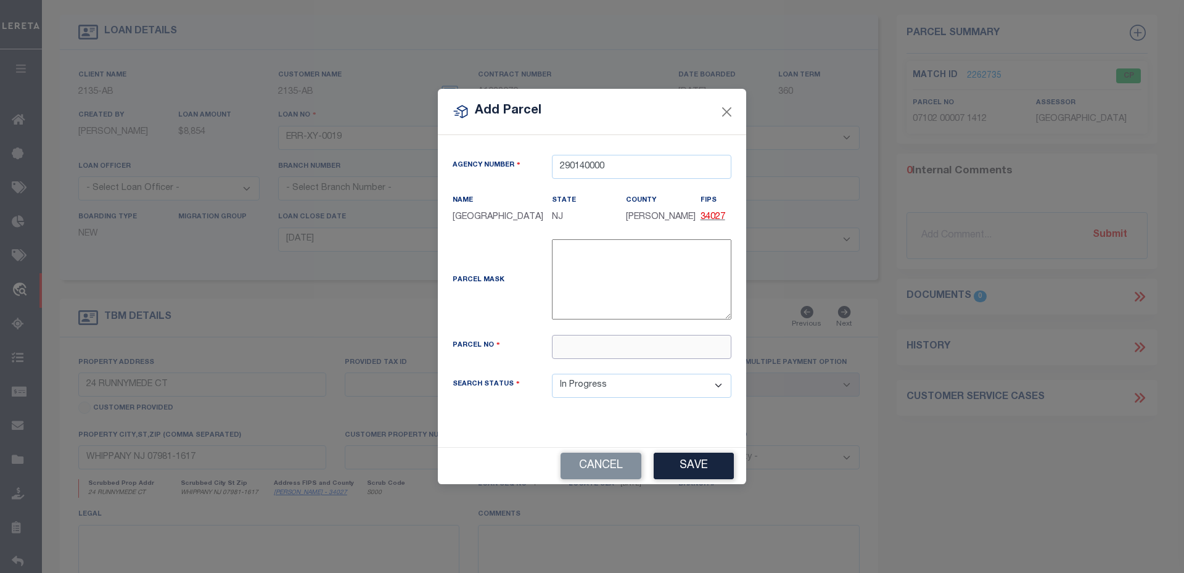
click at [594, 346] on input "text" at bounding box center [641, 347] width 179 height 24
paste input "07102 00005"
click at [617, 426] on div "Agency Number 290140000 Name MORRIS COUNTY State" at bounding box center [592, 291] width 308 height 312
drag, startPoint x: 686, startPoint y: 463, endPoint x: 550, endPoint y: 421, distance: 142.6
click at [550, 421] on div "Add Parcel Agency Number 290140000 Name MORRIS COUNTY State NJ County FIPS 3402…" at bounding box center [592, 286] width 308 height 395
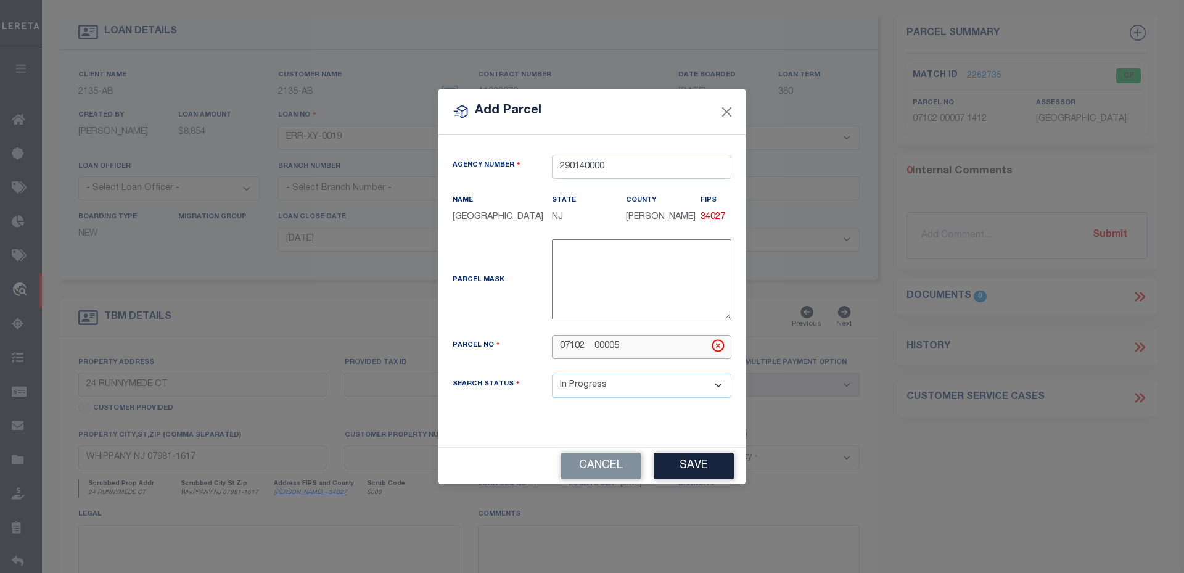
click at [619, 349] on input "07102 00005" at bounding box center [641, 347] width 179 height 24
type input "07102 00001"
click at [690, 461] on button "Save" at bounding box center [694, 466] width 80 height 27
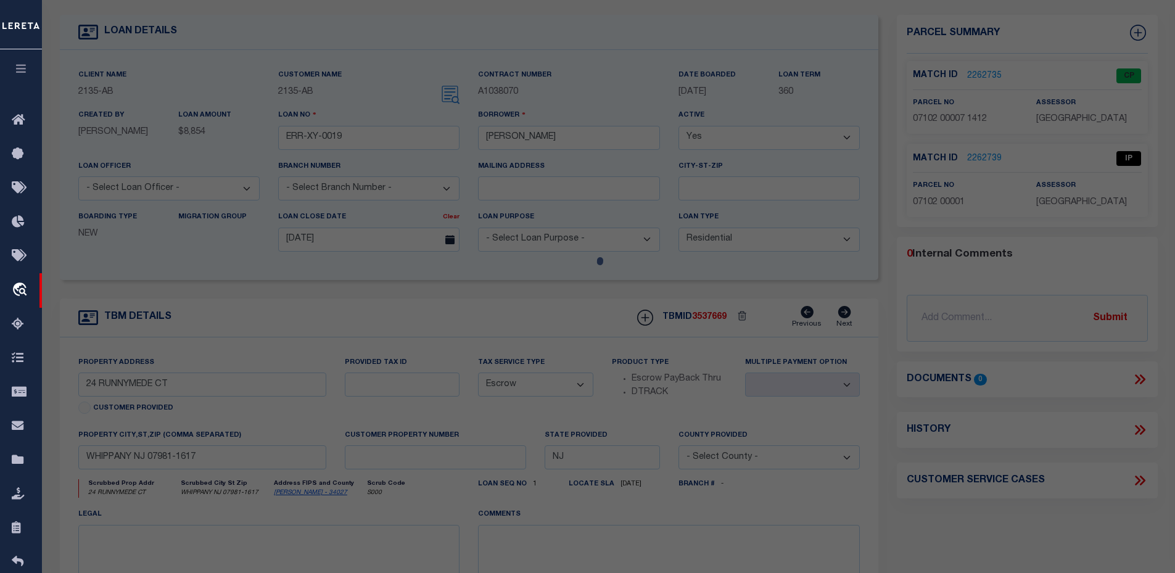
select select "AS"
select select
checkbox input "false"
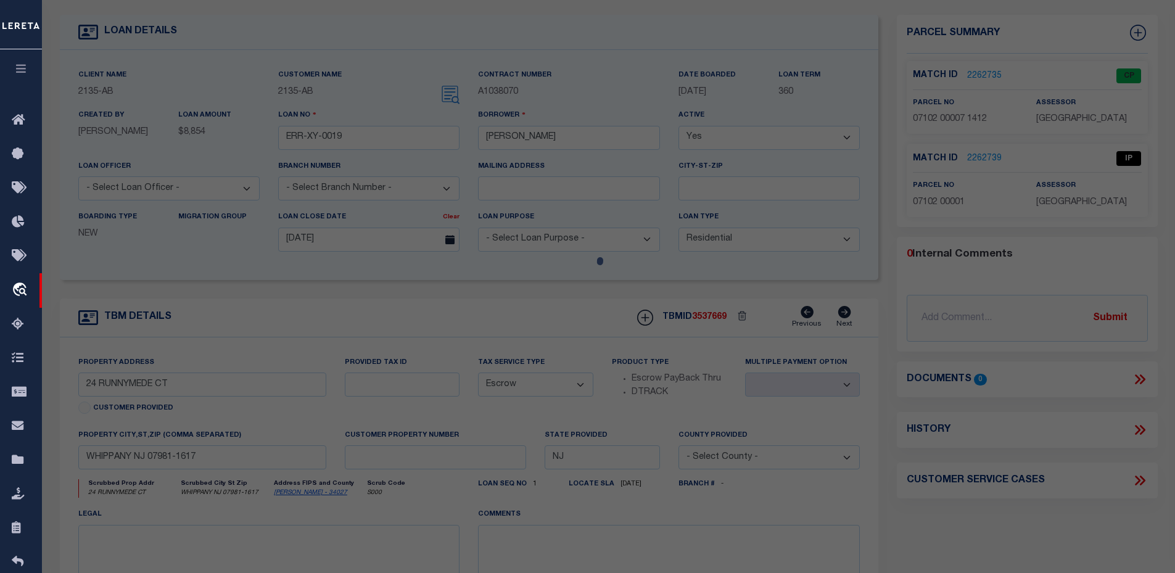
select select "IP"
checkbox input "false"
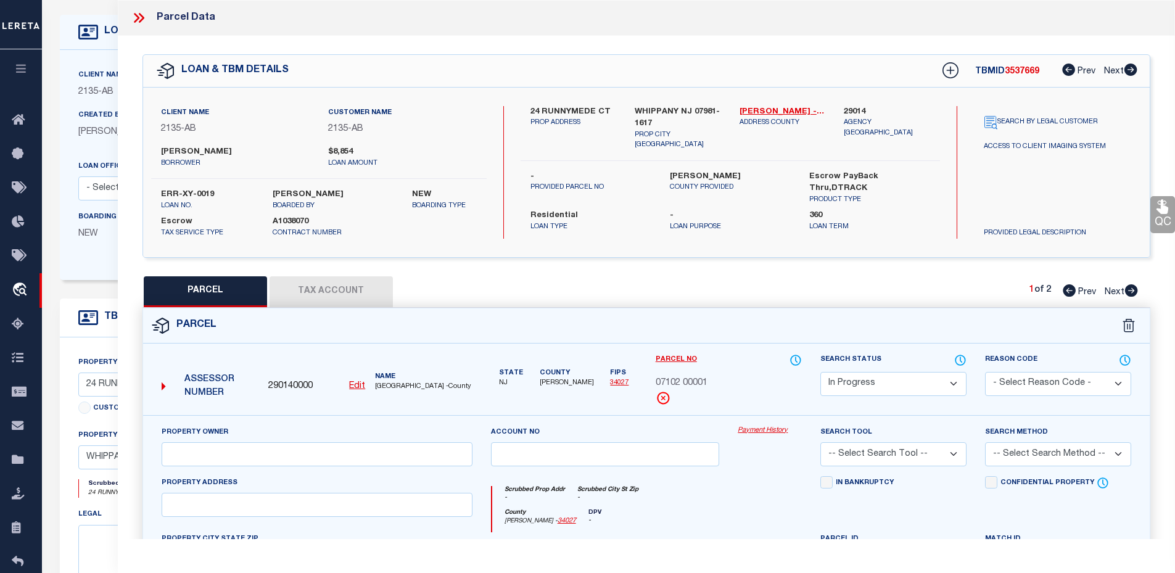
click at [337, 292] on button "Tax Account" at bounding box center [331, 291] width 123 height 31
select select "100"
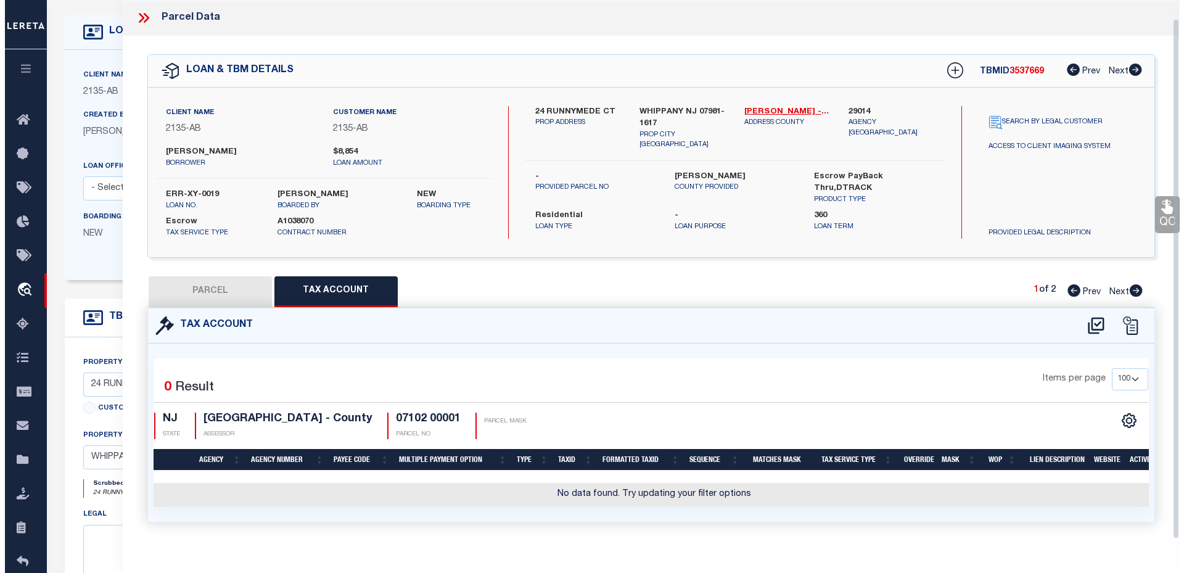
scroll to position [19, 0]
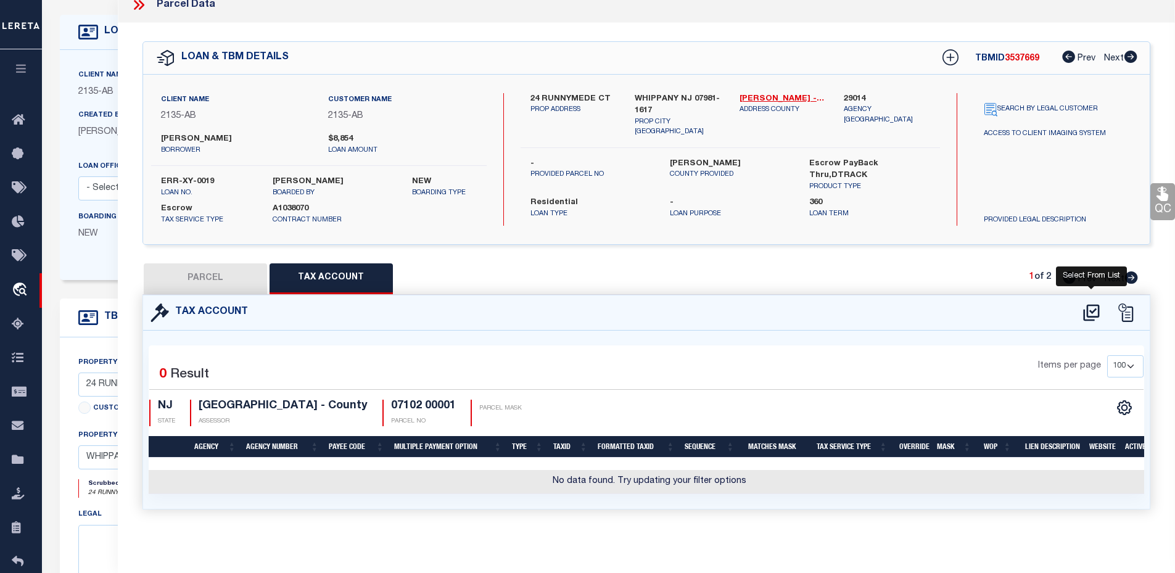
click at [1095, 305] on icon at bounding box center [1091, 313] width 20 height 20
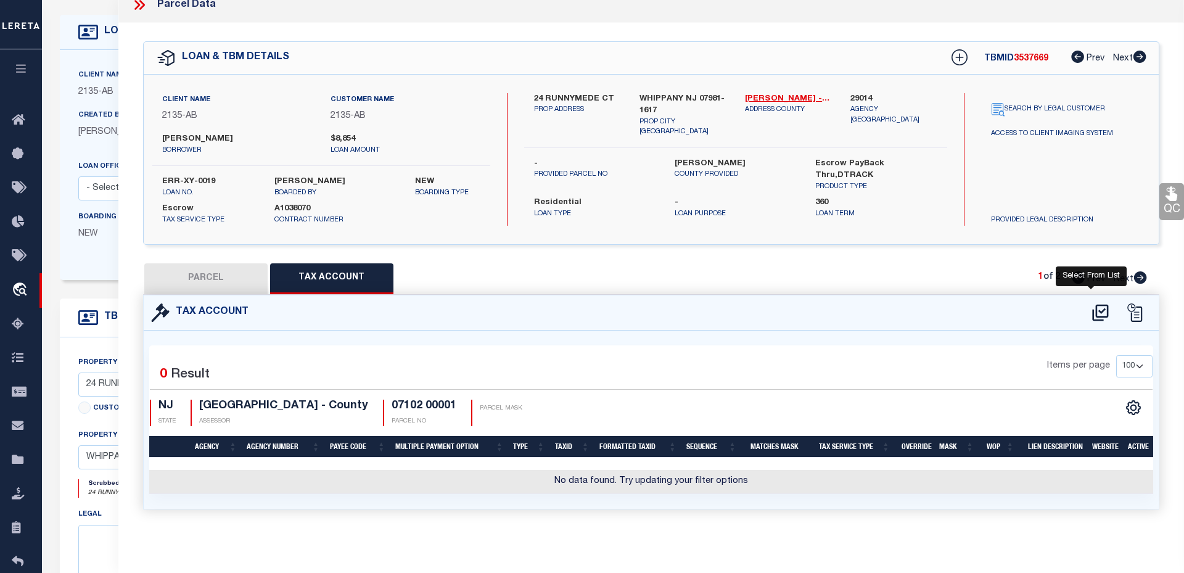
scroll to position [11, 0]
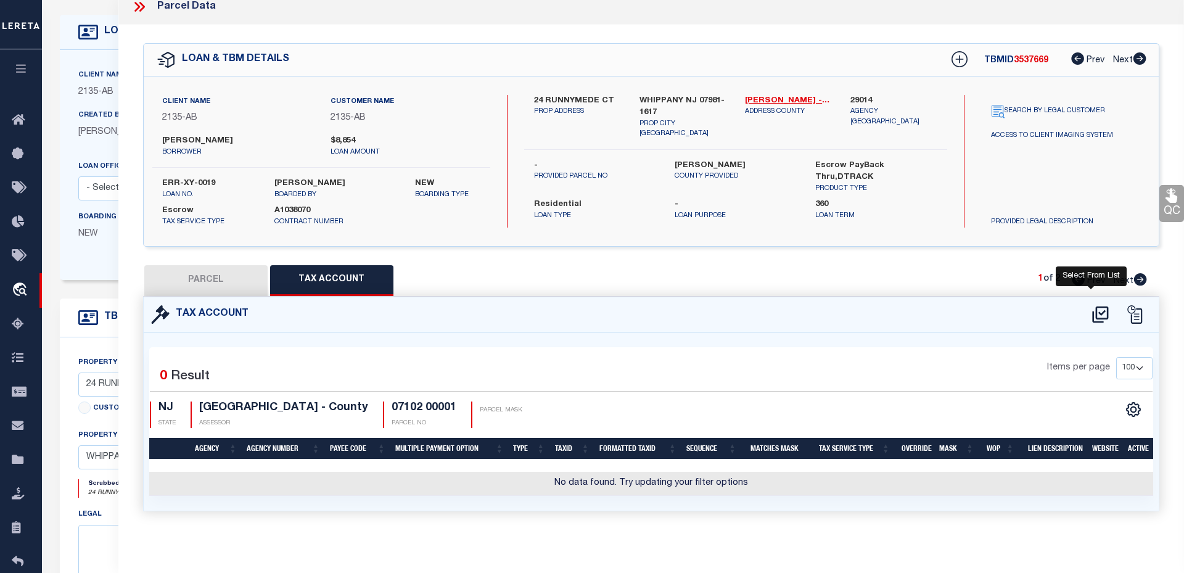
select select "100"
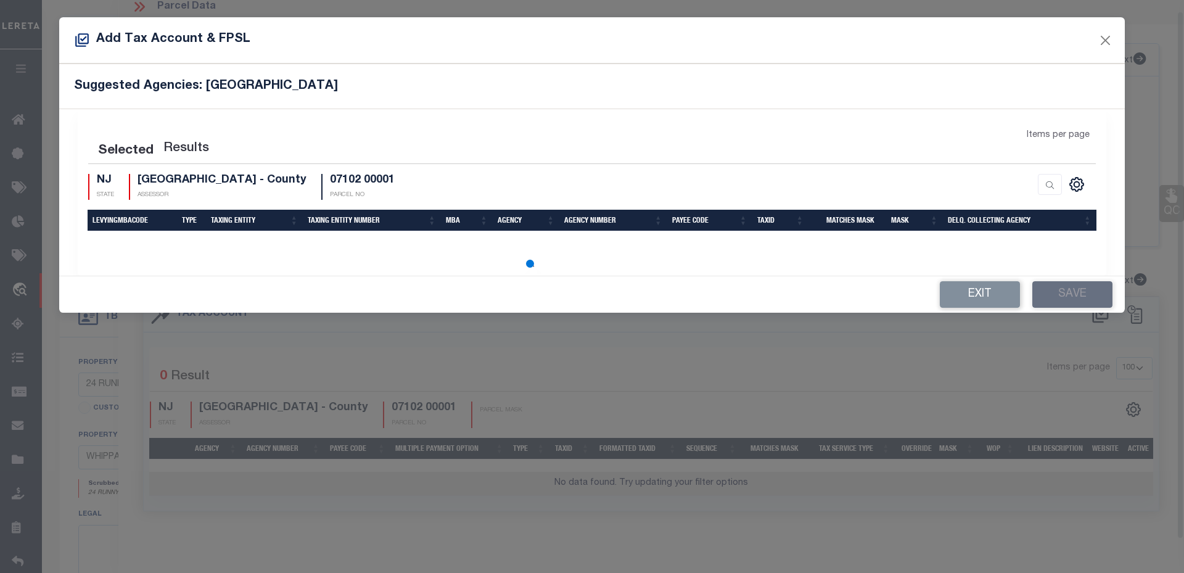
select select "100"
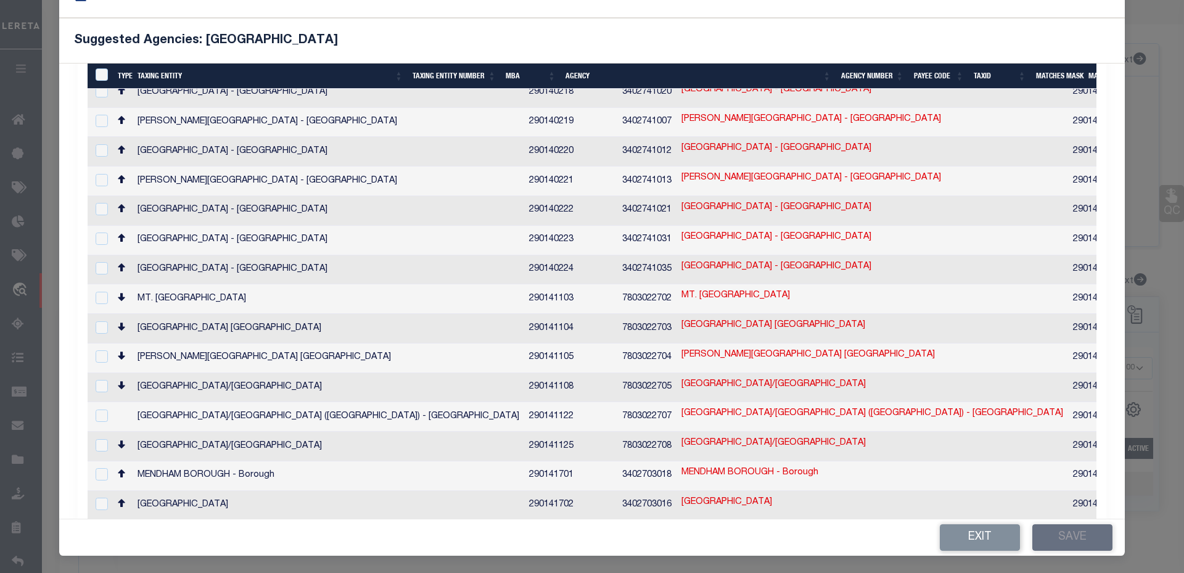
scroll to position [534, 0]
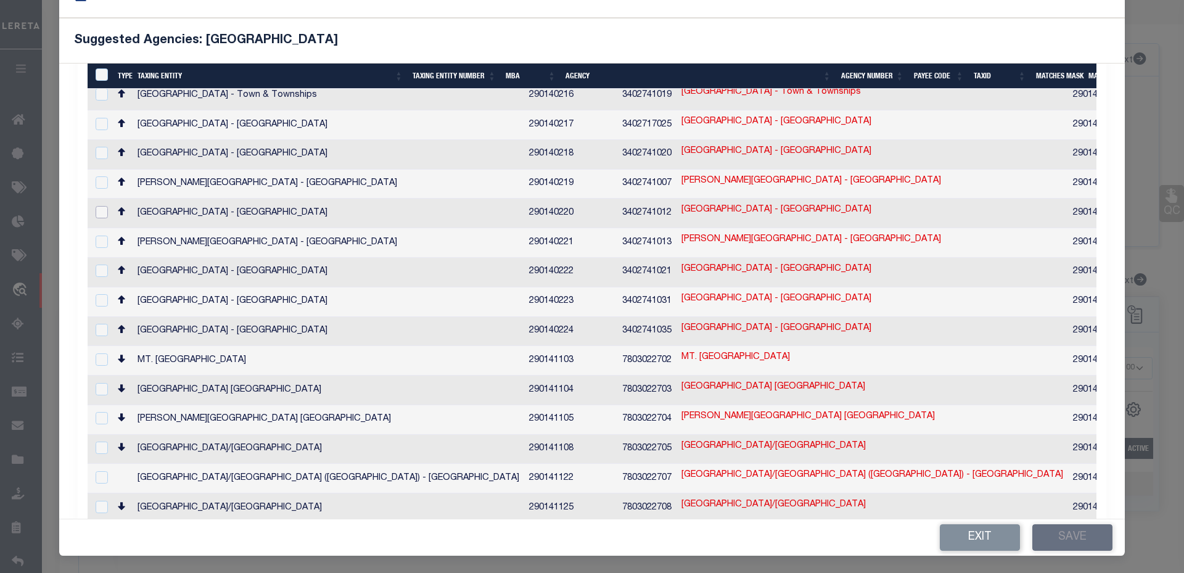
click at [99, 206] on input "checkbox" at bounding box center [102, 212] width 12 height 12
checkbox input "true"
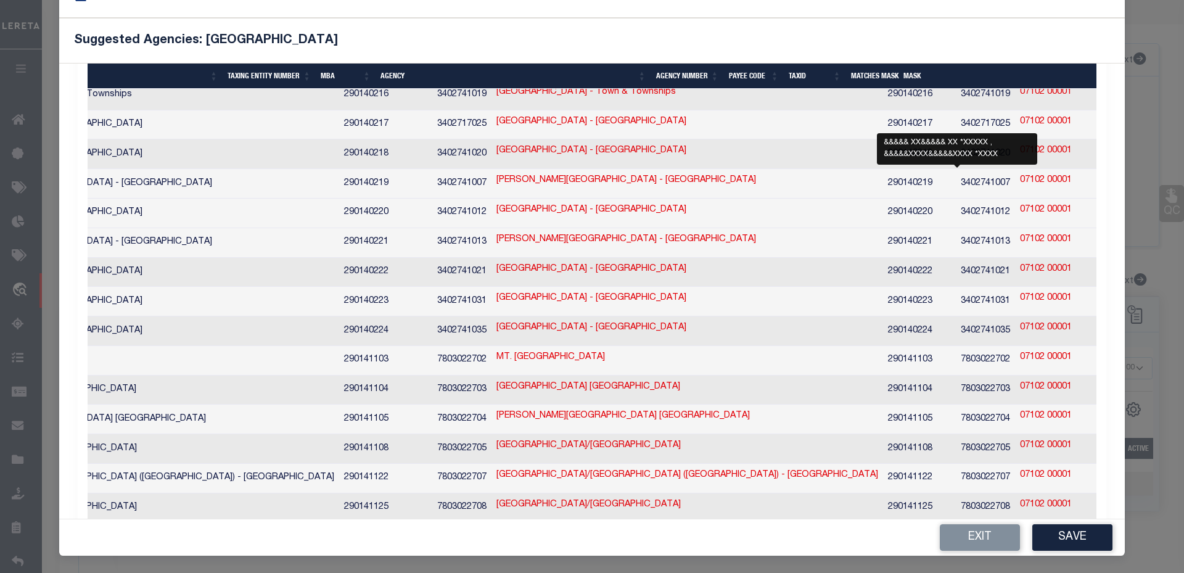
scroll to position [0, 247]
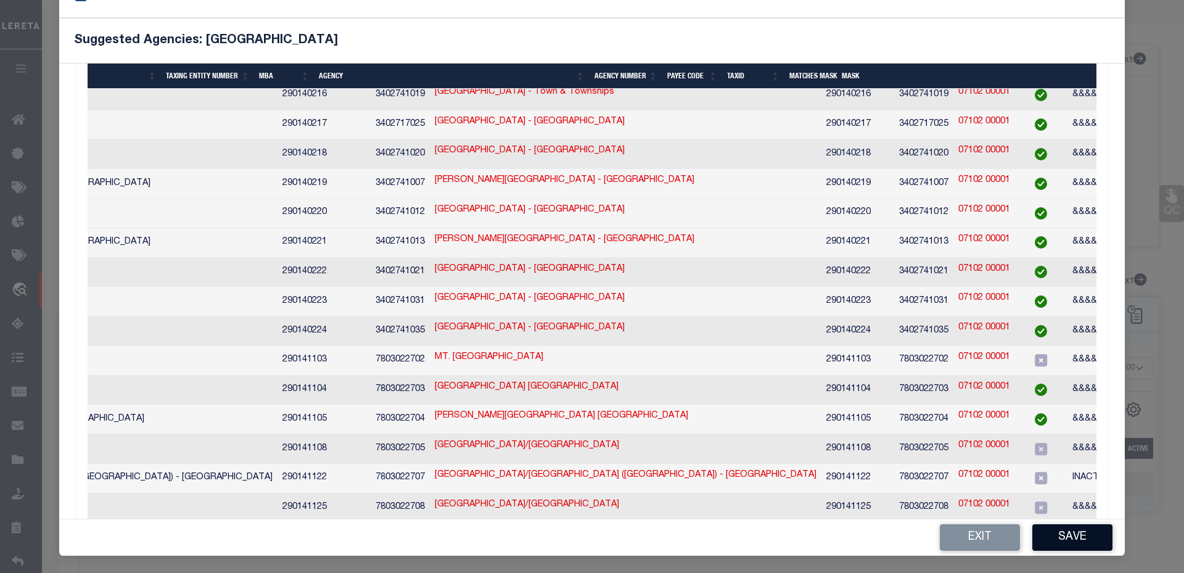
click at [1071, 540] on button "Save" at bounding box center [1073, 537] width 80 height 27
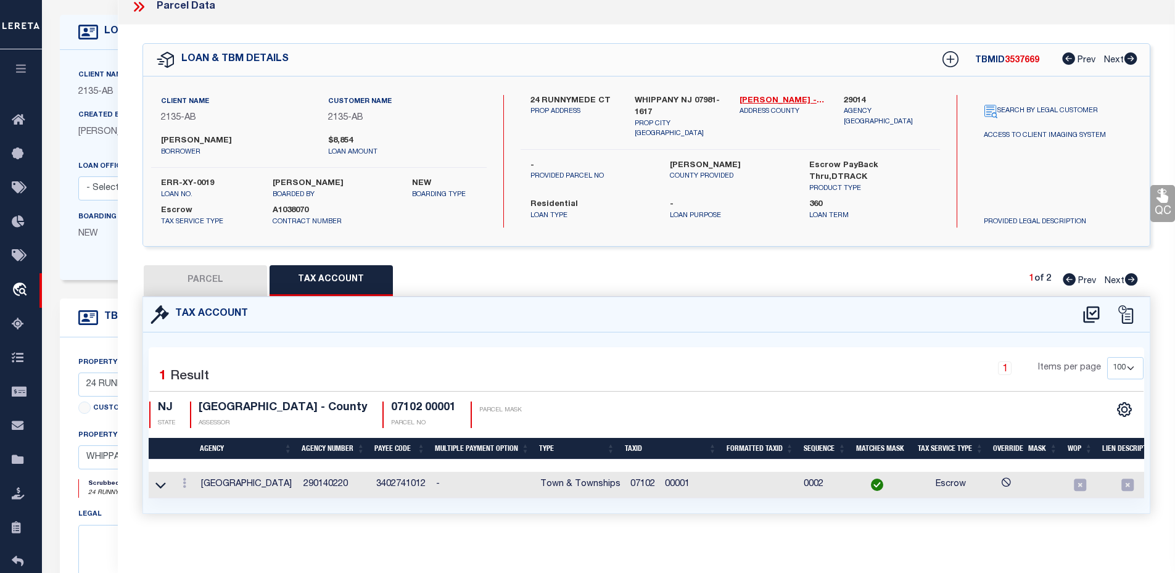
scroll to position [23, 0]
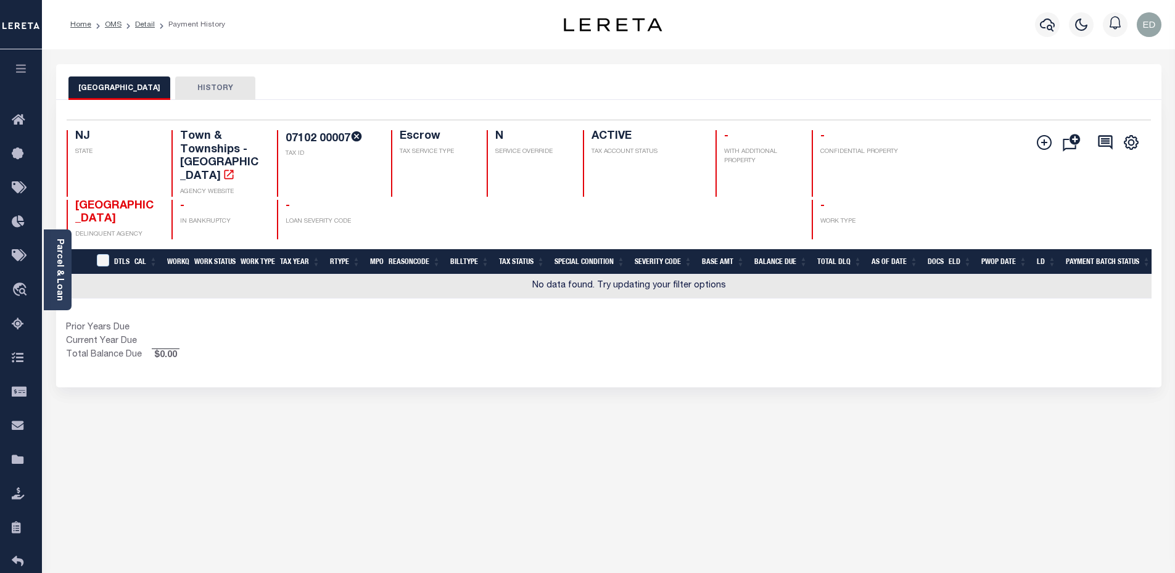
drag, startPoint x: 356, startPoint y: 137, endPoint x: 362, endPoint y: 136, distance: 6.2
click at [361, 136] on icon at bounding box center [356, 136] width 10 height 10
click at [364, 174] on div "07102 00007 TAX ID" at bounding box center [326, 163] width 99 height 67
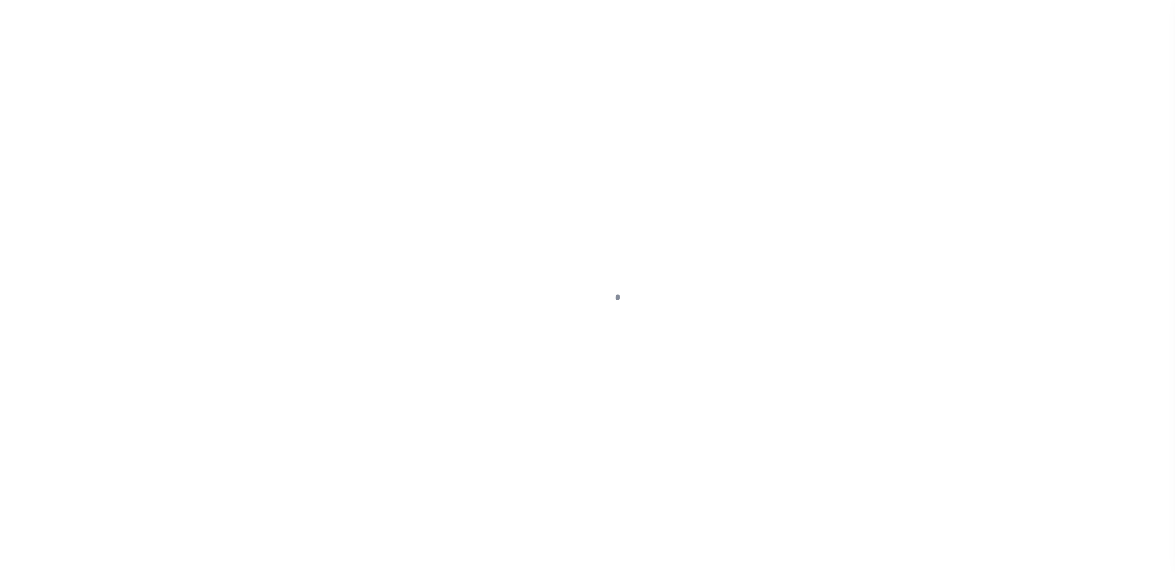
select select "10"
select select "Escrow"
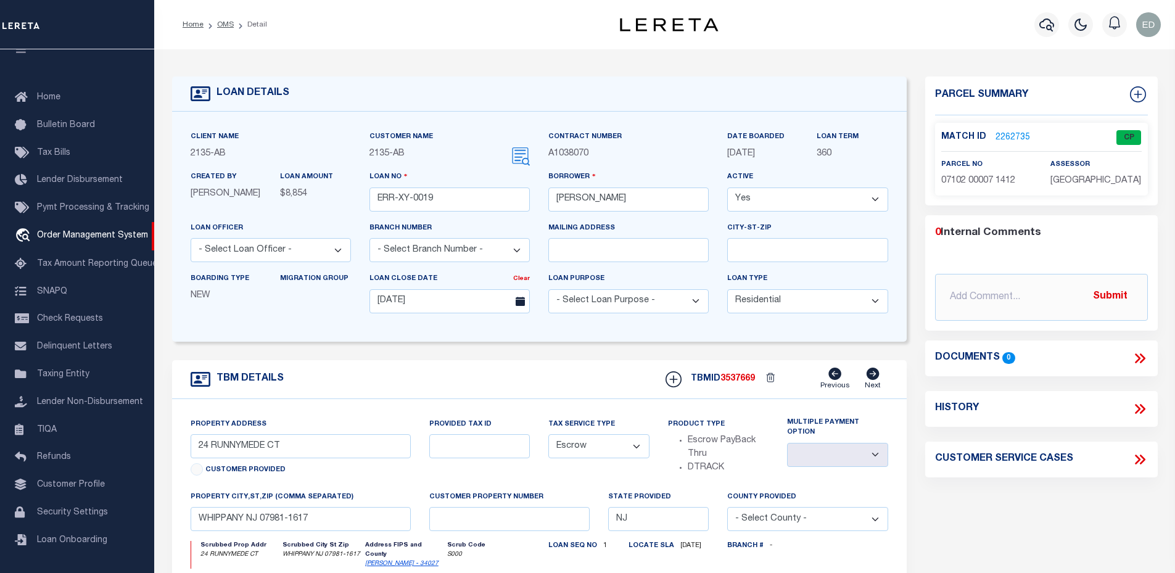
click at [1008, 134] on link "2262735" at bounding box center [1013, 137] width 35 height 13
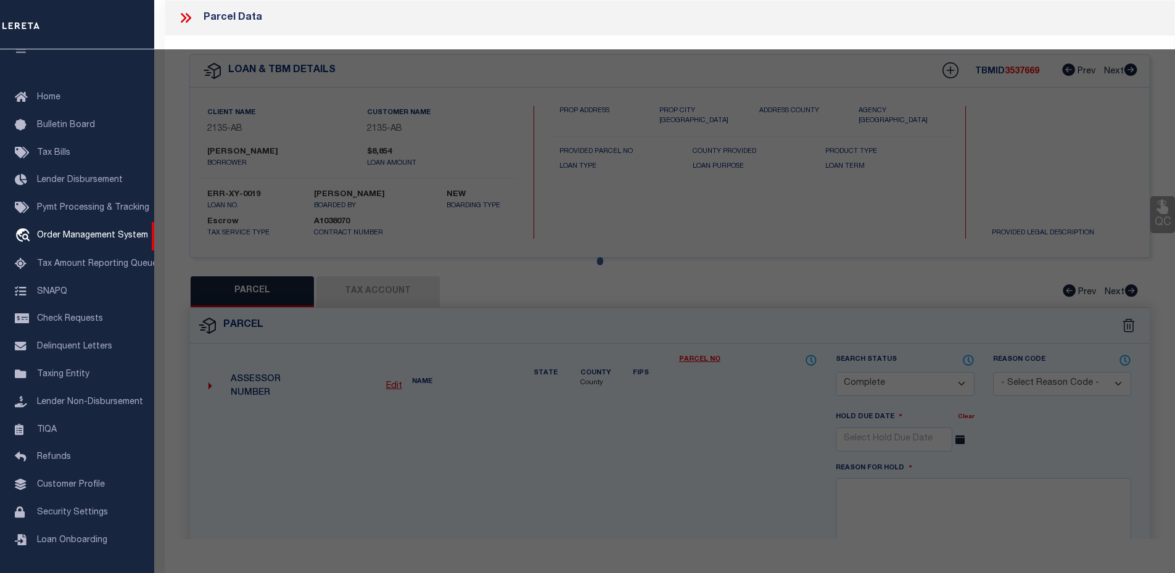
select select "AS"
select select
checkbox input "false"
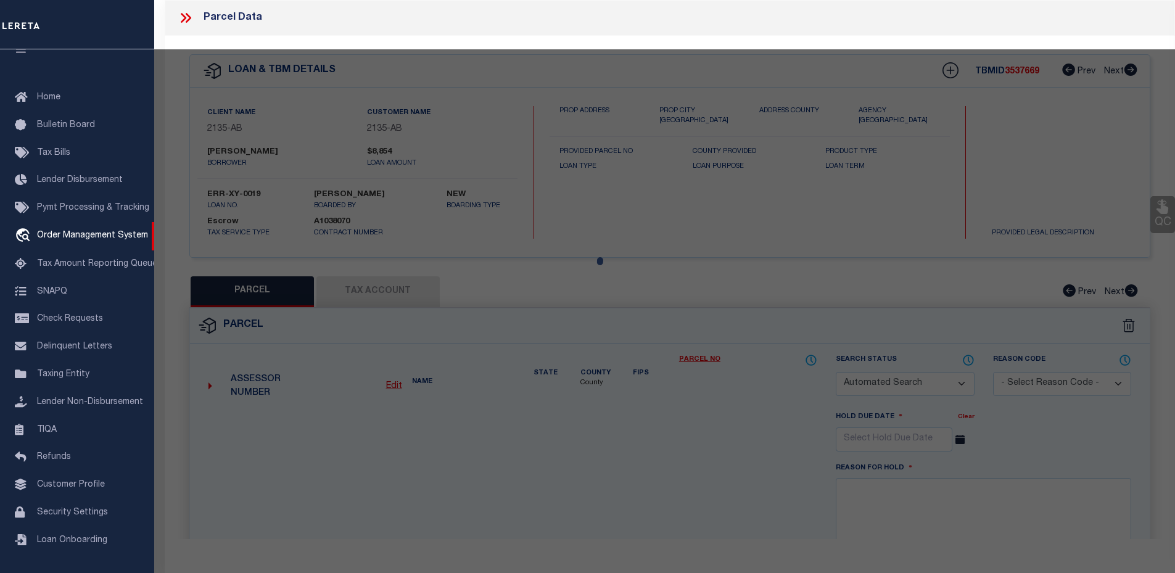
select select "CP"
type input "[PERSON_NAME] CAPITAL LLC"
select select "ATL"
select select "ADD"
type input "24 RUNNYMEDE CT"
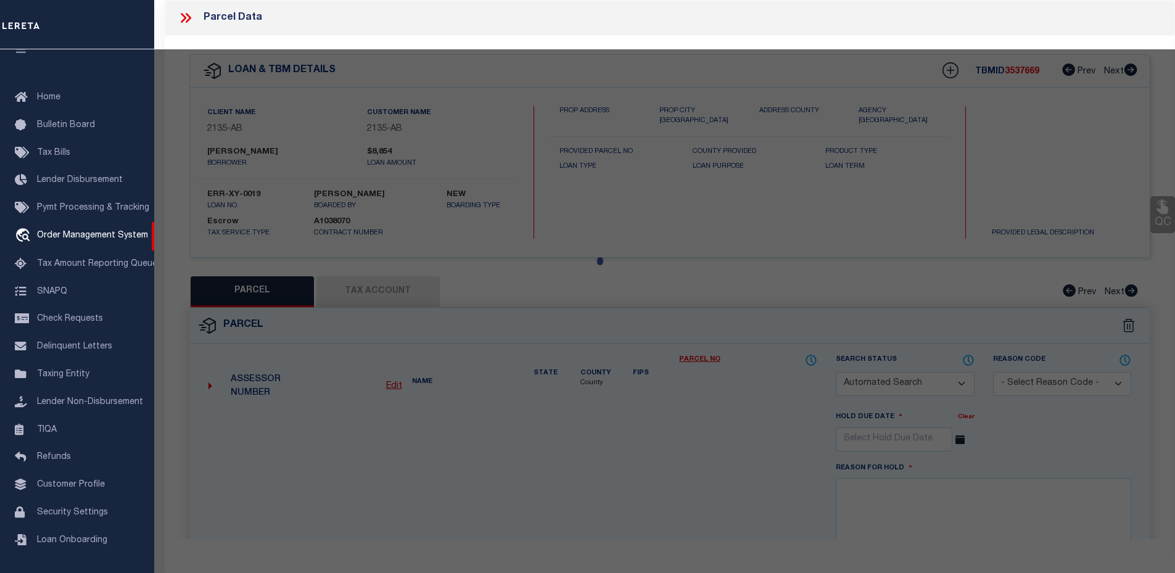
checkbox input "false"
type input "WHIPPANY, [GEOGRAPHIC_DATA]"
type textarea "LOT:7 BLK:7102 DIST:12 CITY/[GEOGRAPHIC_DATA]/TWP:HANOVER TWP"
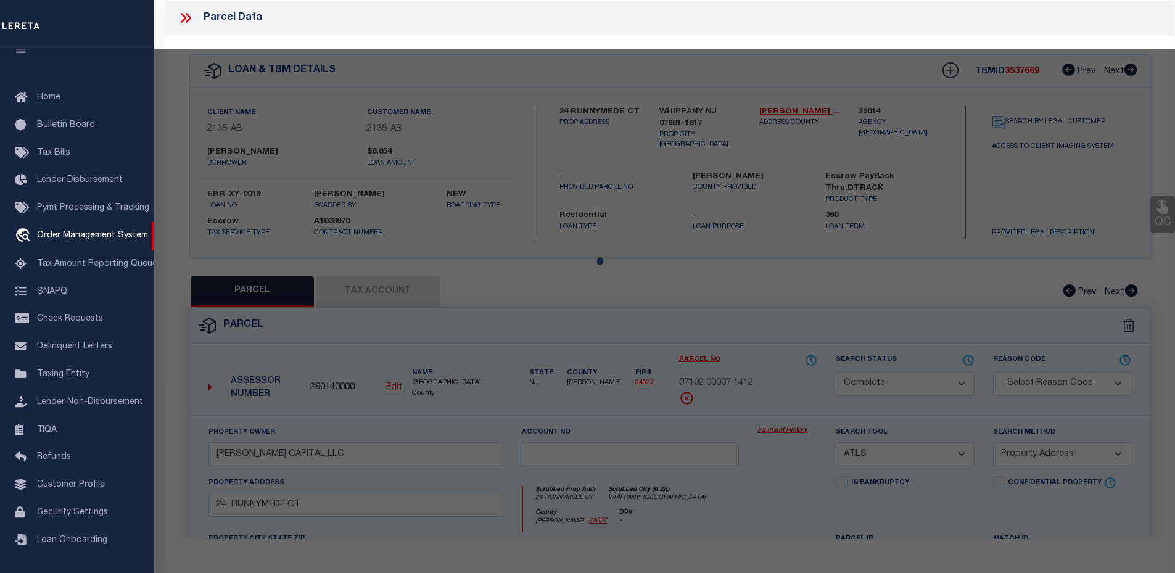
click at [370, 286] on div at bounding box center [664, 490] width 1021 height 883
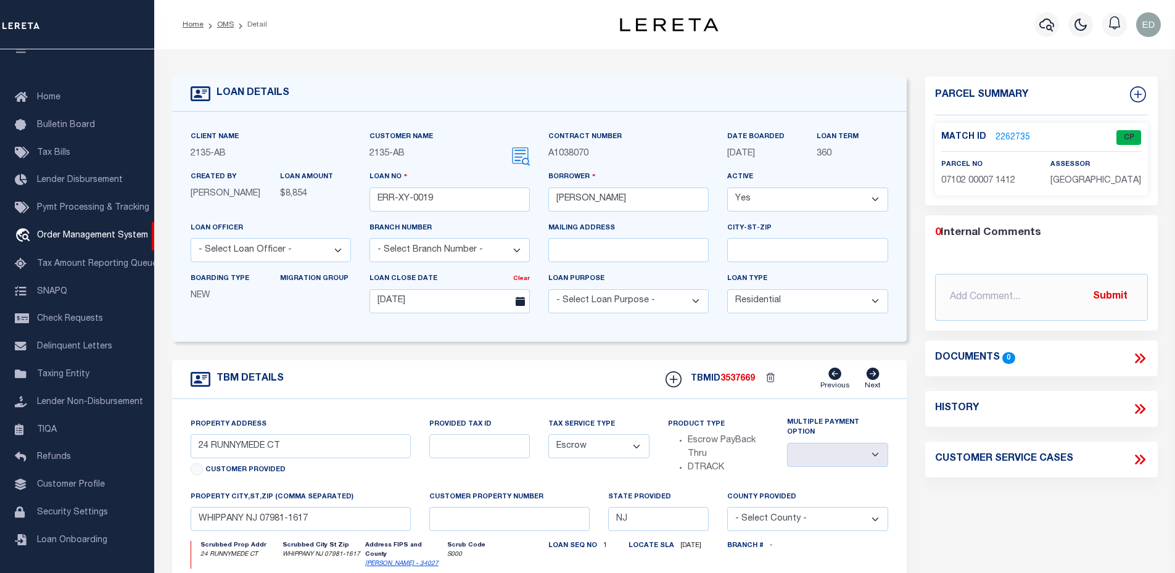
click at [1016, 132] on link "2262735" at bounding box center [1013, 137] width 35 height 13
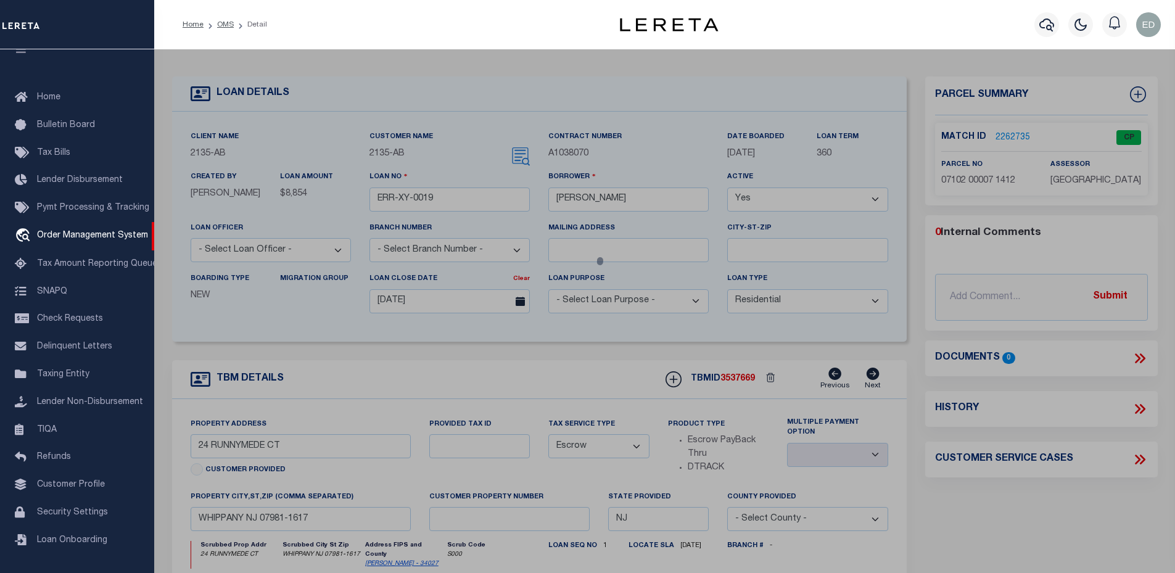
select select "AS"
select select
checkbox input "false"
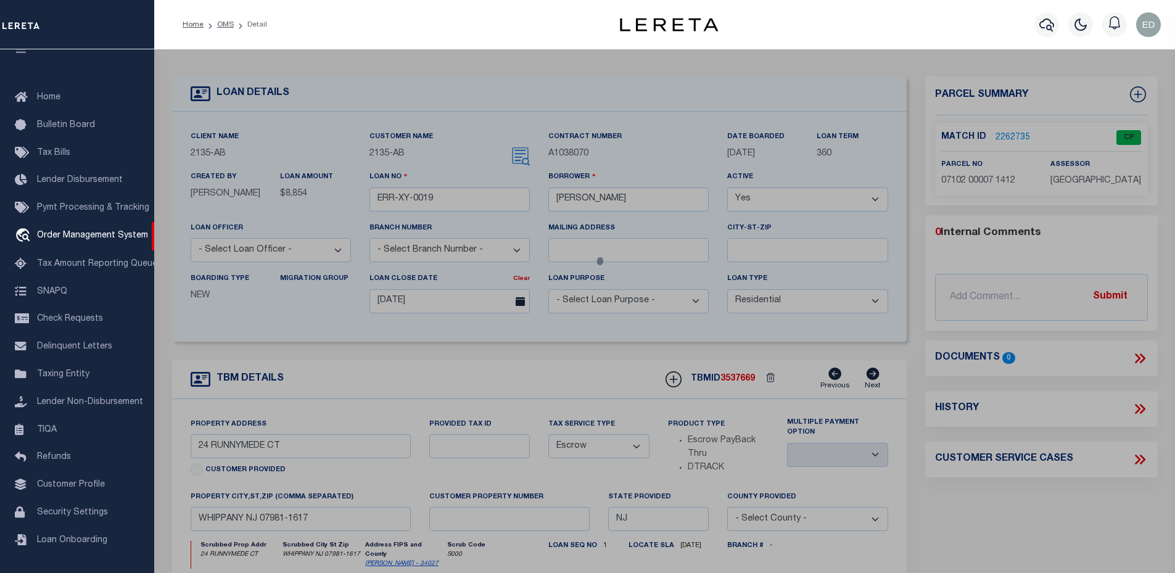
select select "CP"
type input "[PERSON_NAME] CAPITAL LLC"
select select "ATL"
select select "ADD"
type input "24 RUNNYMEDE CT"
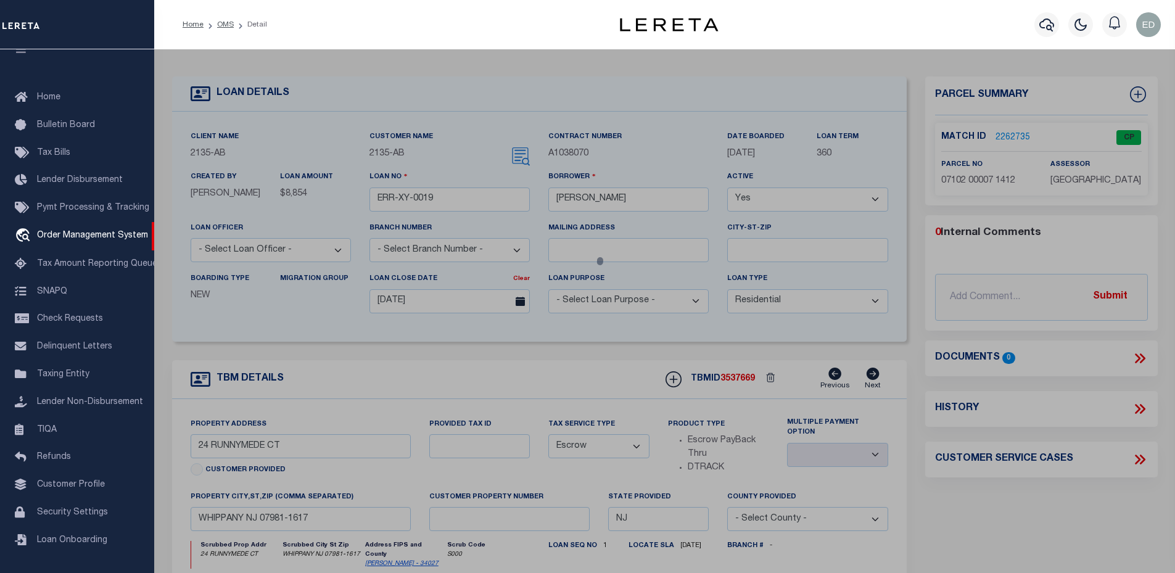
checkbox input "false"
type input "WHIPPANY, [GEOGRAPHIC_DATA]"
type textarea "LOT:7 BLK:7102 DIST:12 CITY/[GEOGRAPHIC_DATA]/TWP:HANOVER TWP"
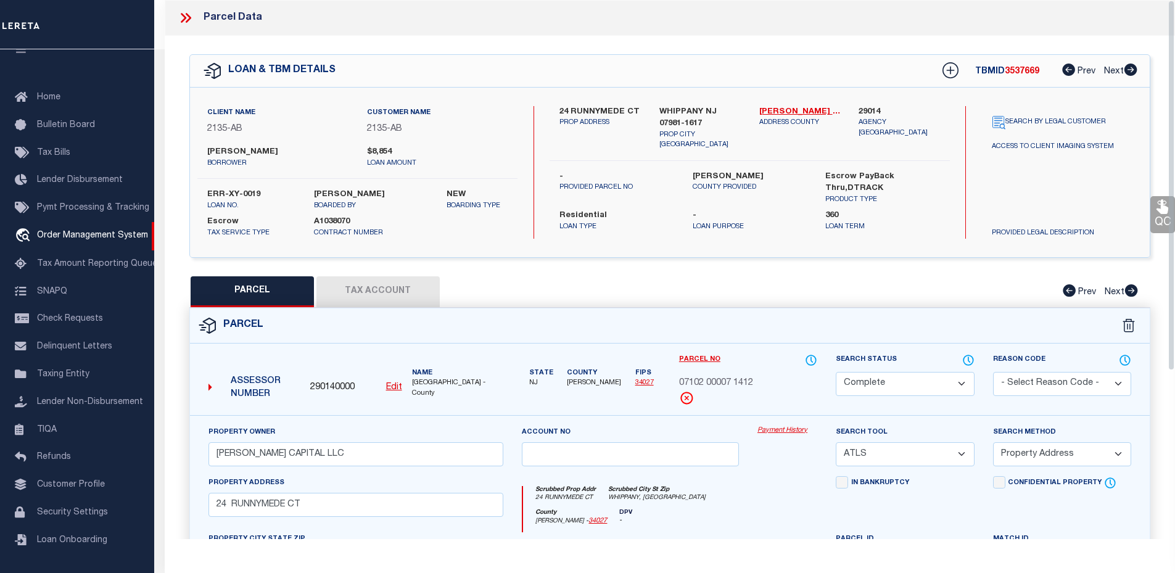
click at [402, 296] on button "Tax Account" at bounding box center [377, 291] width 123 height 31
select select "100"
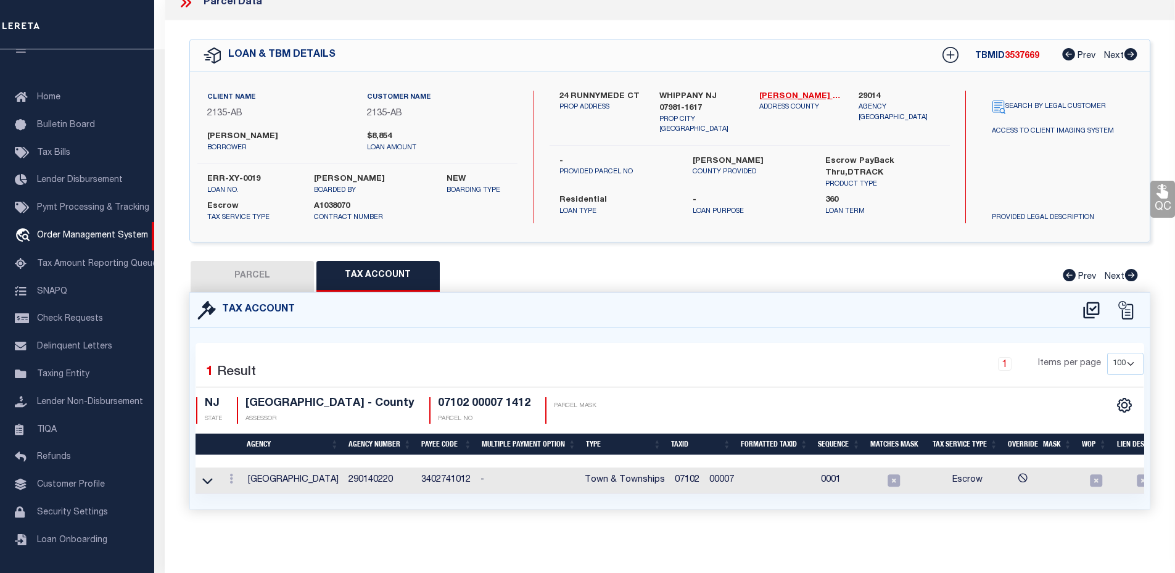
scroll to position [0, 0]
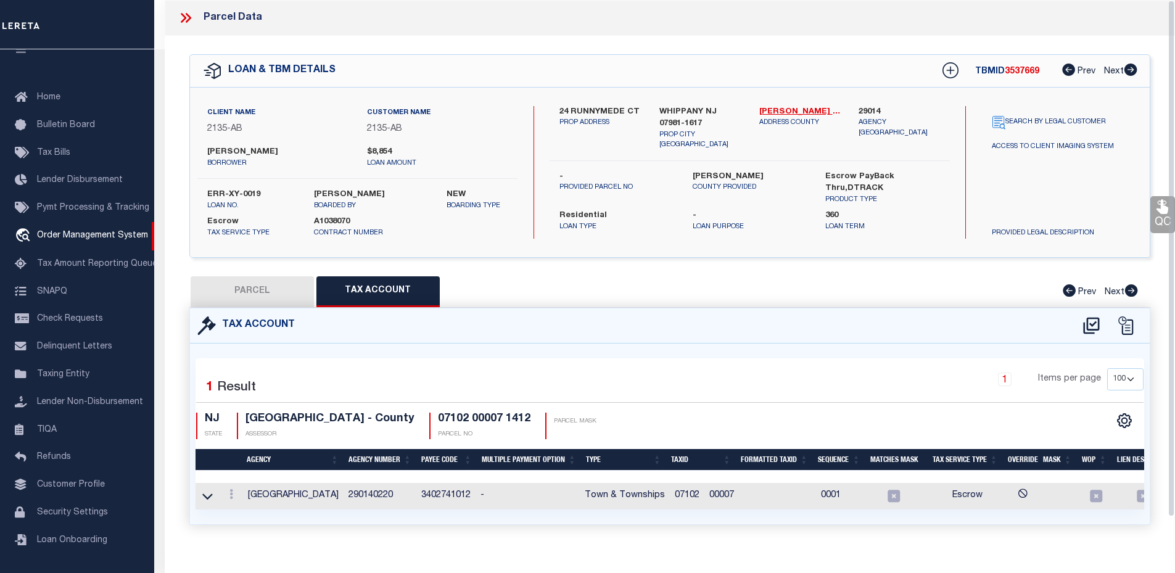
click at [189, 20] on icon at bounding box center [189, 18] width 6 height 10
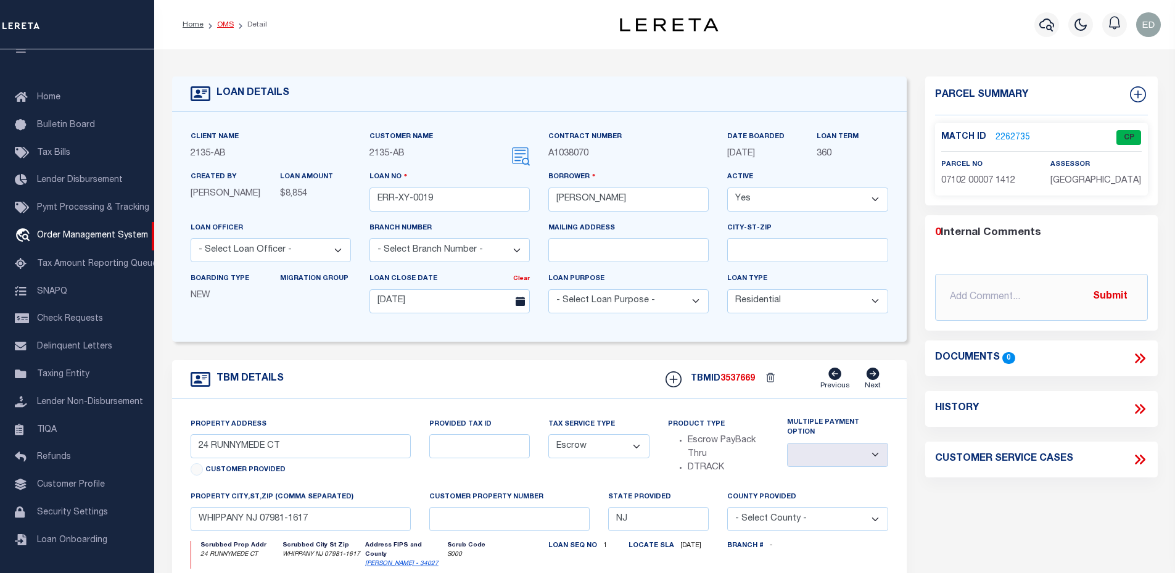
click at [223, 23] on link "OMS" at bounding box center [225, 24] width 17 height 7
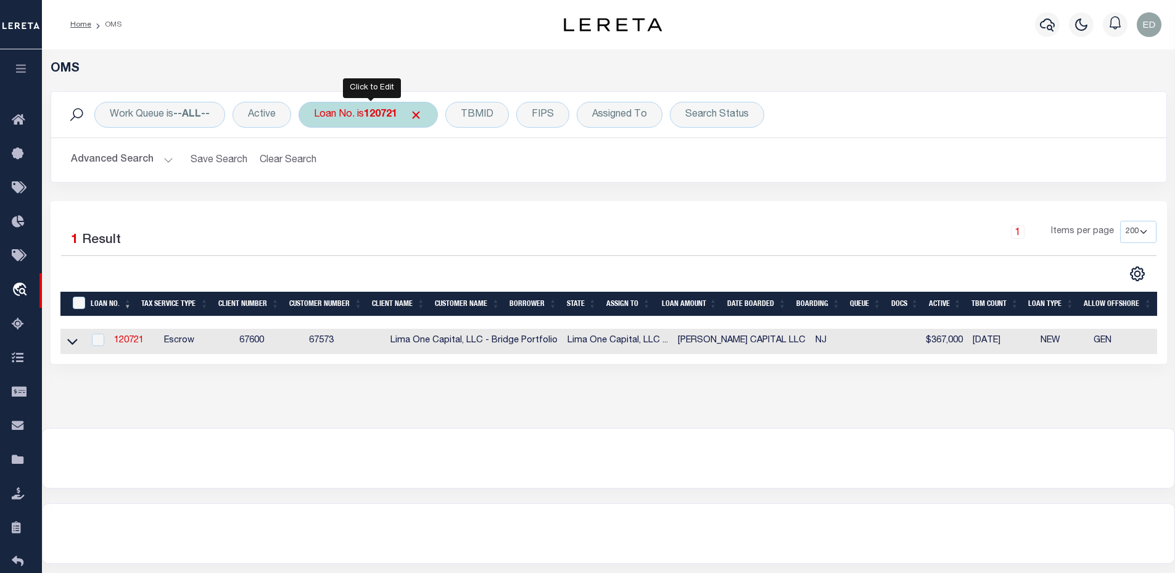
click at [344, 113] on div "Loan No. is 120721" at bounding box center [368, 115] width 139 height 26
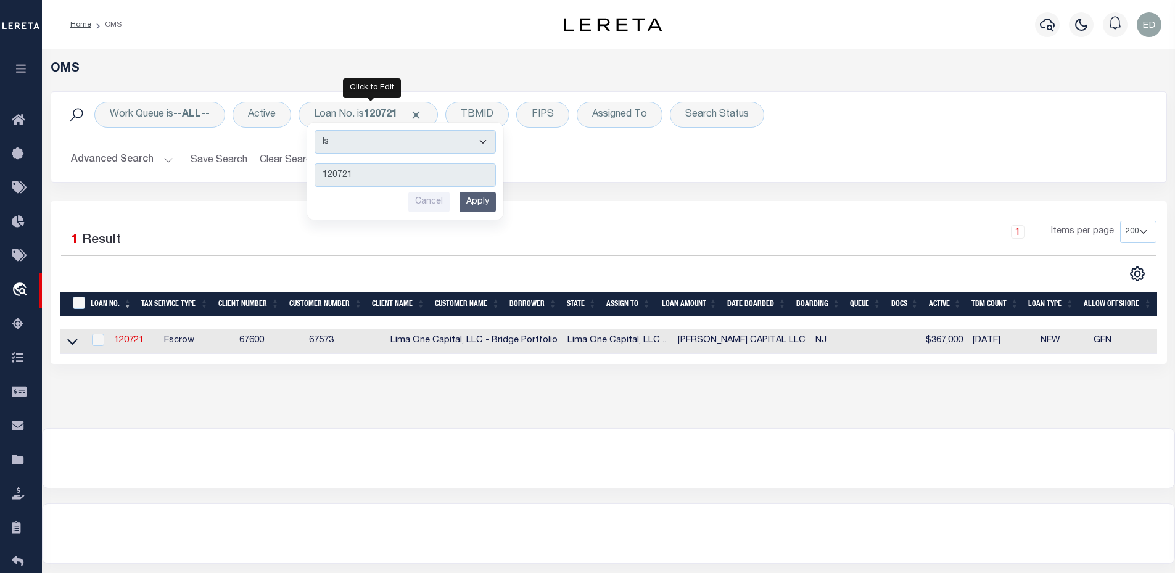
click at [119, 351] on td "120721" at bounding box center [134, 341] width 50 height 25
checkbox input "true"
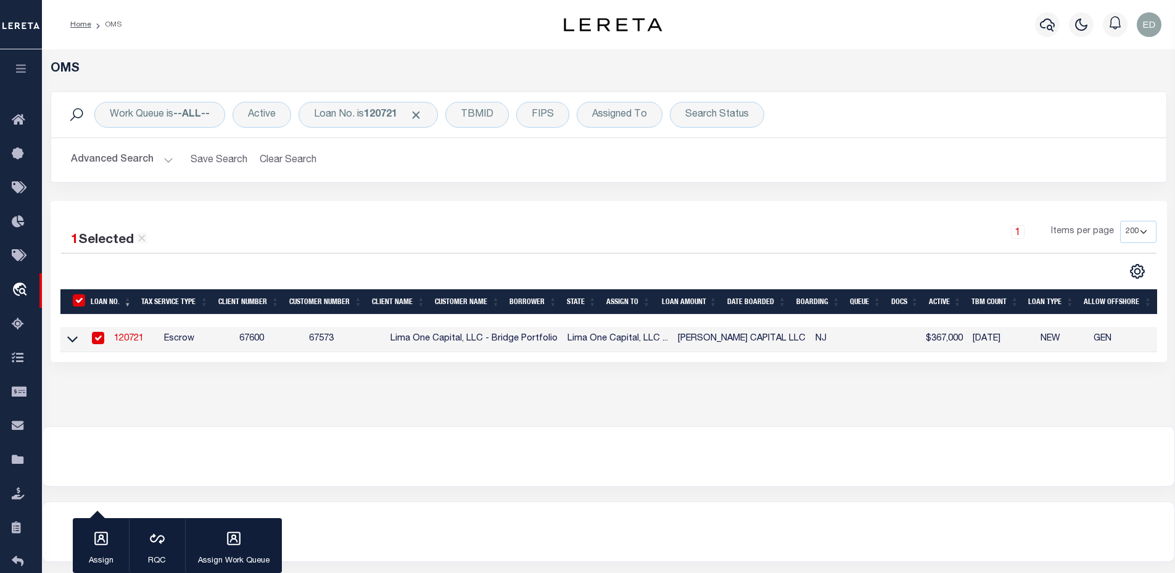
click at [120, 343] on link "120721" at bounding box center [129, 338] width 30 height 9
type input "120721"
type input "[PERSON_NAME] CAPITAL LLC"
select select
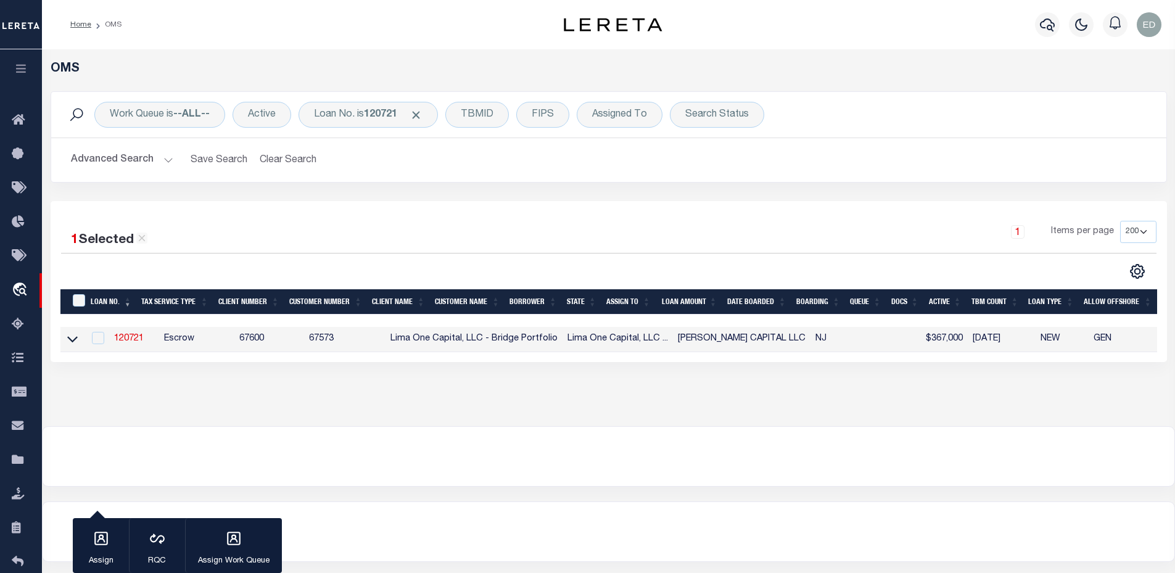
select select
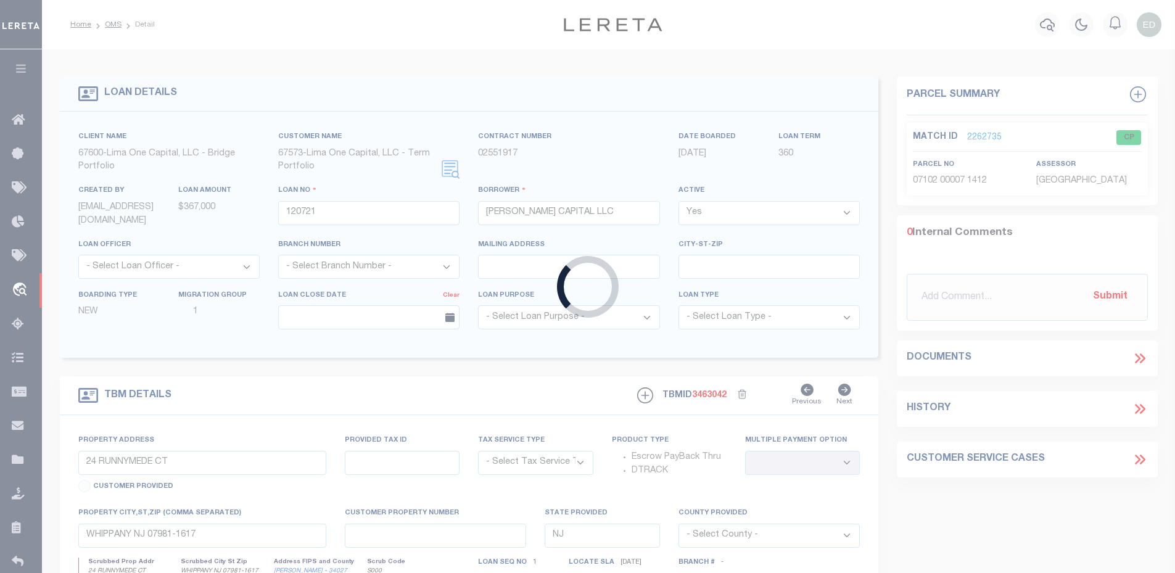
radio input "true"
select select "Escrow"
select select
type input "WHIPPANY NJ 07981"
type input "120721-1"
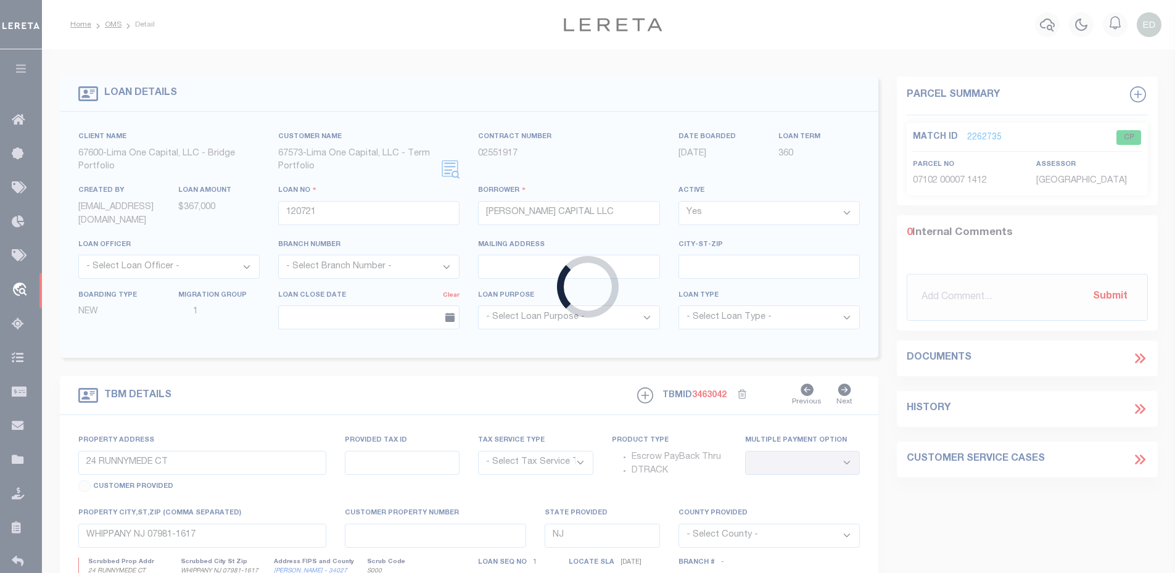
type textarea "COLLECTOR: ENTITY: PARCEL: 1"
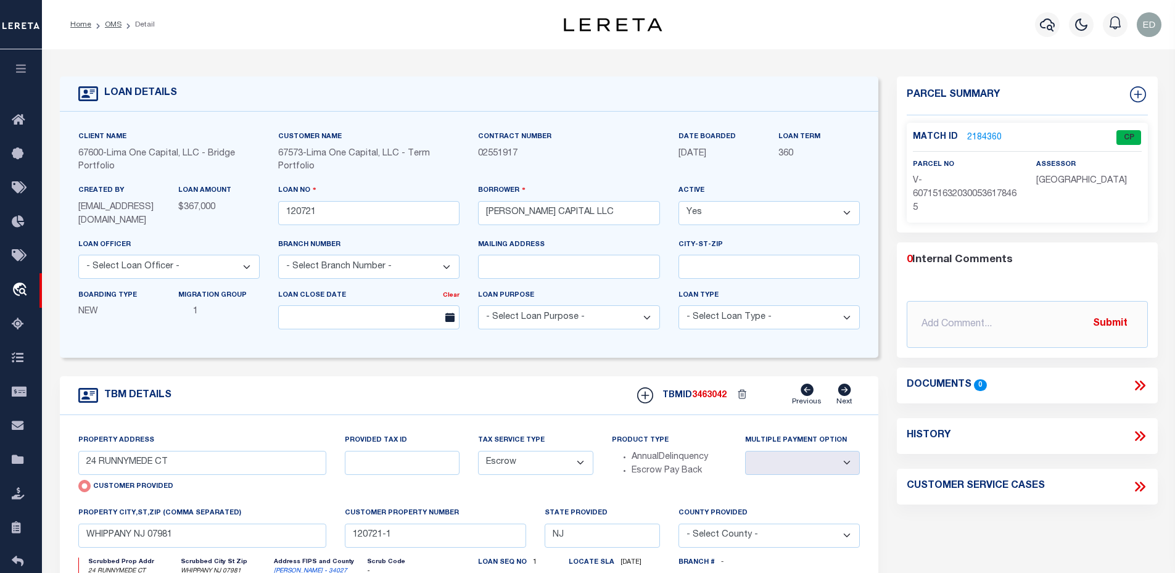
click at [983, 131] on link "2184360" at bounding box center [984, 137] width 35 height 13
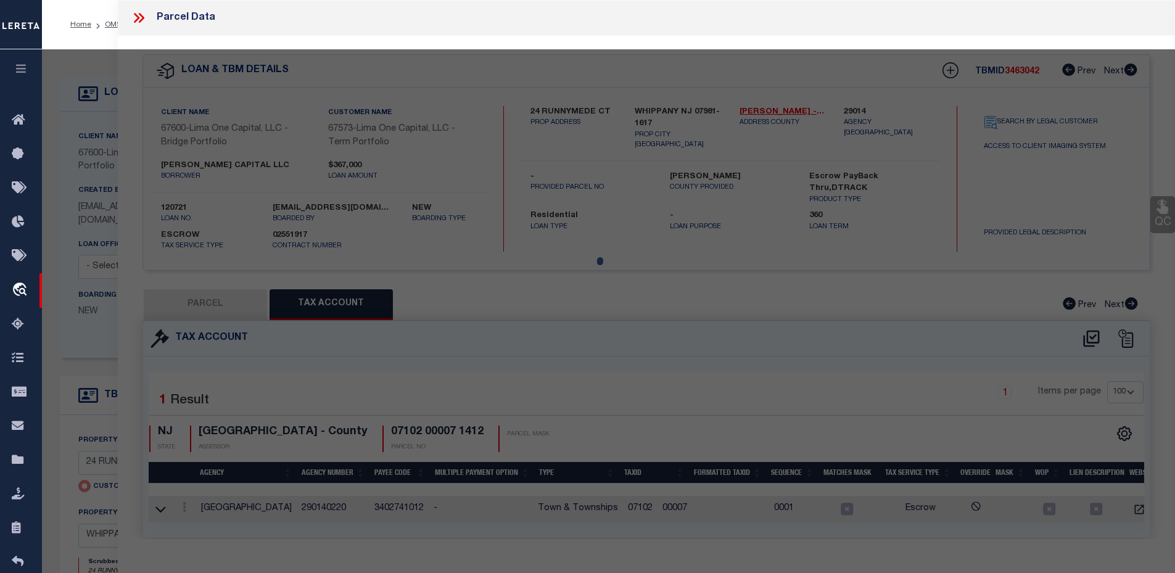
select select "AS"
select select
checkbox input "false"
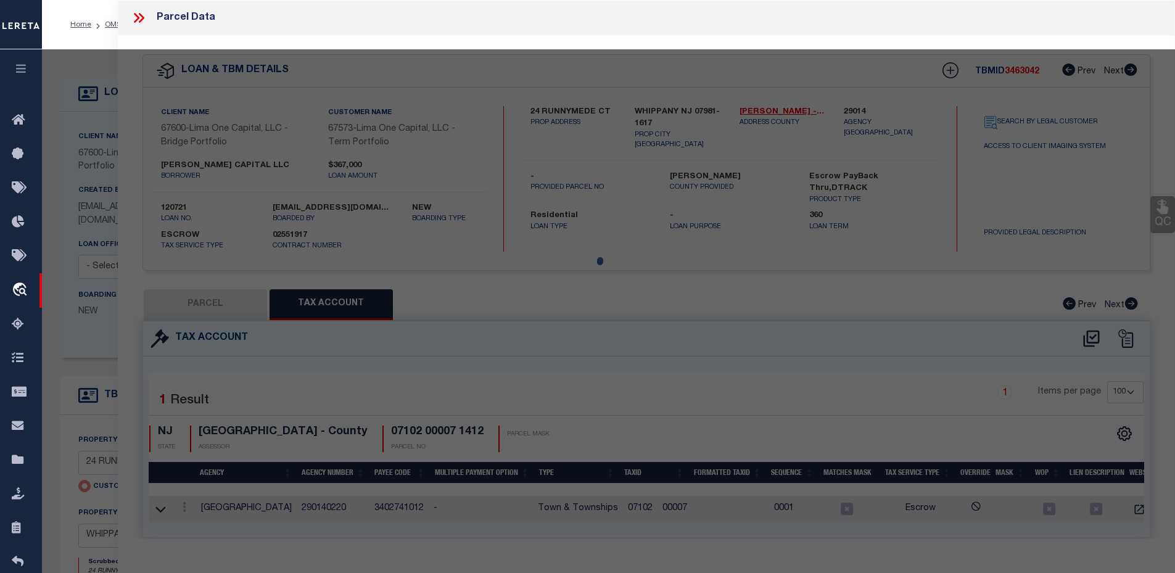
select select "CP"
type input "24 RUNNYMEDE CT"
type input "WHIPPANY NJ 07981"
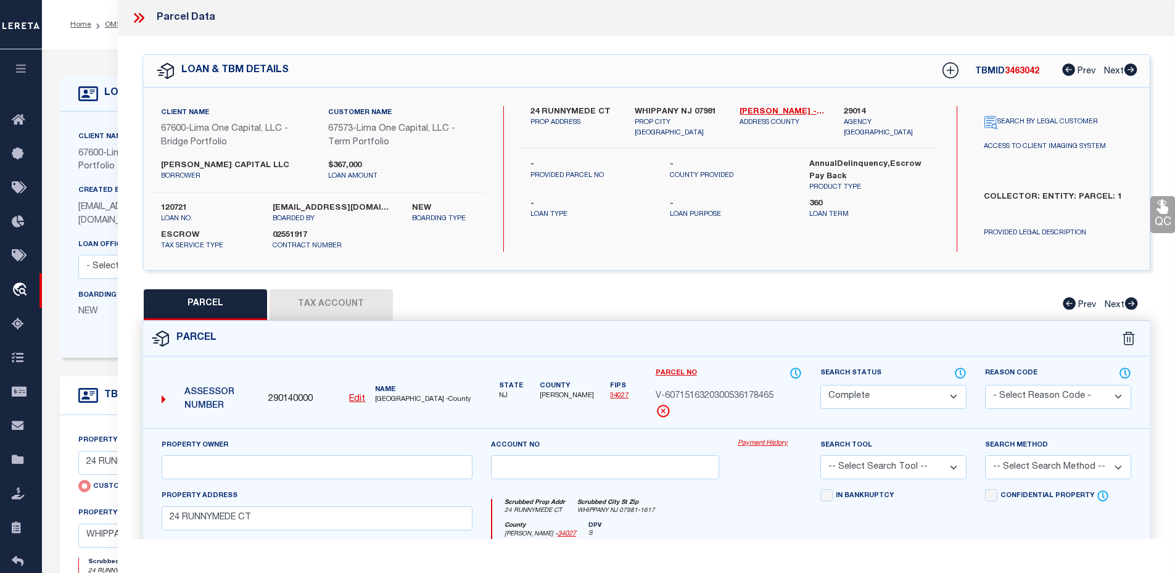
click at [307, 310] on button "Tax Account" at bounding box center [331, 304] width 123 height 31
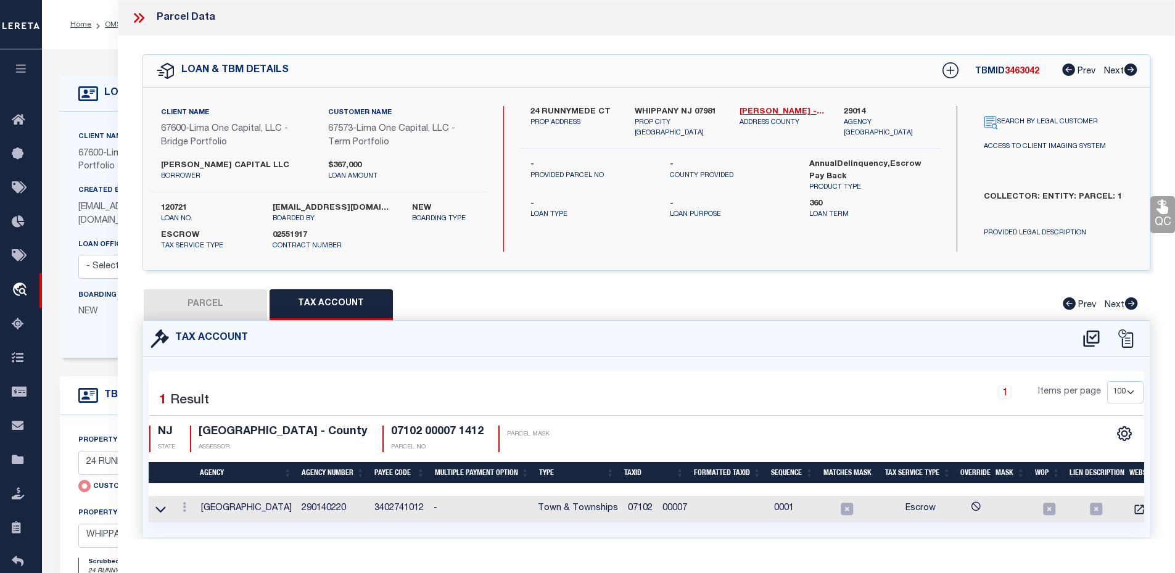
select select "100"
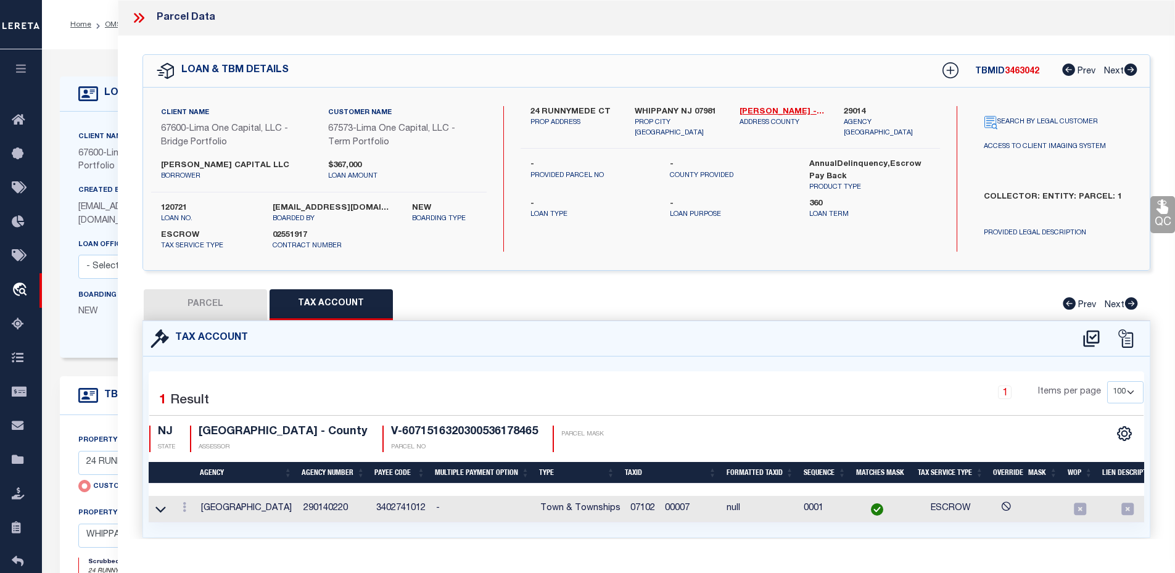
scroll to position [36, 0]
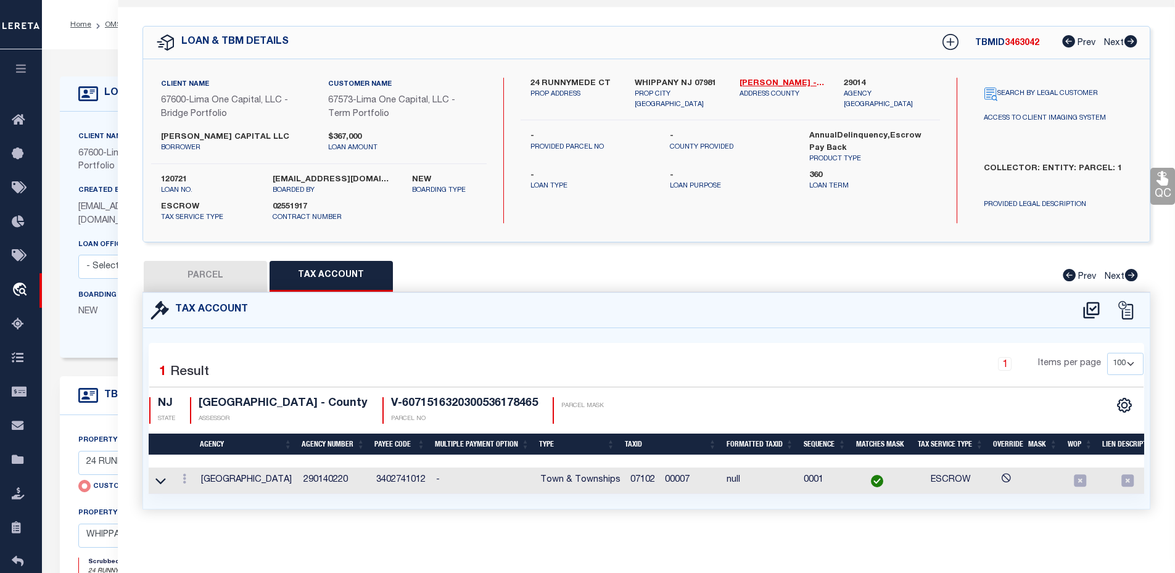
drag, startPoint x: 714, startPoint y: 467, endPoint x: 645, endPoint y: 470, distance: 68.5
click at [645, 476] on span "07102 00007" at bounding box center [659, 480] width 59 height 9
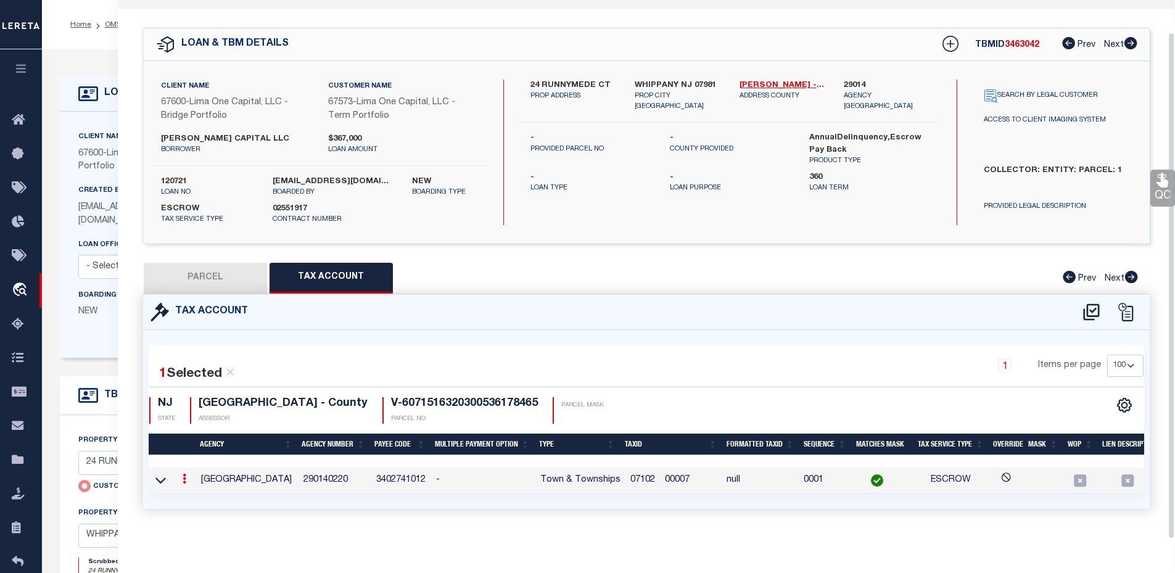
click at [680, 476] on span "07102 00007" at bounding box center [659, 480] width 59 height 9
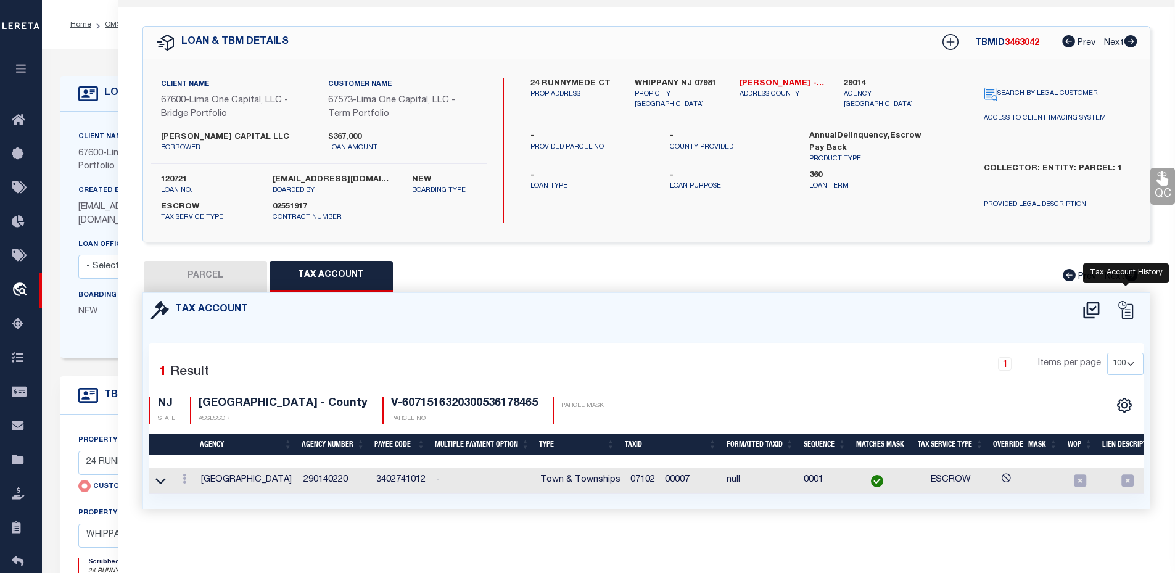
click at [1127, 307] on icon at bounding box center [1125, 310] width 19 height 19
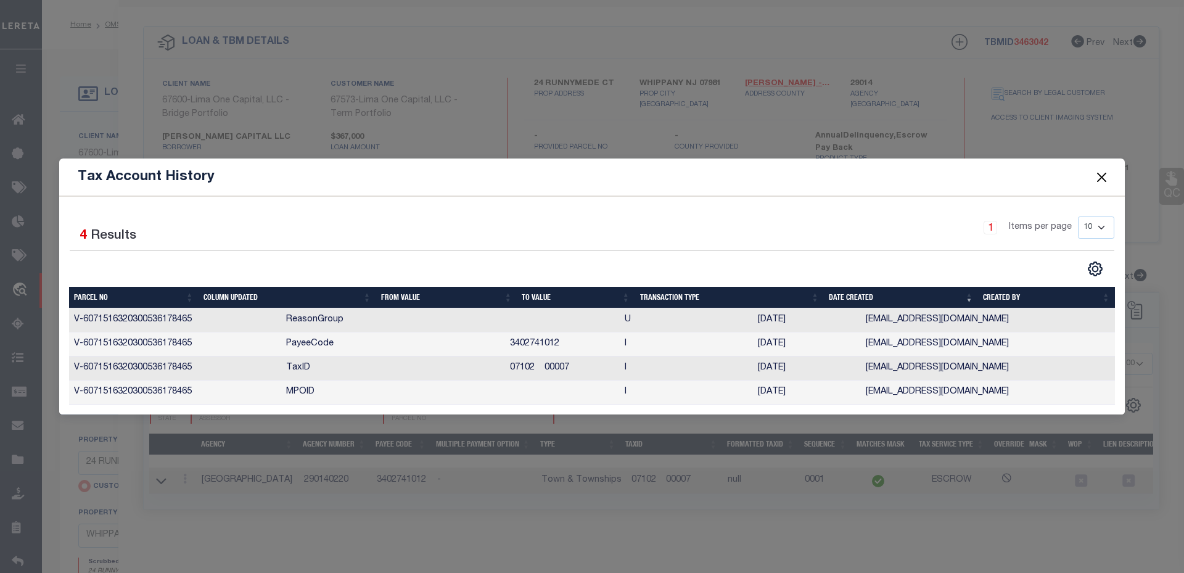
drag, startPoint x: 518, startPoint y: 366, endPoint x: 614, endPoint y: 369, distance: 96.3
click at [614, 369] on td "07102 00007" at bounding box center [562, 369] width 115 height 24
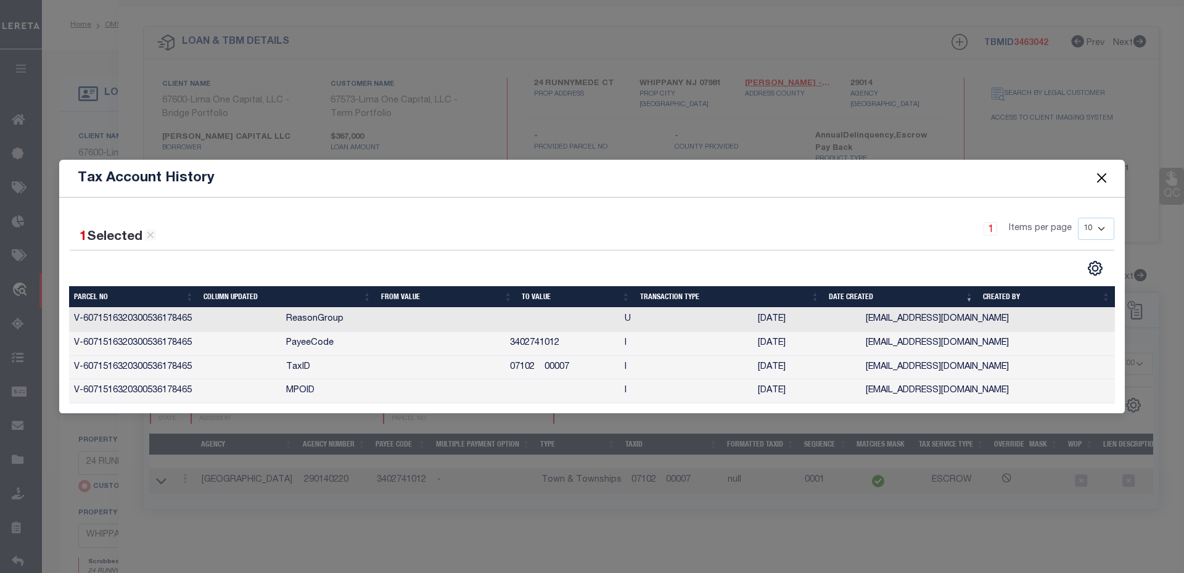
click at [614, 369] on td "07102 00007" at bounding box center [562, 368] width 115 height 24
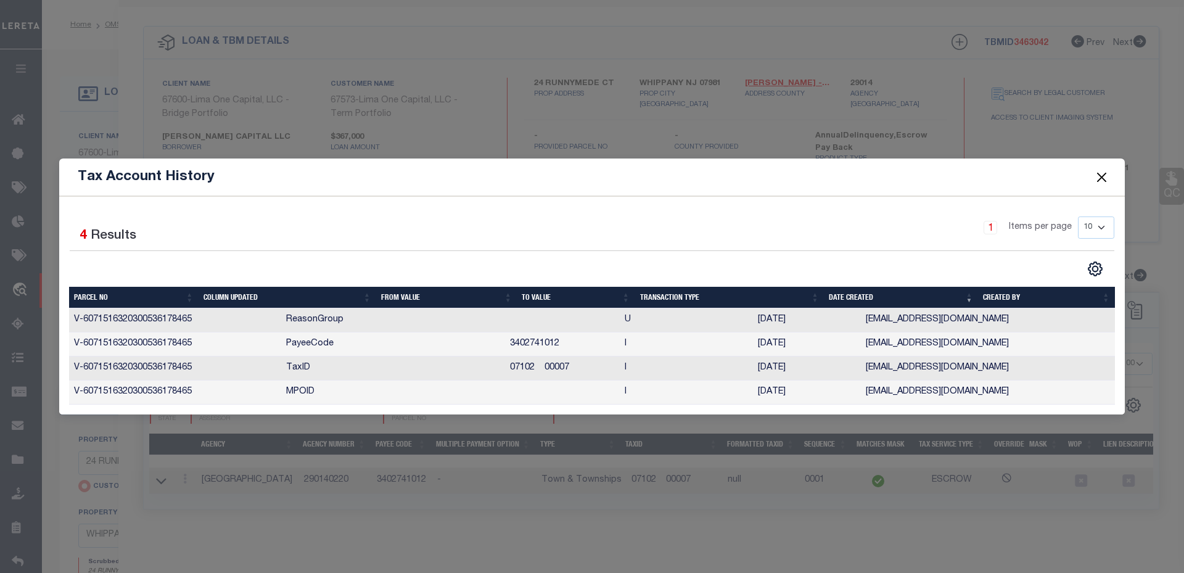
drag, startPoint x: 615, startPoint y: 369, endPoint x: 505, endPoint y: 369, distance: 109.8
click at [505, 369] on td "07102 00007" at bounding box center [562, 369] width 115 height 24
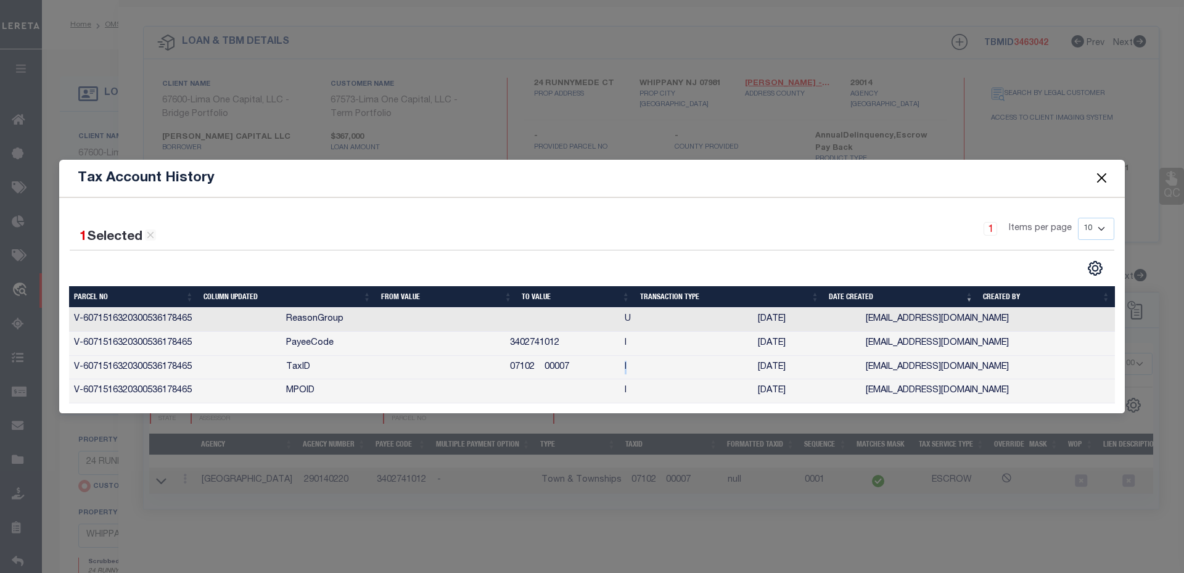
drag, startPoint x: 671, startPoint y: 365, endPoint x: 690, endPoint y: 368, distance: 19.5
click at [690, 368] on td "I" at bounding box center [686, 368] width 133 height 24
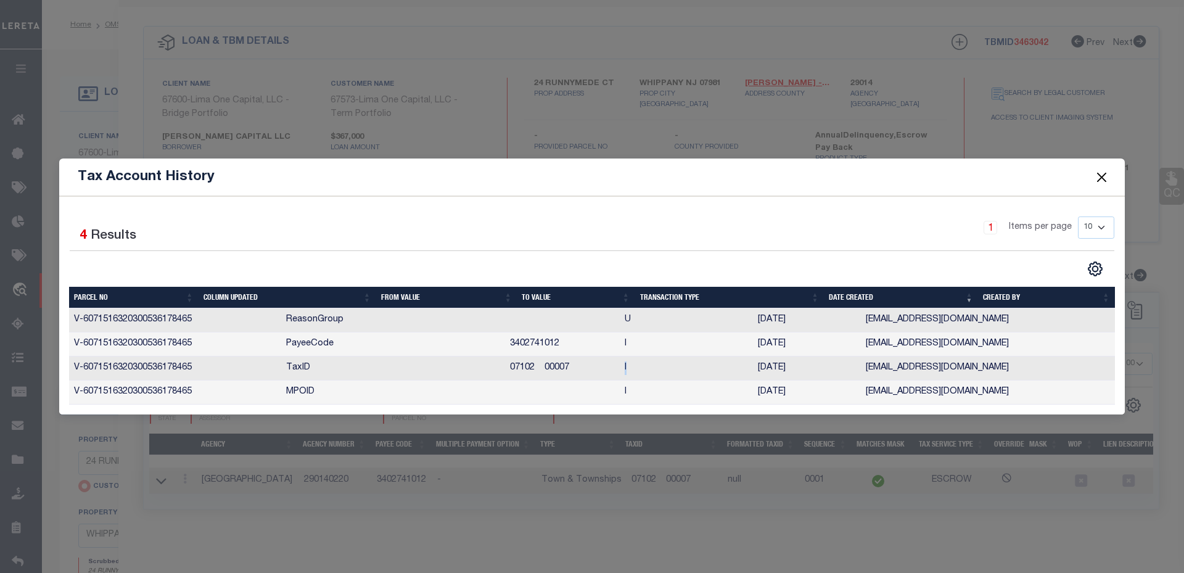
click at [690, 368] on td "I" at bounding box center [686, 369] width 133 height 24
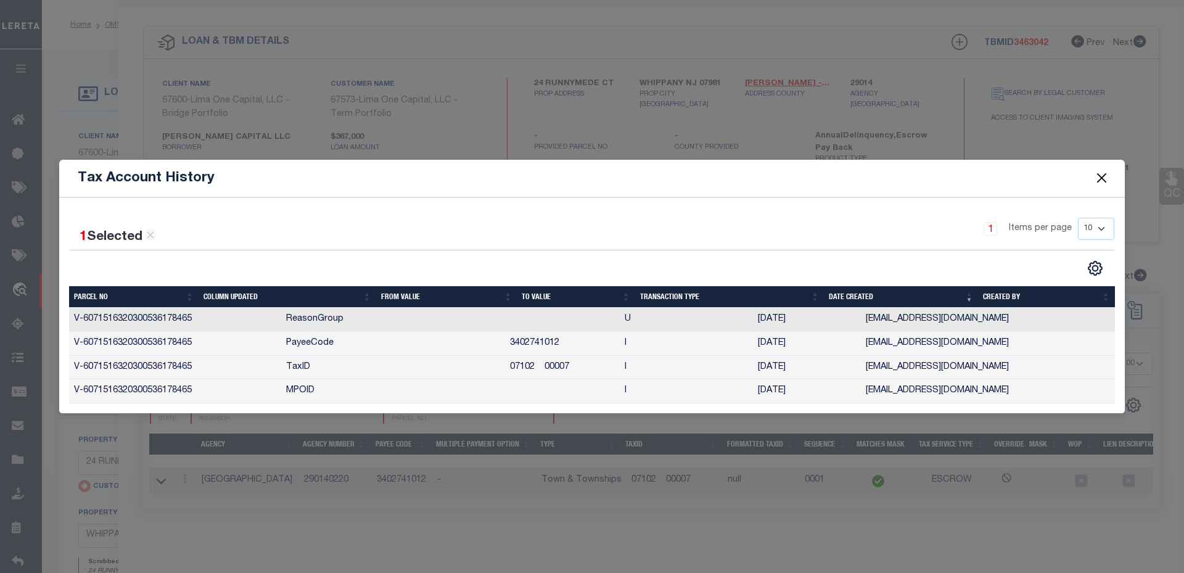
click at [1105, 174] on button "Close" at bounding box center [1102, 178] width 16 height 16
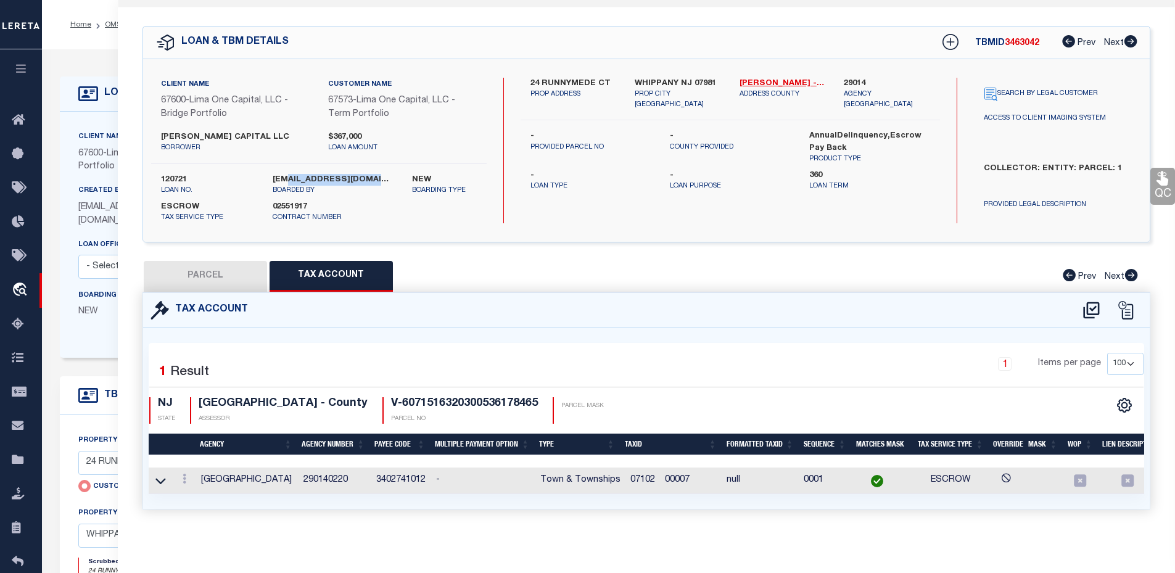
drag, startPoint x: 284, startPoint y: 169, endPoint x: 384, endPoint y: 165, distance: 100.6
click at [384, 174] on label "[EMAIL_ADDRESS][DOMAIN_NAME]" at bounding box center [333, 180] width 121 height 12
click at [386, 174] on label "[EMAIL_ADDRESS][DOMAIN_NAME]" at bounding box center [333, 180] width 121 height 12
drag, startPoint x: 386, startPoint y: 168, endPoint x: 281, endPoint y: 171, distance: 104.9
click at [281, 174] on label "[EMAIL_ADDRESS][DOMAIN_NAME]" at bounding box center [333, 180] width 121 height 12
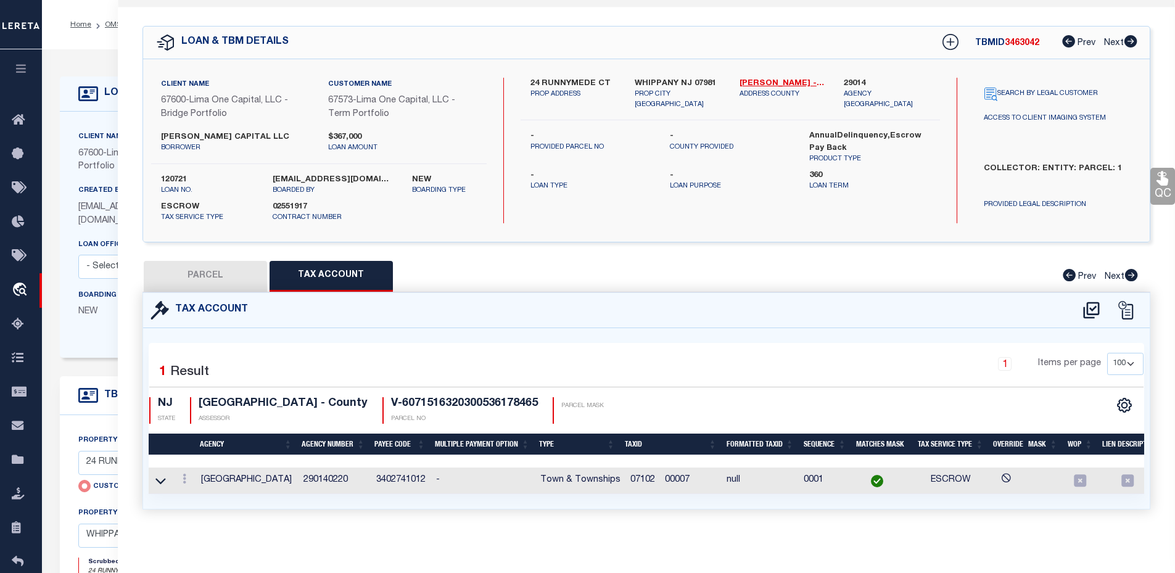
click at [268, 174] on div "[EMAIL_ADDRESS][DOMAIN_NAME] boarded by" at bounding box center [332, 185] width 139 height 22
drag, startPoint x: 271, startPoint y: 171, endPoint x: 387, endPoint y: 175, distance: 116.0
click at [387, 175] on div "[EMAIL_ADDRESS][DOMAIN_NAME] boarded by" at bounding box center [332, 185] width 139 height 22
click at [77, 229] on div "Created By [PERSON_NAME][EMAIL_ADDRESS][DOMAIN_NAME]" at bounding box center [119, 211] width 100 height 54
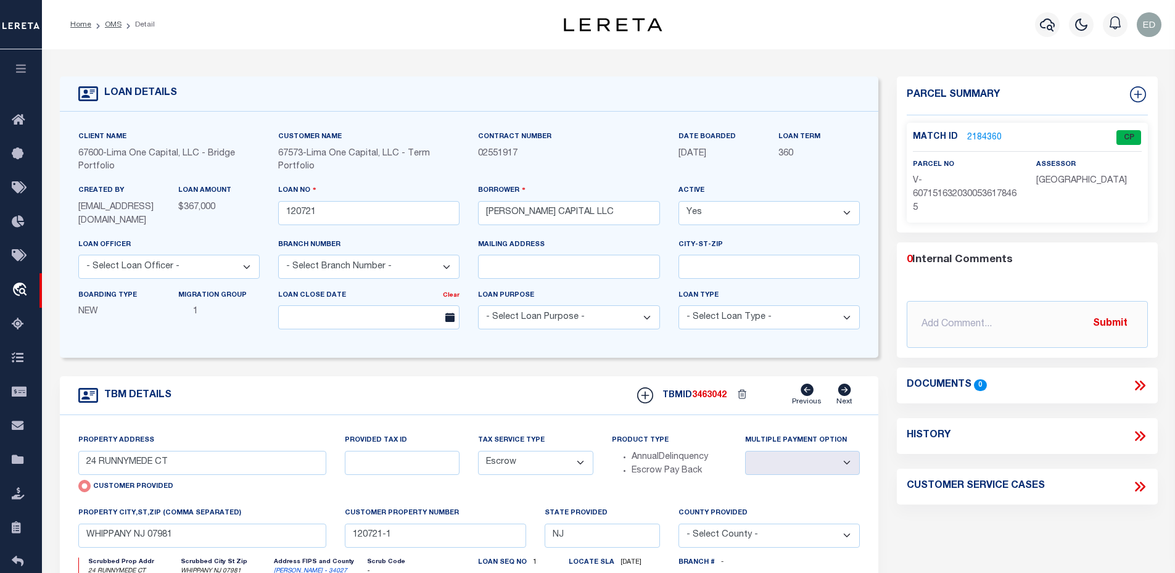
click at [994, 131] on link "2184360" at bounding box center [984, 137] width 35 height 13
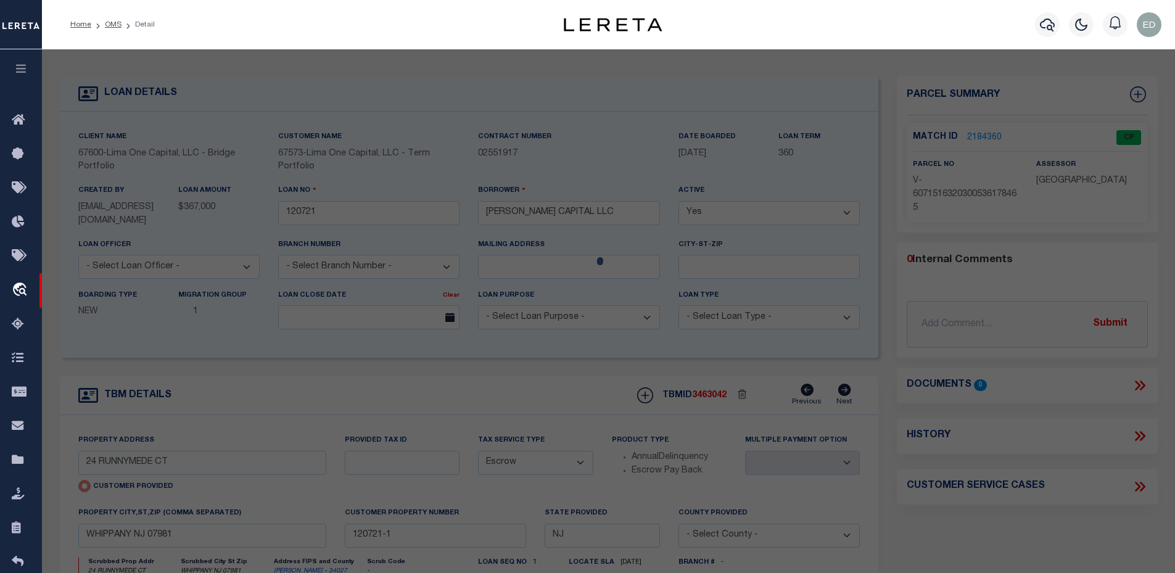
select select "AS"
checkbox input "false"
select select "CP"
type input "24 RUNNYMEDE CT"
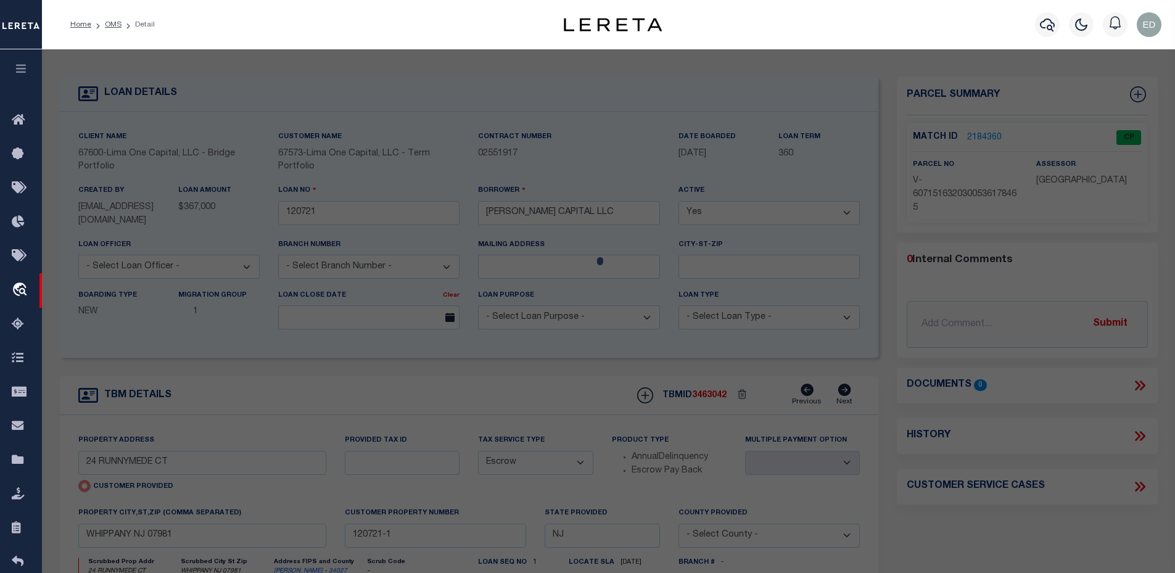
type input "WHIPPANY NJ 07981"
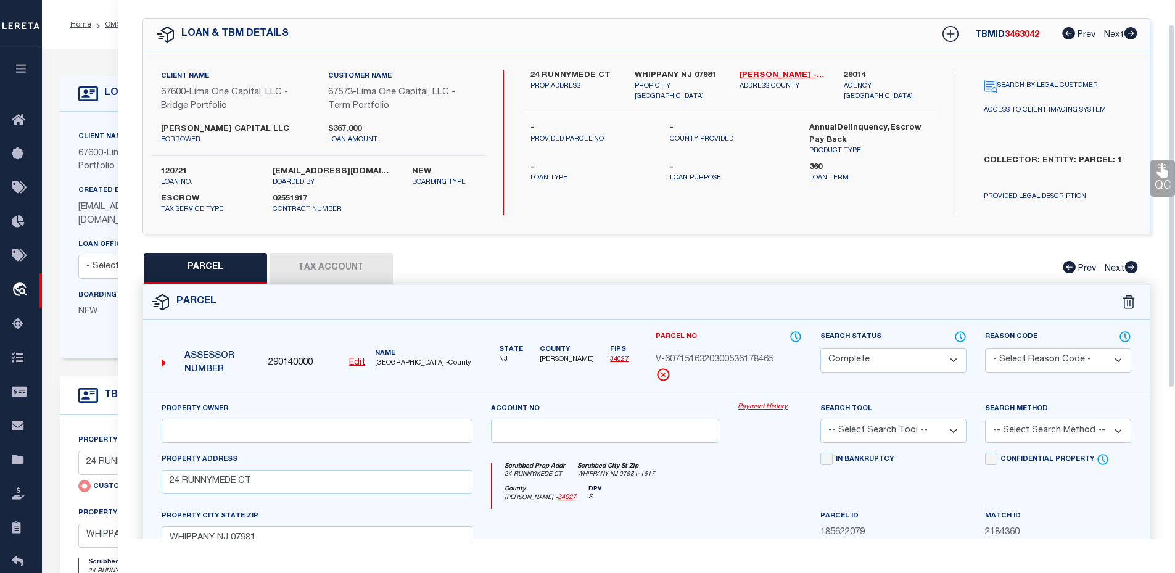
click at [337, 265] on button "Tax Account" at bounding box center [331, 268] width 123 height 31
select select "100"
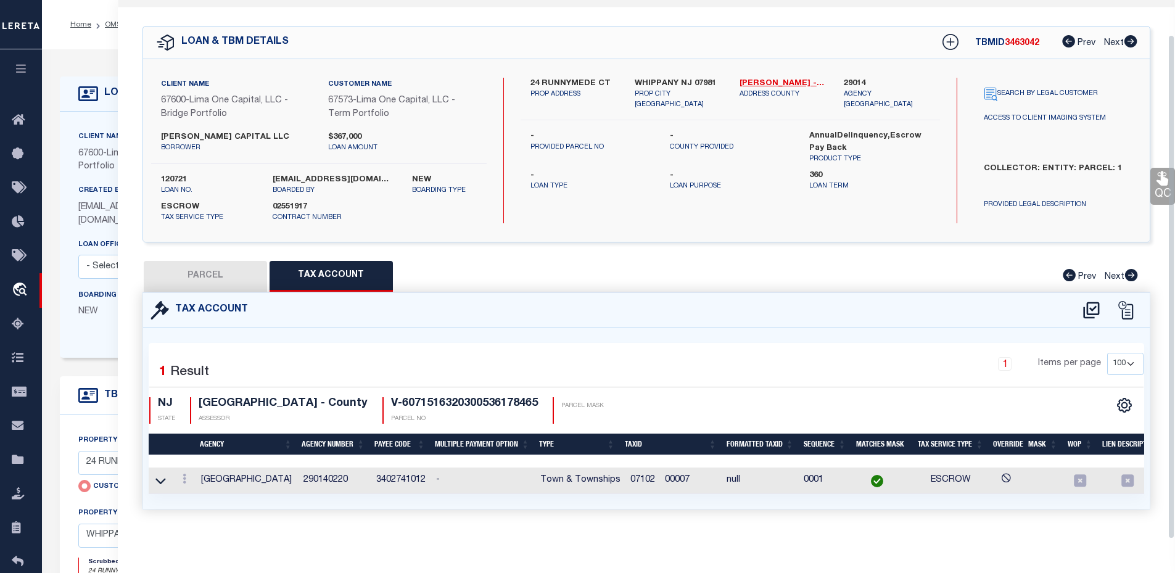
scroll to position [123, 0]
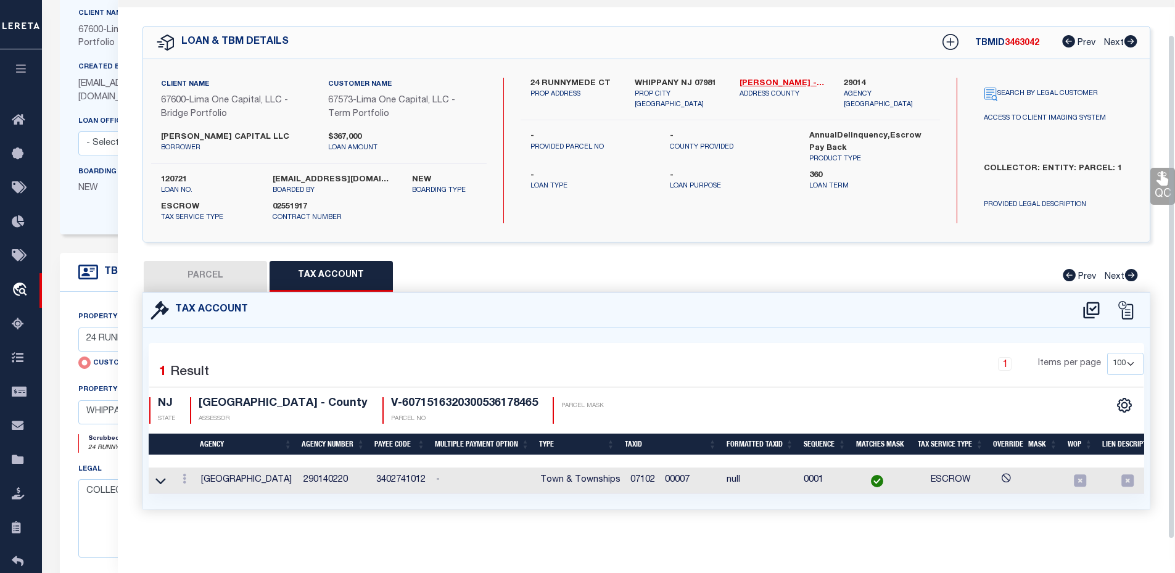
click at [390, 469] on td "3402741012" at bounding box center [401, 481] width 60 height 27
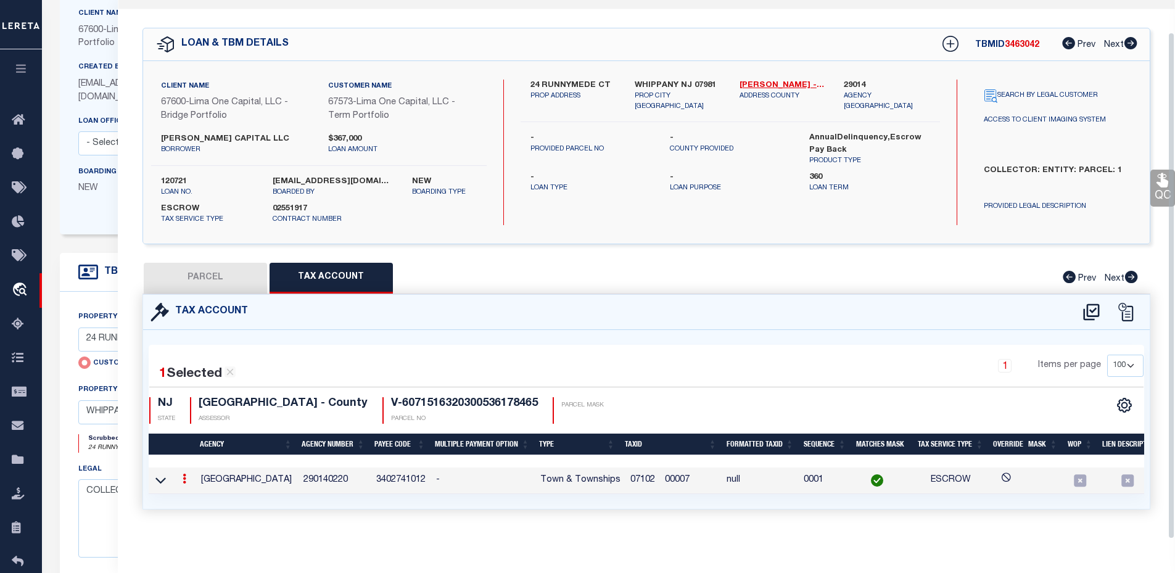
click at [390, 469] on td "3402741012" at bounding box center [401, 481] width 60 height 27
copy td "3402741012"
click at [180, 476] on link at bounding box center [185, 481] width 14 height 10
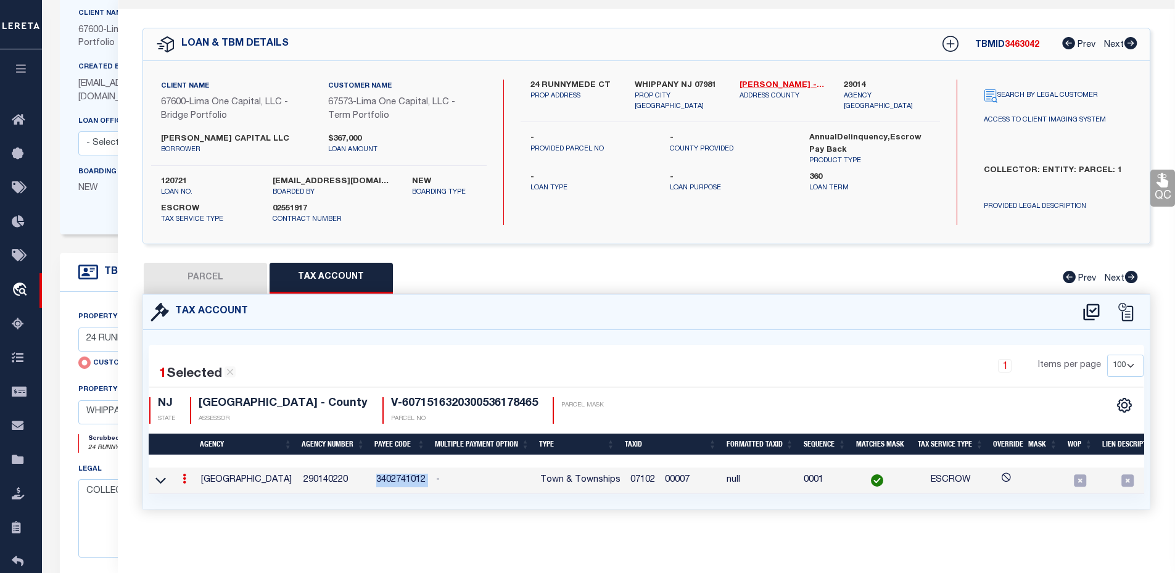
scroll to position [17, 0]
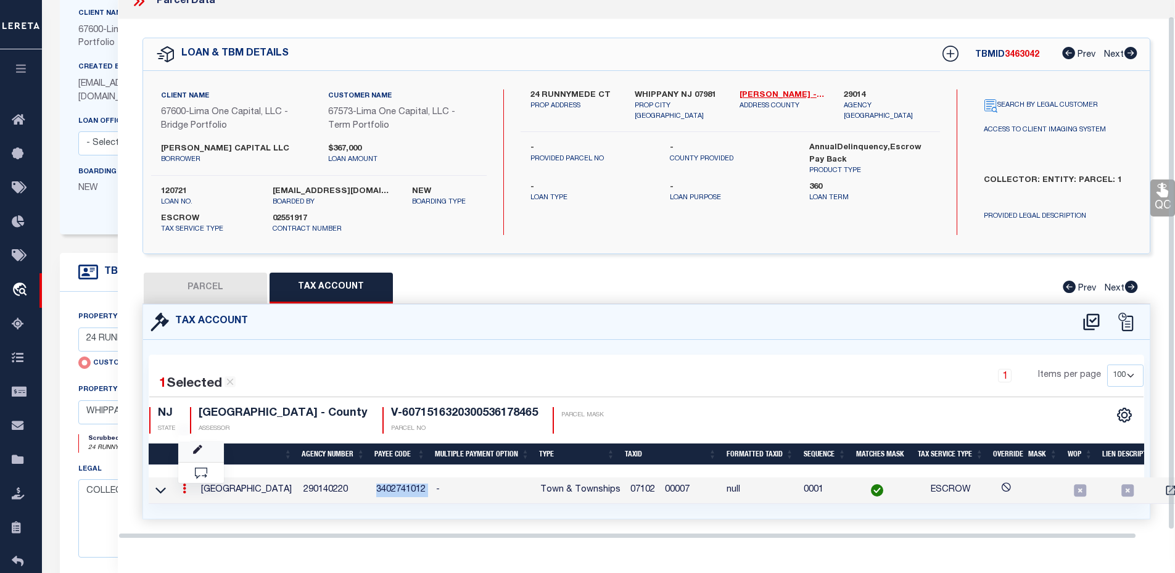
click at [194, 444] on link at bounding box center [201, 452] width 46 height 20
type input "07102 00007"
type textarea "&&&&& XX&&&&& XX *XXXXX &&&&&XXXX&&&&&XXXX *XXXX"
checkbox input "true"
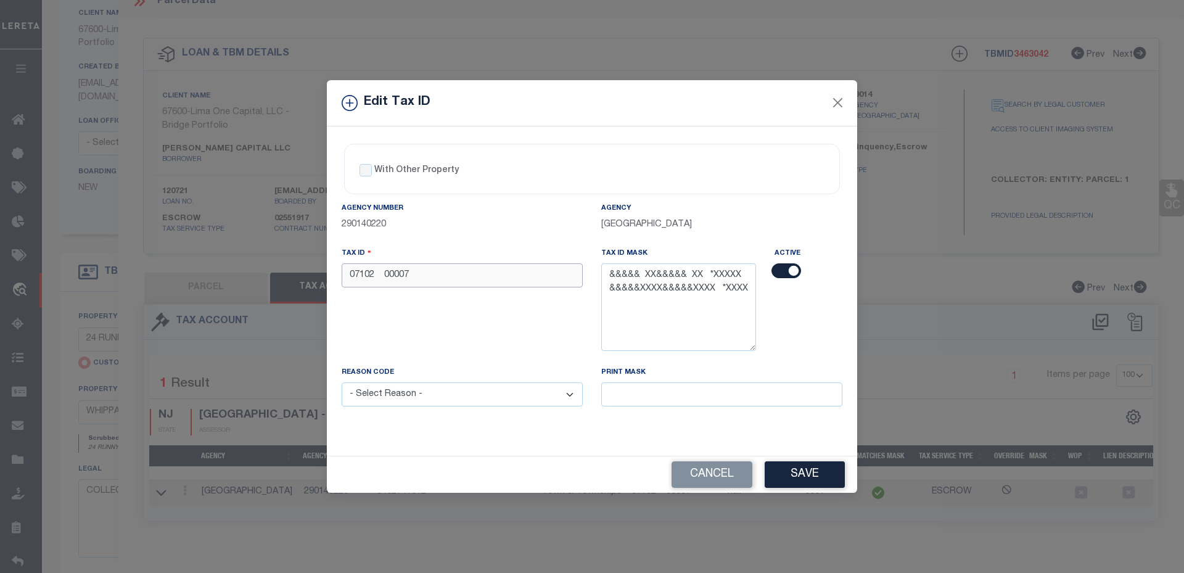
drag, startPoint x: 414, startPoint y: 275, endPoint x: 496, endPoint y: 274, distance: 82.0
click at [496, 274] on input "07102 00007" at bounding box center [462, 275] width 241 height 24
click at [409, 274] on input "07102 00007" at bounding box center [462, 275] width 241 height 24
type input "07102 00005"
click at [446, 392] on select "- Select Reason - 099 - Other (Provide additional detail) ACT - Agency Changed …" at bounding box center [462, 394] width 241 height 24
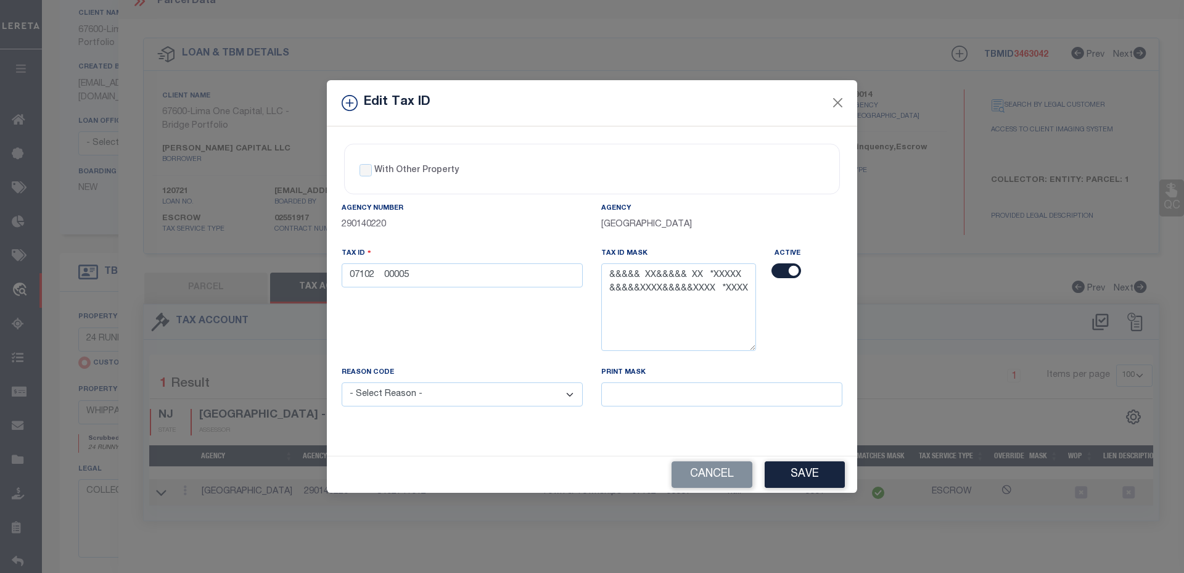
select select "ACT"
click at [342, 383] on select "- Select Reason - 099 - Other (Provide additional detail) ACT - Agency Changed …" at bounding box center [462, 394] width 241 height 24
click at [798, 481] on button "Save" at bounding box center [805, 474] width 80 height 27
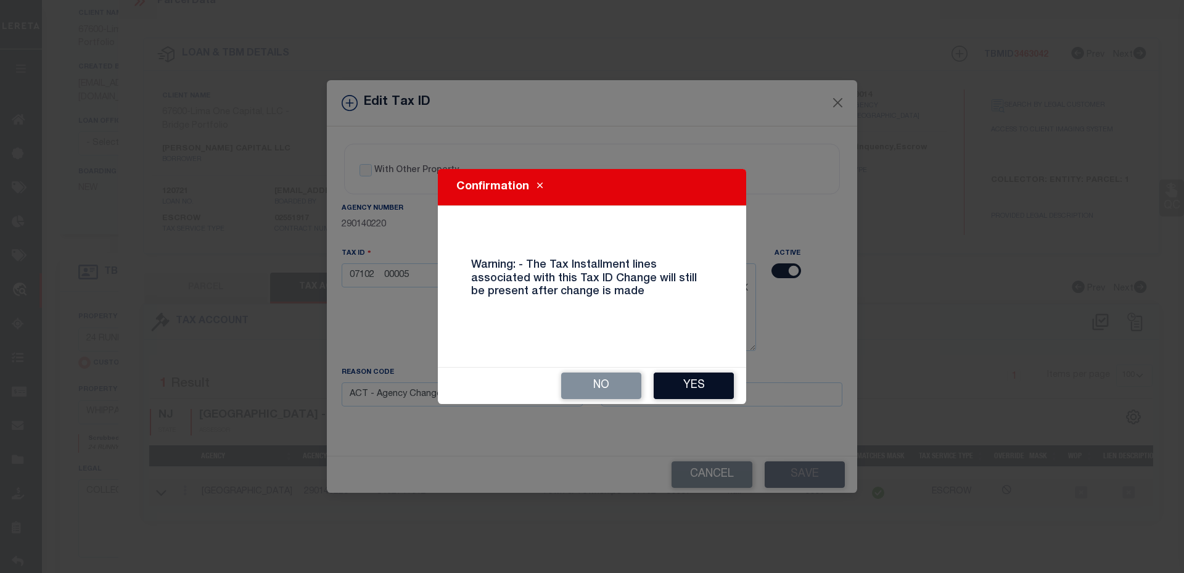
click at [679, 385] on button "Yes" at bounding box center [694, 386] width 80 height 27
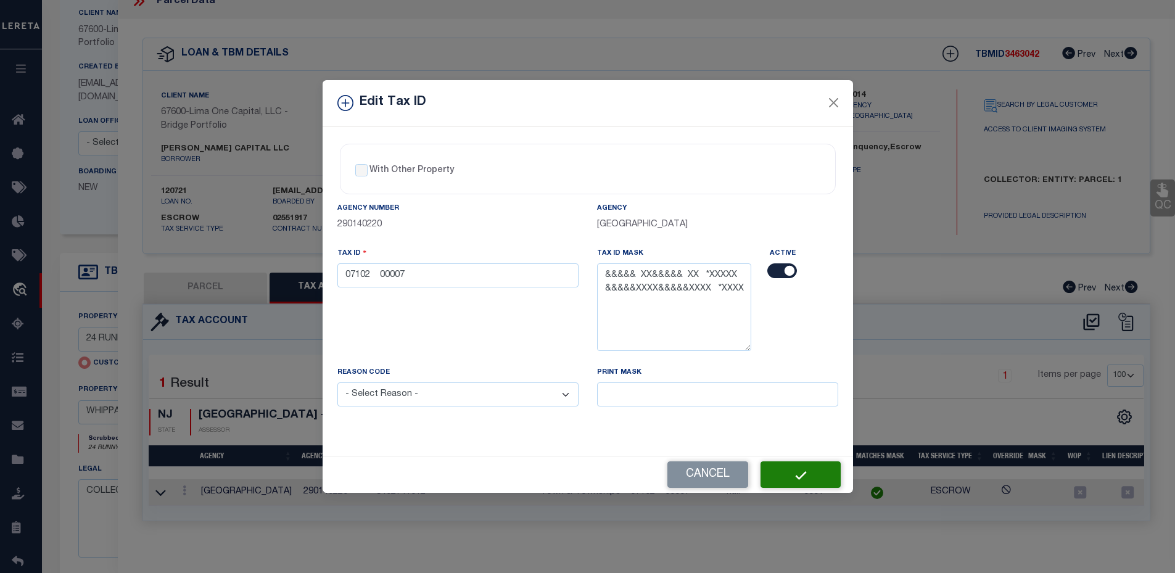
select select
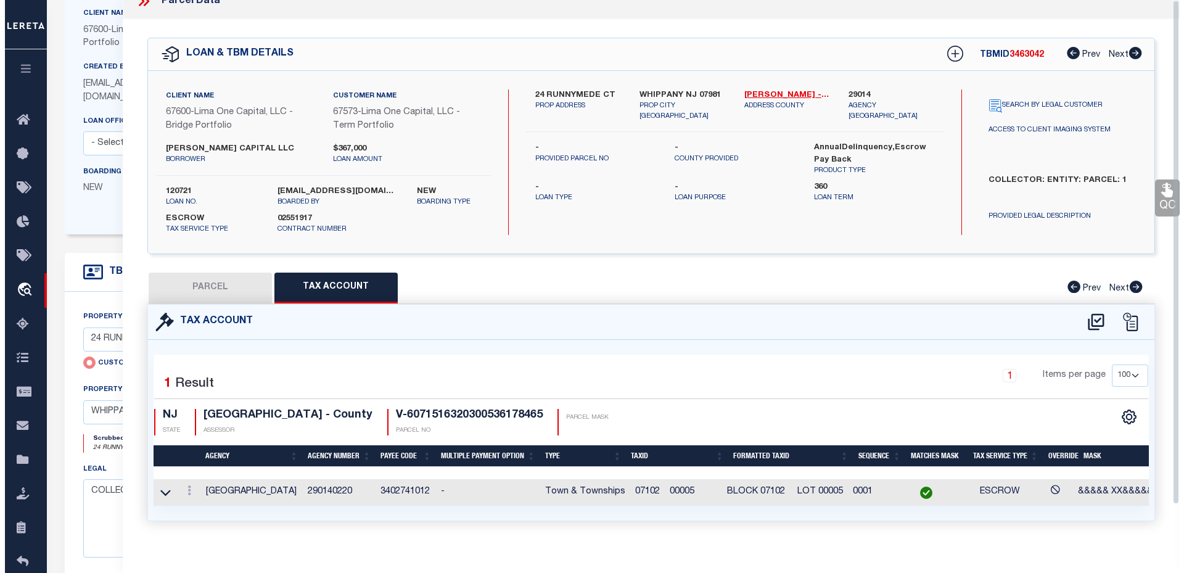
scroll to position [0, 0]
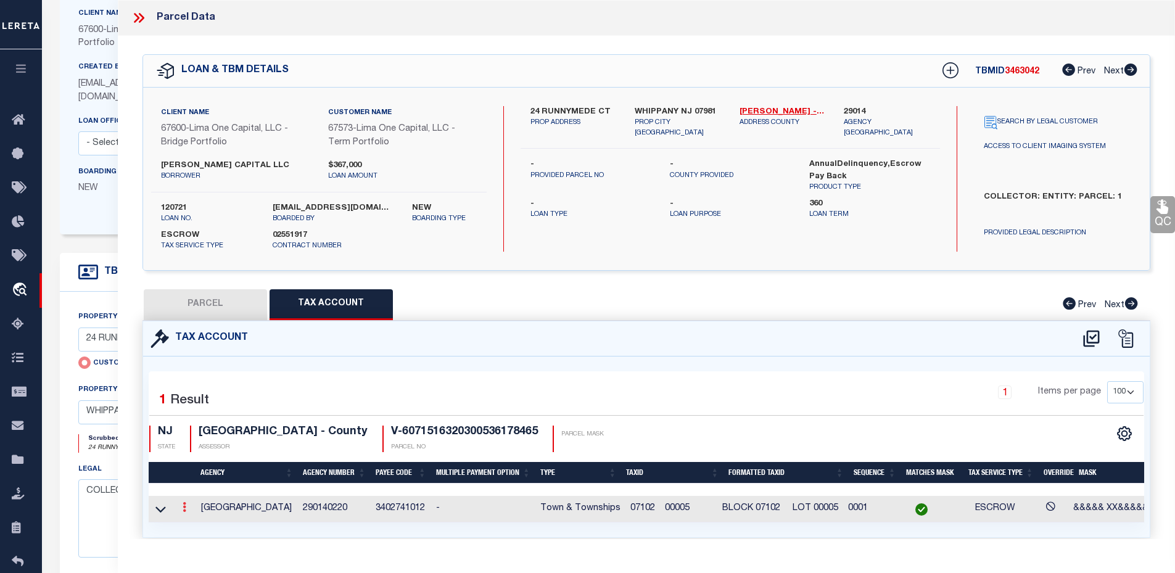
click at [181, 509] on link at bounding box center [185, 509] width 14 height 10
click at [204, 520] on link at bounding box center [201, 527] width 46 height 20
type input "07102 00005"
type textarea "&&&&& XX&&&&& XX *XXXXX"
select select "ACT"
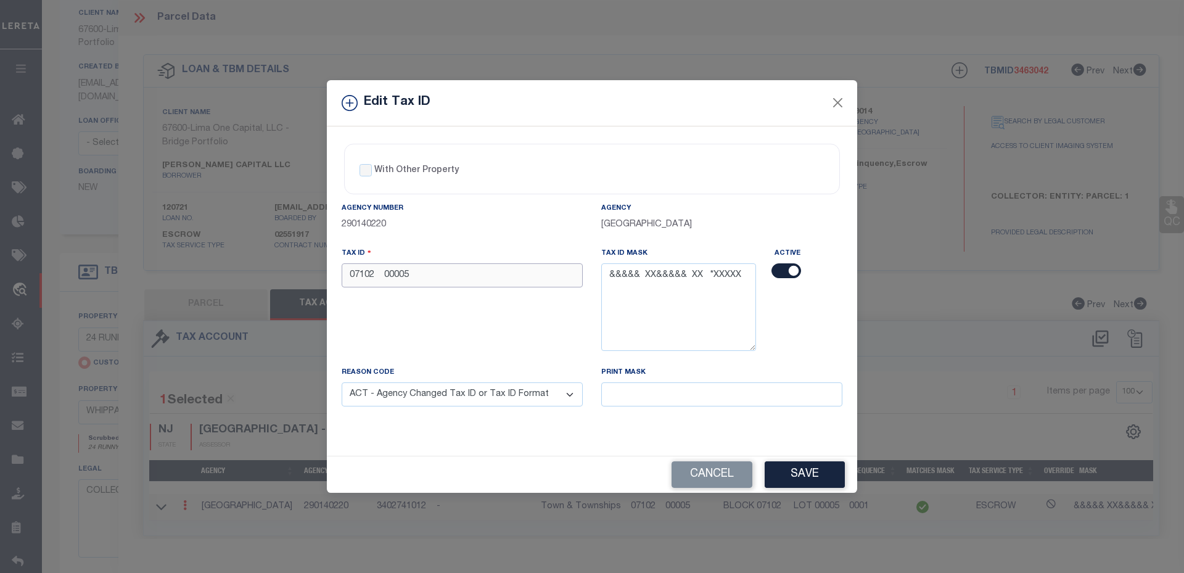
drag, startPoint x: 468, startPoint y: 277, endPoint x: 297, endPoint y: 272, distance: 170.9
click at [297, 272] on div "Edit Tax ID With Other Property With Other Property Type Temporary" at bounding box center [592, 286] width 1184 height 573
click at [475, 273] on input "07102 00005" at bounding box center [462, 275] width 241 height 24
drag, startPoint x: 512, startPoint y: 273, endPoint x: 286, endPoint y: 280, distance: 225.9
click at [286, 280] on div "Edit Tax ID With Other Property With Other Property Type Temporary" at bounding box center [592, 286] width 1184 height 573
